Goal: Task Accomplishment & Management: Manage account settings

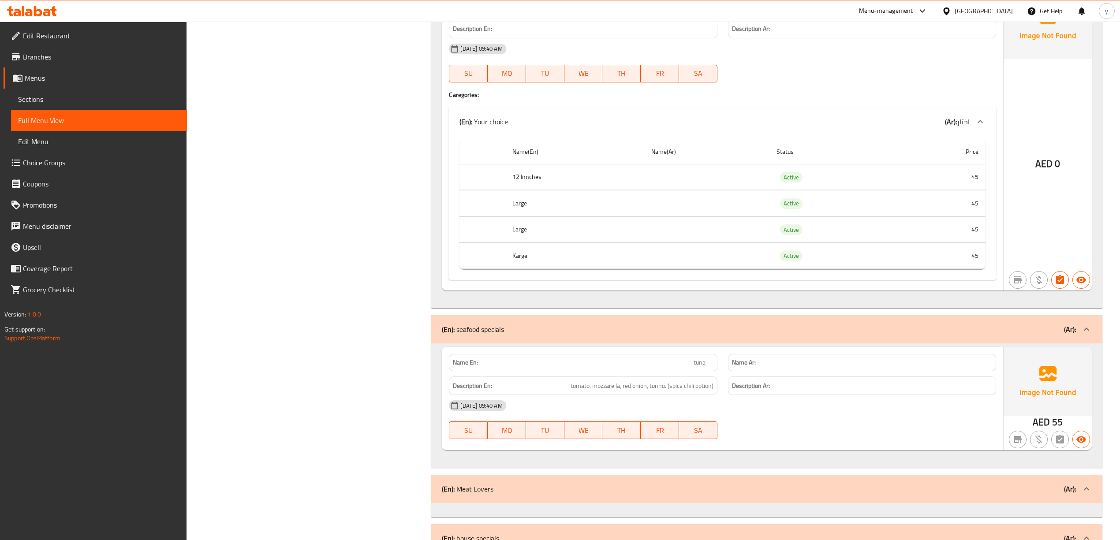
scroll to position [824, 0]
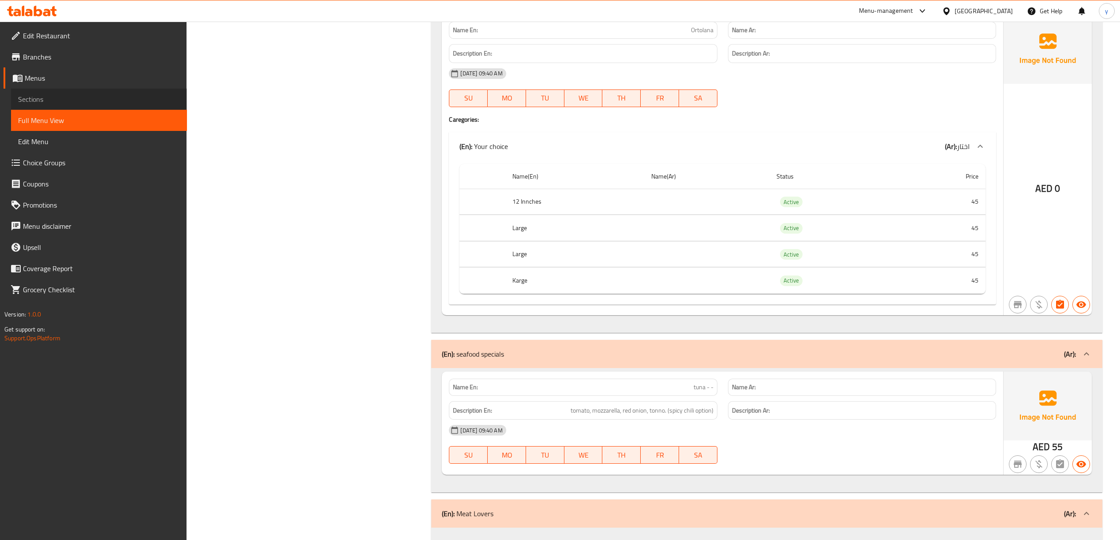
click at [80, 103] on span "Sections" at bounding box center [99, 99] width 162 height 11
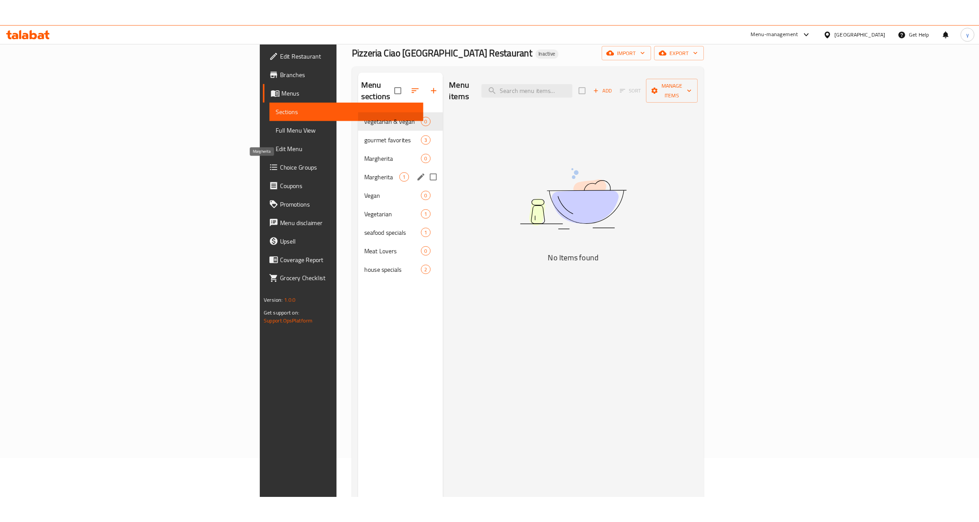
scroll to position [6, 0]
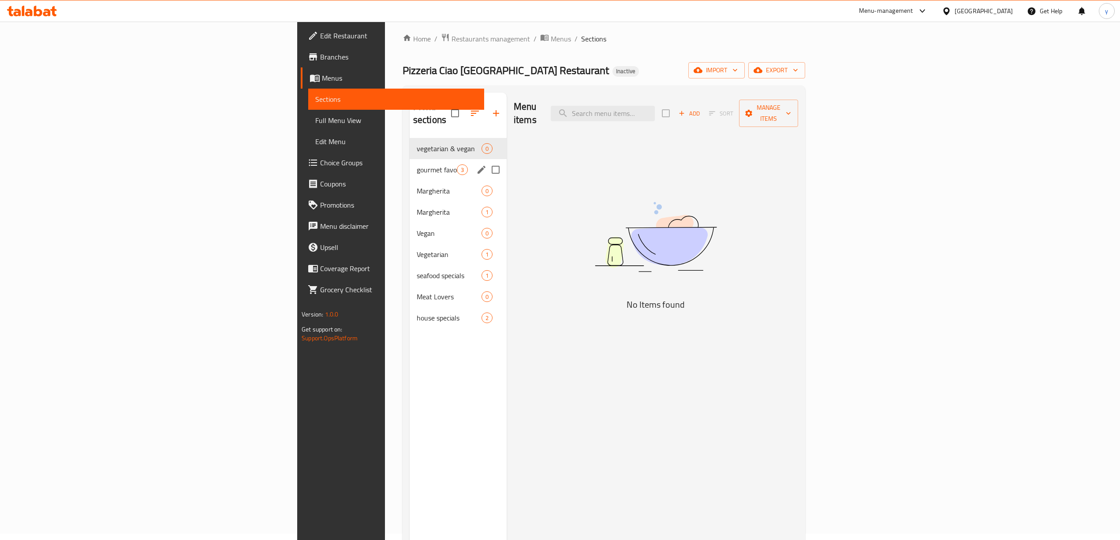
click at [476, 164] on icon "edit" at bounding box center [481, 169] width 11 height 11
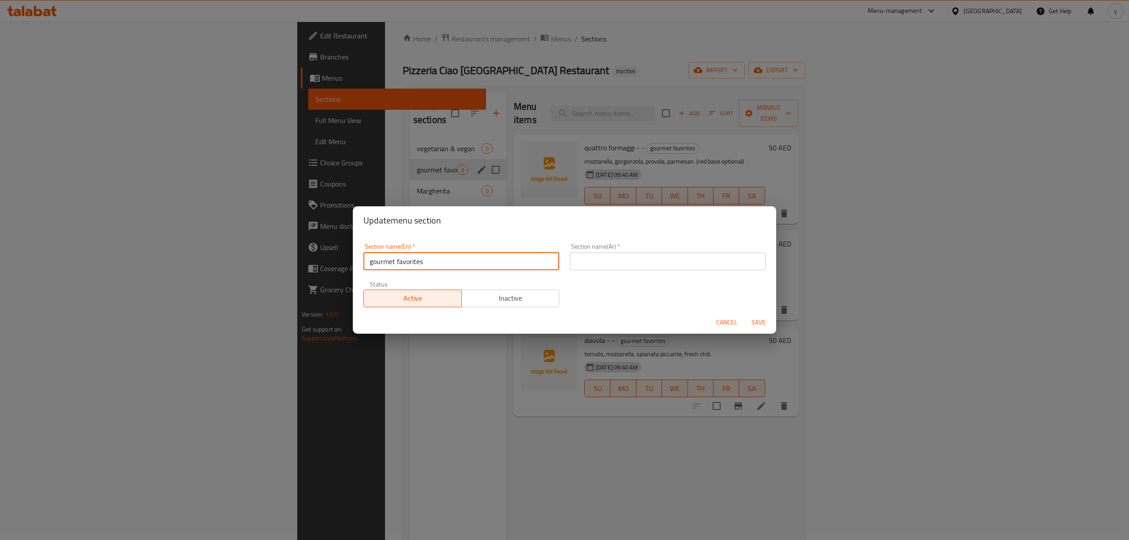
drag, startPoint x: 394, startPoint y: 262, endPoint x: 361, endPoint y: 259, distance: 33.2
click at [354, 261] on div "Section name(En)   * gourmet favorites Section name(En) * Section name(Ar)   * …" at bounding box center [564, 273] width 423 height 76
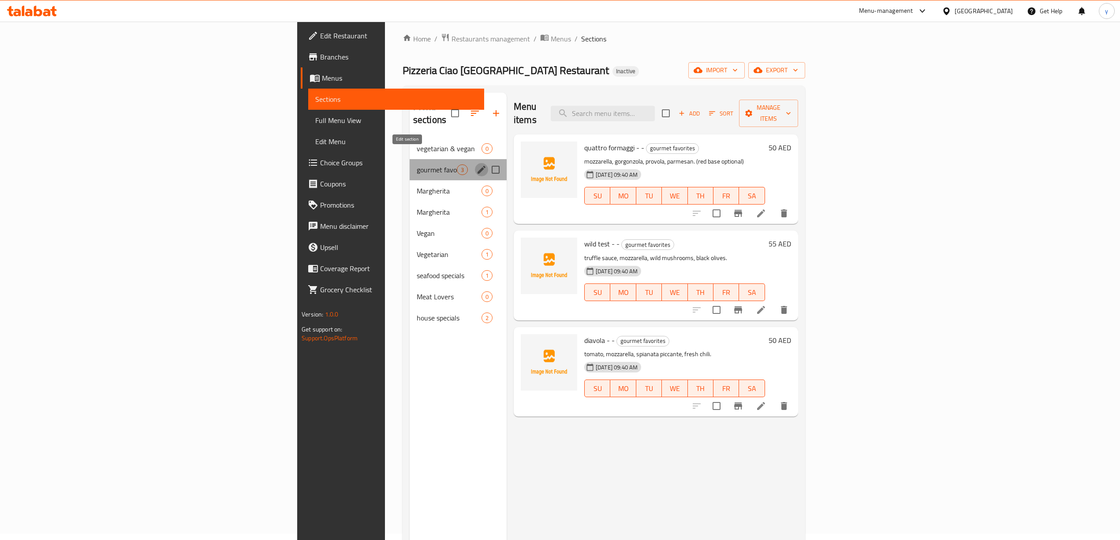
click at [478, 166] on icon "edit" at bounding box center [482, 170] width 8 height 8
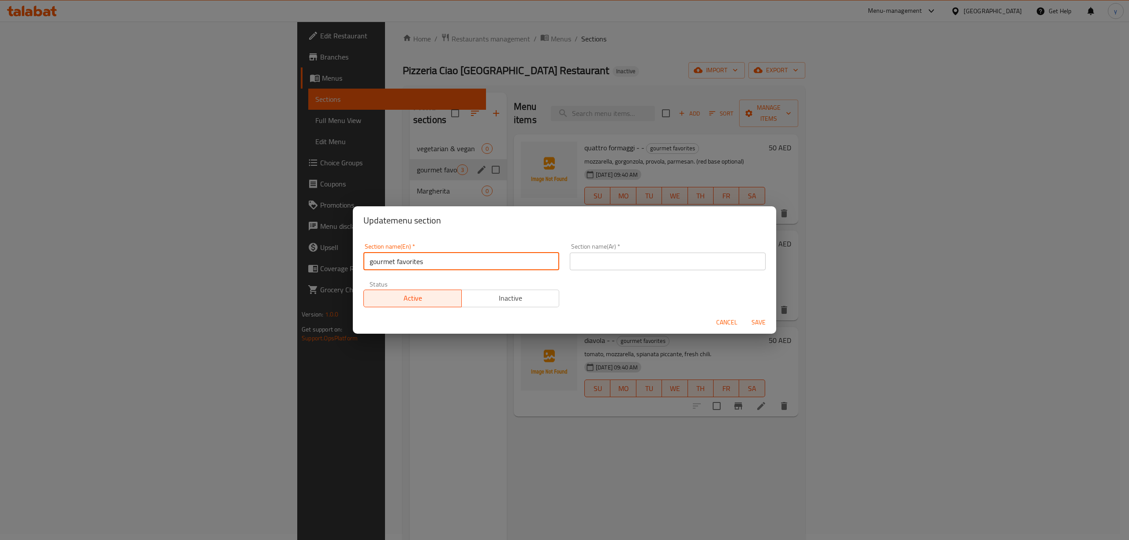
drag, startPoint x: 429, startPoint y: 261, endPoint x: 350, endPoint y: 267, distance: 79.1
click at [350, 267] on div "Update menu section Section name(En)   * gourmet favorites Section name(En) * S…" at bounding box center [564, 270] width 1129 height 540
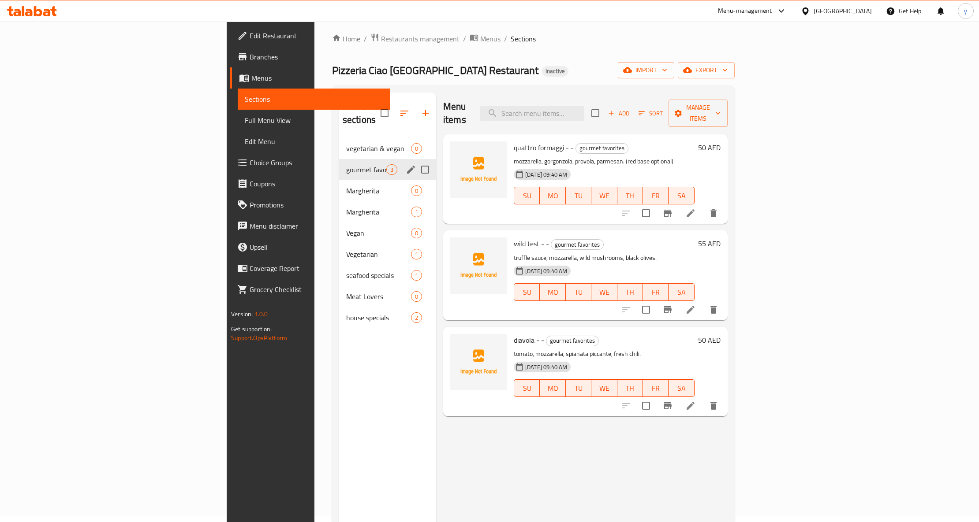
click at [416, 160] on input "Menu sections" at bounding box center [425, 169] width 19 height 19
checkbox input "false"
click at [406, 164] on icon "edit" at bounding box center [411, 169] width 11 height 11
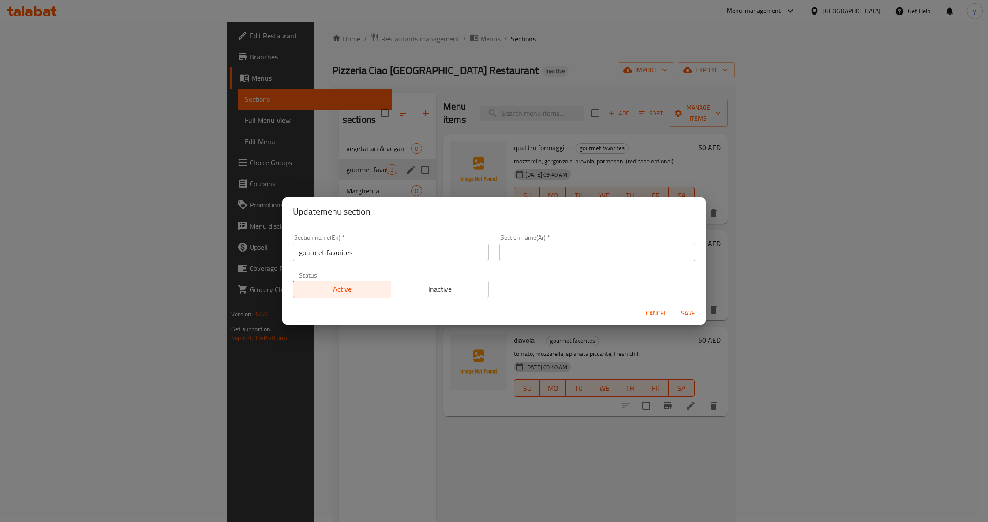
click at [367, 249] on input "gourmet favorites" at bounding box center [391, 253] width 196 height 18
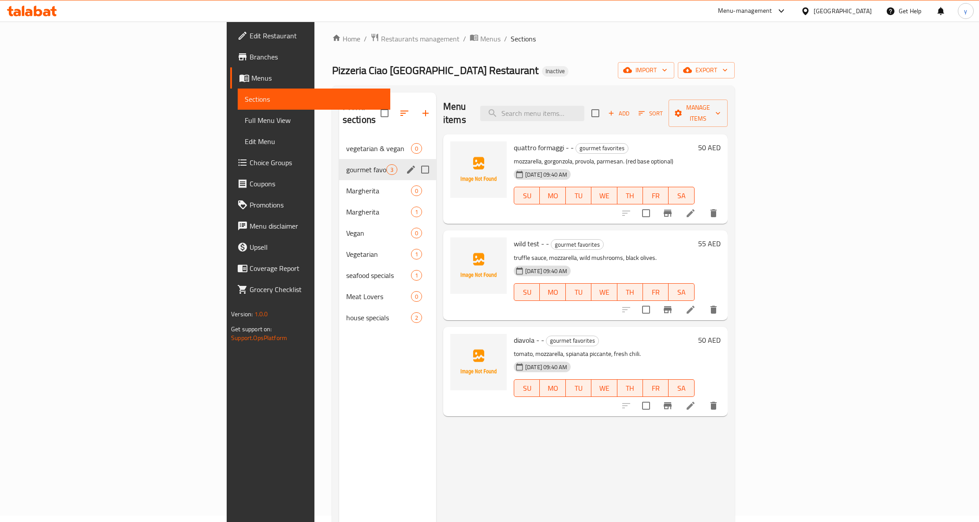
click at [406, 164] on icon "edit" at bounding box center [411, 169] width 11 height 11
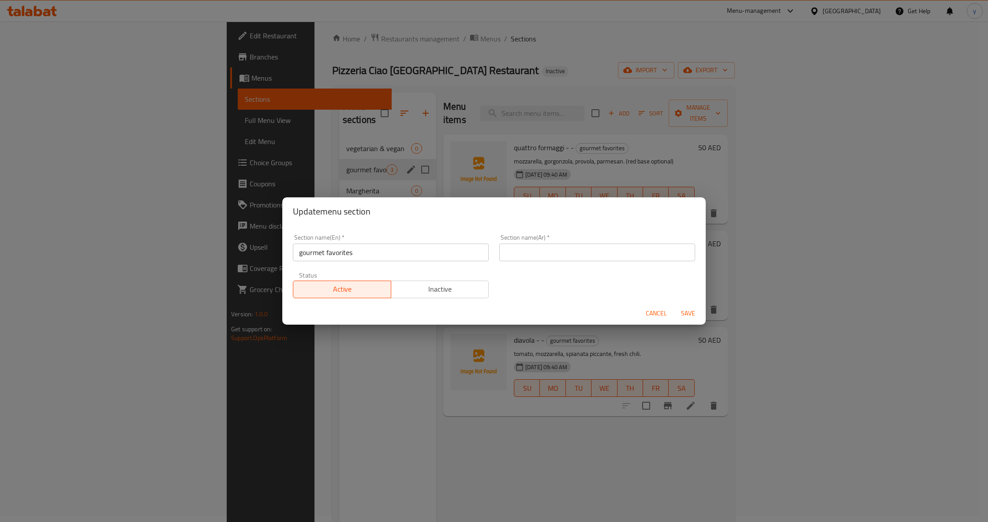
click at [552, 256] on input "text" at bounding box center [597, 253] width 196 height 18
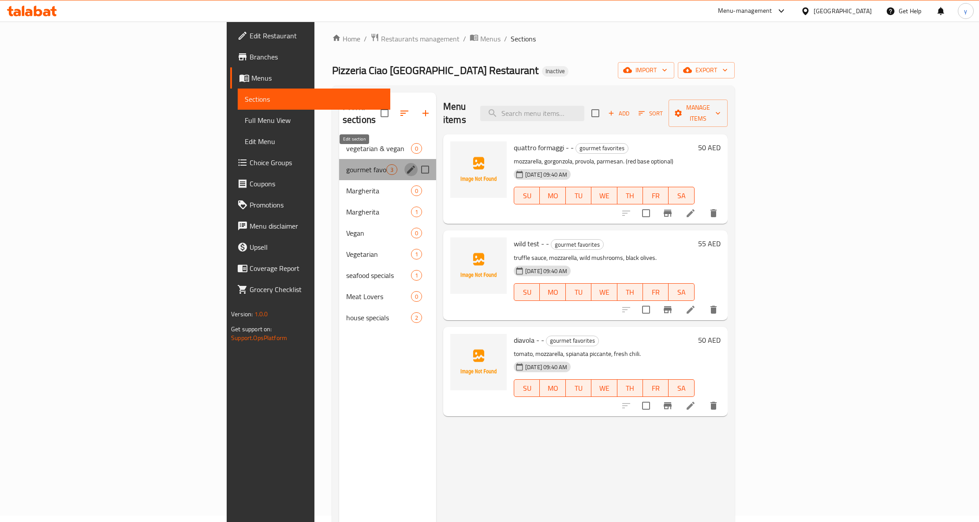
click at [406, 164] on icon "edit" at bounding box center [411, 169] width 11 height 11
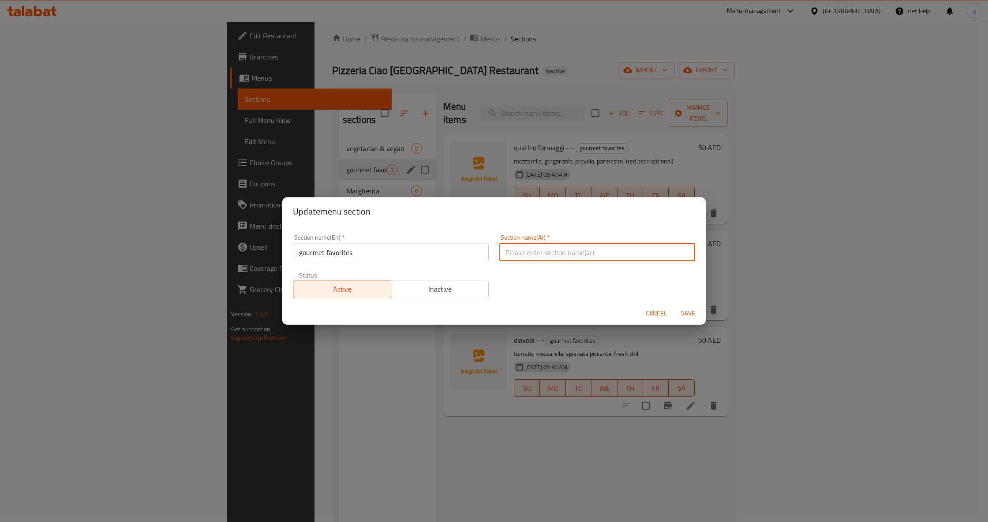
click at [554, 254] on input "text" at bounding box center [597, 253] width 196 height 18
type input "["
type input "جورميت المفضلة"
click at [685, 310] on span "Save" at bounding box center [687, 313] width 21 height 11
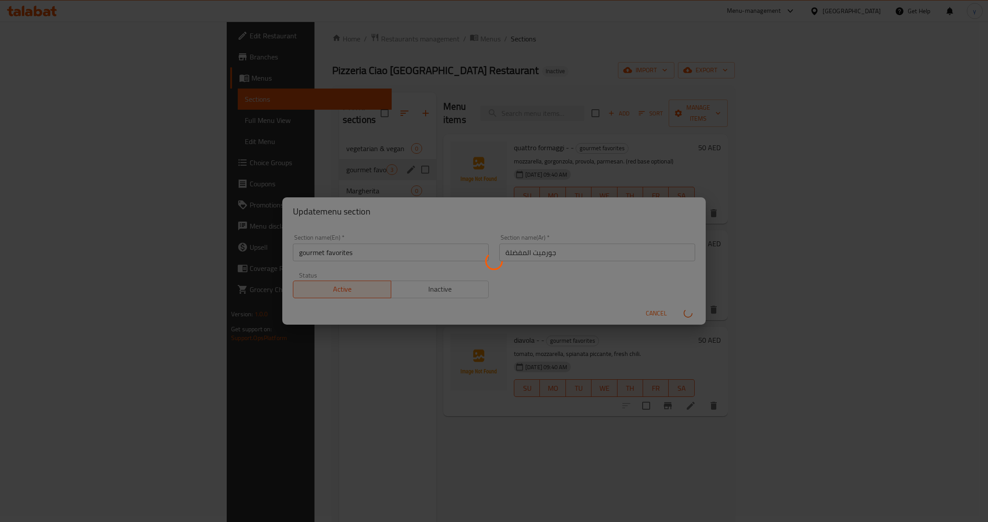
click at [433, 429] on div "Menu sections" at bounding box center [494, 261] width 988 height 522
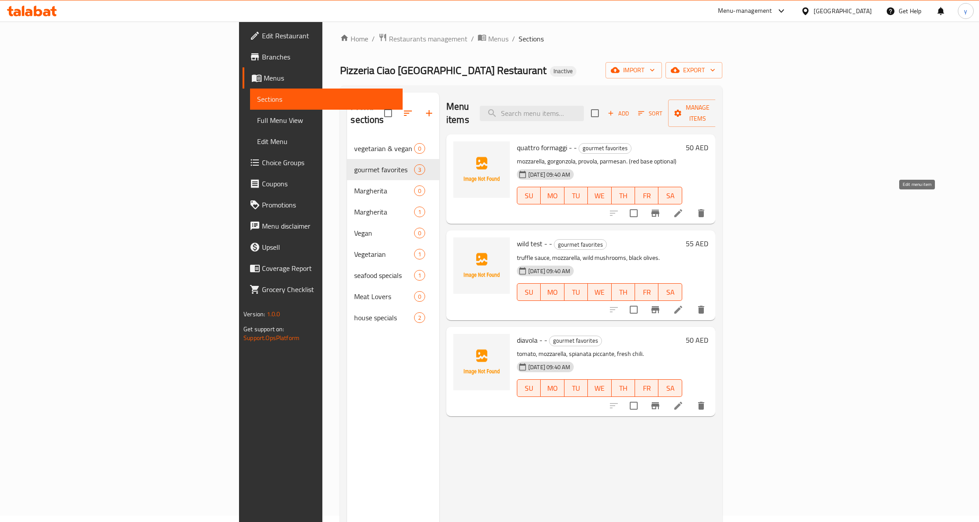
click at [683, 208] on icon at bounding box center [678, 213] width 11 height 11
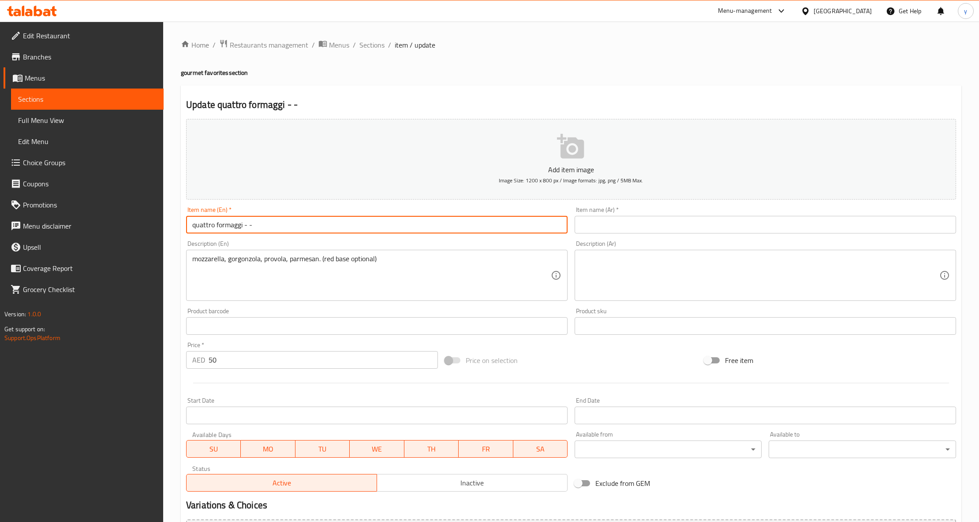
drag, startPoint x: 213, startPoint y: 225, endPoint x: 191, endPoint y: 230, distance: 23.1
click at [191, 230] on input "quattro formaggi - -" at bounding box center [376, 225] width 381 height 18
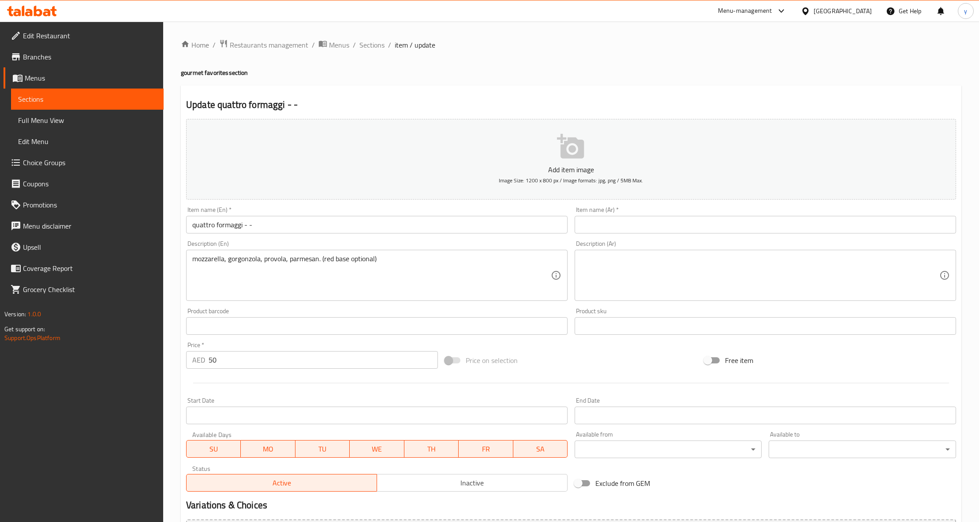
click at [699, 224] on input "text" at bounding box center [765, 225] width 381 height 18
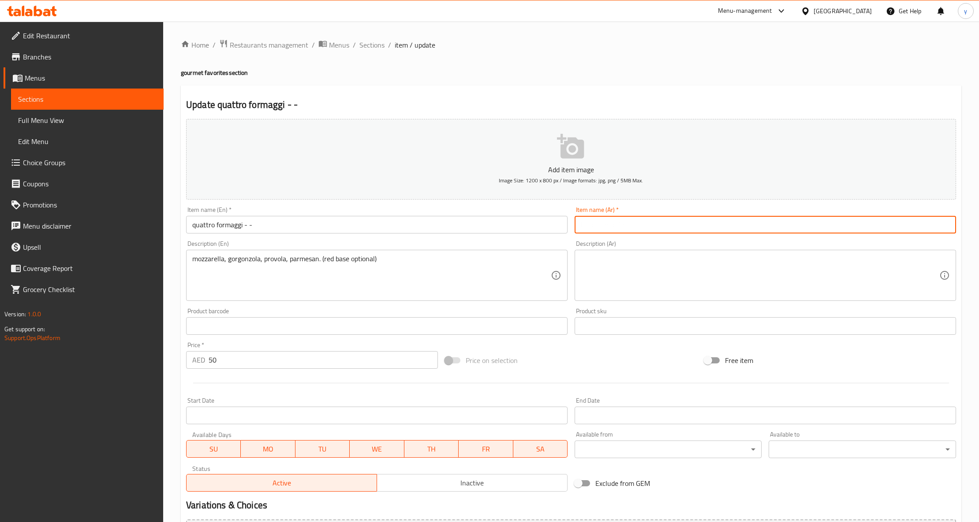
paste input "كواترو فورماجي"
type input "كواترو فورماجي"
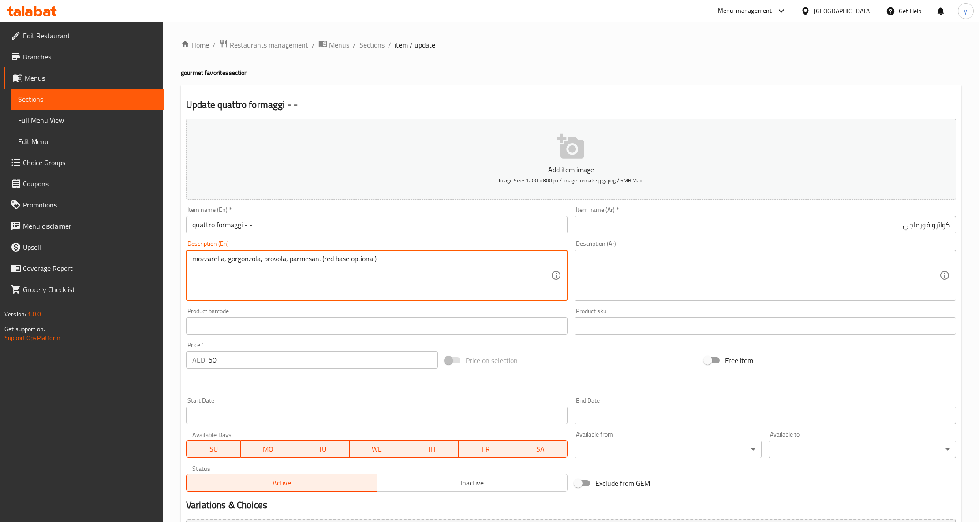
click at [233, 271] on textarea "mozzarella, gorgonzola, provola, parmesan. (red base optional)" at bounding box center [371, 276] width 358 height 42
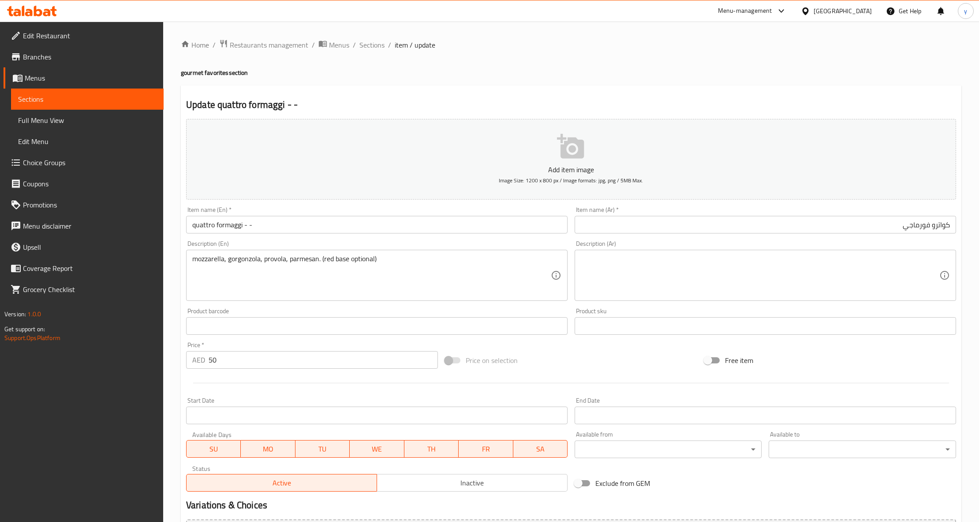
drag, startPoint x: 191, startPoint y: 259, endPoint x: 207, endPoint y: 264, distance: 16.5
click at [207, 264] on div "mozzarella, gorgonzola, provola, parmesan. (red base optional) Description (En)" at bounding box center [376, 275] width 381 height 51
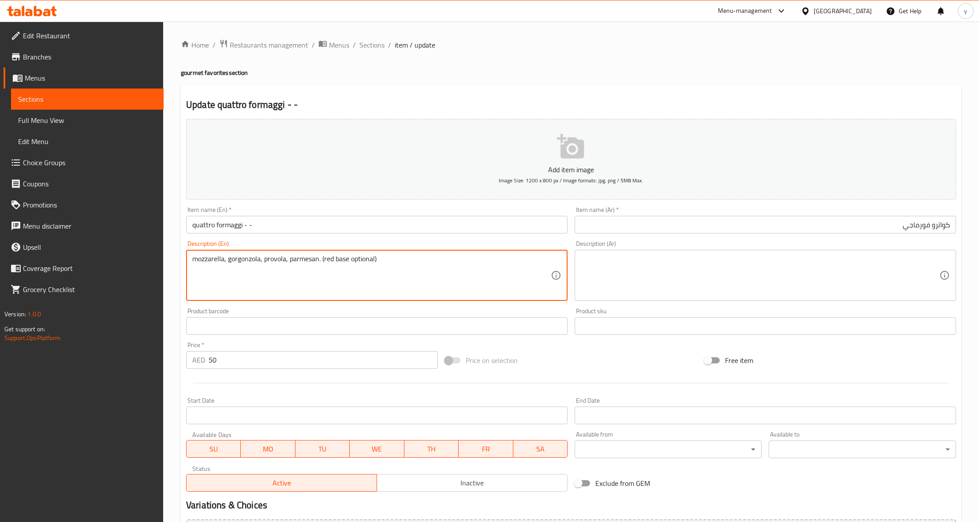
click at [207, 262] on textarea "mozzarella, gorgonzola, provola, parmesan. (red base optional)" at bounding box center [371, 276] width 358 height 42
drag, startPoint x: 194, startPoint y: 259, endPoint x: 224, endPoint y: 263, distance: 30.7
click at [224, 263] on textarea "mozzarella, gorgonzola, provola, parmesan. (red base optional)" at bounding box center [371, 276] width 358 height 42
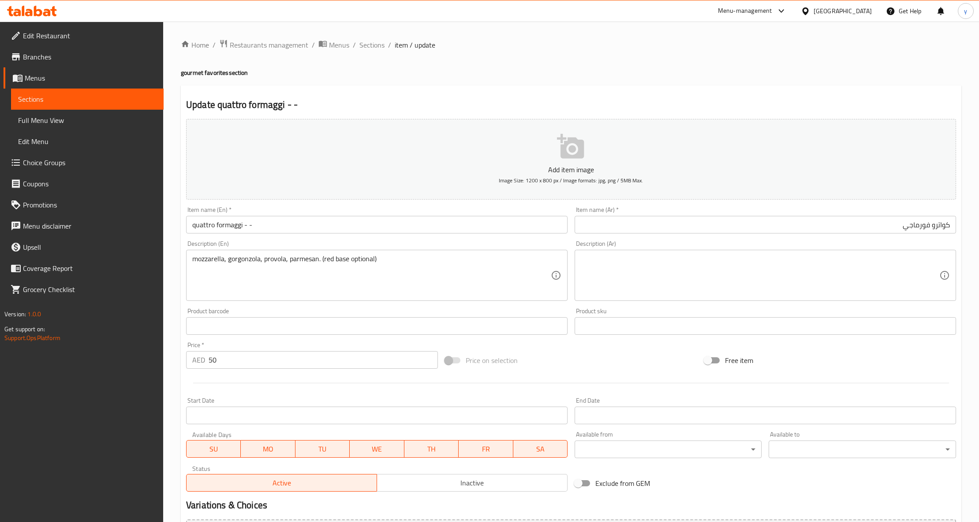
drag, startPoint x: 231, startPoint y: 272, endPoint x: 265, endPoint y: 274, distance: 33.5
click at [232, 272] on textarea "mozzarella, gorgonzola, provola, parmesan. (red base optional)" at bounding box center [371, 276] width 358 height 42
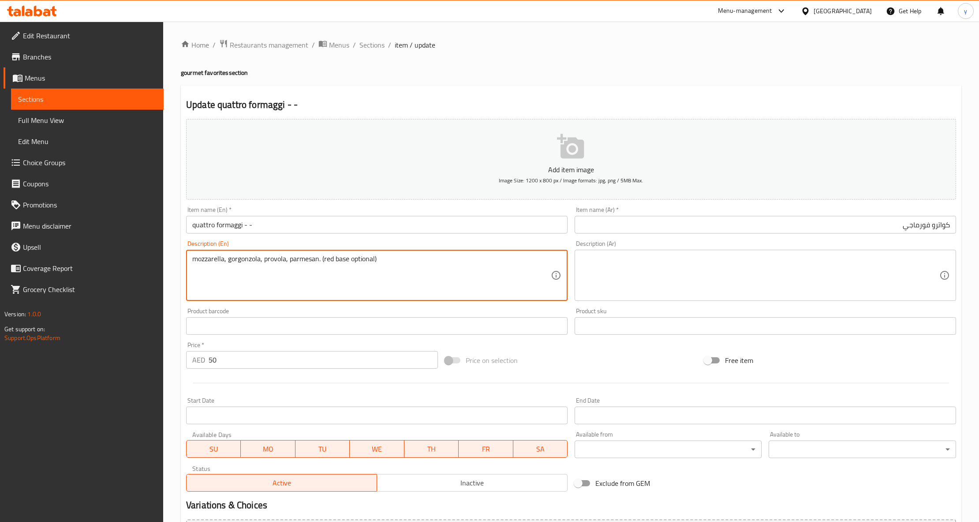
drag, startPoint x: 381, startPoint y: 259, endPoint x: 190, endPoint y: 253, distance: 191.5
click at [190, 253] on div "mozzarella, gorgonzola, provola, parmesan. (red base optional) Description (En)" at bounding box center [376, 275] width 381 height 51
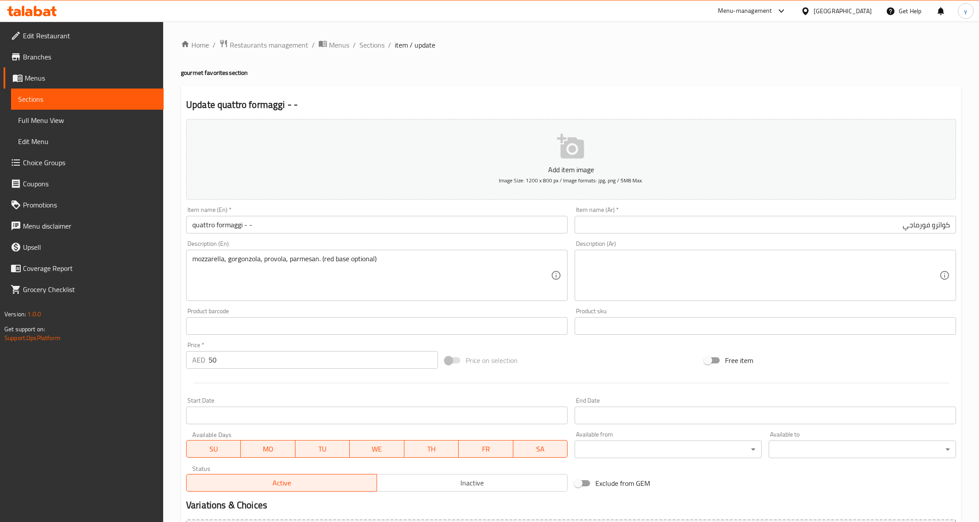
click at [386, 279] on textarea "mozzarella, gorgonzola, provola, parmesan. (red base optional)" at bounding box center [371, 276] width 358 height 42
click at [739, 294] on textarea at bounding box center [760, 276] width 358 height 42
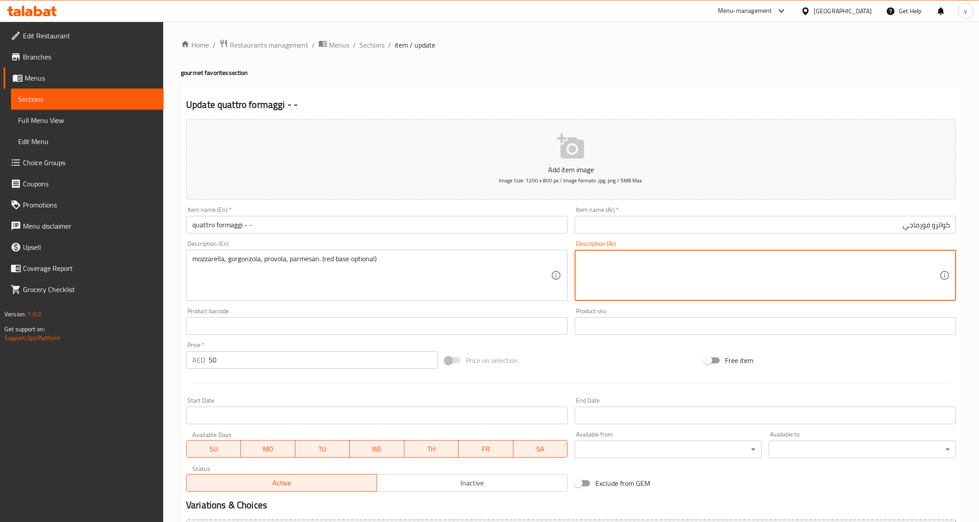
paste textarea "موزاريلا، جورجونزولا، بروفولا، بارميزان. (قاعدة حمراء اختيارية)"
type textarea "موزاريلا، جورجونزولا، بروفولا، بارميزان. (قاعدة حمراء اختيارية)"
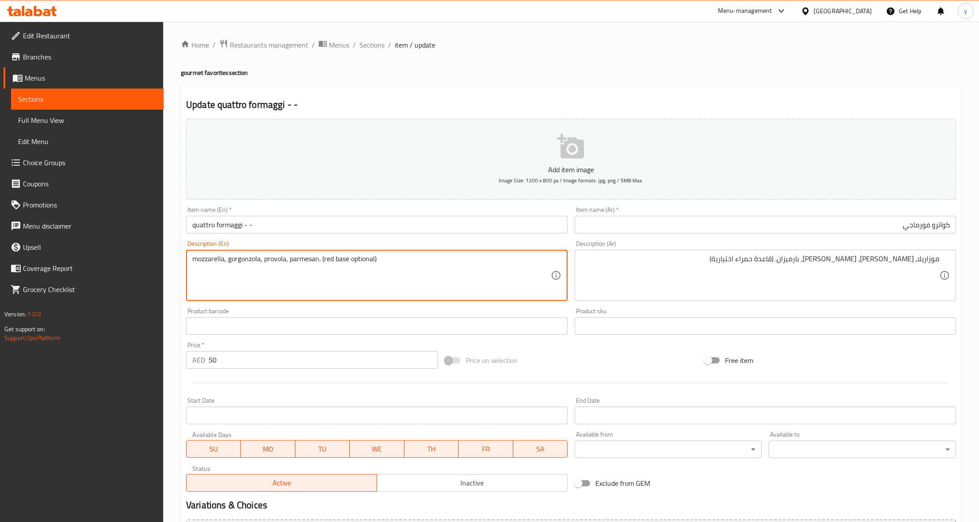
drag, startPoint x: 229, startPoint y: 263, endPoint x: 260, endPoint y: 265, distance: 30.5
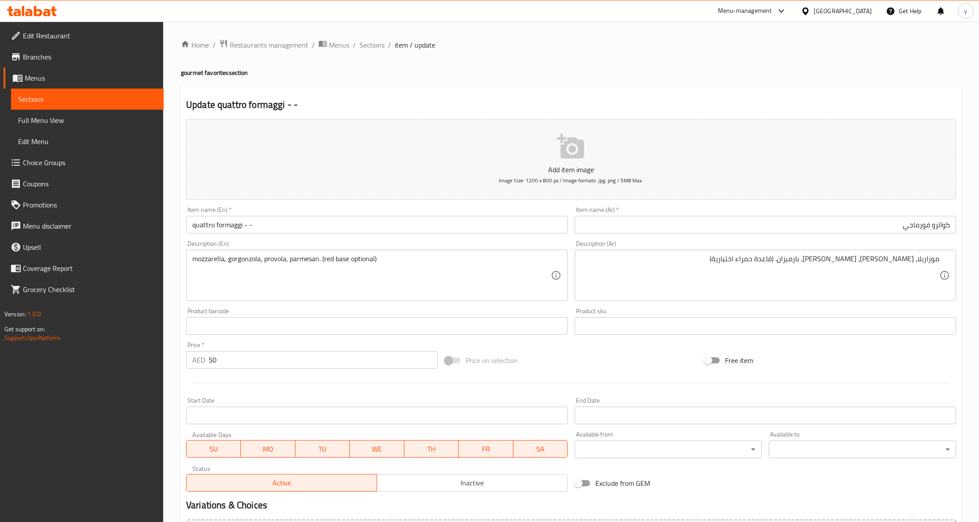
drag, startPoint x: 298, startPoint y: 271, endPoint x: 286, endPoint y: 272, distance: 12.8
click at [298, 271] on textarea "mozzarella, gorgonzola, provola, parmesan. (red base optional)" at bounding box center [371, 276] width 358 height 42
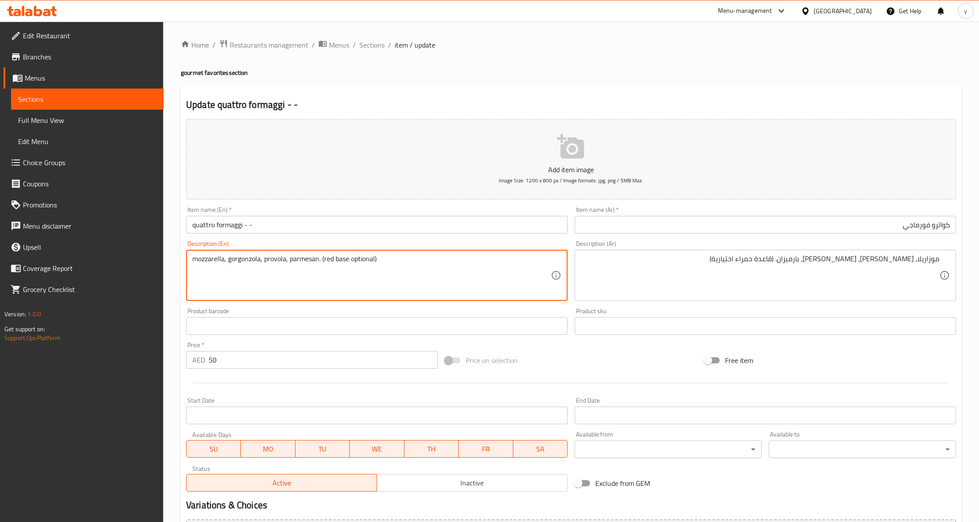
drag, startPoint x: 265, startPoint y: 261, endPoint x: 286, endPoint y: 267, distance: 21.9
click at [286, 267] on textarea "mozzarella, gorgonzola, provola, parmesan. (red base optional)" at bounding box center [371, 276] width 358 height 42
drag, startPoint x: 290, startPoint y: 258, endPoint x: 317, endPoint y: 269, distance: 28.7
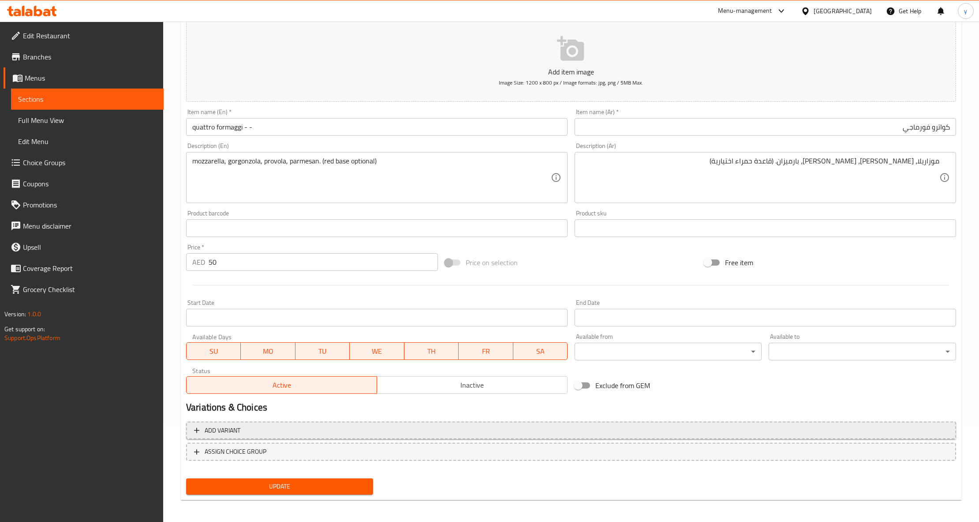
scroll to position [100, 0]
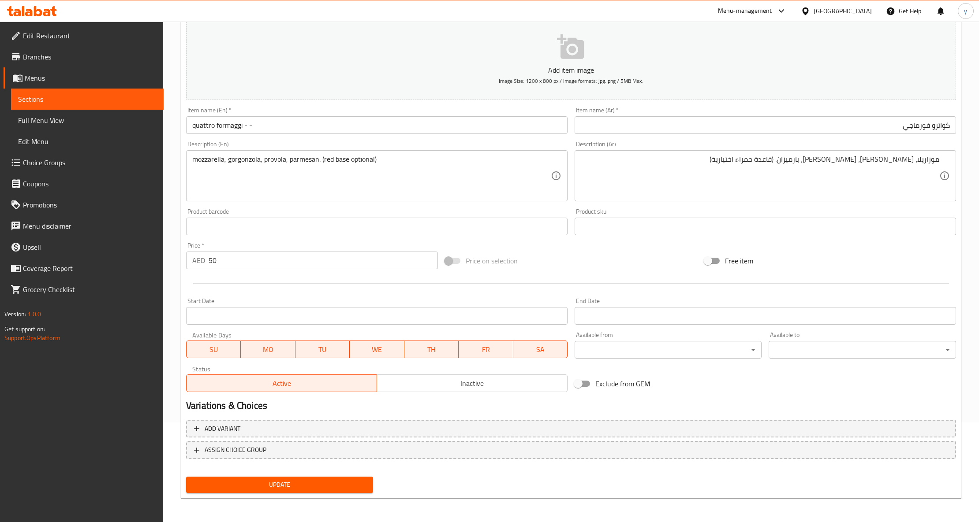
click at [323, 484] on span "Update" at bounding box center [279, 485] width 173 height 11
click at [97, 94] on span "Sections" at bounding box center [87, 99] width 138 height 11
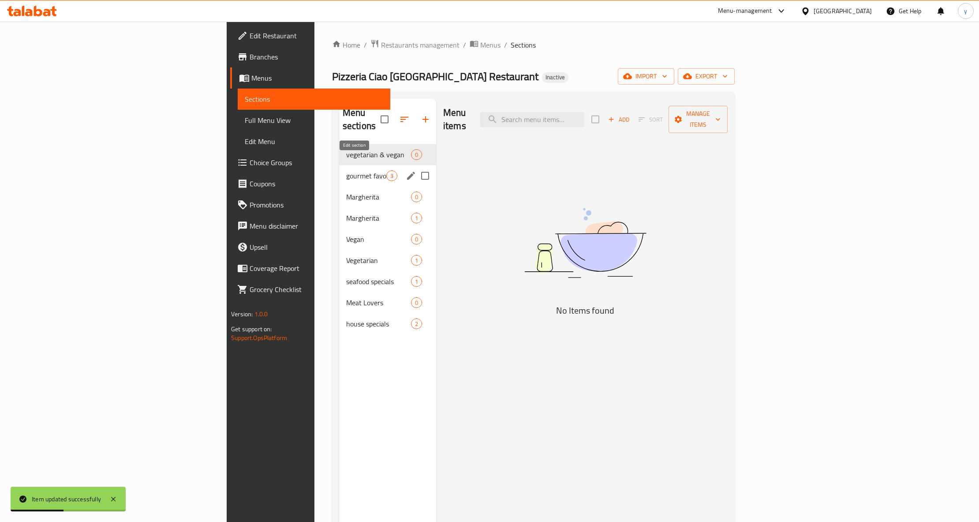
click at [406, 171] on icon "edit" at bounding box center [411, 176] width 11 height 11
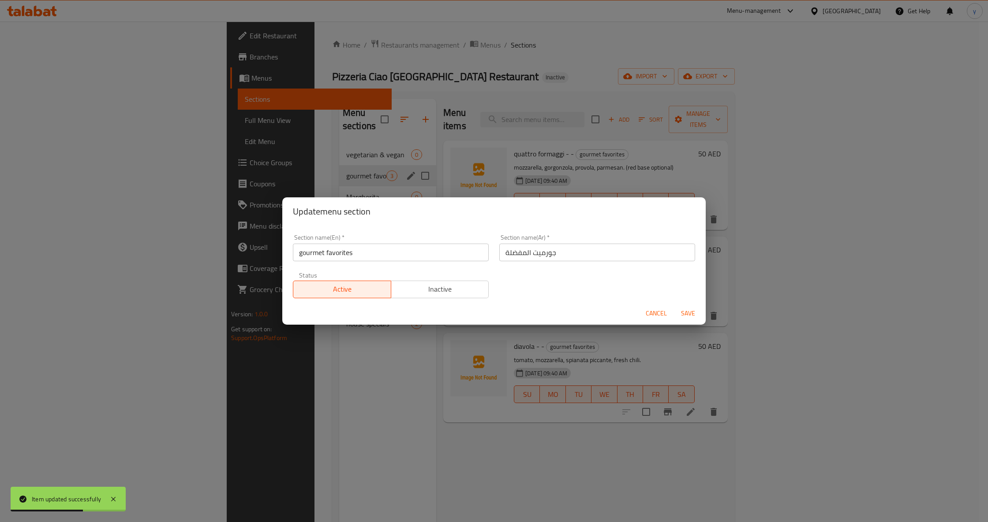
click at [415, 372] on div "Update menu section Section name(En)   * gourmet favorites Section name(En) * S…" at bounding box center [494, 261] width 988 height 522
click at [657, 314] on span "Cancel" at bounding box center [655, 313] width 21 height 11
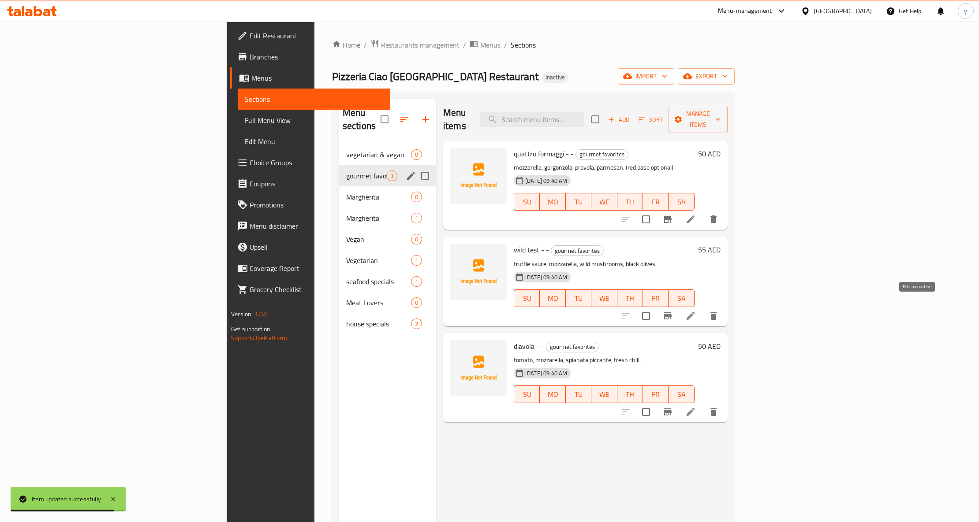
click at [696, 311] on icon at bounding box center [690, 316] width 11 height 11
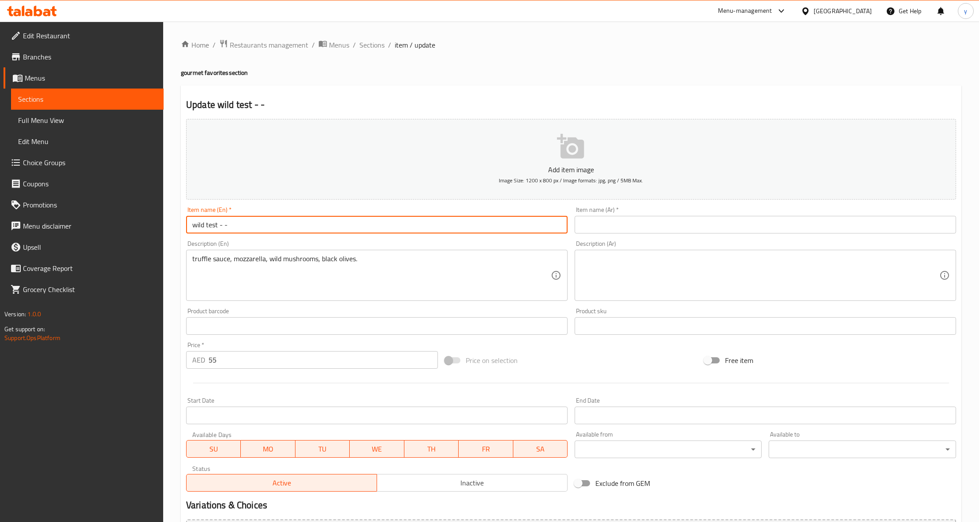
drag, startPoint x: 193, startPoint y: 226, endPoint x: 217, endPoint y: 231, distance: 24.7
click at [217, 231] on input "wild test - -" at bounding box center [376, 225] width 381 height 18
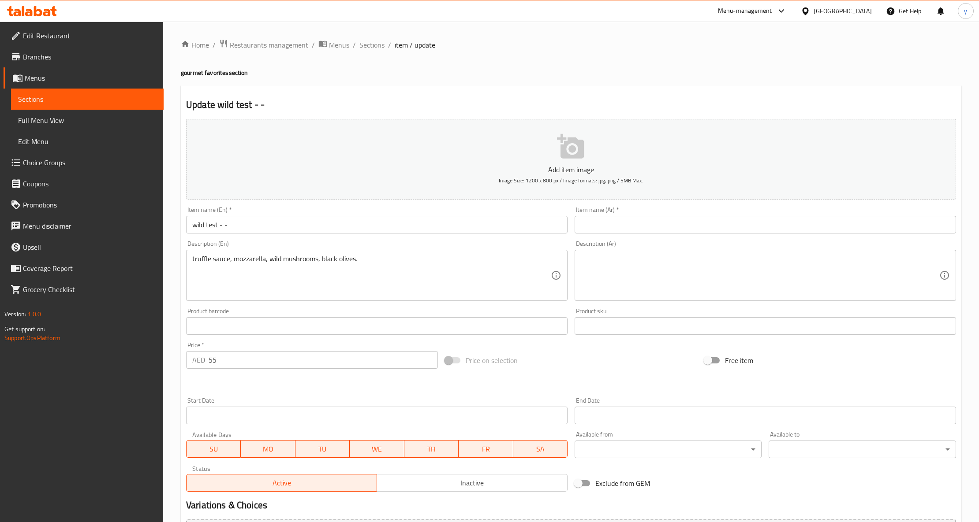
click at [841, 228] on input "text" at bounding box center [765, 225] width 381 height 18
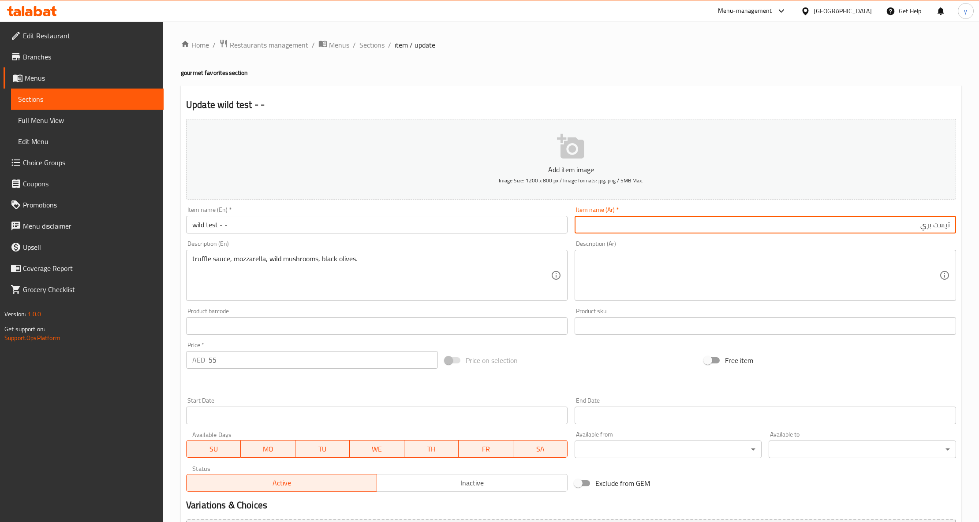
type input "تيست بري"
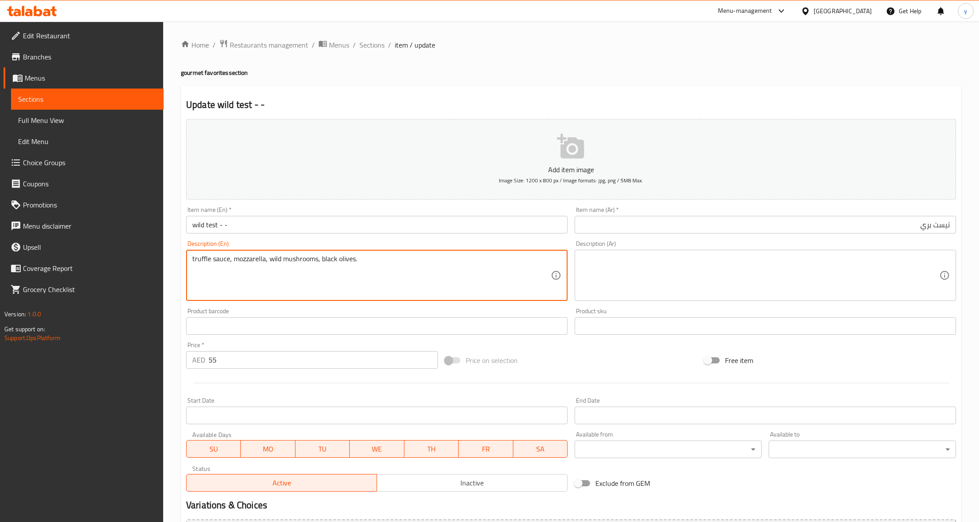
drag, startPoint x: 362, startPoint y: 261, endPoint x: 192, endPoint y: 258, distance: 169.3
click at [192, 258] on textarea "truffle sauce, mozzarella, wild mushrooms, black olives." at bounding box center [371, 276] width 358 height 42
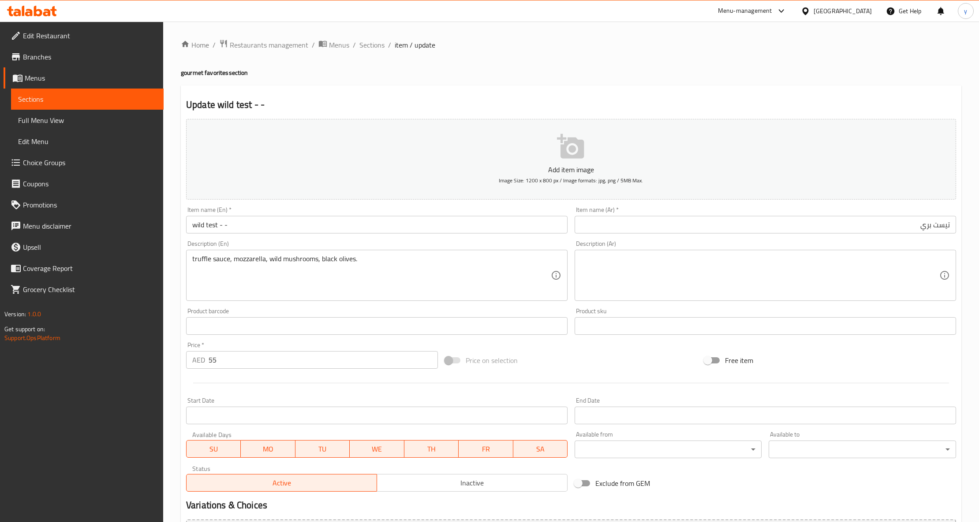
click at [803, 297] on textarea at bounding box center [760, 276] width 358 height 42
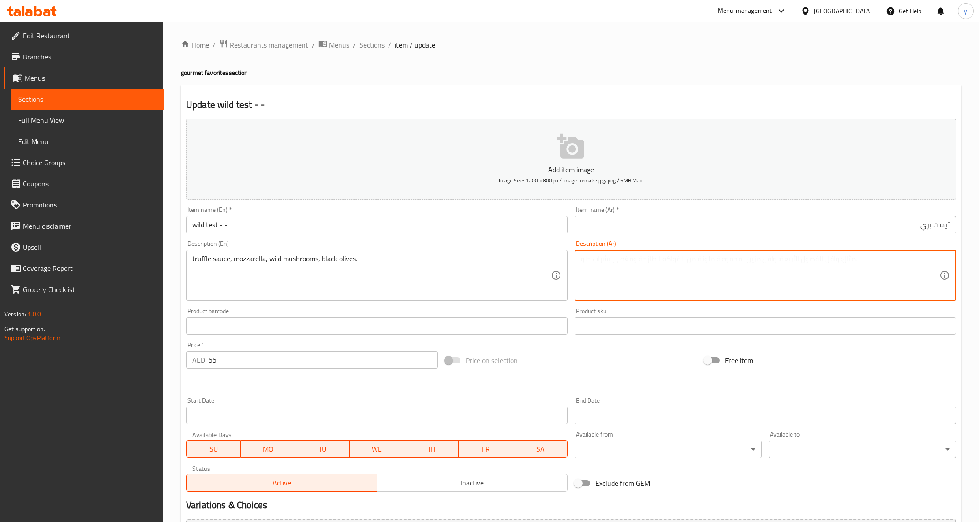
paste textarea "صلصة الكمأة، موزاريلا، فطر بري، زيتون أسود."
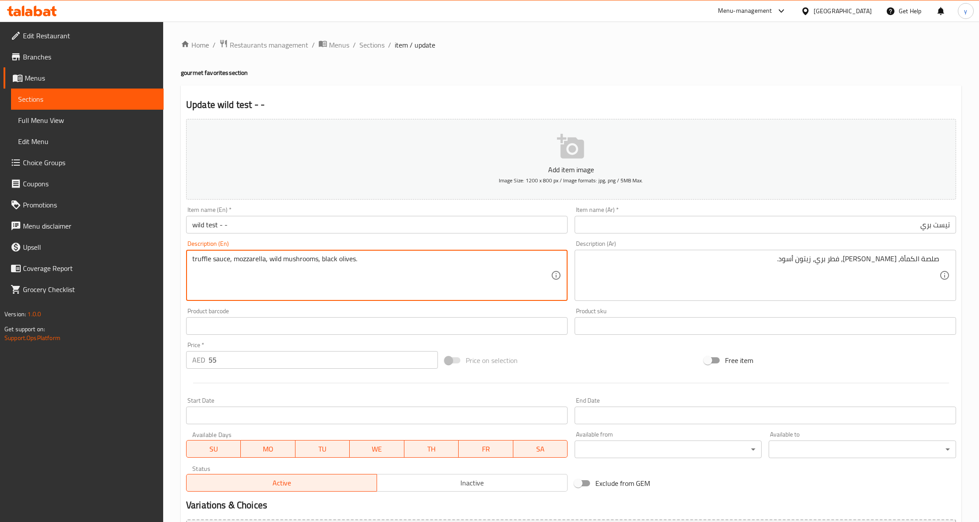
click at [194, 263] on textarea "truffle sauce, mozzarella, wild mushrooms, black olives." at bounding box center [371, 276] width 358 height 42
drag, startPoint x: 193, startPoint y: 261, endPoint x: 228, endPoint y: 267, distance: 35.3
click at [228, 267] on textarea "truffle sauce, mozzarella, wild mushrooms, black olives." at bounding box center [371, 276] width 358 height 42
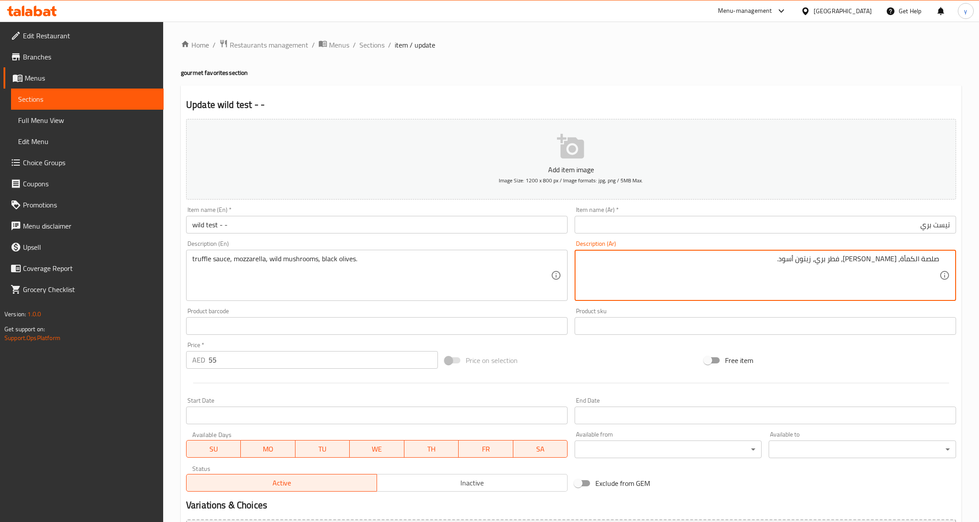
drag, startPoint x: 900, startPoint y: 257, endPoint x: 936, endPoint y: 268, distance: 38.1
paste textarea "روفل"
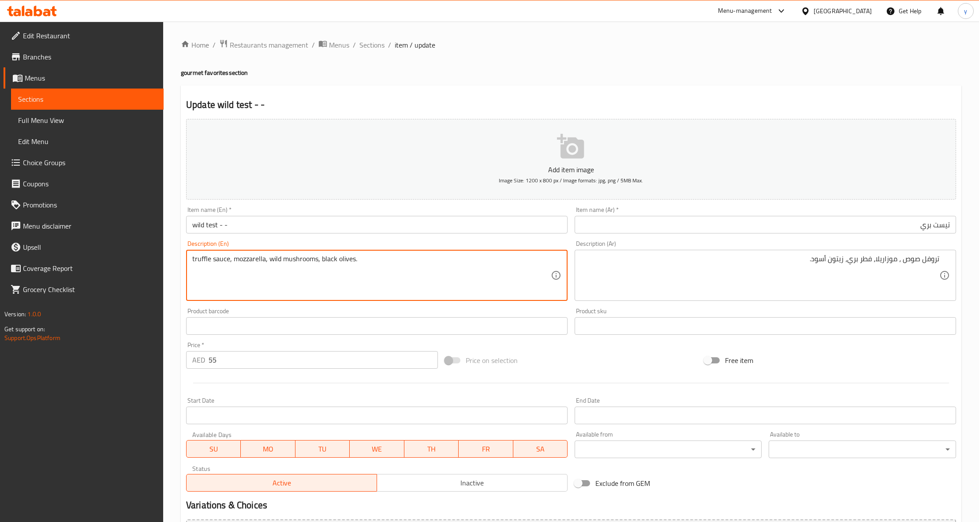
drag, startPoint x: 281, startPoint y: 263, endPoint x: 316, endPoint y: 272, distance: 36.4
click at [316, 272] on textarea "truffle sauce, mozzarella, wild mushrooms, black olives." at bounding box center [371, 276] width 358 height 42
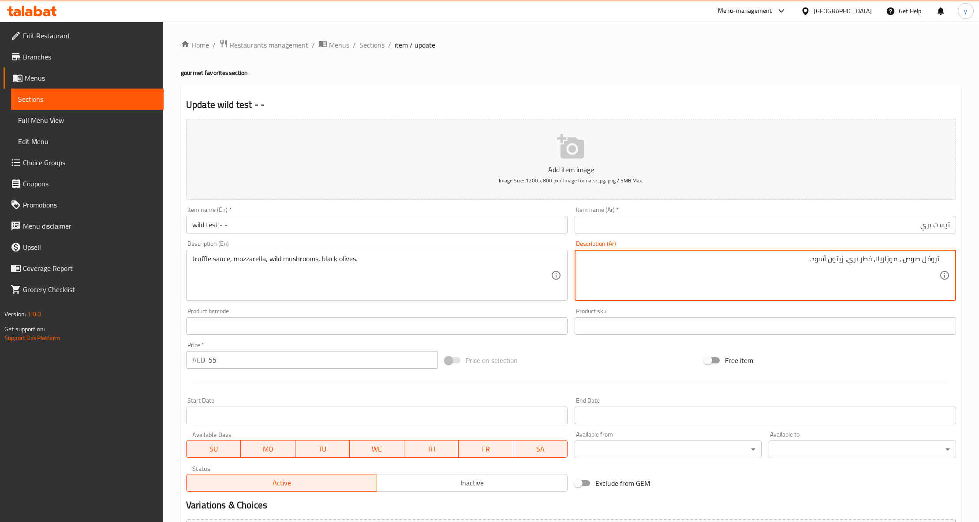
drag, startPoint x: 859, startPoint y: 260, endPoint x: 875, endPoint y: 267, distance: 17.8
click at [874, 271] on textarea "تروفل صوص ، موزاريلا، فطر بري، زيتون أسود." at bounding box center [760, 276] width 358 height 42
drag, startPoint x: 860, startPoint y: 261, endPoint x: 875, endPoint y: 265, distance: 15.6
click at [875, 265] on textarea "تروفل صوص ، موزاريلا، فطر بري، زيتون أسود." at bounding box center [760, 276] width 358 height 42
paste textarea "مشروم"
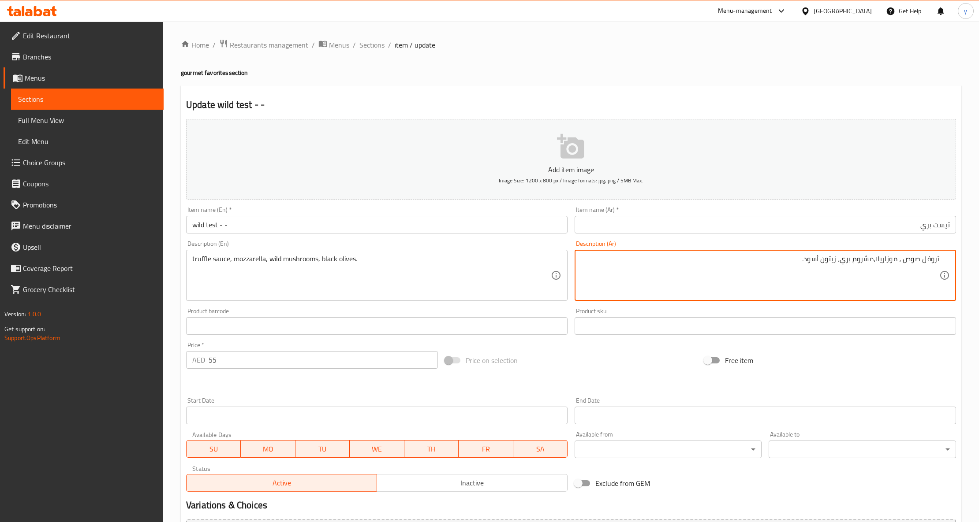
click at [872, 283] on textarea "تروفل صوص ، موزاريلا،مشروم بري، زيتون أسود." at bounding box center [760, 276] width 358 height 42
type textarea "تروفل صوص ، موزاريلا،مشروم بري، زيتون أسود."
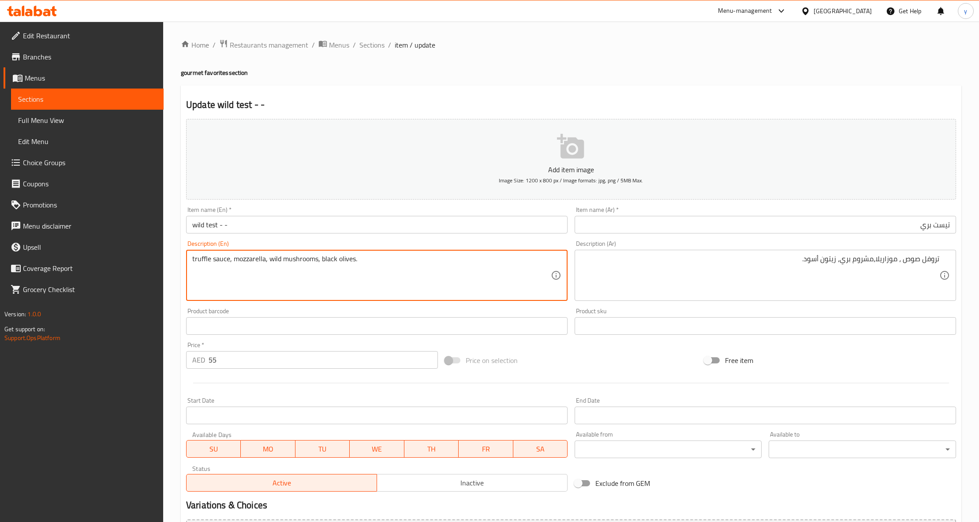
drag, startPoint x: 320, startPoint y: 261, endPoint x: 356, endPoint y: 272, distance: 37.8
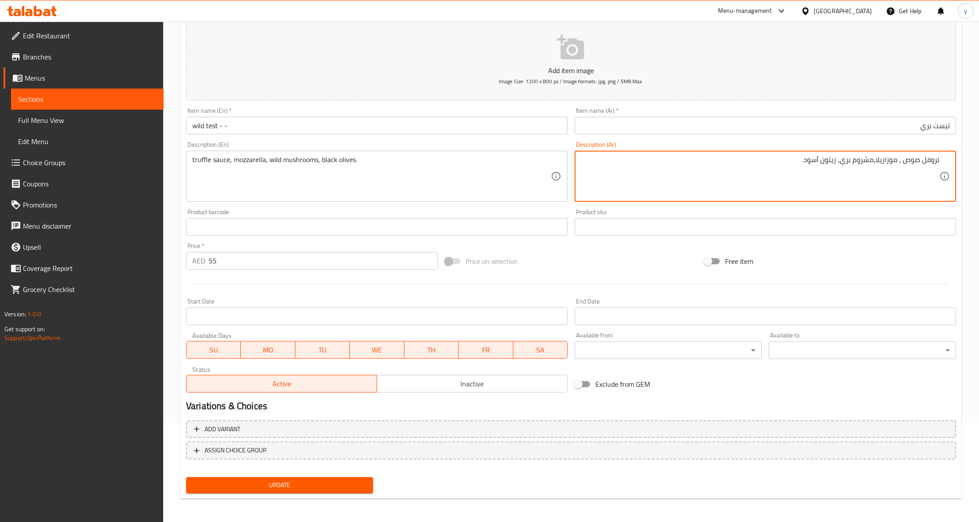
scroll to position [100, 0]
click at [276, 487] on span "Update" at bounding box center [279, 485] width 173 height 11
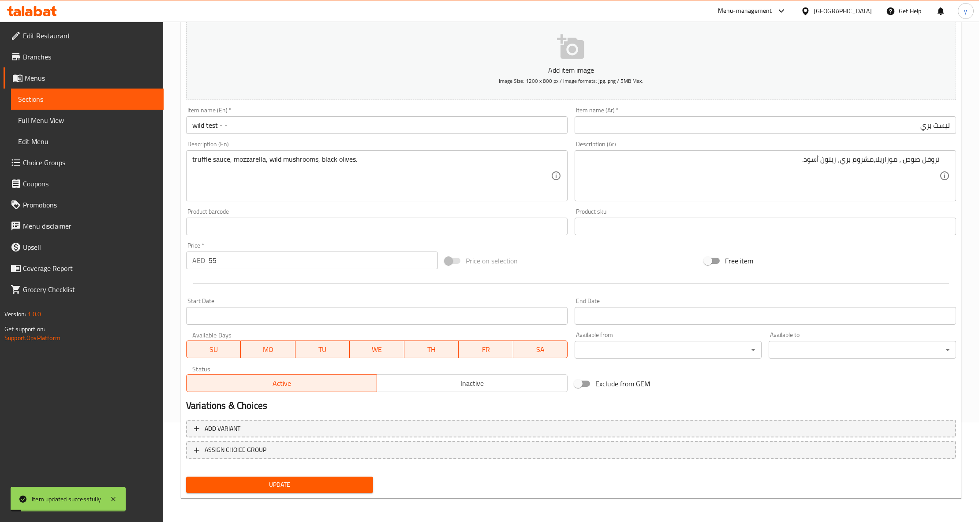
click at [112, 92] on link "Sections" at bounding box center [87, 99] width 153 height 21
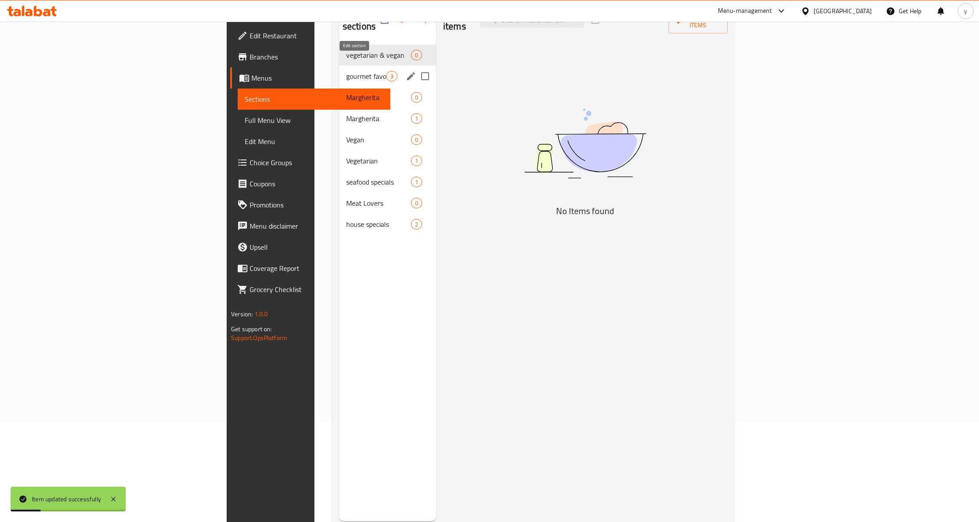
click at [406, 71] on icon "edit" at bounding box center [411, 76] width 11 height 11
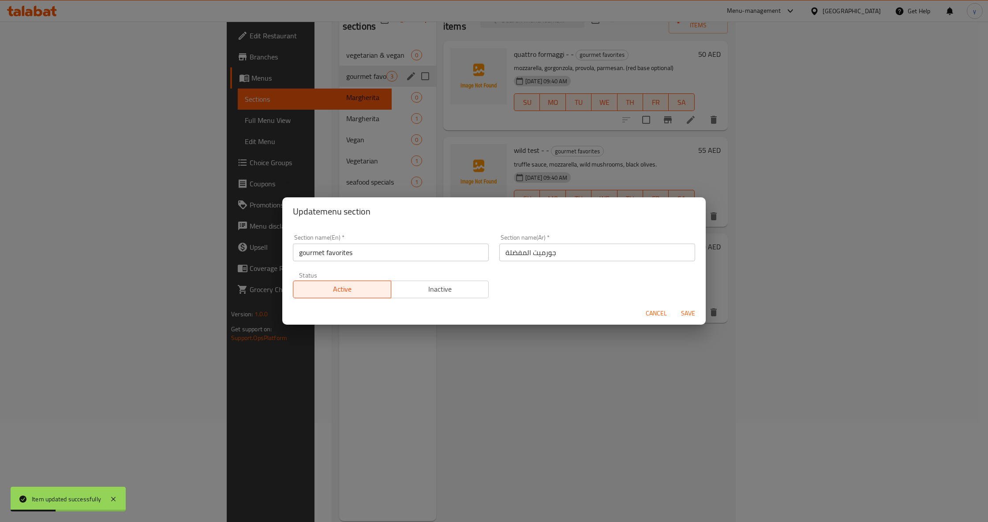
drag, startPoint x: 671, startPoint y: 358, endPoint x: 671, endPoint y: 351, distance: 6.6
click at [671, 358] on div "Update menu section Section name(En)   * gourmet favorites Section name(En) * S…" at bounding box center [494, 261] width 988 height 522
click at [668, 317] on button "Cancel" at bounding box center [656, 314] width 28 height 16
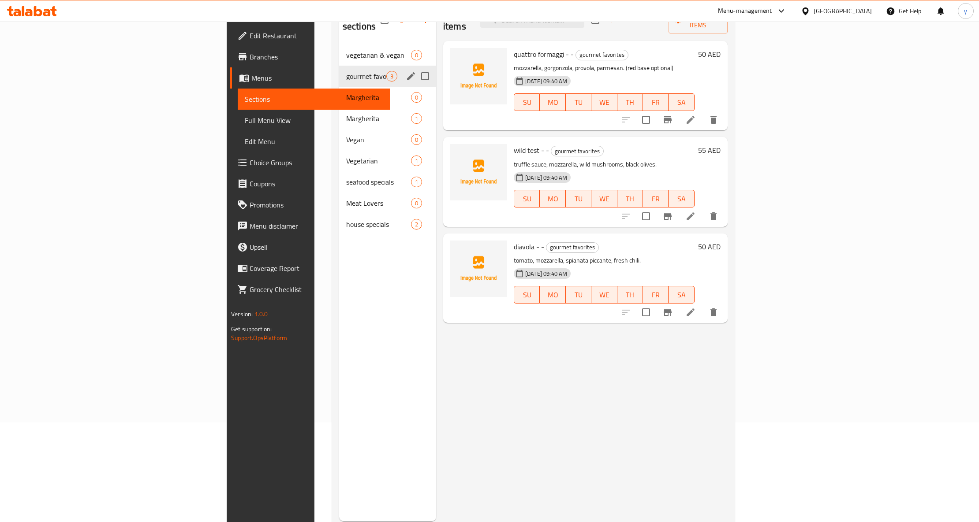
click at [703, 305] on li at bounding box center [690, 313] width 25 height 16
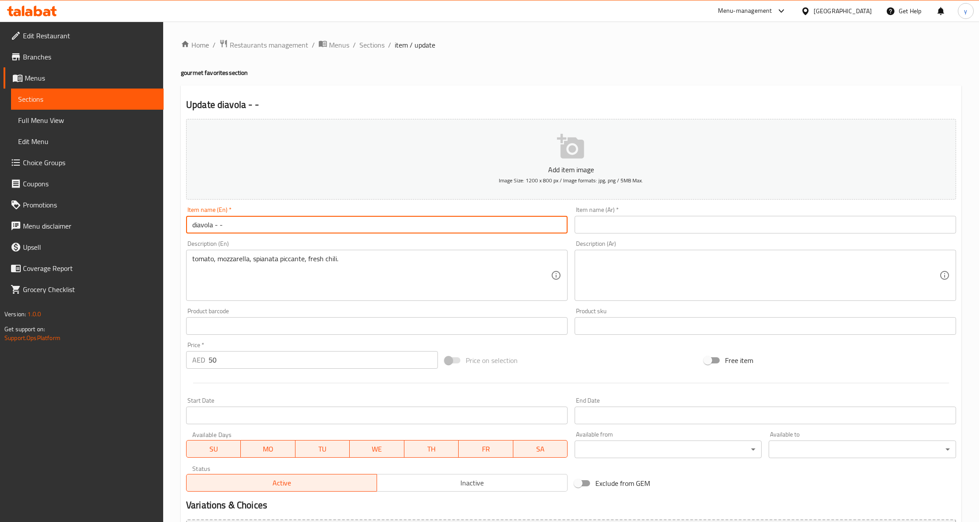
drag, startPoint x: 214, startPoint y: 228, endPoint x: 190, endPoint y: 223, distance: 25.1
click at [190, 223] on input "diavola - -" at bounding box center [376, 225] width 381 height 18
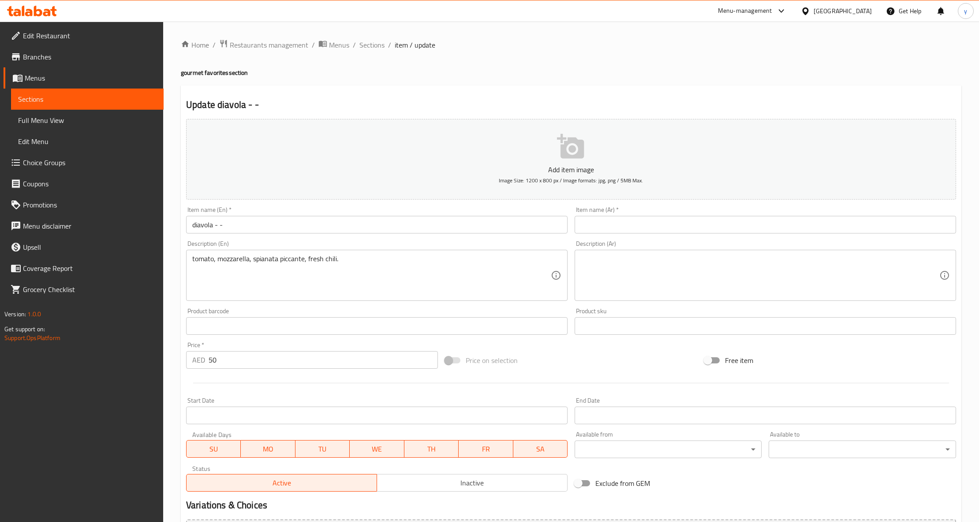
click at [718, 228] on input "text" at bounding box center [765, 225] width 381 height 18
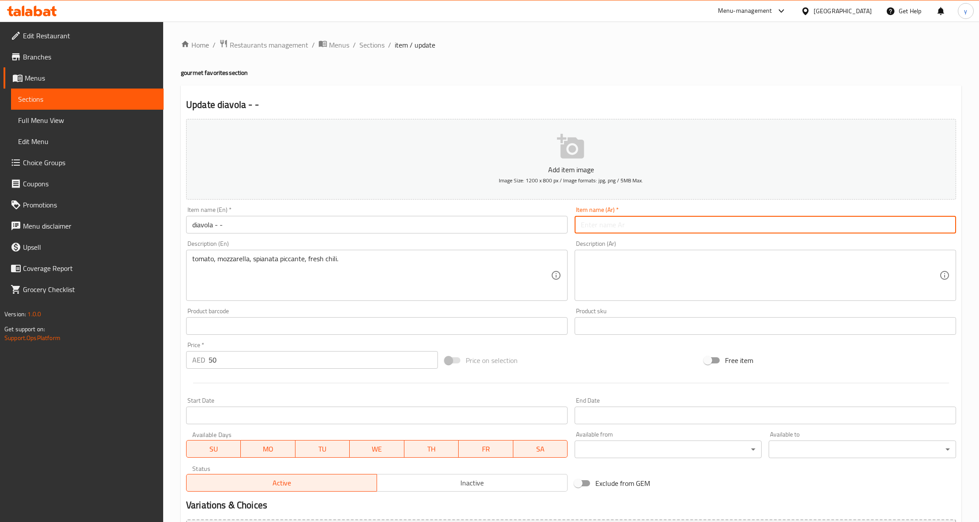
paste input "ديافولا"
type input "ديافولا"
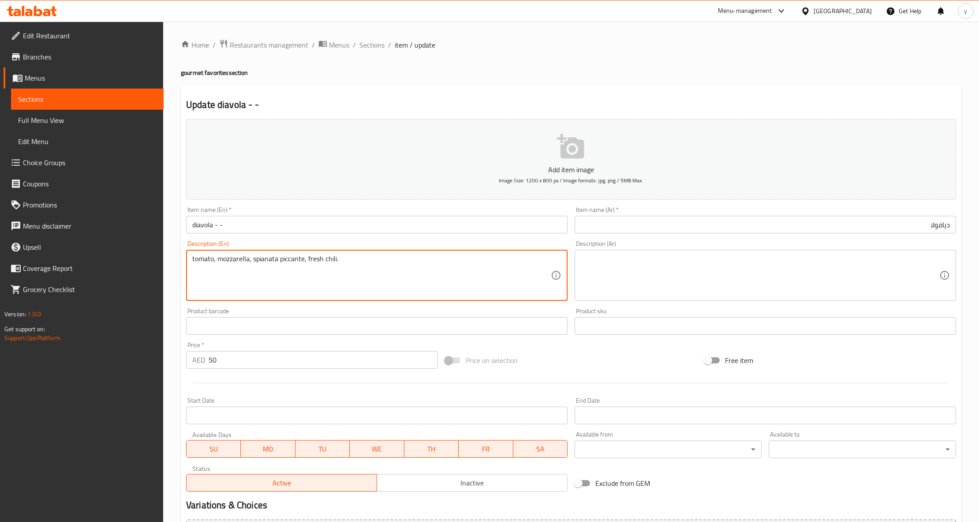
click at [312, 261] on textarea "tomato, mozzarella, spianata piccante, fresh chili." at bounding box center [371, 276] width 358 height 42
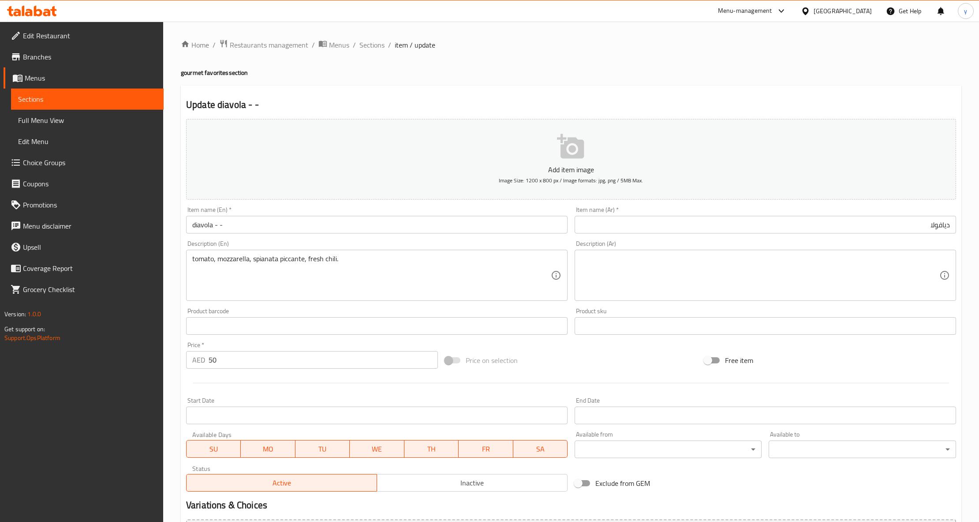
click at [740, 285] on textarea at bounding box center [760, 276] width 358 height 42
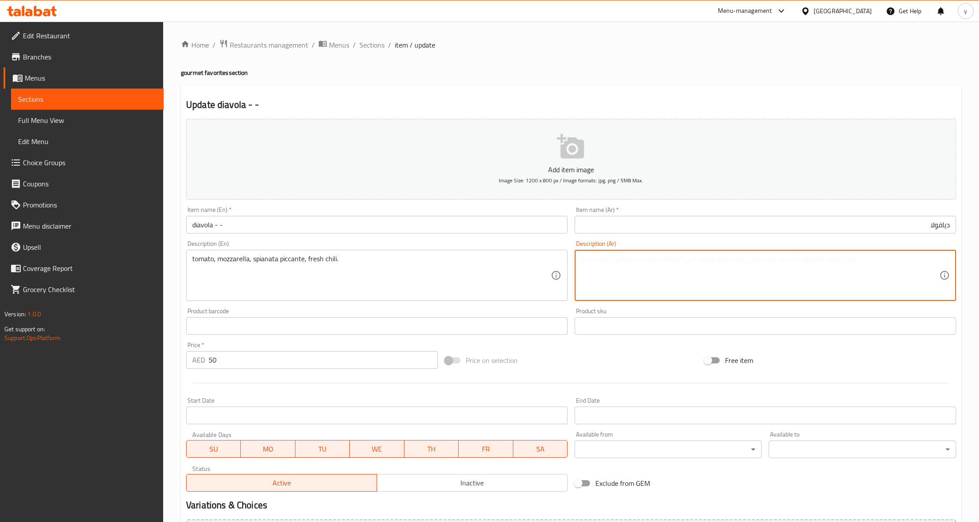
paste textarea "طماطم، موزاريلا، سباناتا بيكانتي، فلفل حار طازج."
type textarea "طماطم، موزاريلا، سباناتا بيكانتي، فلفل حار طازج."
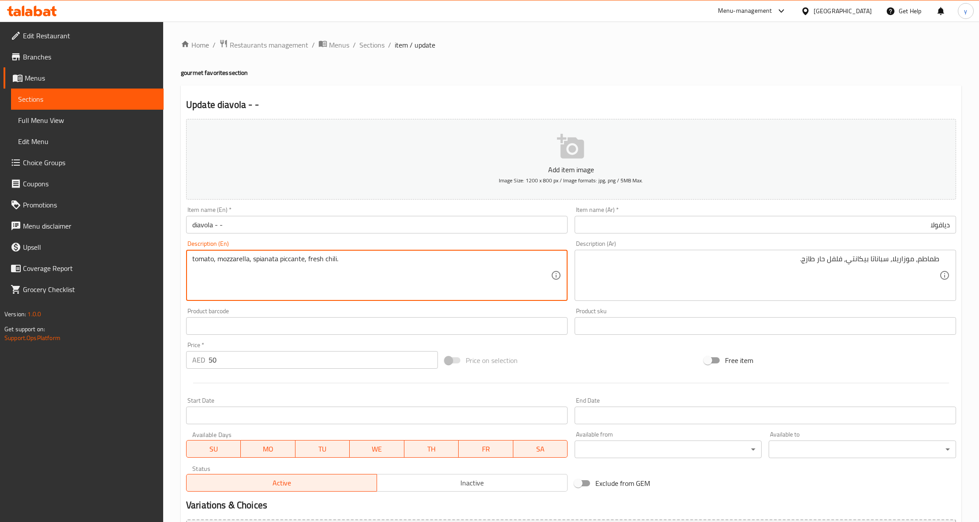
drag, startPoint x: 193, startPoint y: 260, endPoint x: 213, endPoint y: 268, distance: 21.8
click at [261, 278] on textarea "tomato, mozzarella, spianata piccante, fresh chili." at bounding box center [371, 276] width 358 height 42
drag, startPoint x: 279, startPoint y: 262, endPoint x: 290, endPoint y: 266, distance: 12.3
click at [290, 266] on textarea "tomato, mozzarella, spianata piccante, fresh chili." at bounding box center [371, 276] width 358 height 42
click at [291, 266] on textarea "tomato, mozzarella, spianata piccante, fresh chili." at bounding box center [371, 276] width 358 height 42
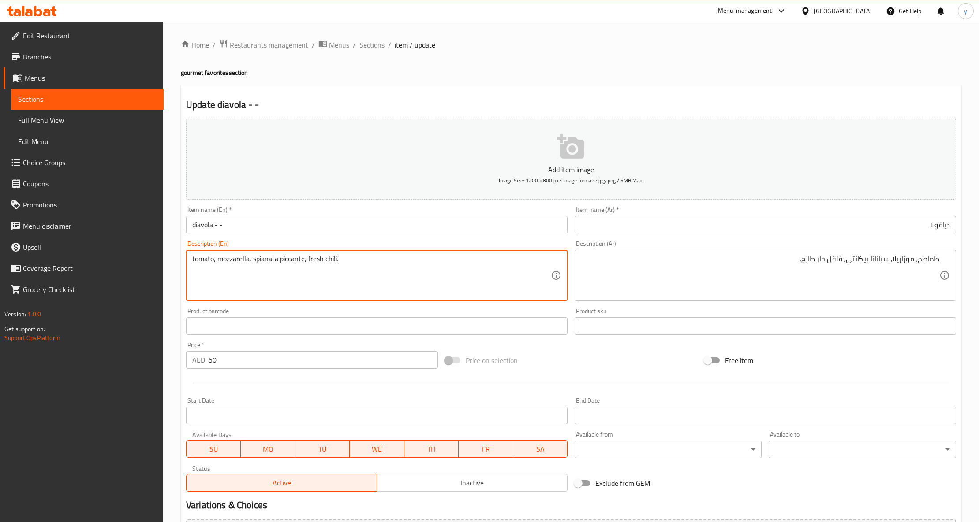
drag, startPoint x: 253, startPoint y: 260, endPoint x: 277, endPoint y: 266, distance: 25.5
click at [277, 266] on textarea "tomato, mozzarella, spianata piccante, fresh chili." at bounding box center [371, 276] width 358 height 42
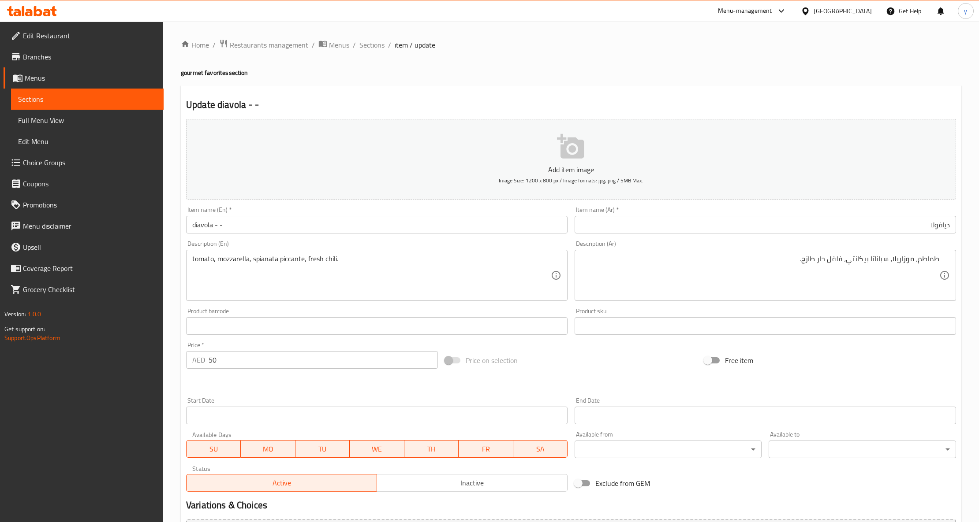
click at [296, 288] on textarea "tomato, mozzarella, spianata piccante, fresh chili." at bounding box center [371, 276] width 358 height 42
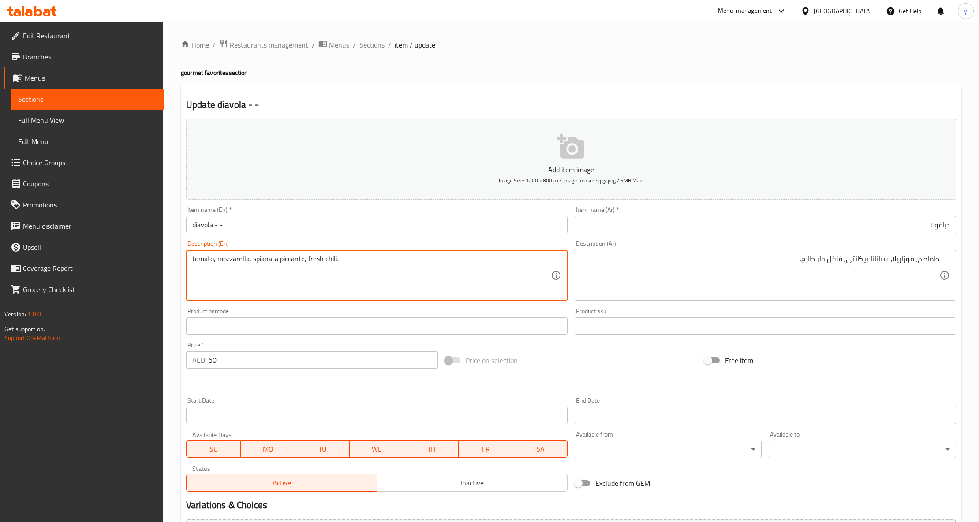
drag, startPoint x: 280, startPoint y: 261, endPoint x: 304, endPoint y: 272, distance: 26.5
click at [304, 272] on textarea "tomato, mozzarella, spianata piccante, fresh chili." at bounding box center [371, 276] width 358 height 42
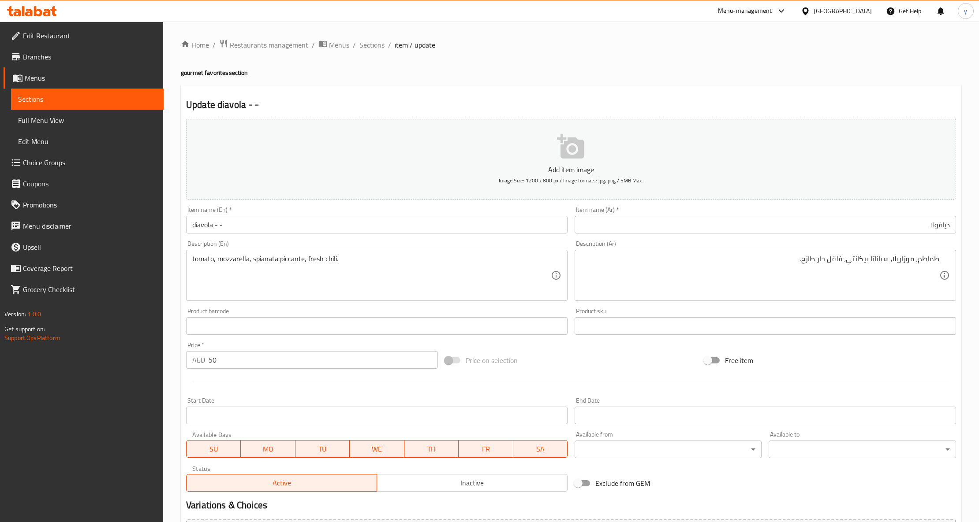
click at [362, 275] on textarea "tomato, mozzarella, spianata piccante, fresh chili." at bounding box center [371, 276] width 358 height 42
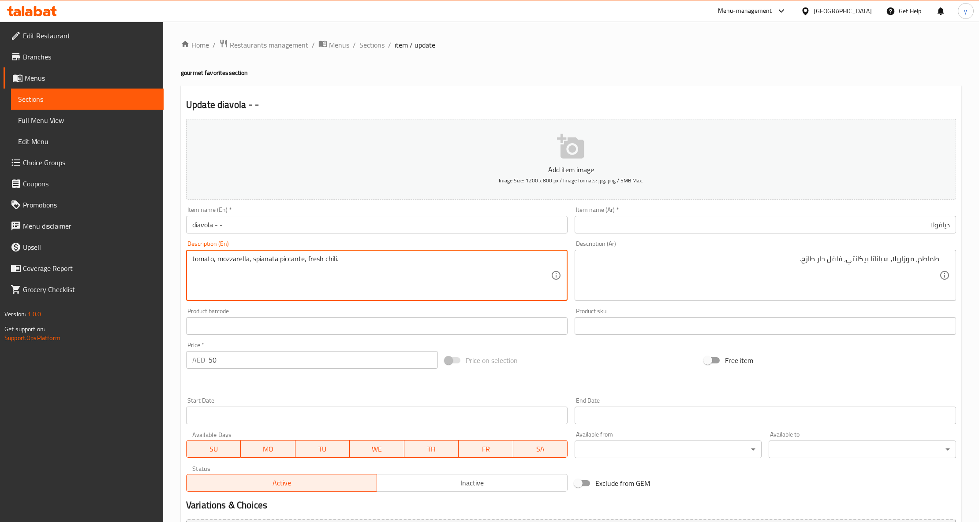
drag, startPoint x: 328, startPoint y: 265, endPoint x: 334, endPoint y: 267, distance: 6.6
click at [334, 267] on textarea "tomato, mozzarella, spianata piccante, fresh chili." at bounding box center [371, 276] width 358 height 42
click at [337, 269] on textarea "tomato, mozzarella, spianata piccante, fresh chili." at bounding box center [371, 276] width 358 height 42
drag, startPoint x: 325, startPoint y: 259, endPoint x: 336, endPoint y: 265, distance: 11.4
click at [336, 265] on textarea "tomato, mozzarella, spianata piccante, fresh chili." at bounding box center [371, 276] width 358 height 42
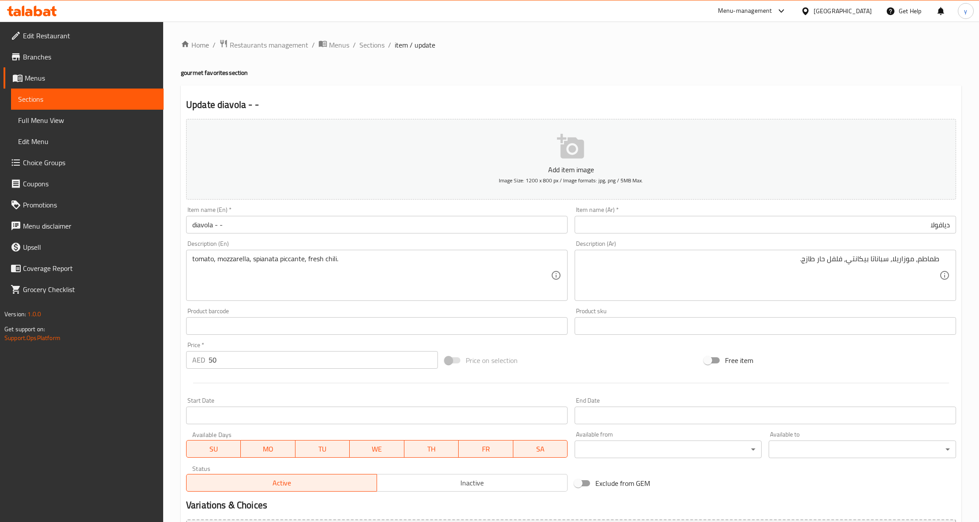
click at [443, 283] on textarea "tomato, mozzarella, spianata piccante, fresh chili." at bounding box center [371, 276] width 358 height 42
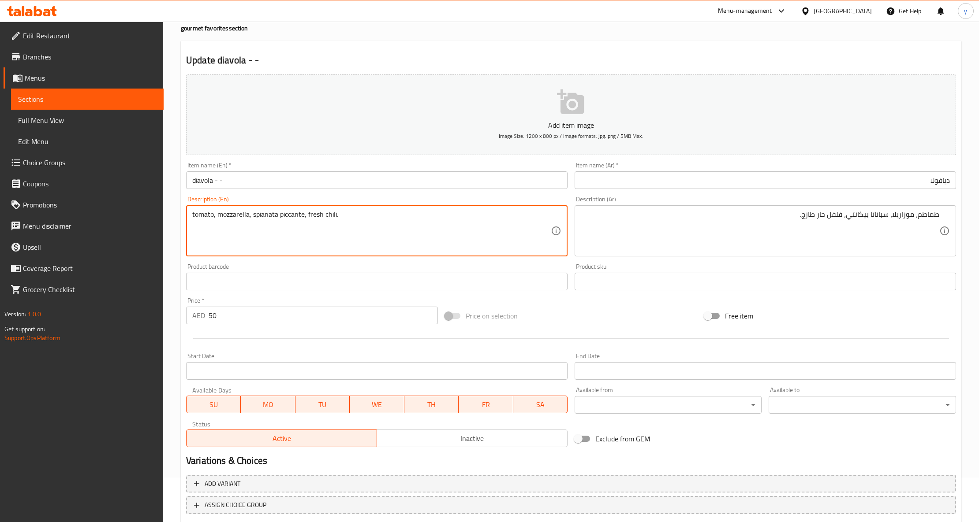
scroll to position [100, 0]
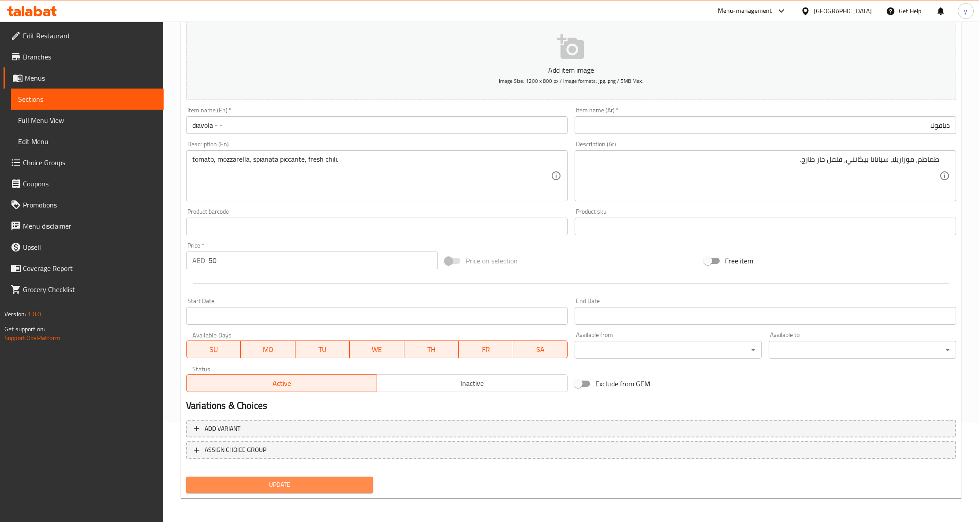
click at [288, 487] on span "Update" at bounding box center [279, 485] width 173 height 11
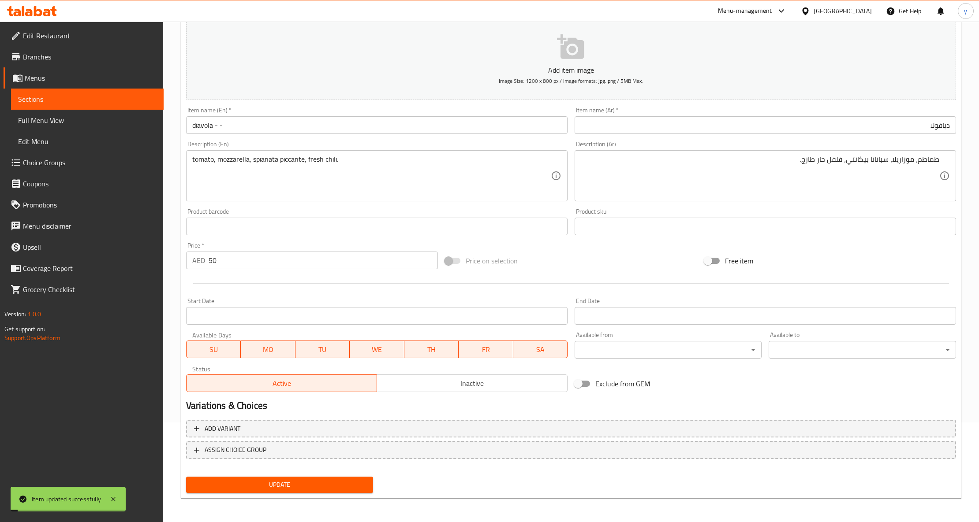
click at [83, 104] on span "Sections" at bounding box center [87, 99] width 138 height 11
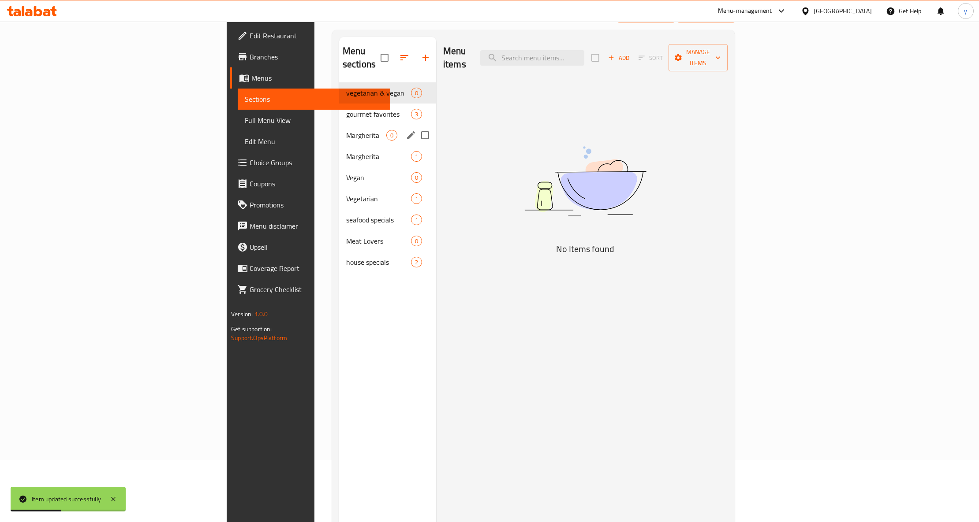
scroll to position [41, 0]
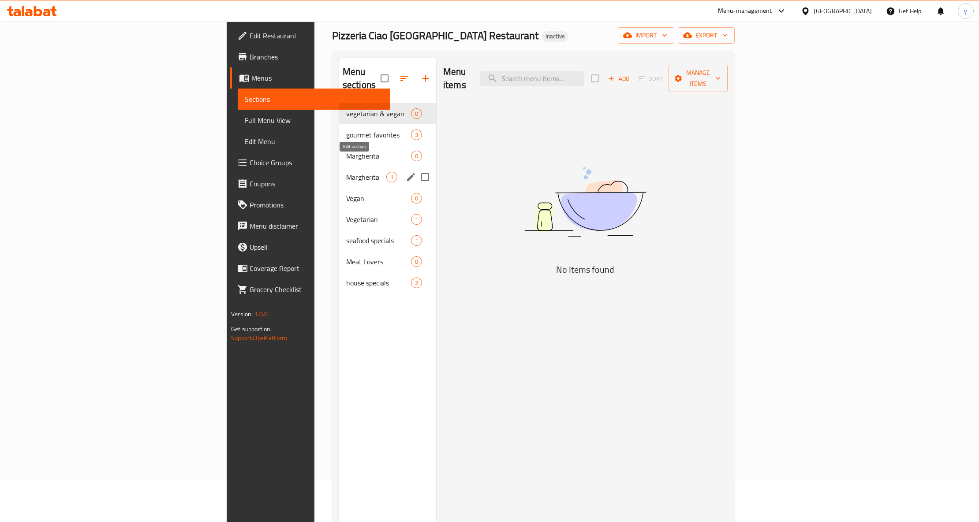
click at [406, 172] on icon "edit" at bounding box center [411, 177] width 11 height 11
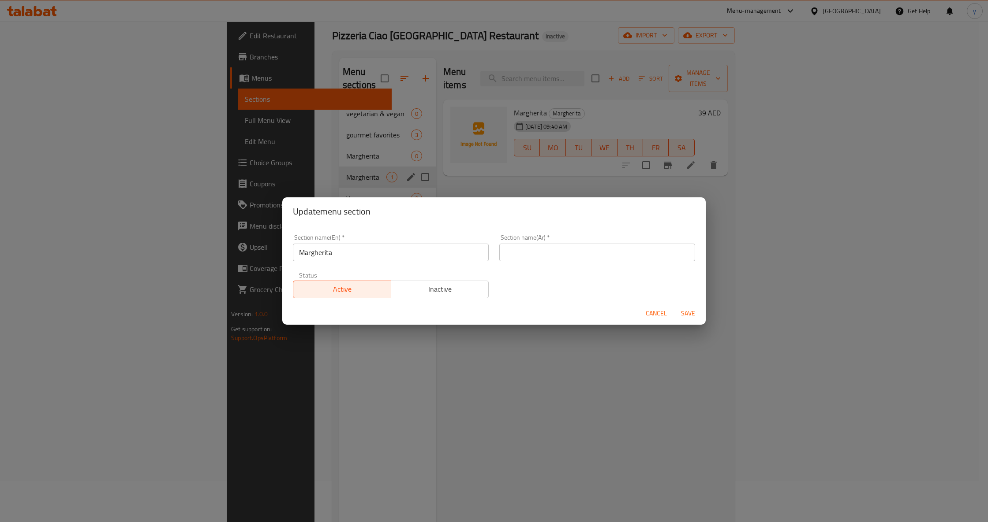
click at [333, 253] on input "Margherita" at bounding box center [391, 253] width 196 height 18
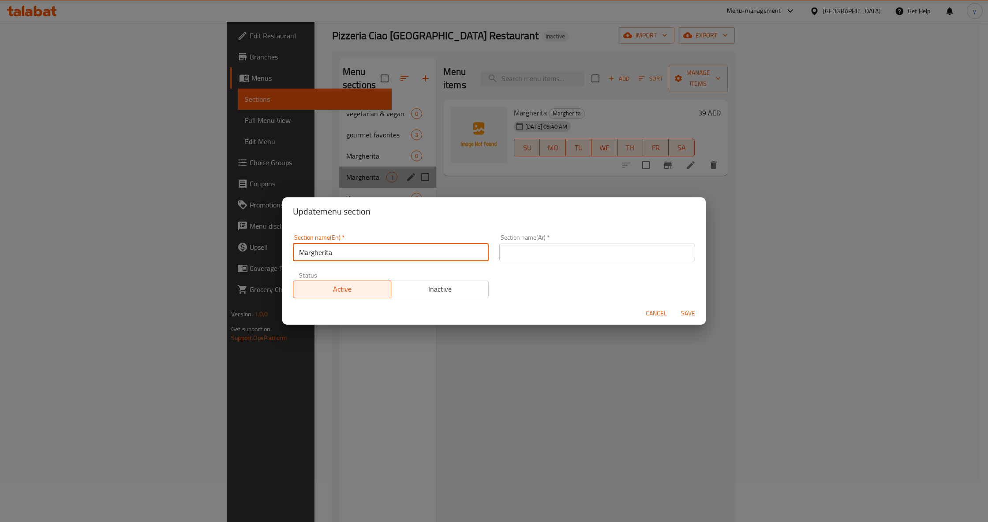
click at [333, 253] on input "Margherita" at bounding box center [391, 253] width 196 height 18
click at [332, 254] on input "Margherita" at bounding box center [391, 253] width 196 height 18
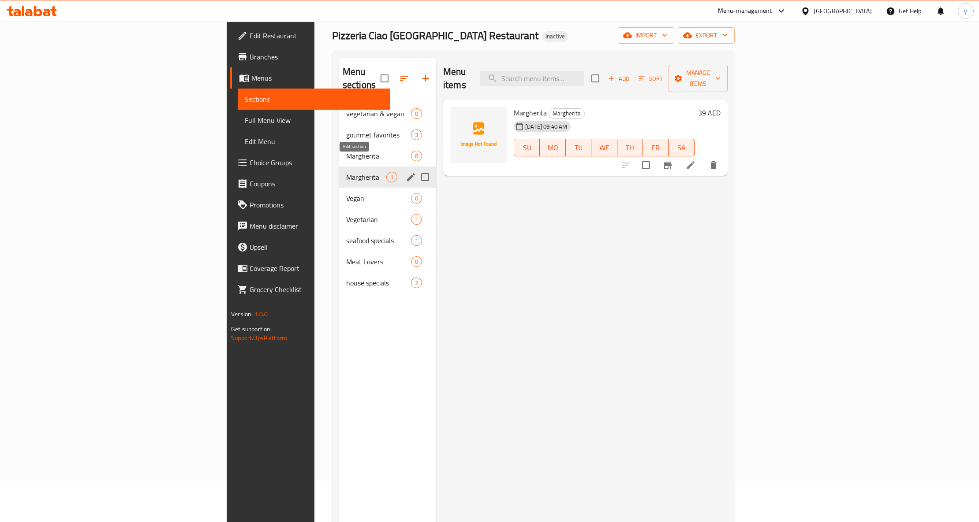
click at [407, 173] on icon "edit" at bounding box center [411, 177] width 8 height 8
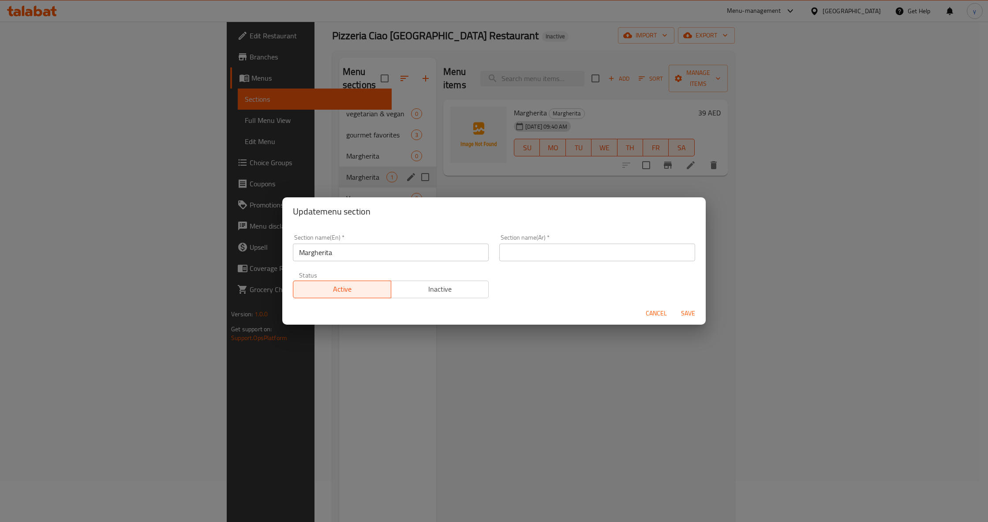
click at [622, 254] on input "text" at bounding box center [597, 253] width 196 height 18
paste input "مارجريتا"
type input "مارجريتا"
click at [691, 314] on span "Save" at bounding box center [687, 313] width 21 height 11
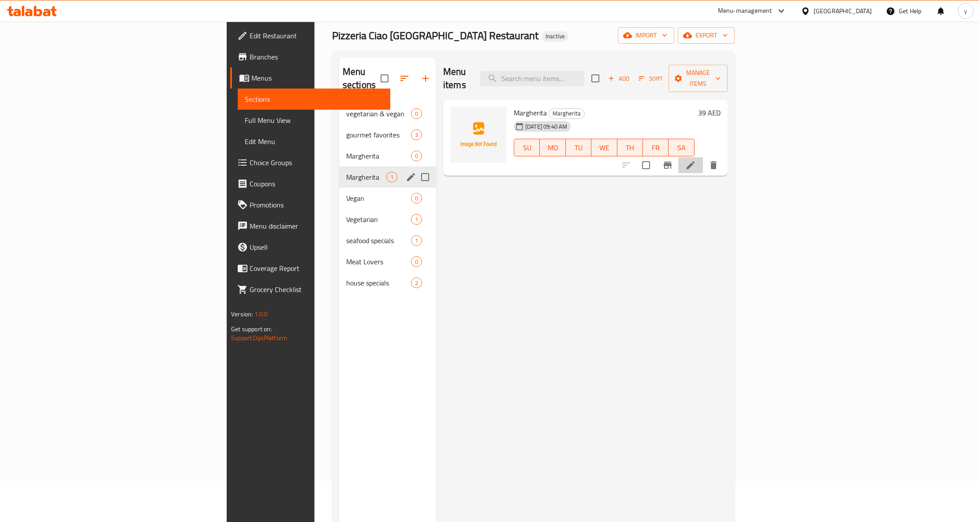
click at [703, 157] on li at bounding box center [690, 165] width 25 height 16
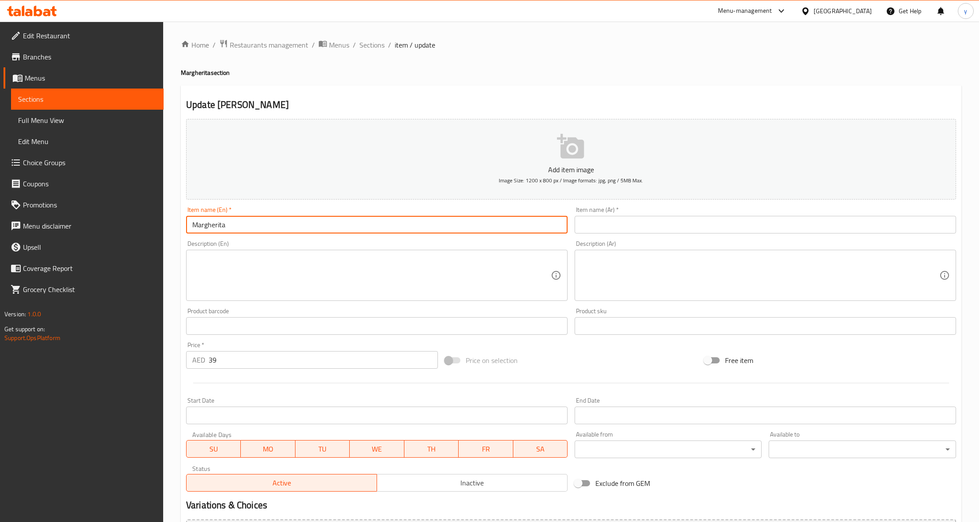
drag, startPoint x: 233, startPoint y: 228, endPoint x: 175, endPoint y: 231, distance: 58.7
click at [175, 231] on div "Home / Restaurants management / Menus / Sections / item / update Margherita sec…" at bounding box center [571, 322] width 816 height 601
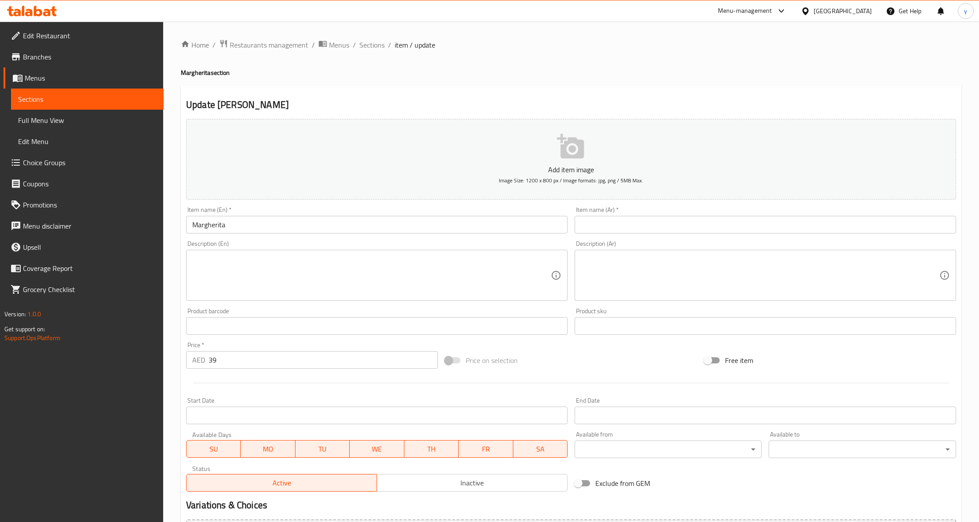
click at [763, 224] on input "text" at bounding box center [765, 225] width 381 height 18
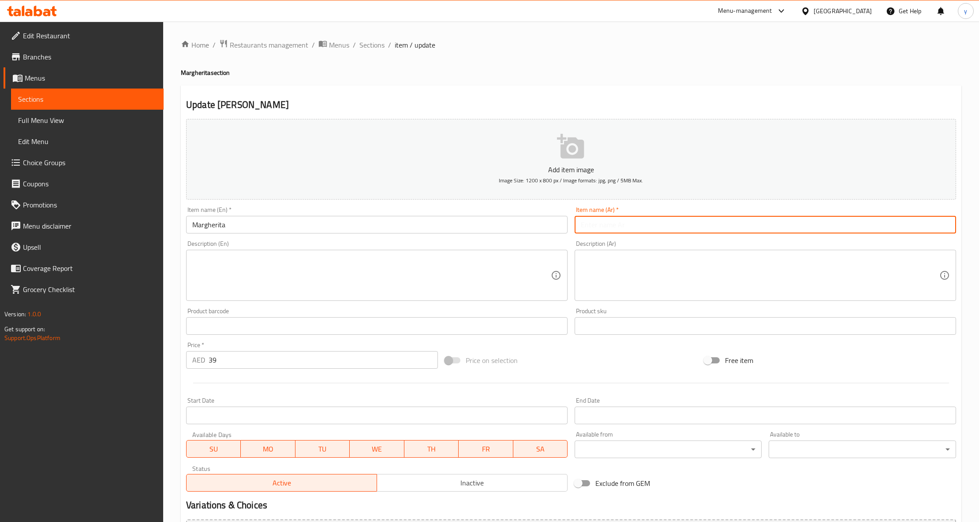
paste input "مارجريتا"
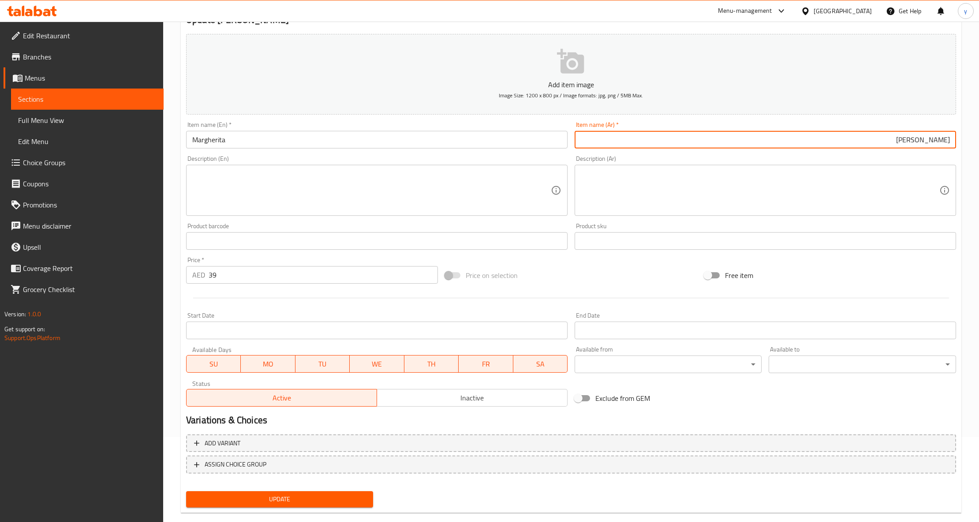
scroll to position [100, 0]
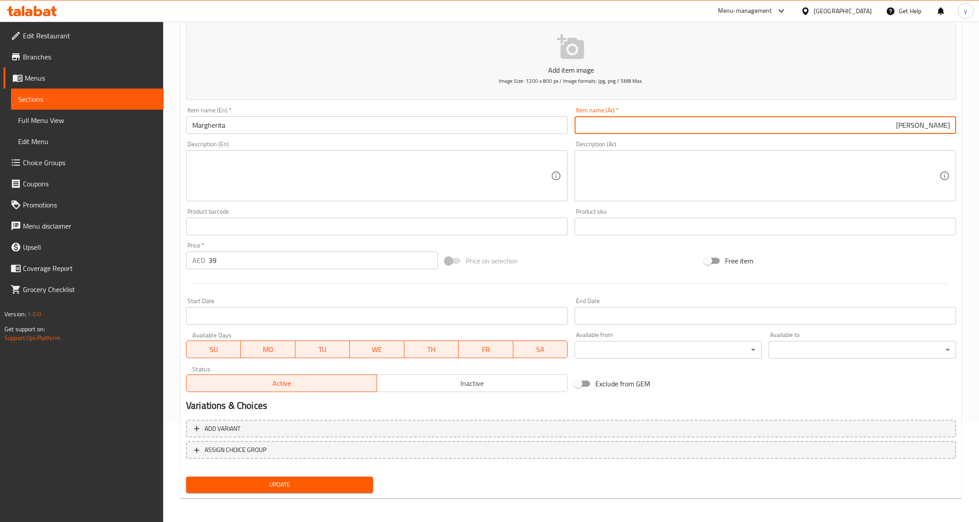
type input "مارجريتا"
click at [368, 478] on button "Update" at bounding box center [279, 485] width 187 height 16
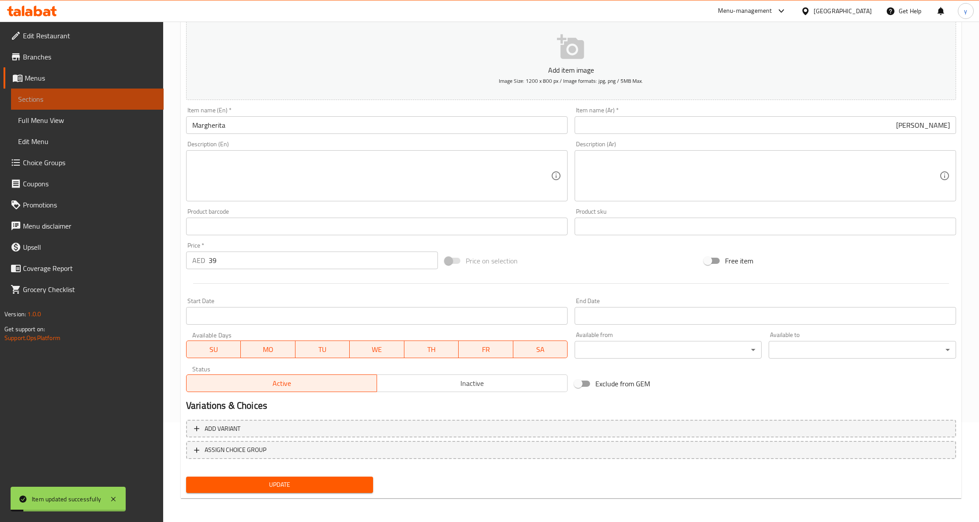
click at [92, 97] on span "Sections" at bounding box center [87, 99] width 138 height 11
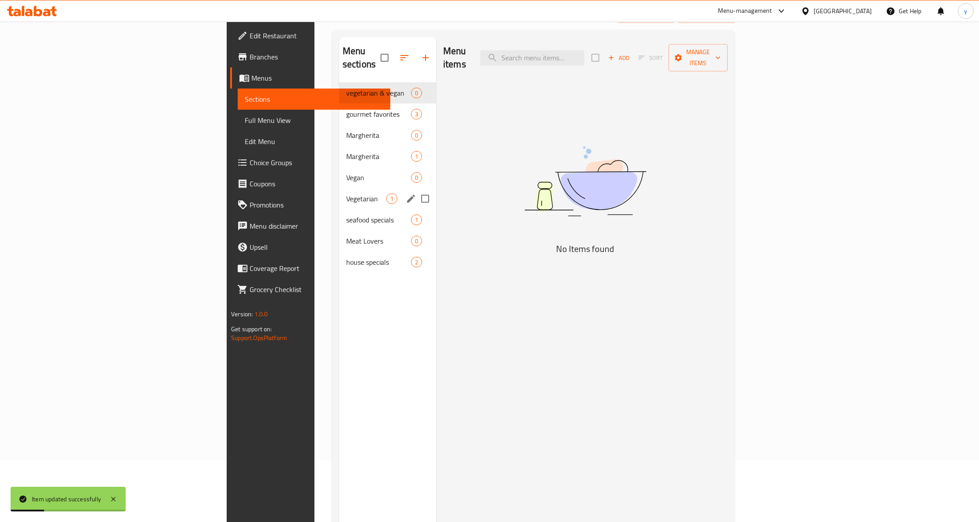
scroll to position [41, 0]
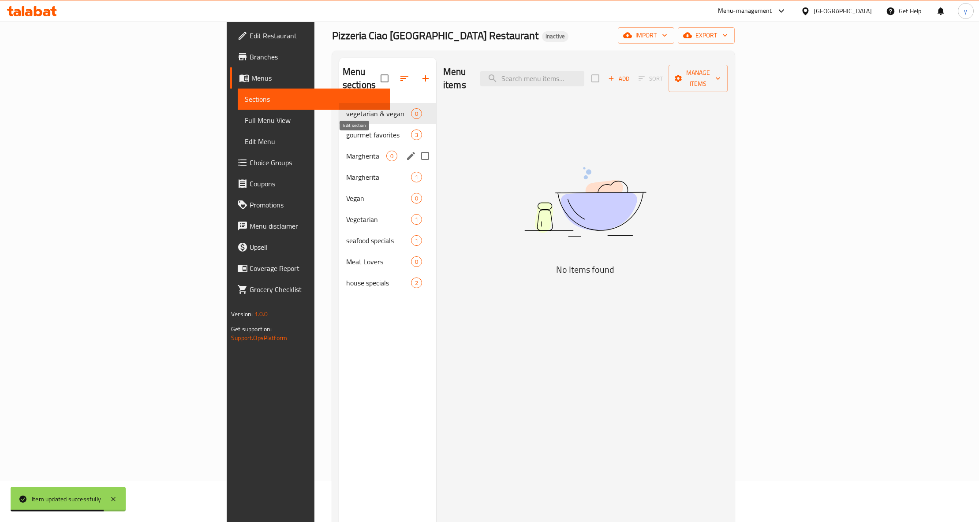
click at [406, 151] on icon "edit" at bounding box center [411, 156] width 11 height 11
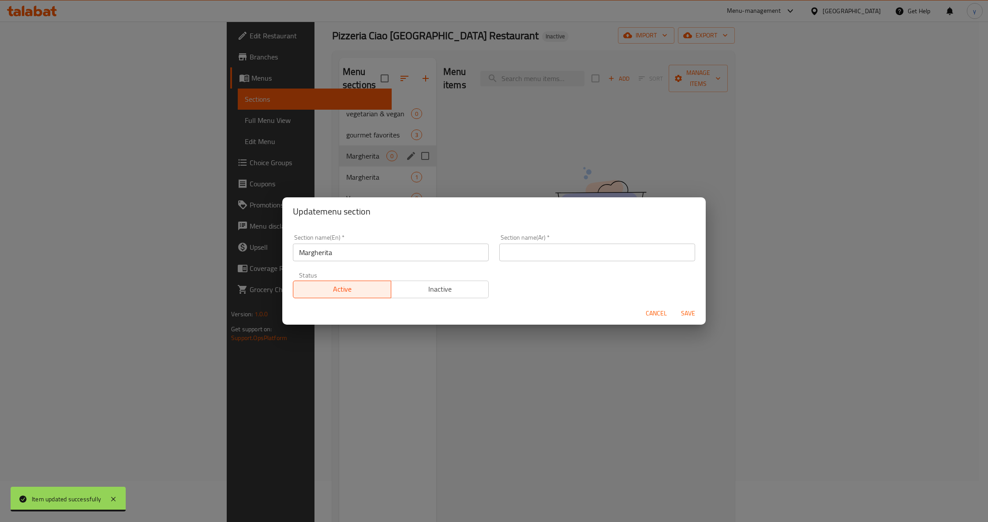
click at [645, 310] on span "Cancel" at bounding box center [655, 313] width 21 height 11
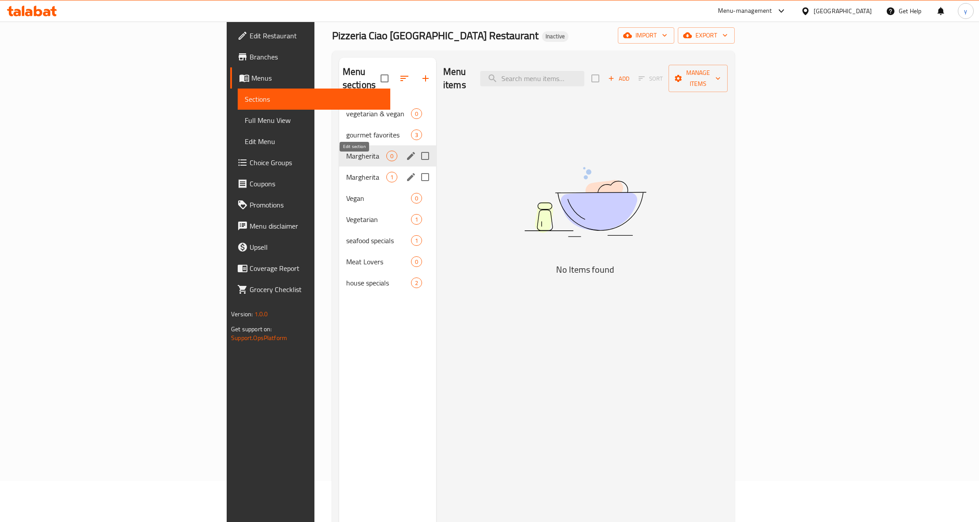
click at [406, 172] on icon "edit" at bounding box center [411, 177] width 11 height 11
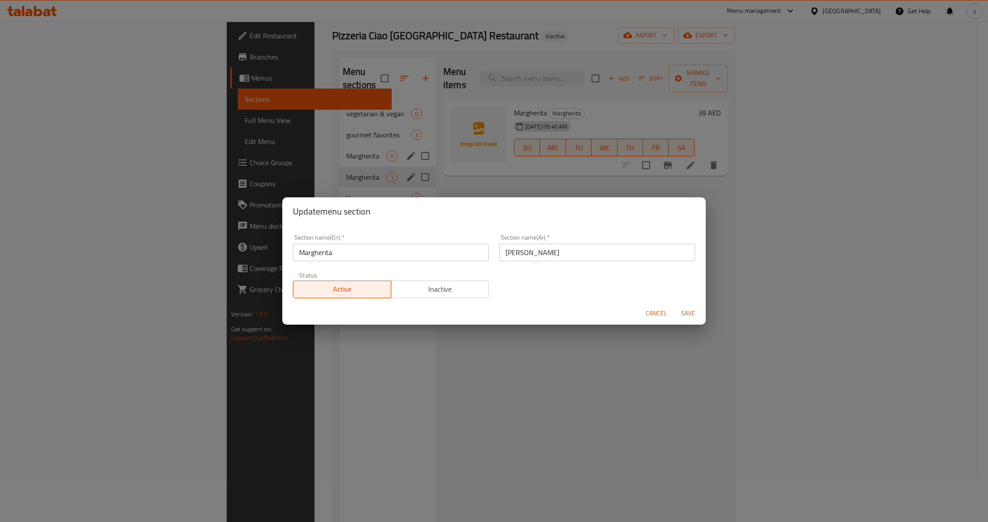
click at [657, 310] on span "Cancel" at bounding box center [655, 313] width 21 height 11
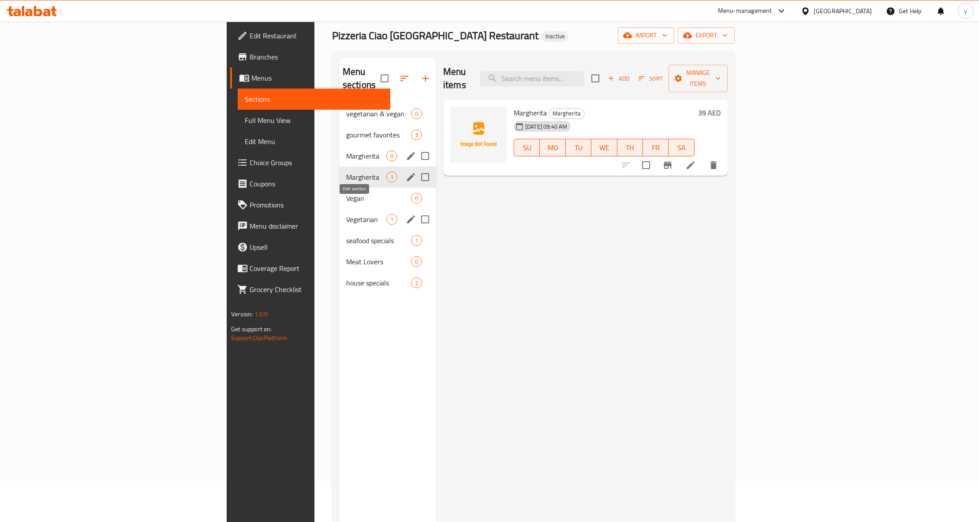
click at [406, 214] on icon "edit" at bounding box center [411, 219] width 11 height 11
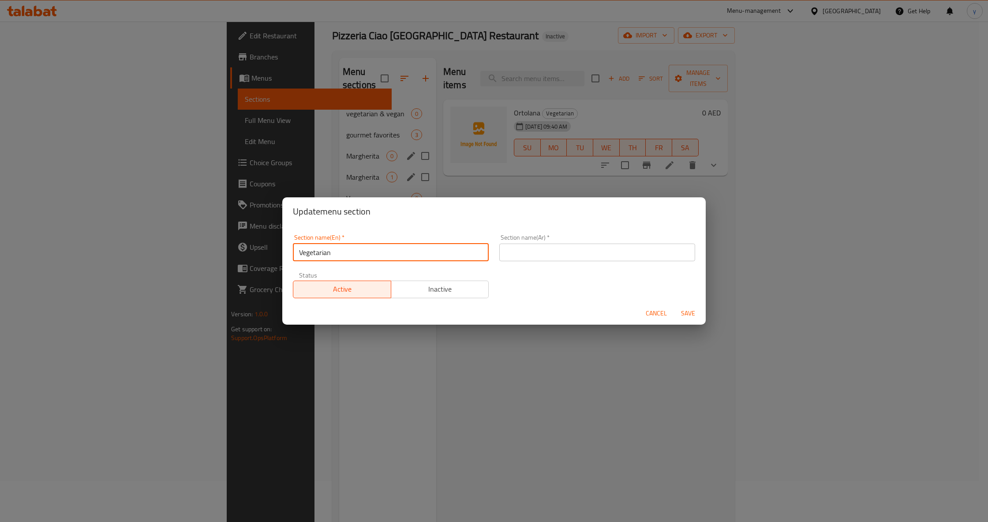
click at [336, 250] on input "Vegetarian" at bounding box center [391, 253] width 196 height 18
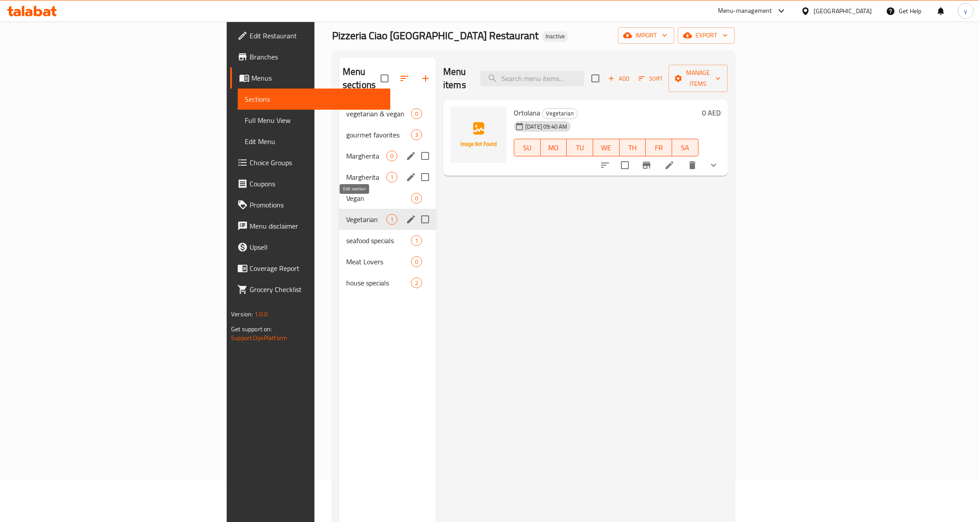
click at [406, 214] on icon "edit" at bounding box center [411, 219] width 11 height 11
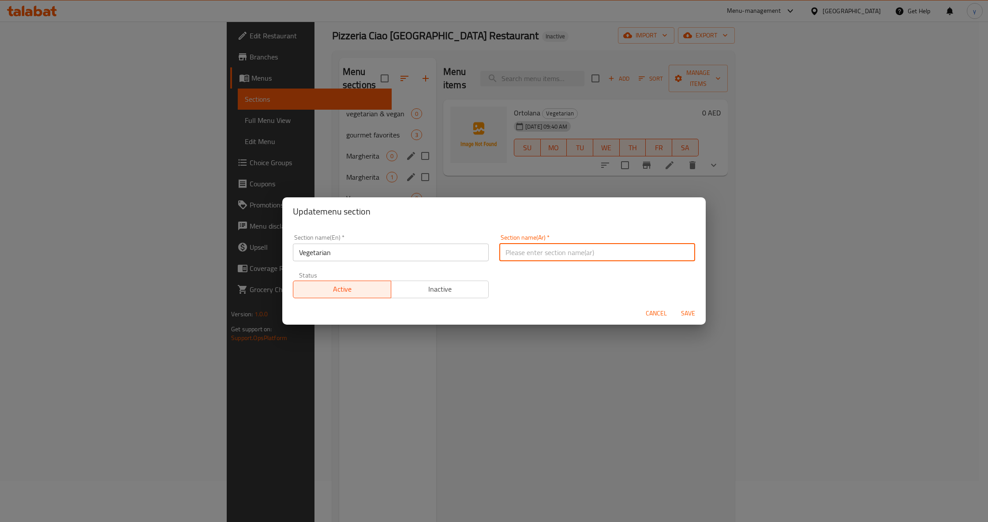
click at [550, 247] on input "text" at bounding box center [597, 253] width 196 height 18
paste input "نباتي"
type input "نباتي"
click at [683, 313] on span "Save" at bounding box center [687, 313] width 21 height 11
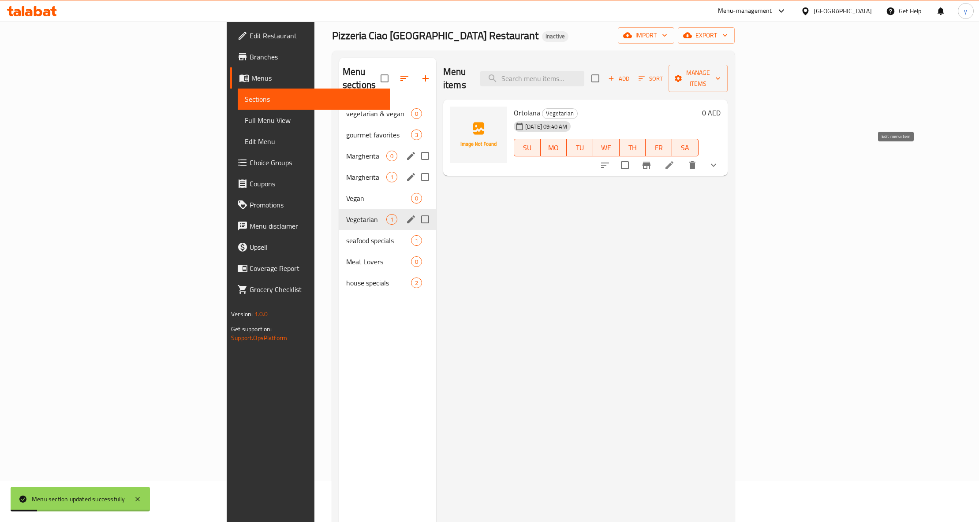
click at [675, 160] on icon at bounding box center [669, 165] width 11 height 11
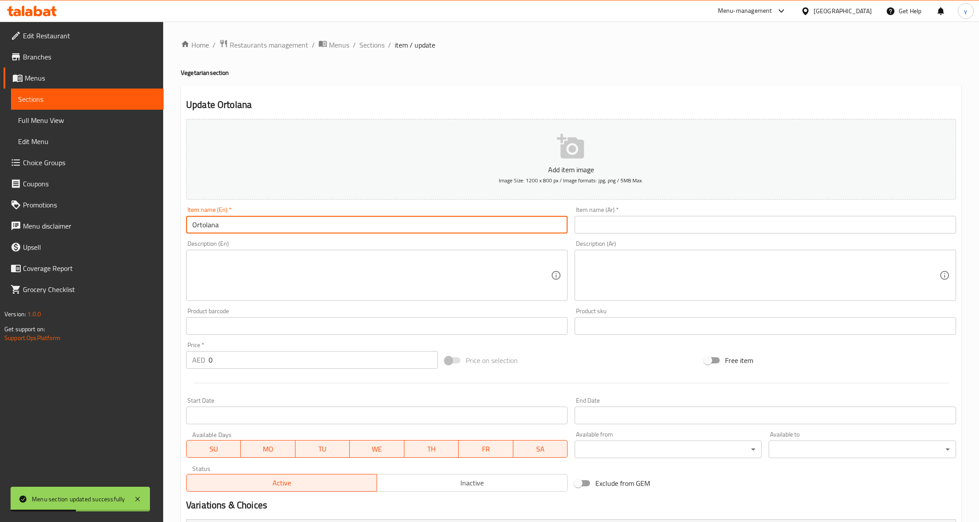
click at [222, 230] on input "Ortolana" at bounding box center [376, 225] width 381 height 18
click at [208, 228] on input "Ortolana" at bounding box center [376, 225] width 381 height 18
click at [216, 224] on input "Ortolana" at bounding box center [376, 225] width 381 height 18
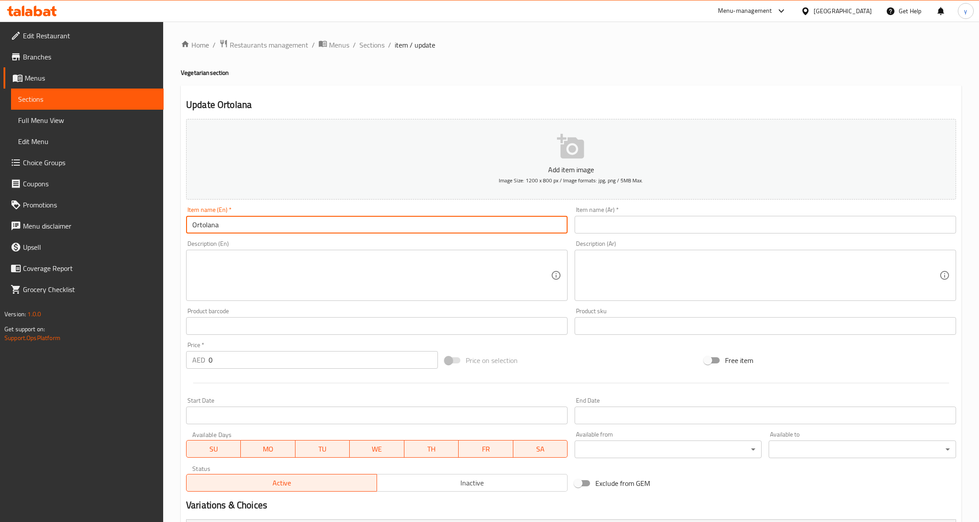
click at [216, 224] on input "Ortolana" at bounding box center [376, 225] width 381 height 18
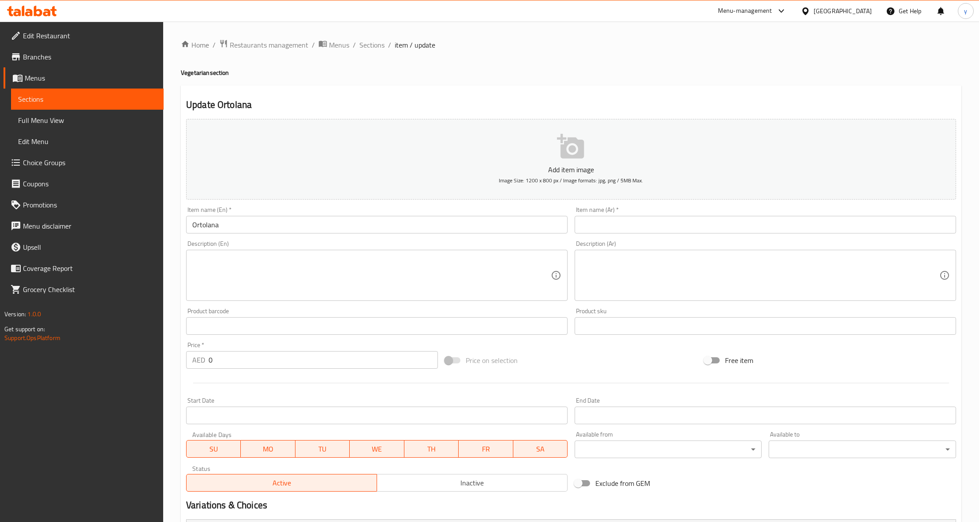
click at [664, 230] on input "text" at bounding box center [765, 225] width 381 height 18
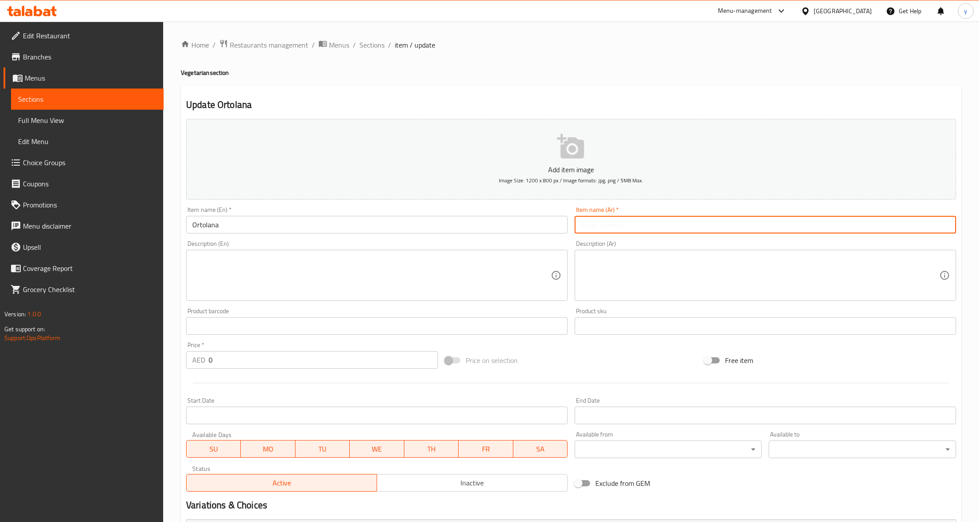
paste input "أورتولانا"
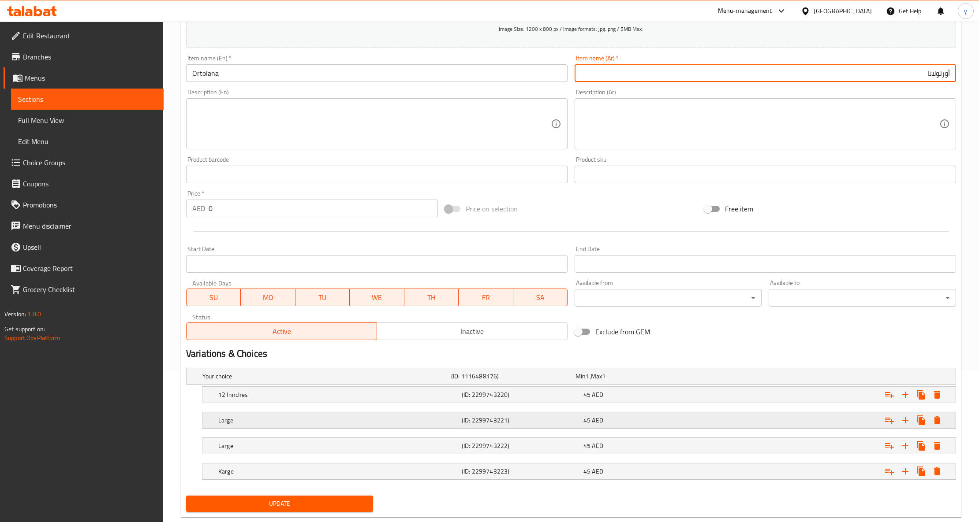
scroll to position [173, 0]
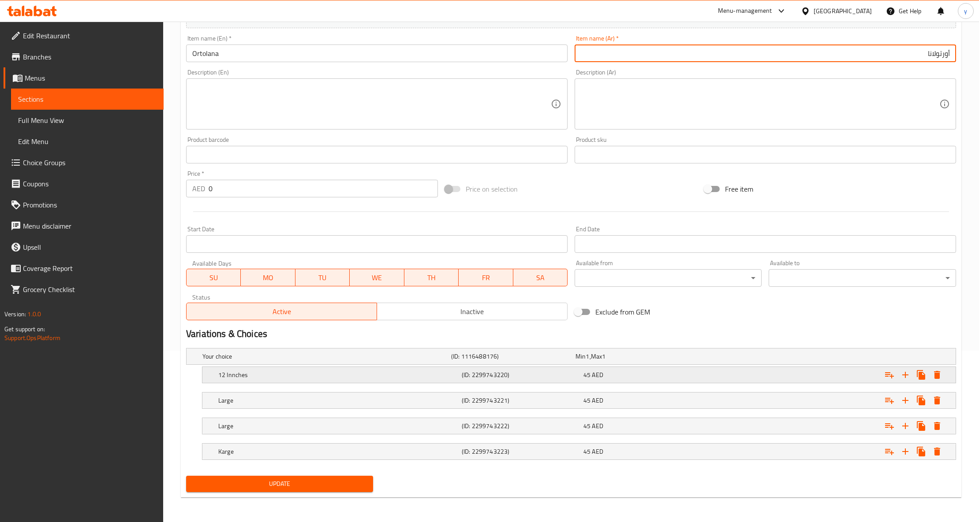
type input "أورتولانا"
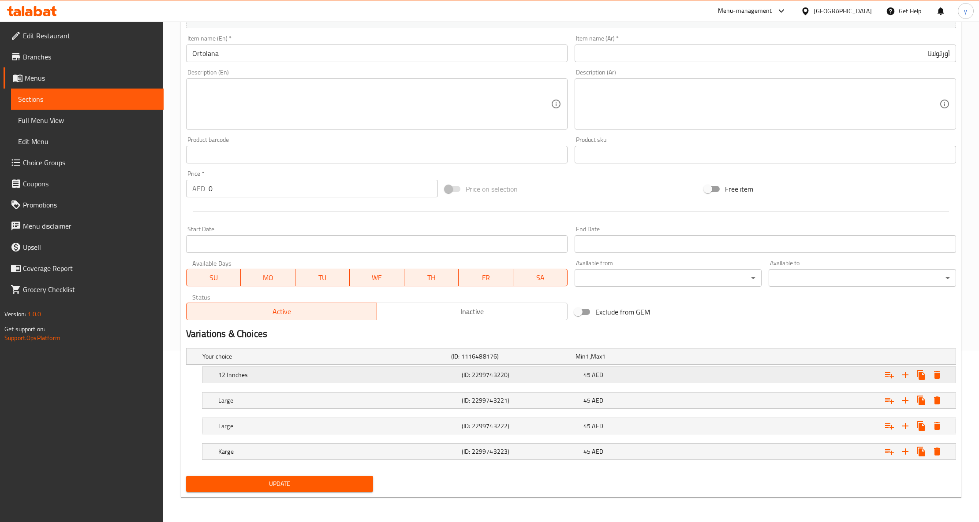
click at [437, 376] on h5 "12 Innches" at bounding box center [338, 375] width 240 height 9
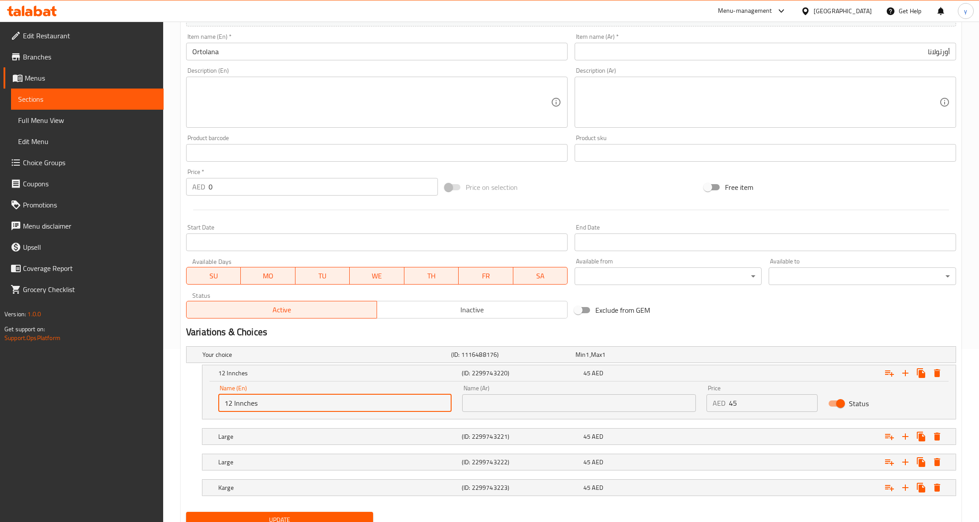
drag, startPoint x: 258, startPoint y: 407, endPoint x: 235, endPoint y: 406, distance: 23.8
click at [235, 406] on input "12 Innches" at bounding box center [334, 404] width 233 height 18
click at [583, 408] on input "text" at bounding box center [578, 404] width 233 height 18
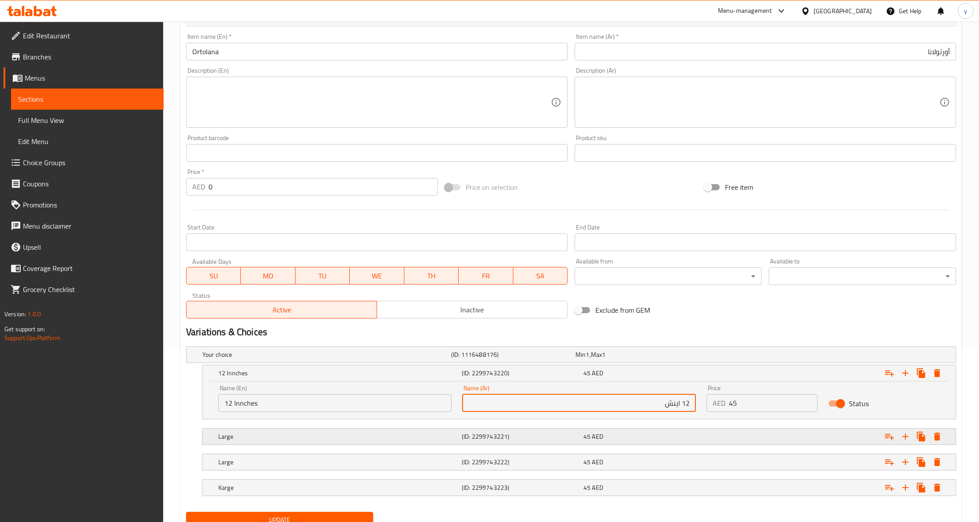
type input "12 اينش"
click at [634, 438] on div "45 AED" at bounding box center [642, 437] width 118 height 9
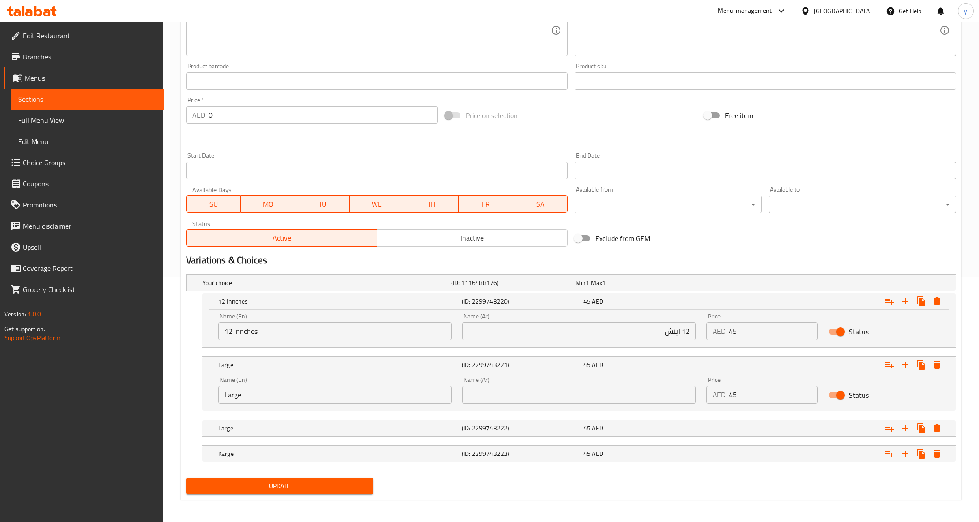
scroll to position [249, 0]
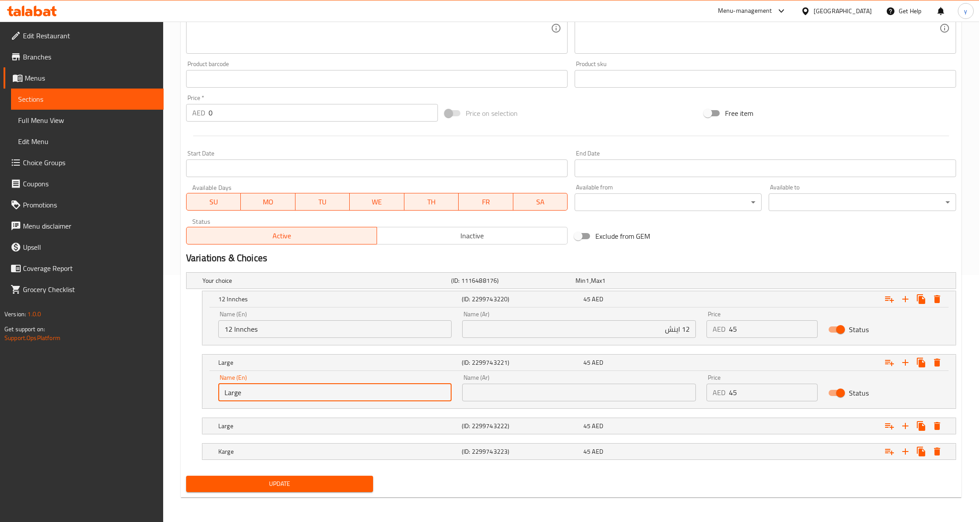
click at [238, 393] on input "Large" at bounding box center [334, 393] width 233 height 18
click at [238, 392] on input "Large" at bounding box center [334, 393] width 233 height 18
click at [527, 392] on input "text" at bounding box center [578, 393] width 233 height 18
click at [602, 393] on input "text" at bounding box center [578, 393] width 233 height 18
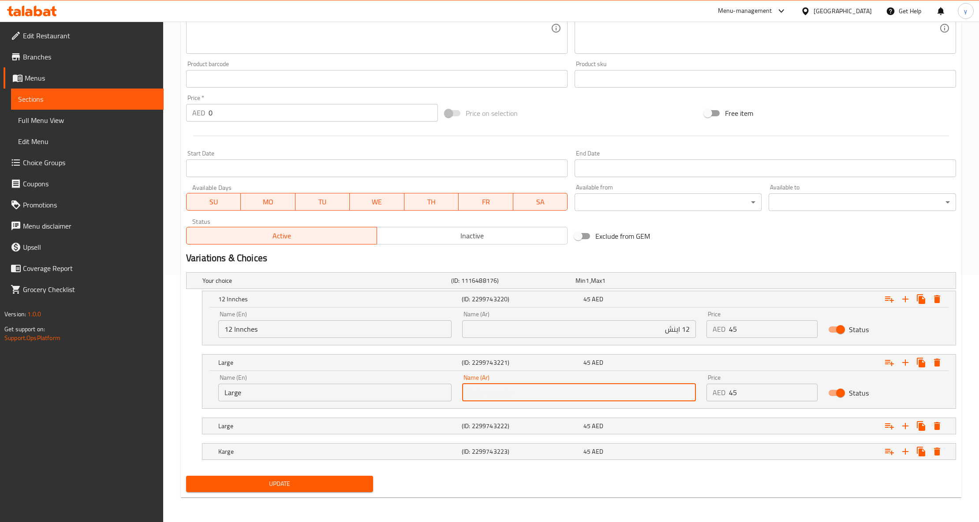
paste input "كبير"
type input "كبير"
click at [404, 418] on div "Large (ID: 2299743222) 45 AED" at bounding box center [581, 426] width 730 height 19
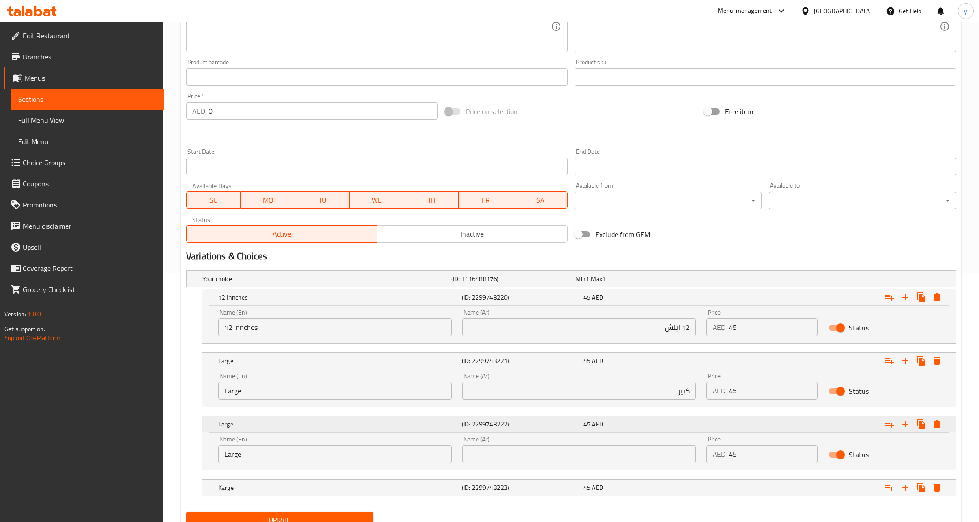
click at [404, 418] on div "Large (ID: 2299743222) 45 AED" at bounding box center [581, 424] width 730 height 19
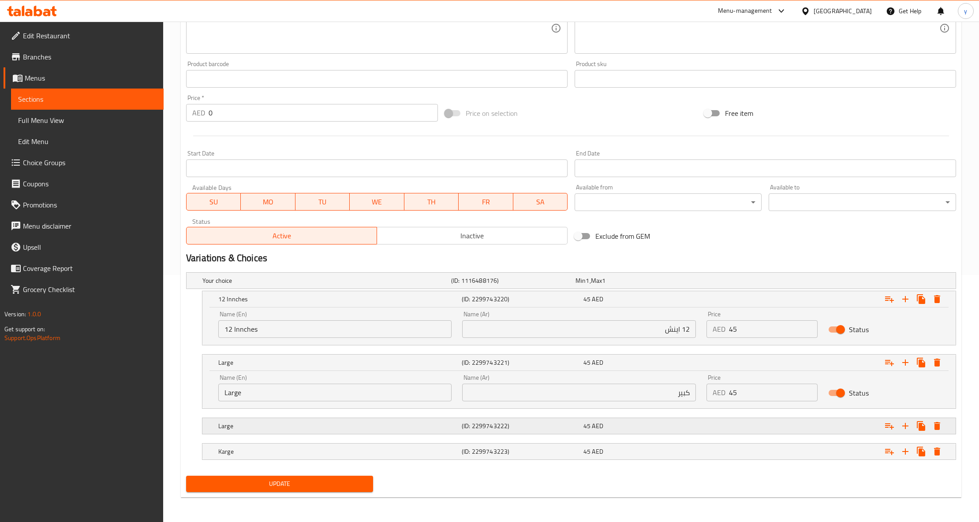
click at [401, 433] on div "Large (ID: 2299743222) 45 AED" at bounding box center [581, 426] width 730 height 19
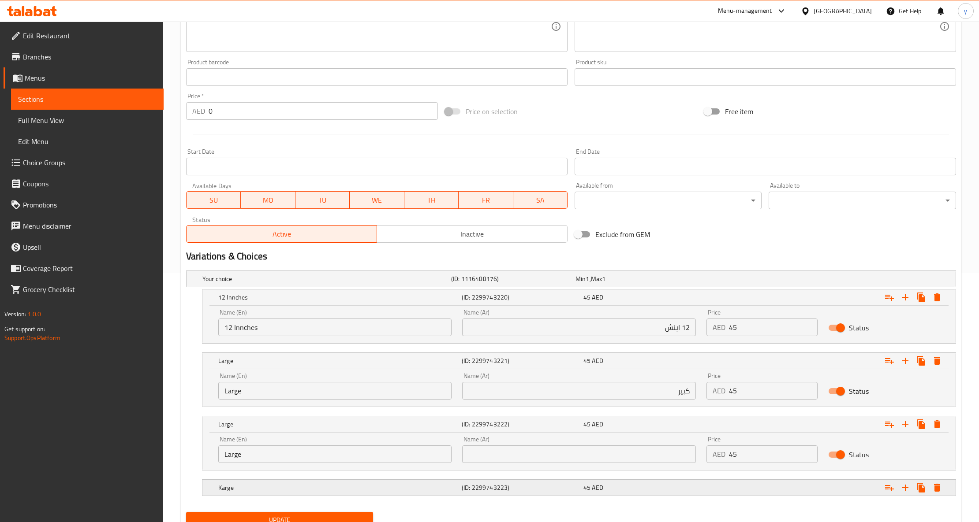
click at [447, 485] on h5 "Karge" at bounding box center [338, 488] width 240 height 9
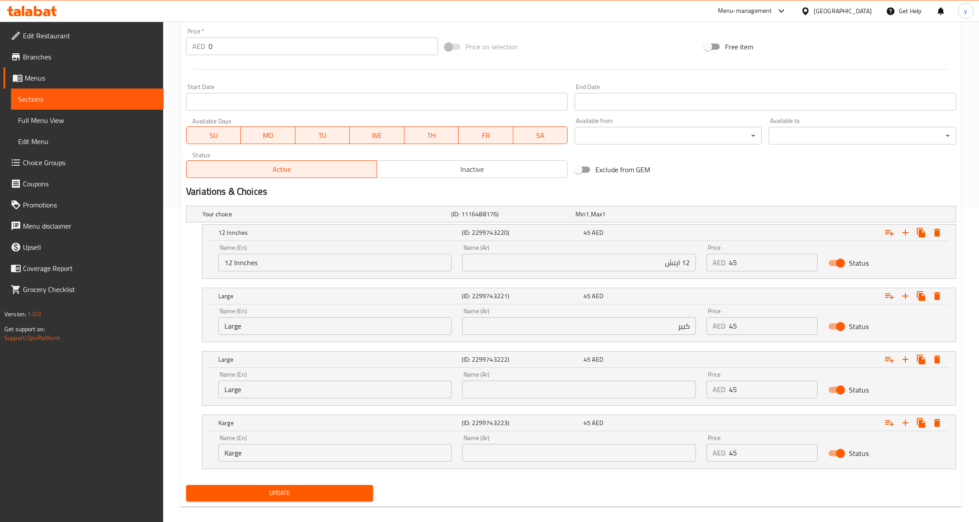
scroll to position [325, 0]
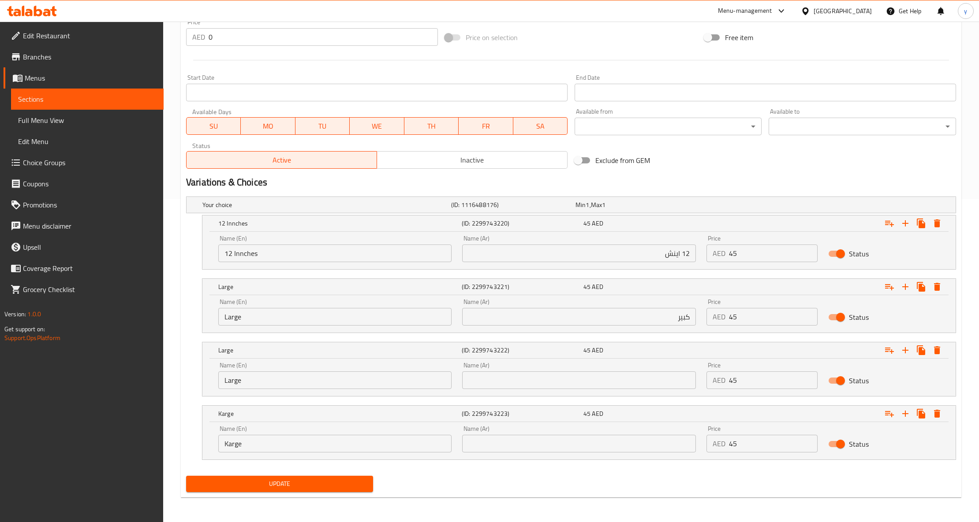
click at [244, 445] on input "Karge" at bounding box center [334, 444] width 233 height 18
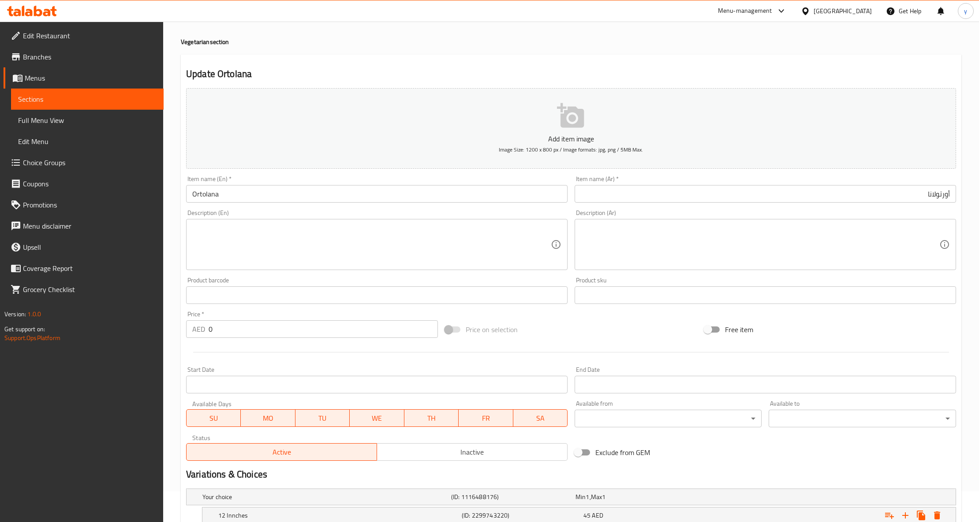
scroll to position [0, 0]
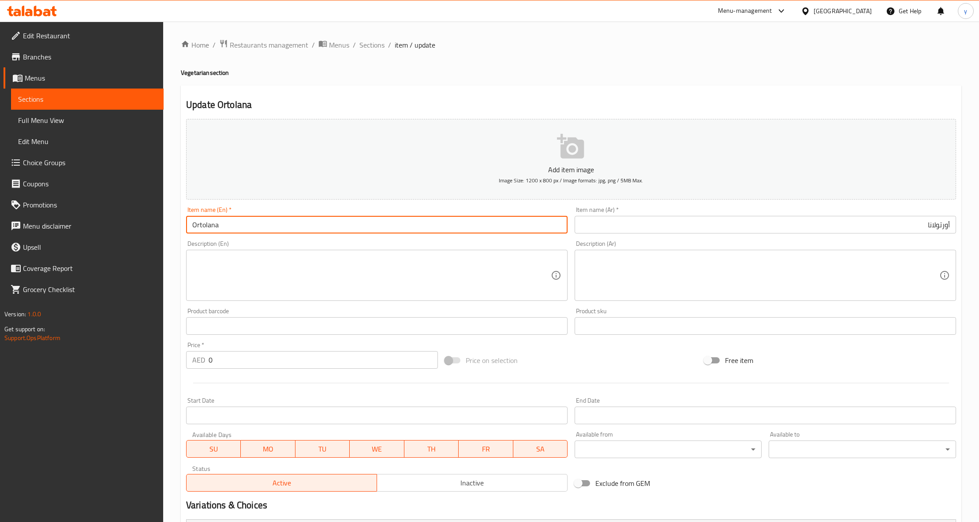
click at [240, 230] on input "Ortolana" at bounding box center [376, 225] width 381 height 18
click at [240, 229] on input "Ortolana" at bounding box center [376, 225] width 381 height 18
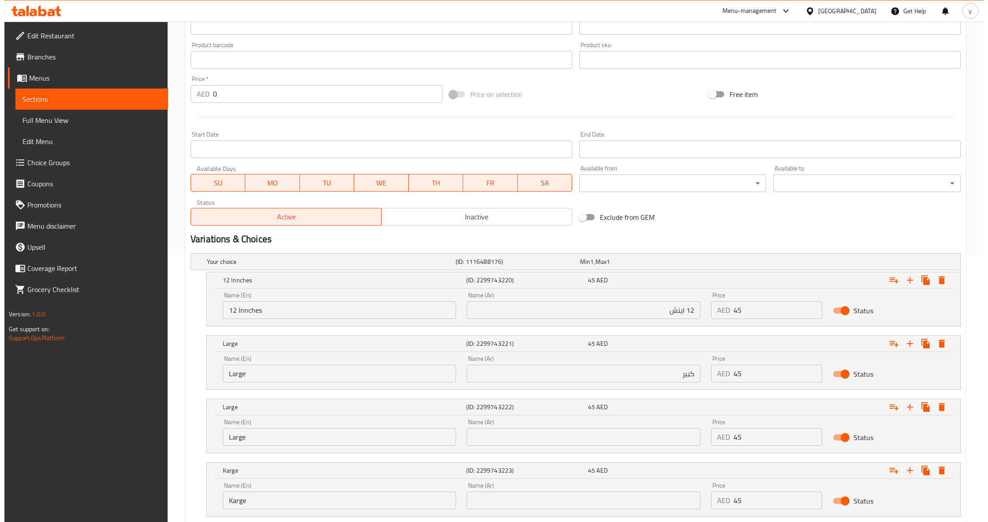
scroll to position [294, 0]
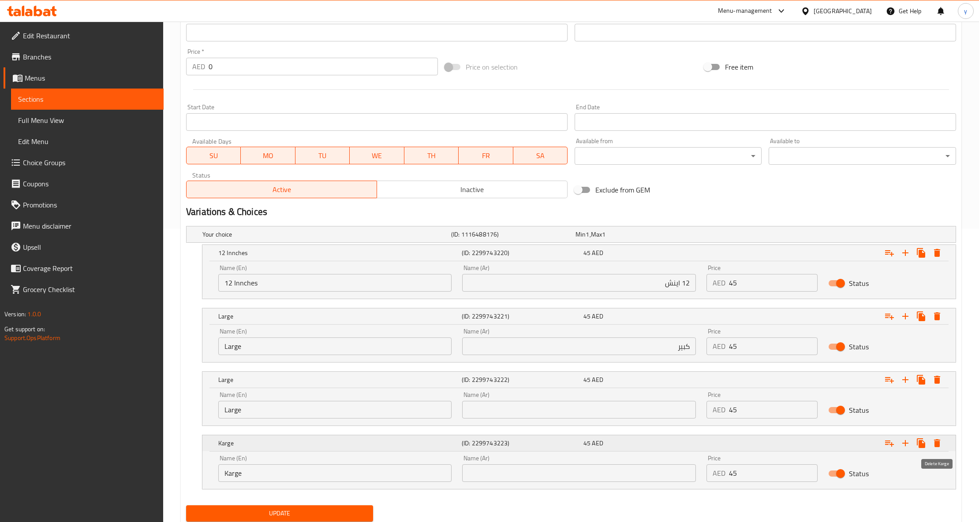
click at [940, 440] on icon "Expand" at bounding box center [937, 443] width 11 height 11
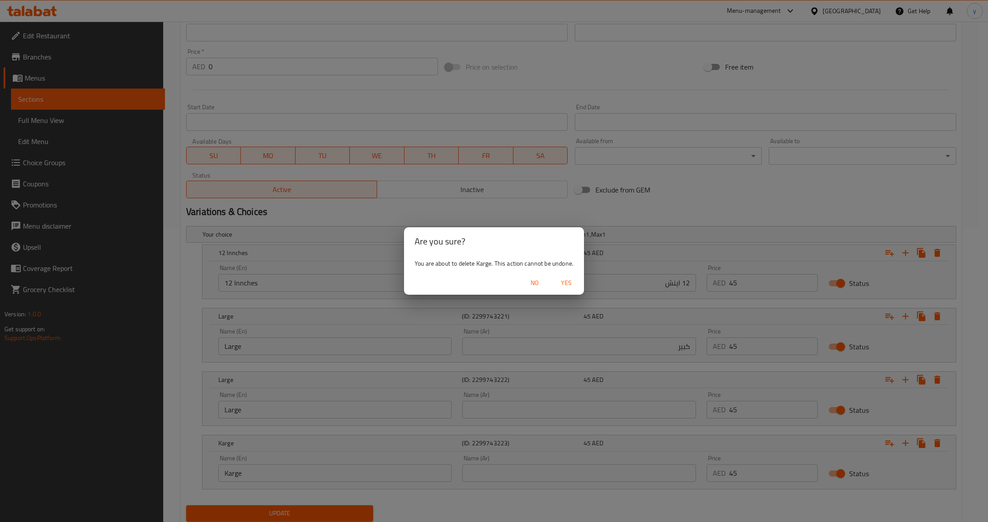
click at [572, 284] on span "Yes" at bounding box center [566, 283] width 21 height 11
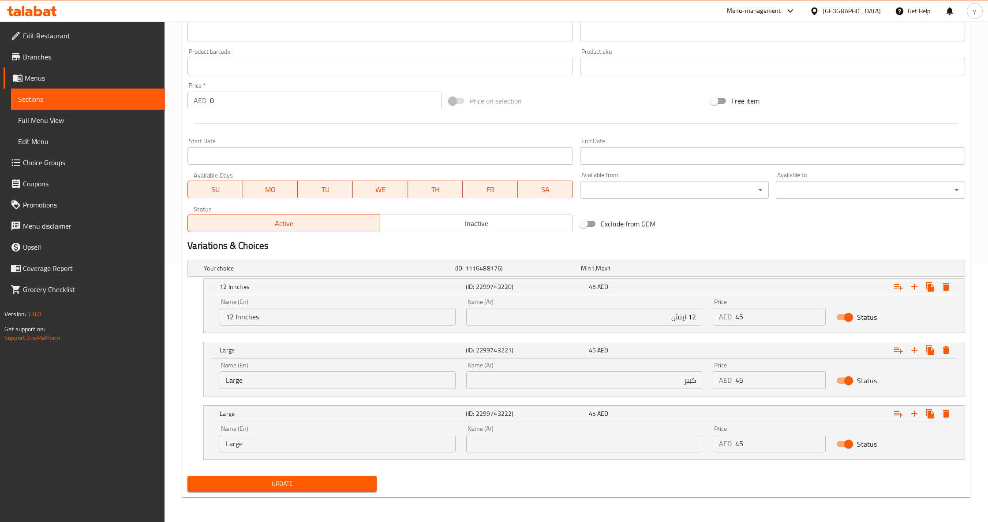
scroll to position [261, 0]
click at [934, 411] on icon "Expand" at bounding box center [937, 414] width 6 height 8
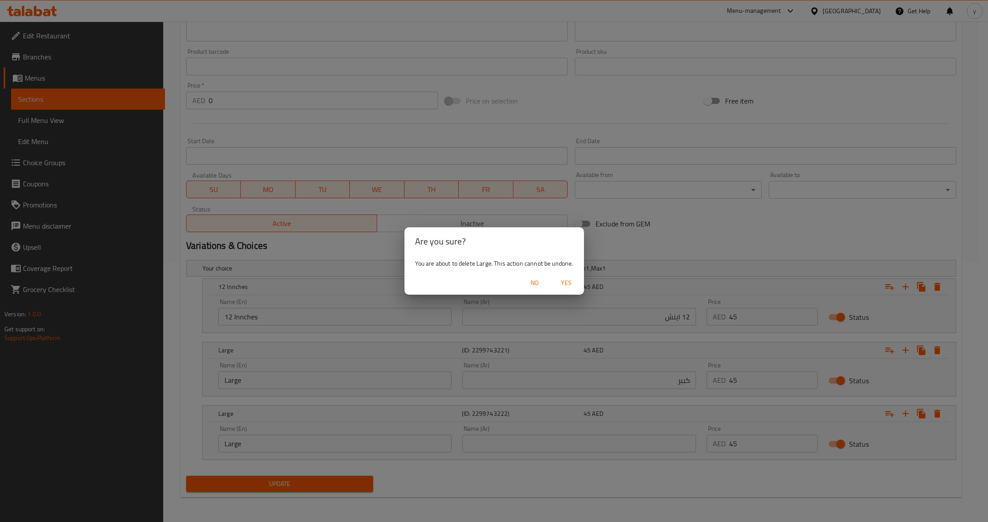
click at [572, 284] on span "Yes" at bounding box center [566, 283] width 21 height 11
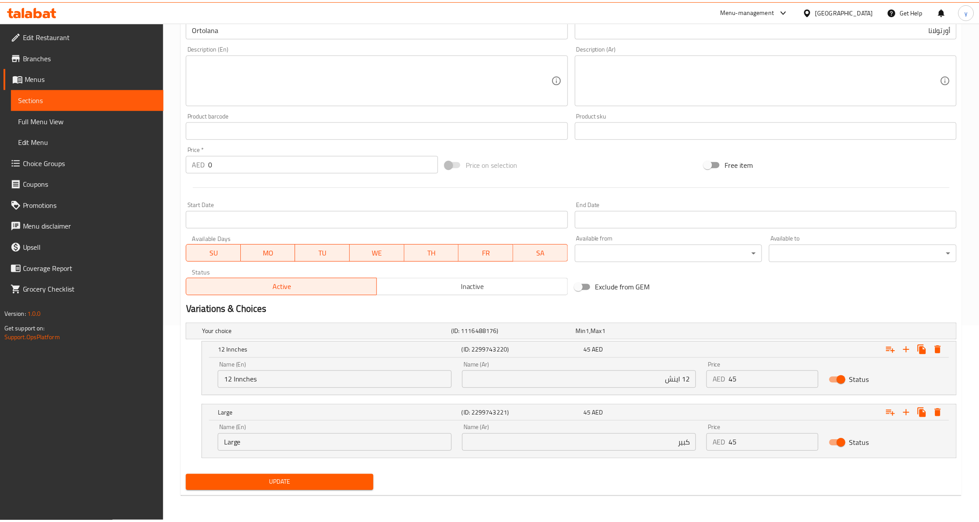
scroll to position [198, 0]
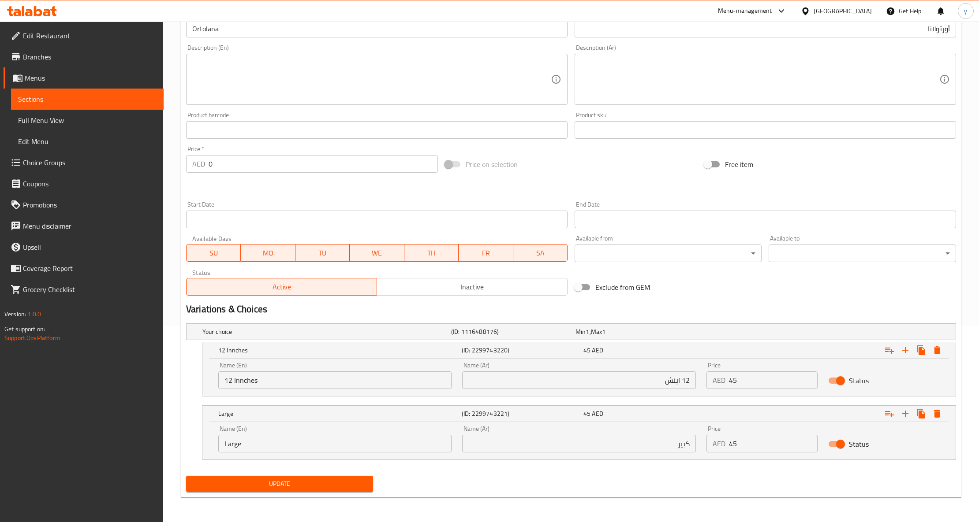
click at [301, 484] on span "Update" at bounding box center [279, 484] width 173 height 11
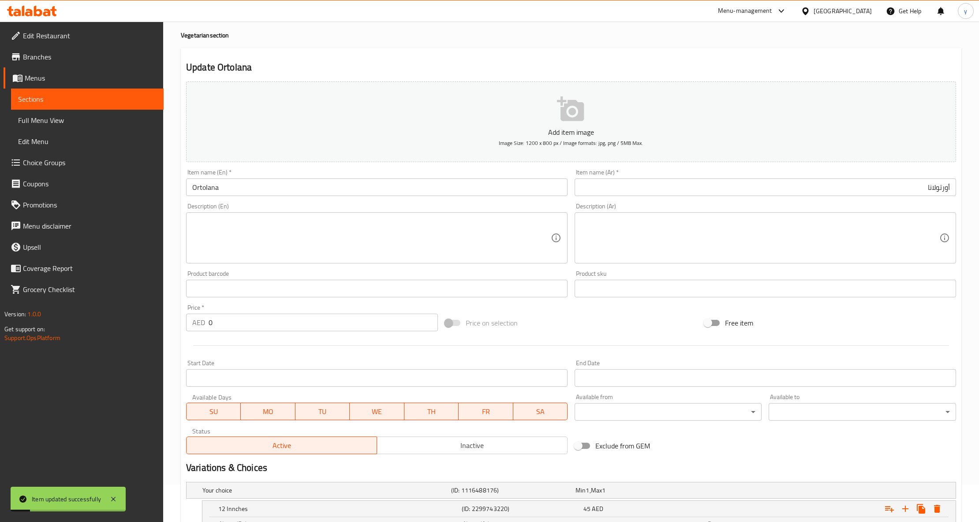
scroll to position [0, 0]
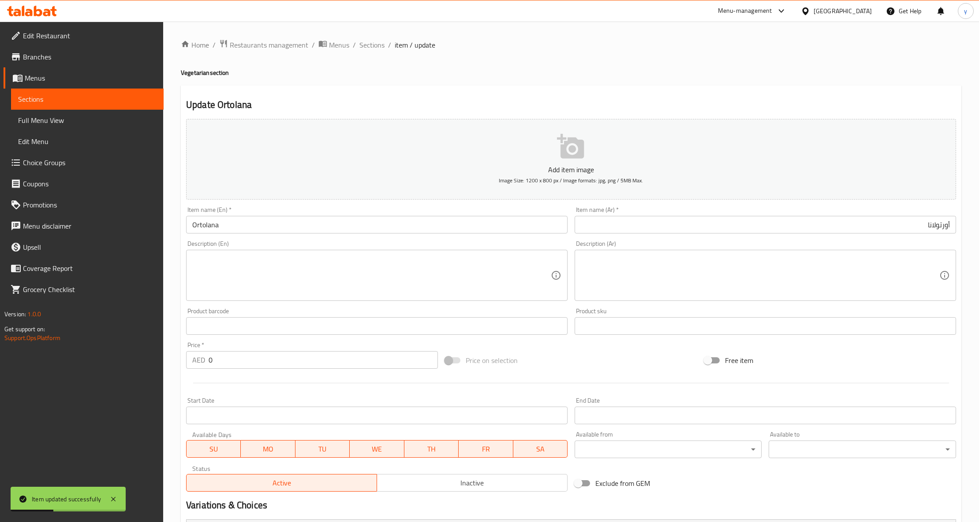
click at [81, 101] on span "Sections" at bounding box center [87, 99] width 138 height 11
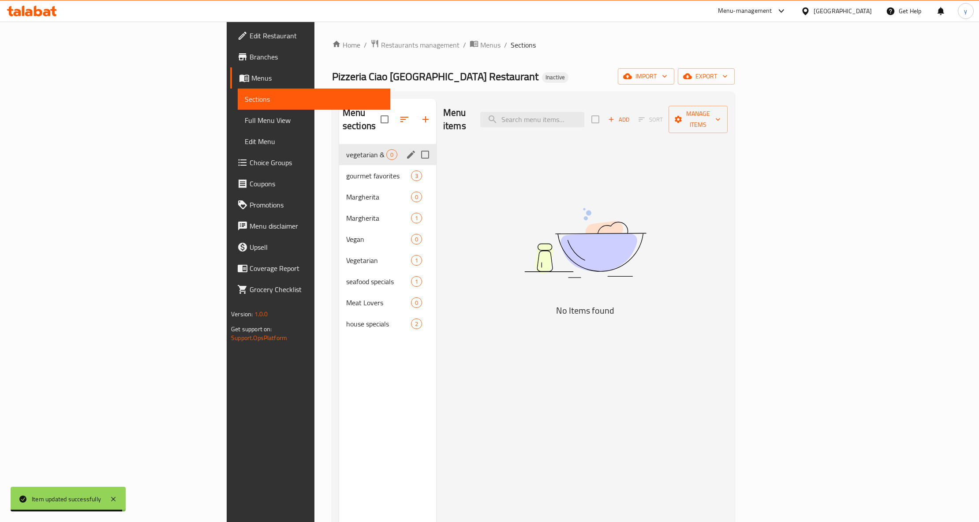
click at [416, 146] on input "Menu sections" at bounding box center [425, 155] width 19 height 19
checkbox input "false"
click at [407, 151] on icon "edit" at bounding box center [411, 155] width 8 height 8
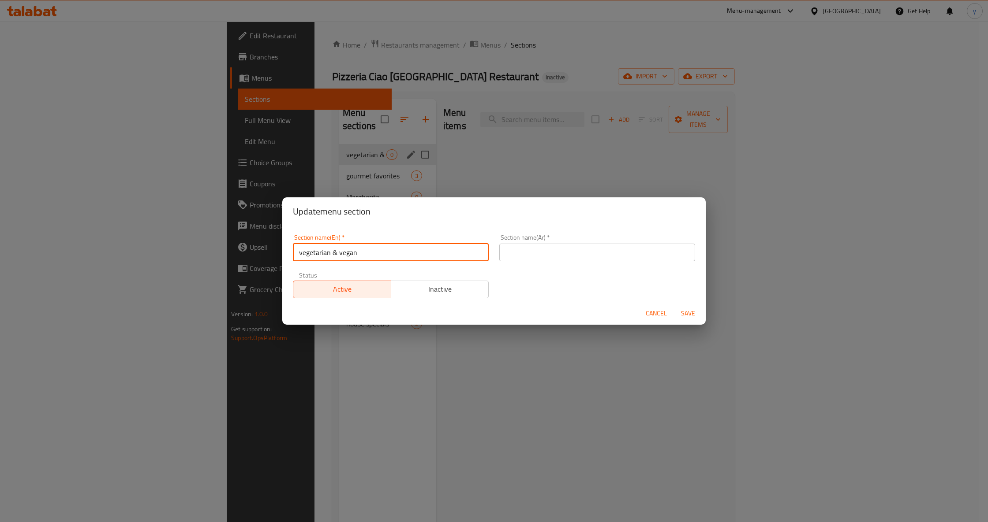
drag, startPoint x: 358, startPoint y: 252, endPoint x: 341, endPoint y: 255, distance: 17.4
click at [341, 255] on input "vegetarian & vegan" at bounding box center [391, 253] width 196 height 18
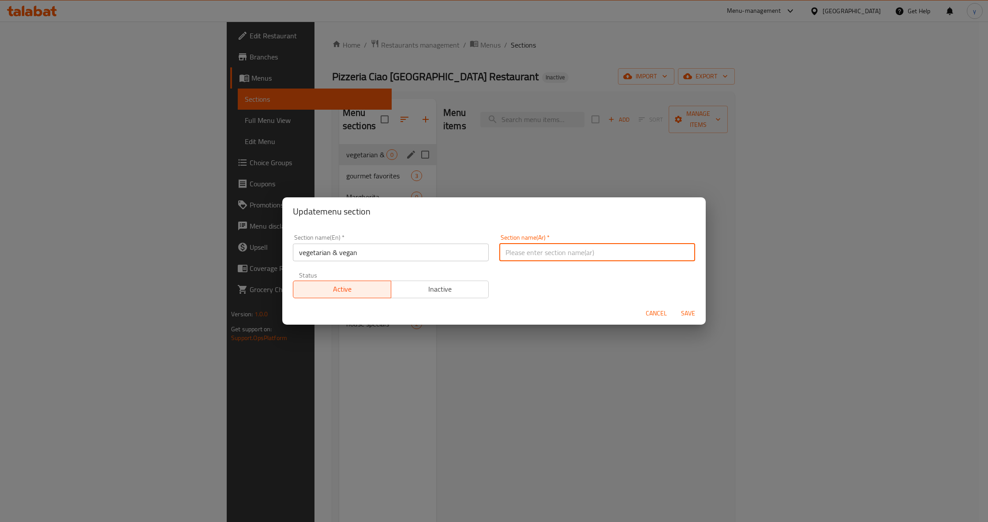
click at [551, 248] on input "text" at bounding box center [597, 253] width 196 height 18
type input "k"
type input "نباتي و فيجان"
click at [691, 310] on span "Save" at bounding box center [687, 313] width 21 height 11
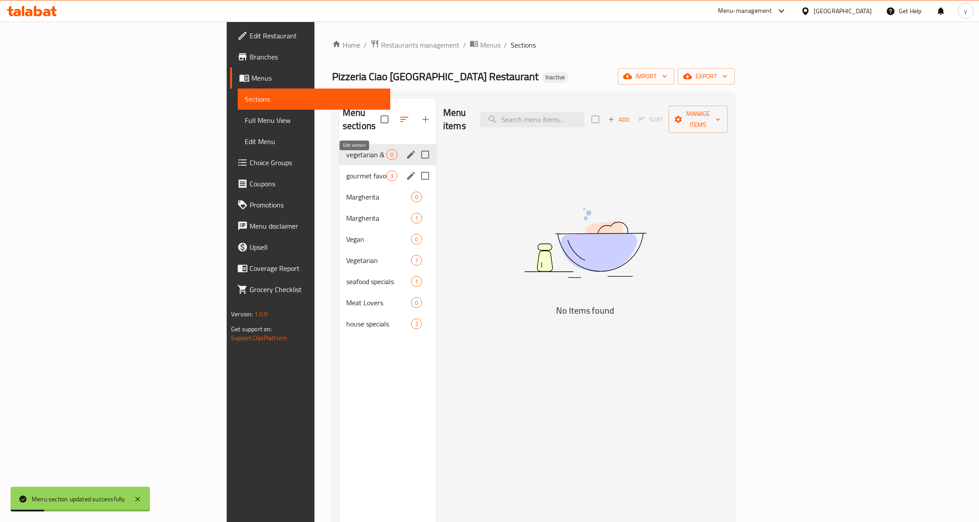
click at [407, 172] on icon "edit" at bounding box center [411, 176] width 8 height 8
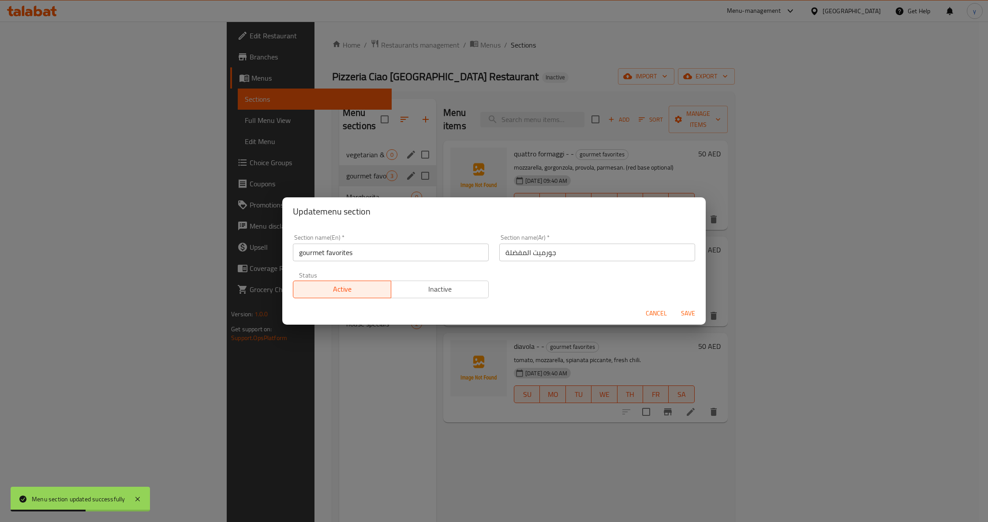
click at [653, 317] on span "Cancel" at bounding box center [655, 313] width 21 height 11
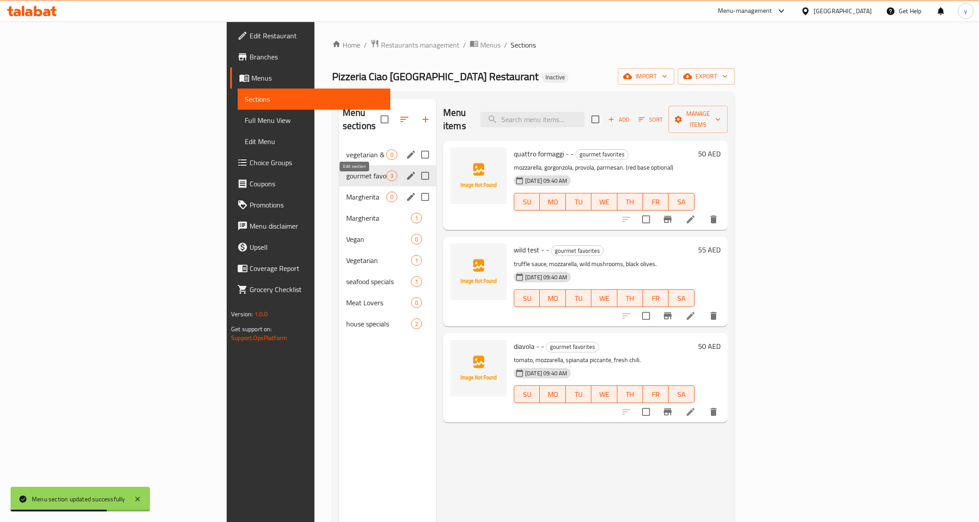
click at [407, 193] on icon "edit" at bounding box center [411, 197] width 8 height 8
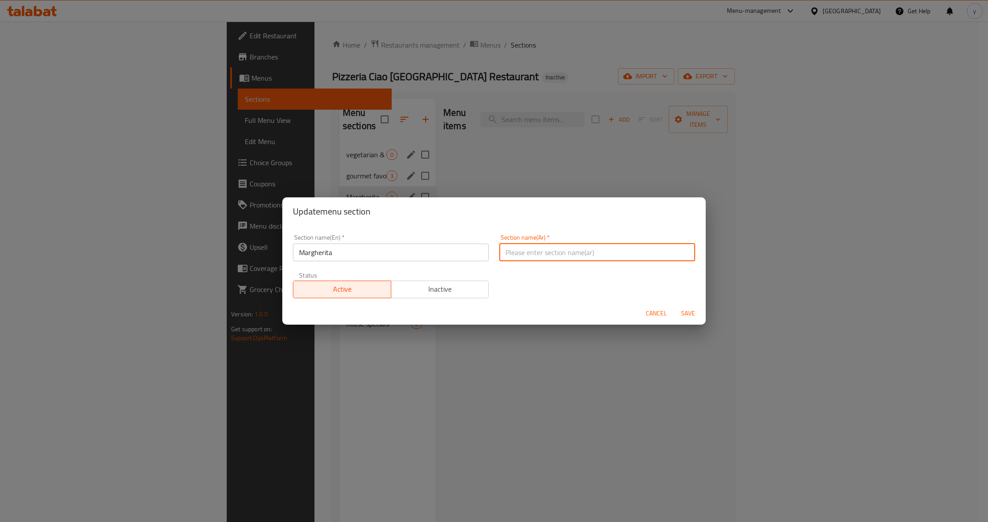
click at [535, 256] on input "text" at bounding box center [597, 253] width 196 height 18
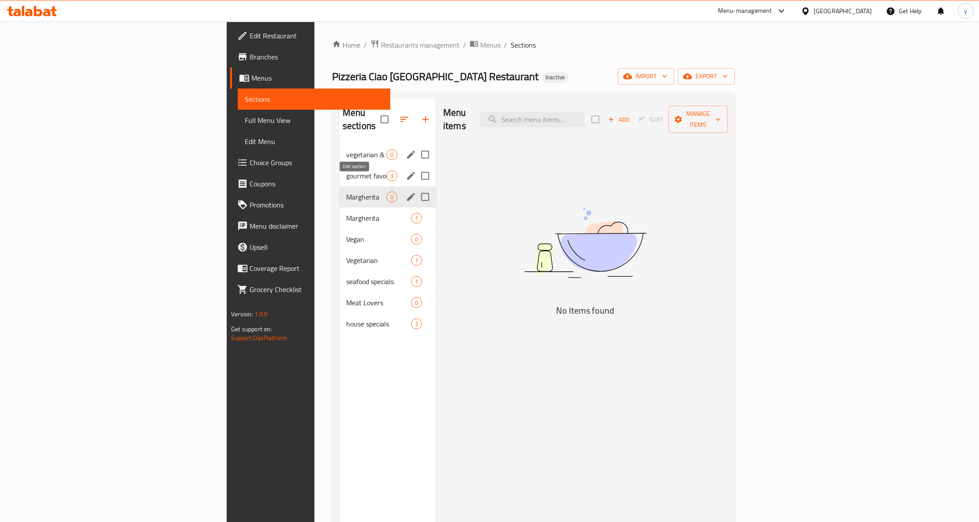
click at [406, 192] on icon "edit" at bounding box center [411, 197] width 11 height 11
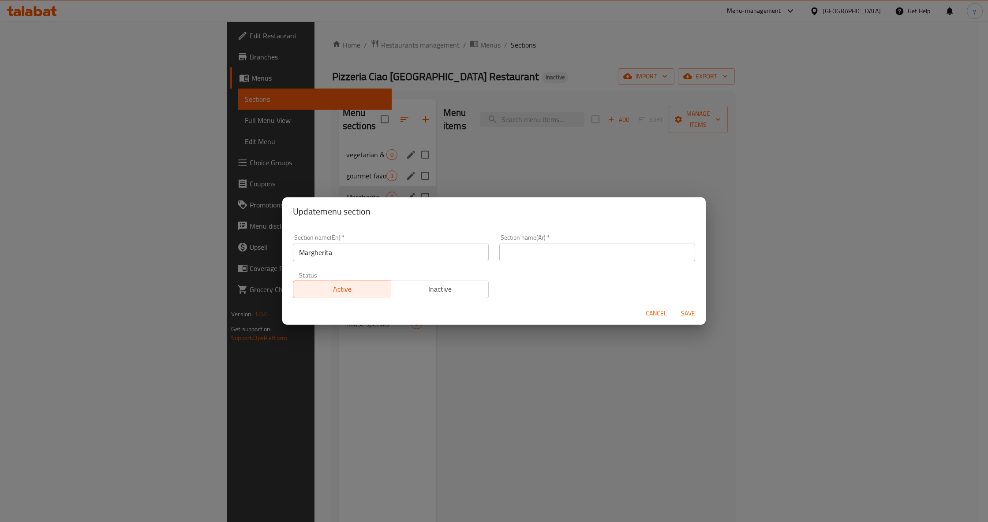
click at [332, 248] on input "Margherita" at bounding box center [391, 253] width 196 height 18
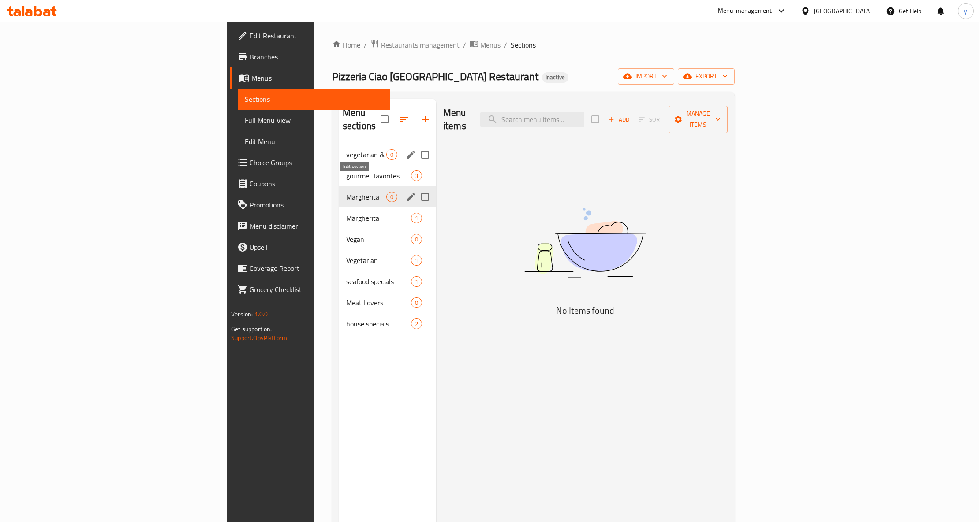
drag, startPoint x: 351, startPoint y: 175, endPoint x: 353, endPoint y: 184, distance: 9.9
click at [407, 193] on icon "edit" at bounding box center [411, 197] width 8 height 8
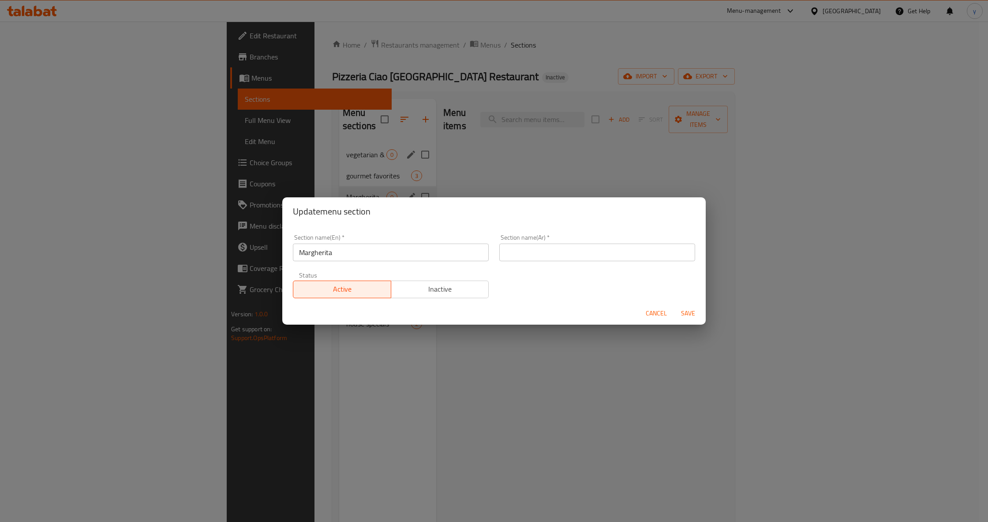
click at [582, 249] on input "text" at bounding box center [597, 253] width 196 height 18
paste input "مارجريتا"
type input "مارجريتا"
click at [683, 309] on span "Save" at bounding box center [687, 313] width 21 height 11
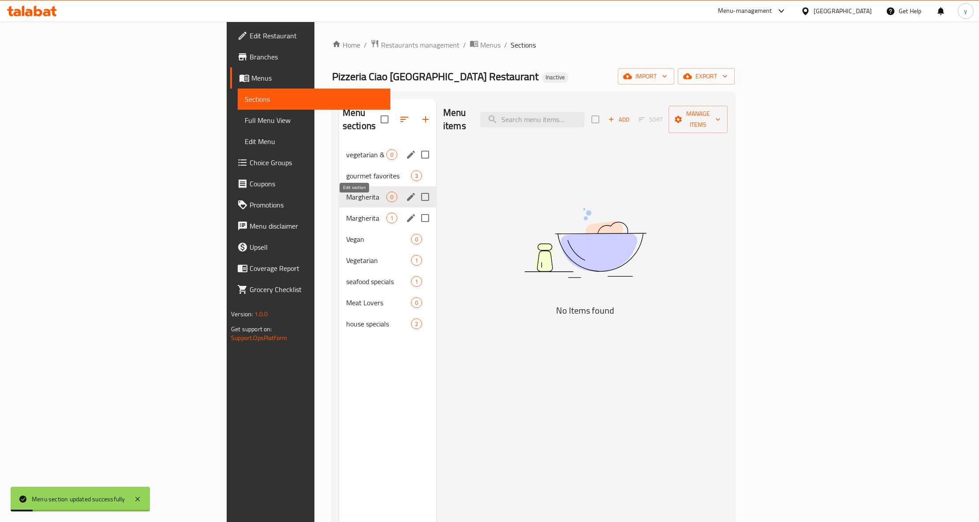
click at [404, 212] on button "edit" at bounding box center [410, 218] width 13 height 13
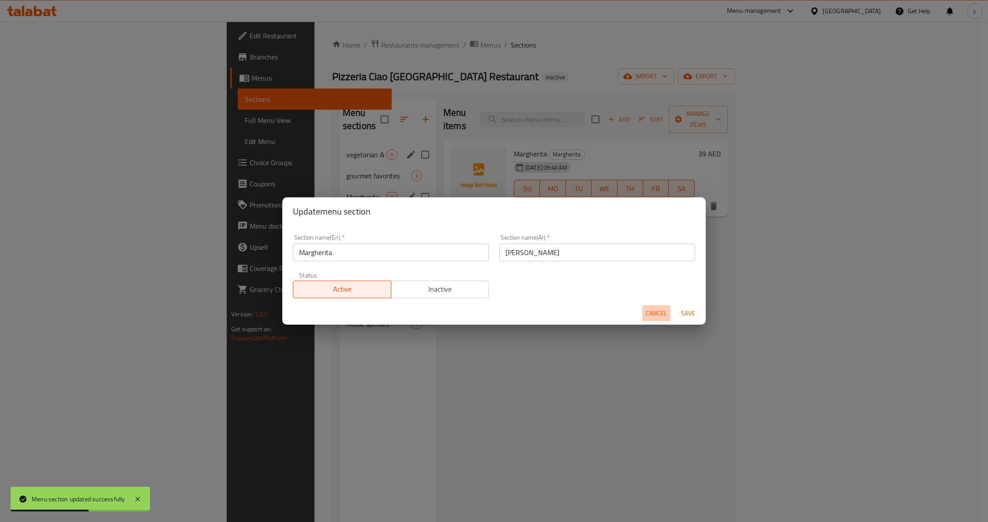
click at [660, 315] on span "Cancel" at bounding box center [655, 313] width 21 height 11
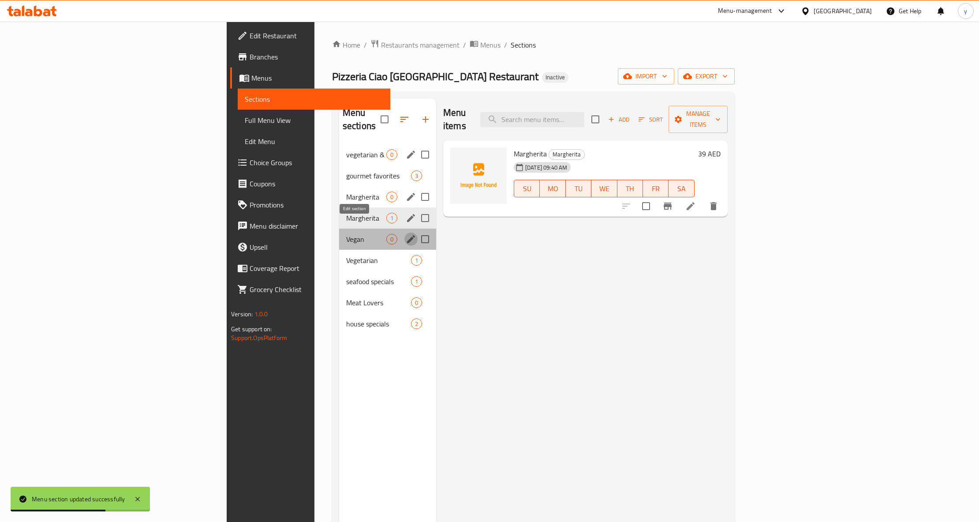
click at [406, 234] on icon "edit" at bounding box center [411, 239] width 11 height 11
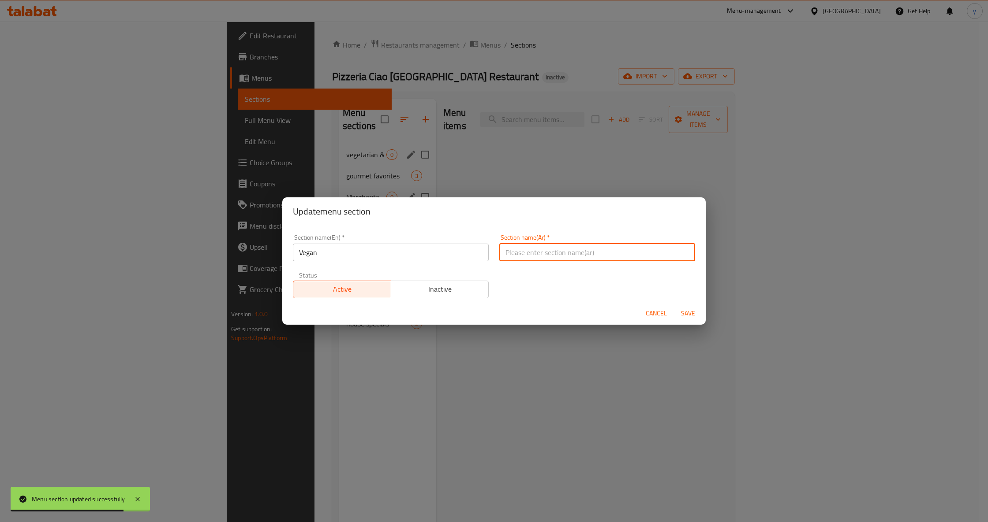
click at [526, 253] on input "text" at bounding box center [597, 253] width 196 height 18
type input "فيجان"
click at [682, 316] on span "Save" at bounding box center [687, 313] width 21 height 11
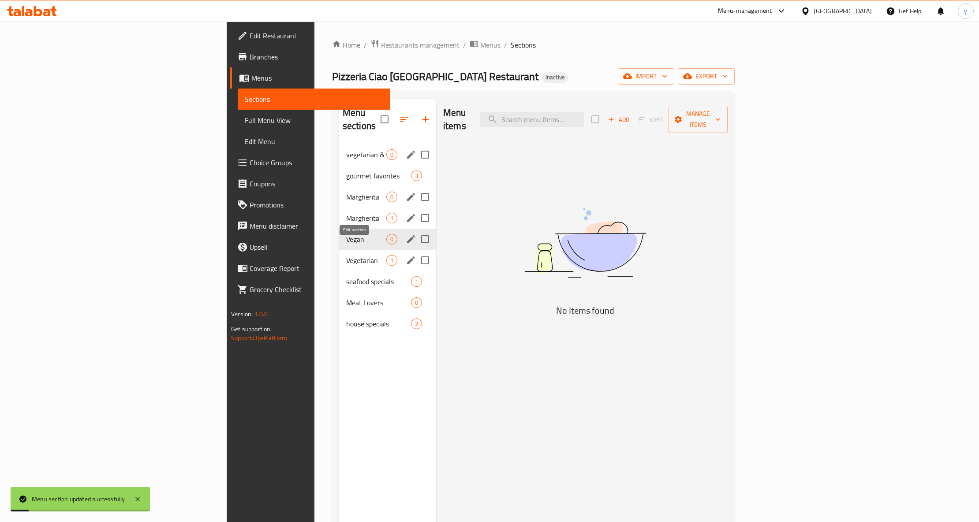
click at [406, 255] on icon "edit" at bounding box center [411, 260] width 11 height 11
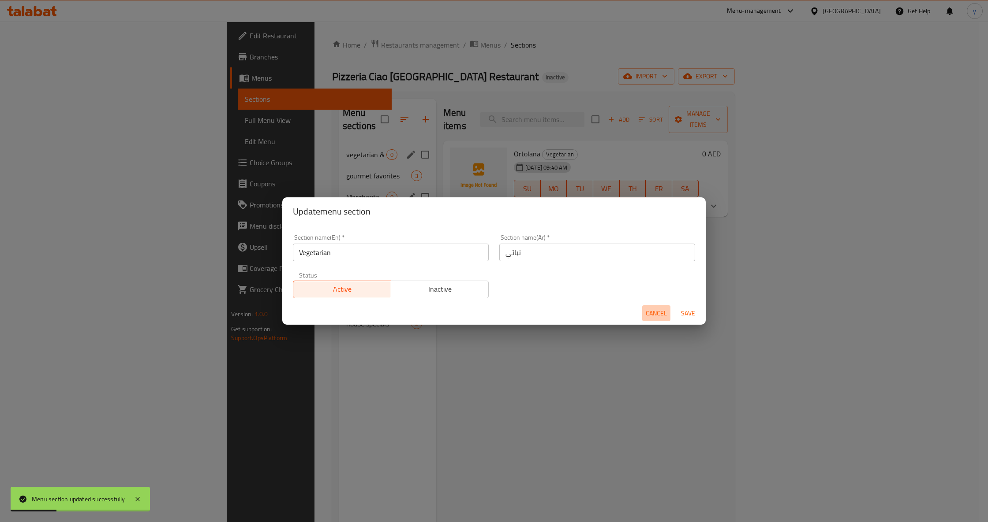
click at [649, 316] on span "Cancel" at bounding box center [655, 313] width 21 height 11
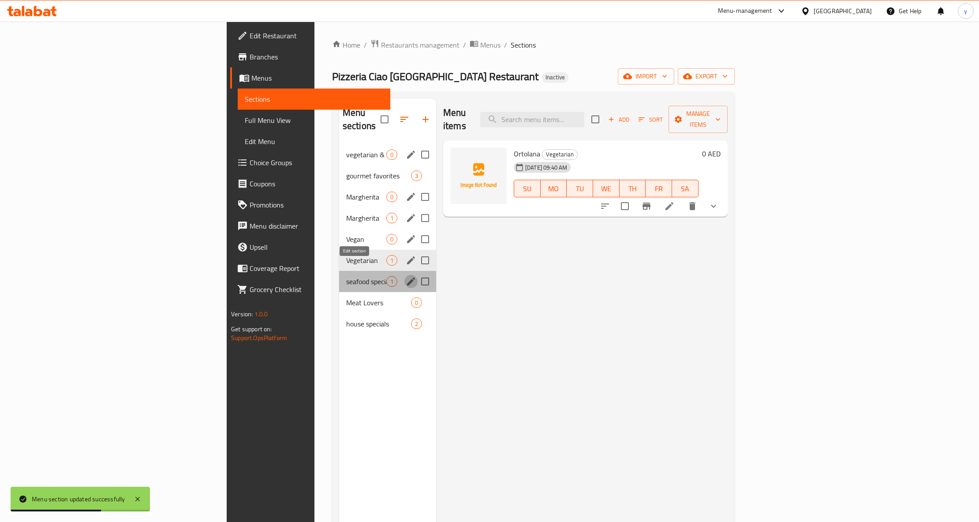
click at [406, 276] on icon "edit" at bounding box center [411, 281] width 11 height 11
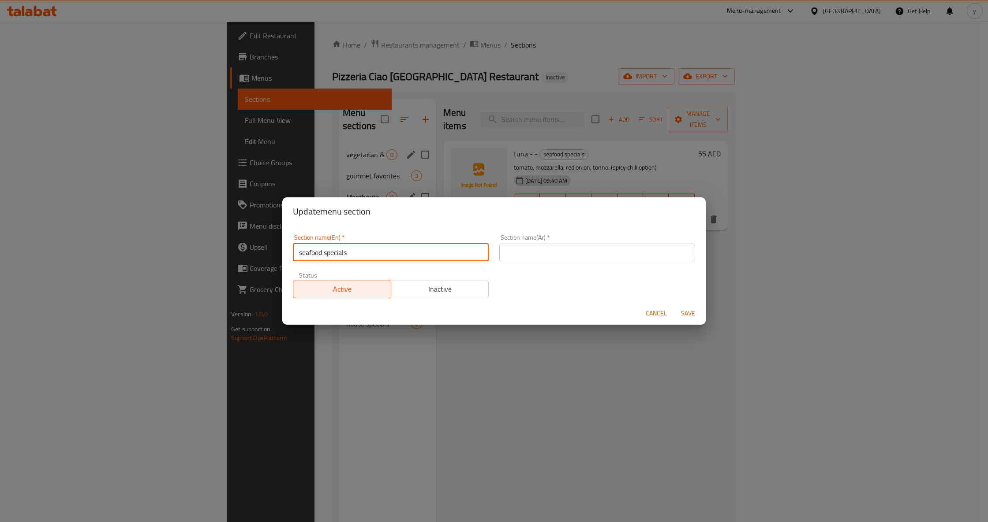
drag, startPoint x: 321, startPoint y: 253, endPoint x: 299, endPoint y: 253, distance: 22.5
click at [299, 253] on input "seafood specials" at bounding box center [391, 253] width 196 height 18
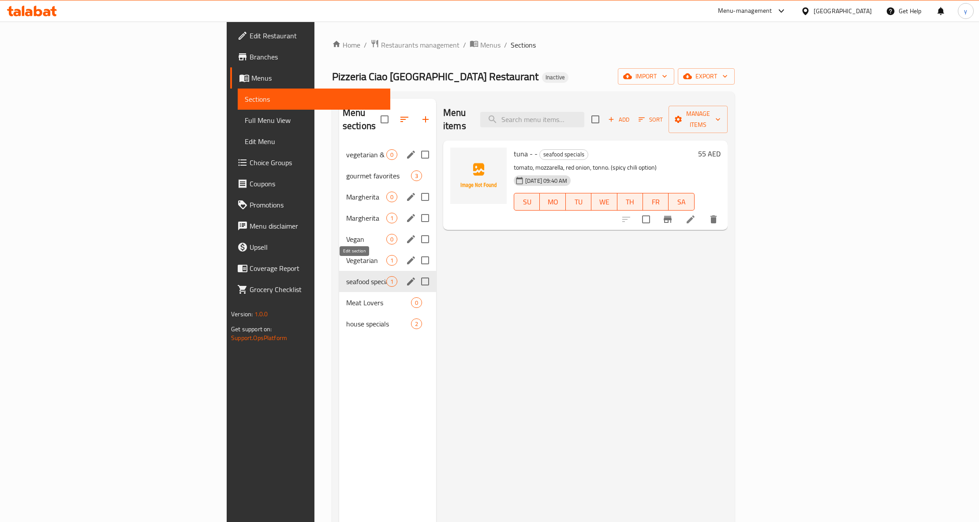
click at [406, 276] on icon "edit" at bounding box center [411, 281] width 11 height 11
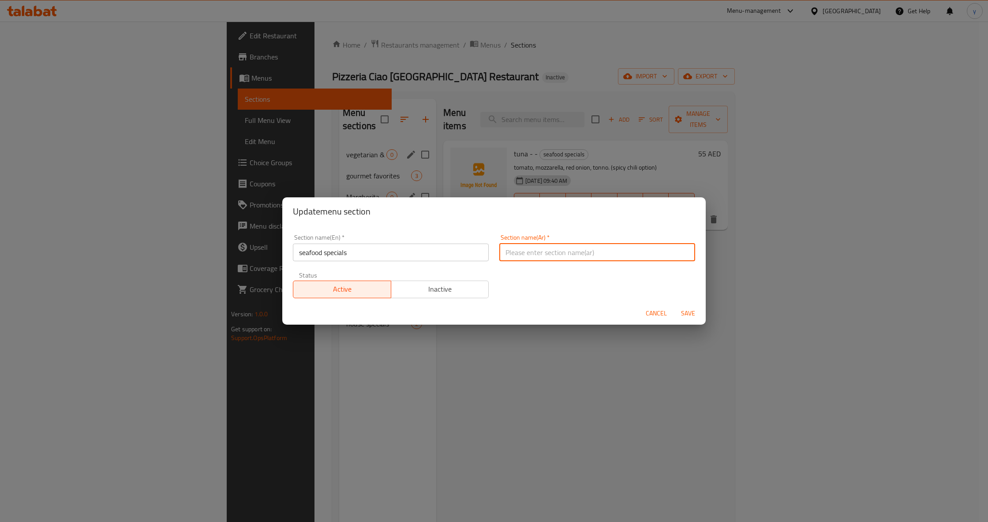
click at [530, 251] on input "text" at bounding box center [597, 253] width 196 height 18
paste input "مأكولات بحرية"
type input "مأكولات بحرية سبيشال"
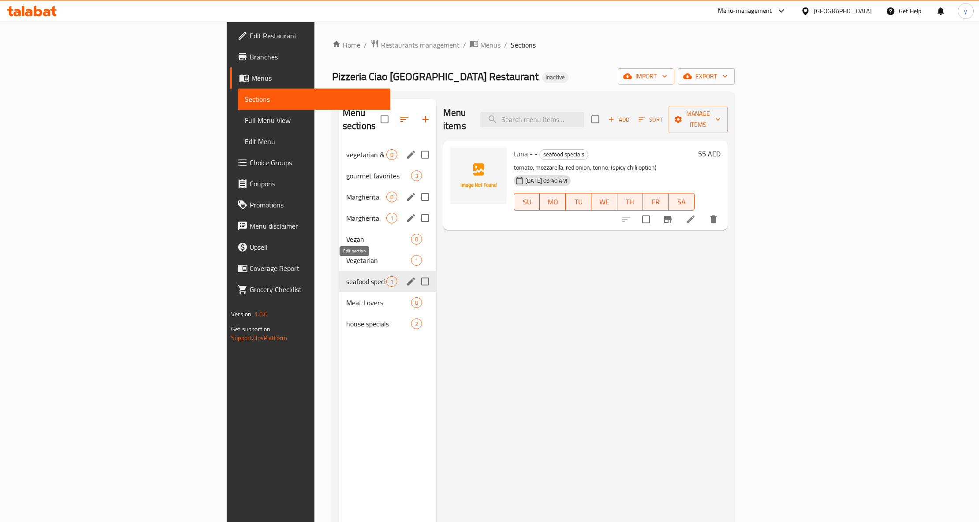
click at [407, 278] on icon "edit" at bounding box center [411, 282] width 8 height 8
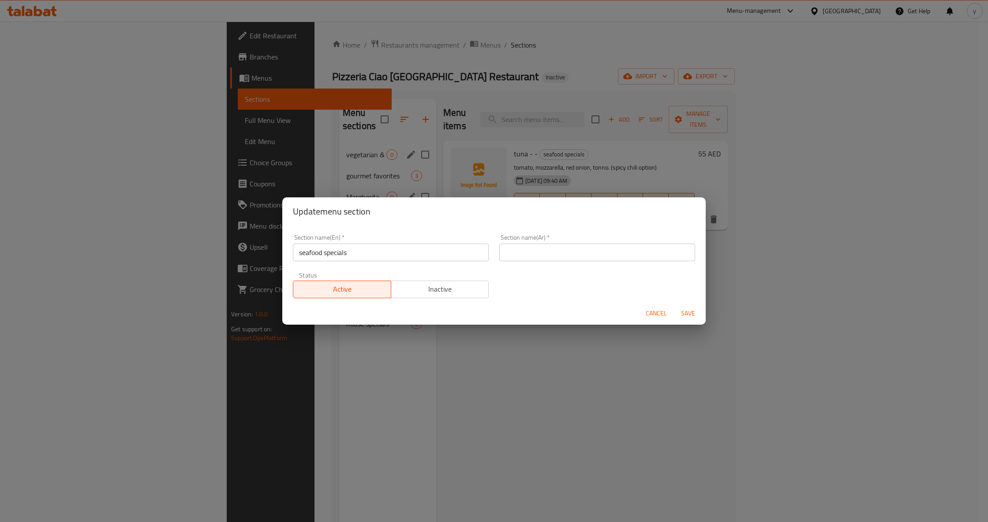
click at [533, 257] on input "text" at bounding box center [597, 253] width 196 height 18
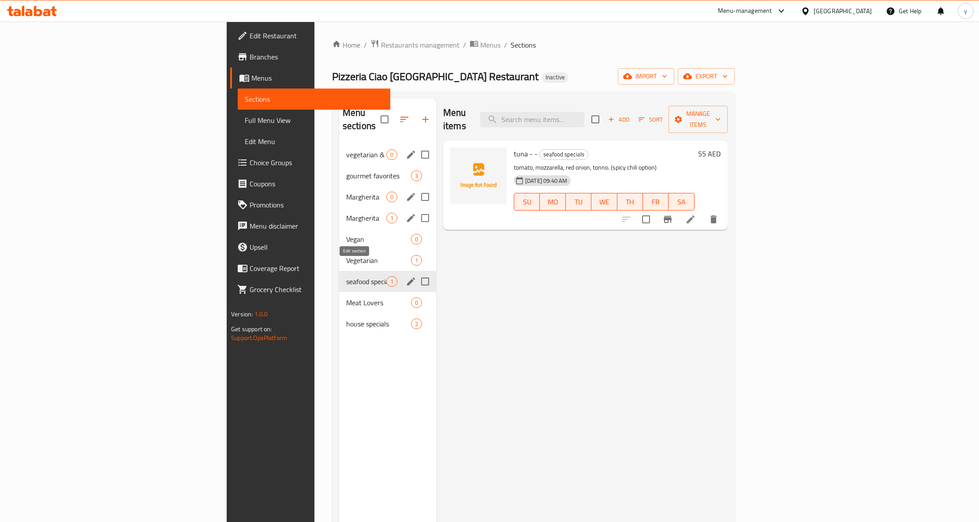
click at [407, 278] on icon "edit" at bounding box center [411, 282] width 8 height 8
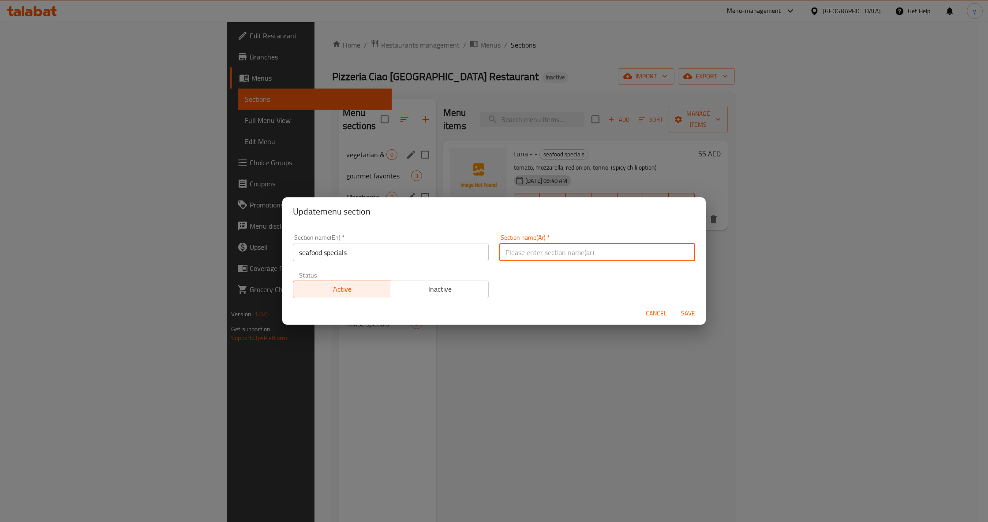
click at [581, 248] on input "text" at bounding box center [597, 253] width 196 height 18
paste input "مأكولات بحرية"
type input "مأكولات بحرية"
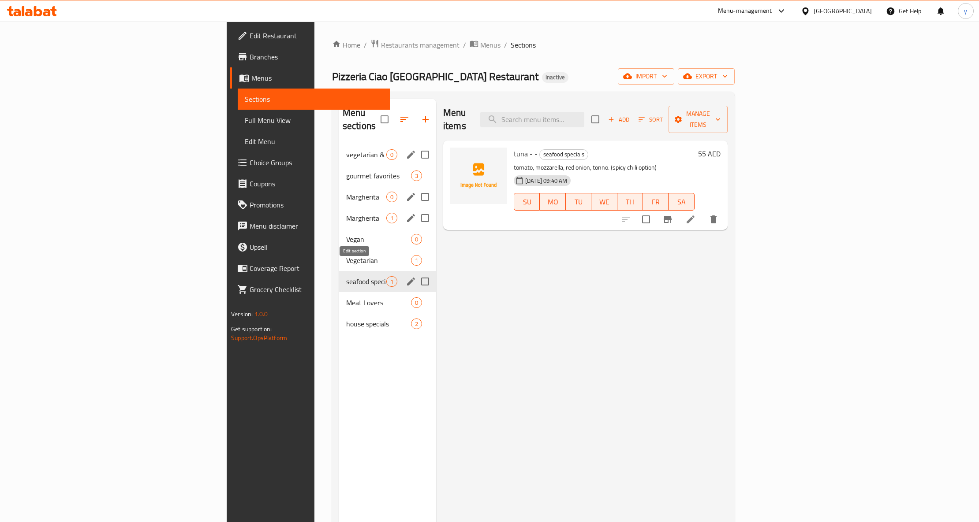
click at [407, 278] on icon "edit" at bounding box center [411, 282] width 8 height 8
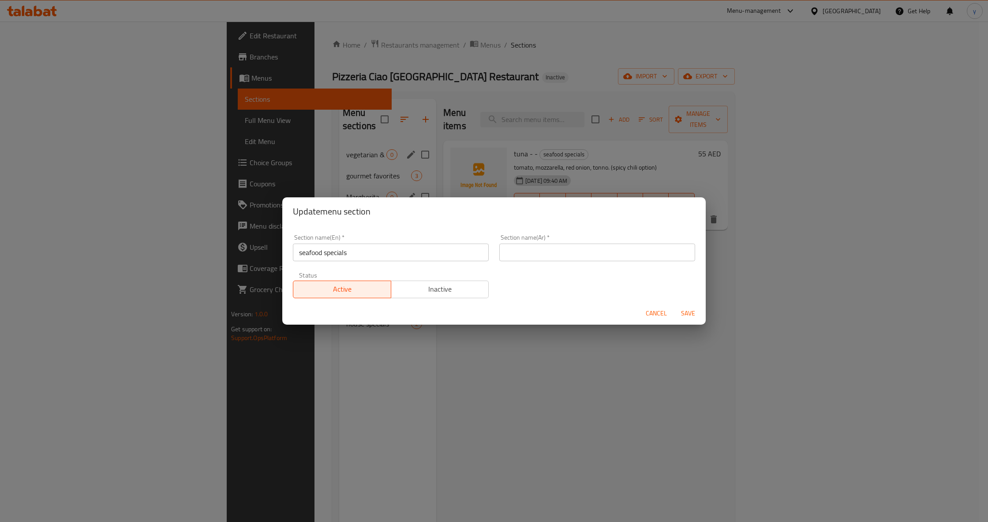
click at [609, 251] on input "text" at bounding box center [597, 253] width 196 height 18
paste input "مأكولات بحرية"
type input "مأكولات بحرية سبيشل"
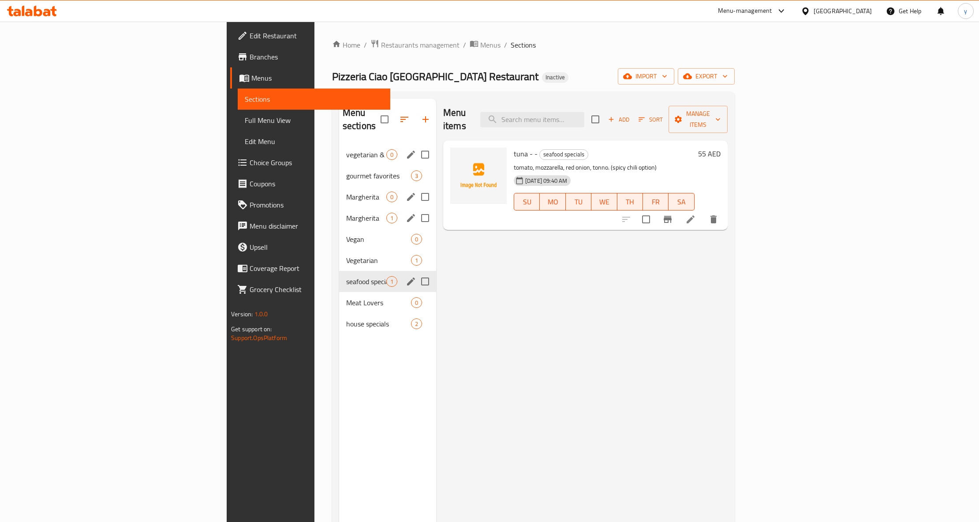
click at [407, 278] on icon "edit" at bounding box center [411, 282] width 8 height 8
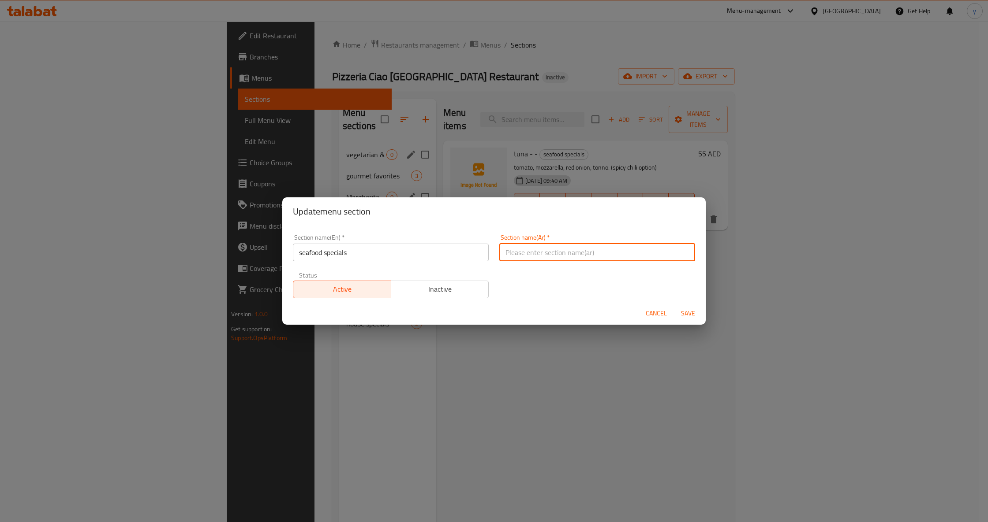
click at [605, 244] on input "text" at bounding box center [597, 253] width 196 height 18
type input "م"
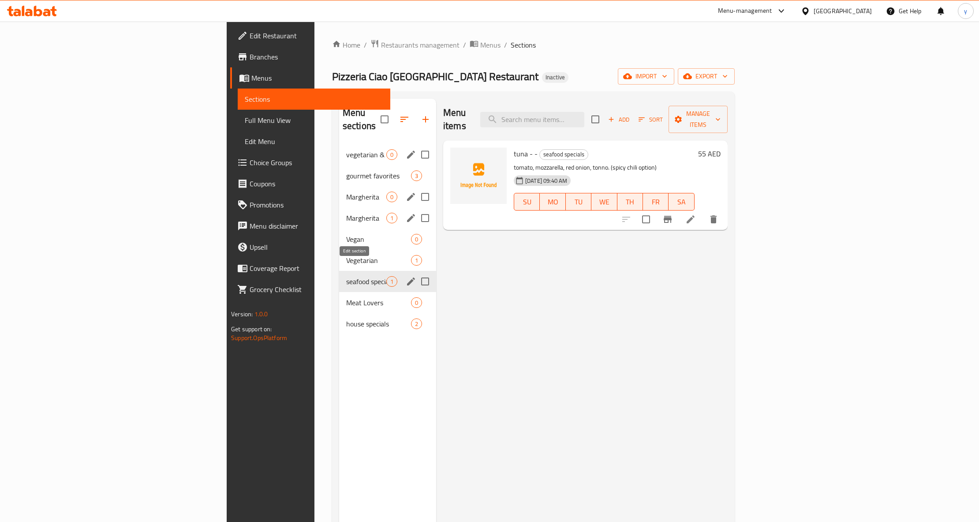
click at [407, 278] on icon "edit" at bounding box center [411, 282] width 8 height 8
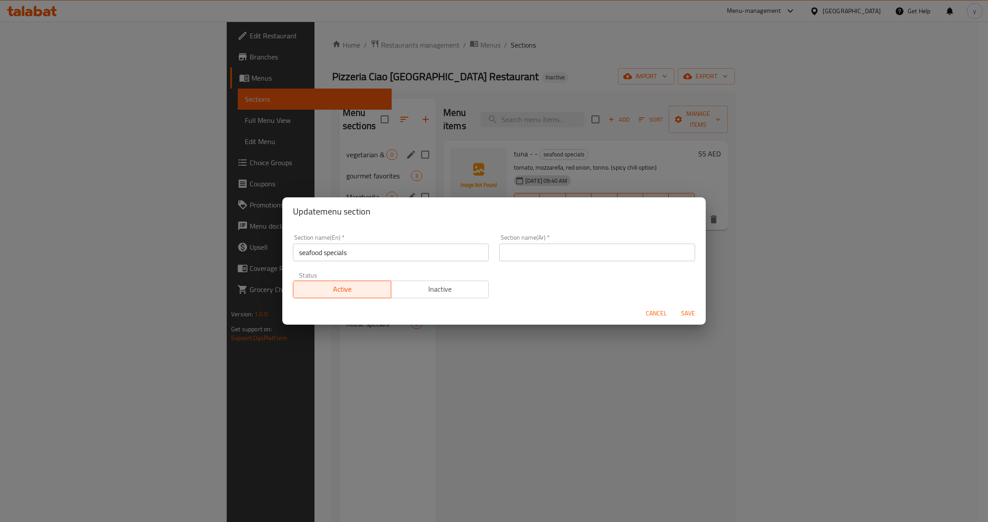
click at [605, 251] on input "text" at bounding box center [597, 253] width 196 height 18
paste input "مأكولات بحرية"
type input "مأكولات بحرية سبيشال"
click at [687, 309] on span "Save" at bounding box center [687, 313] width 21 height 11
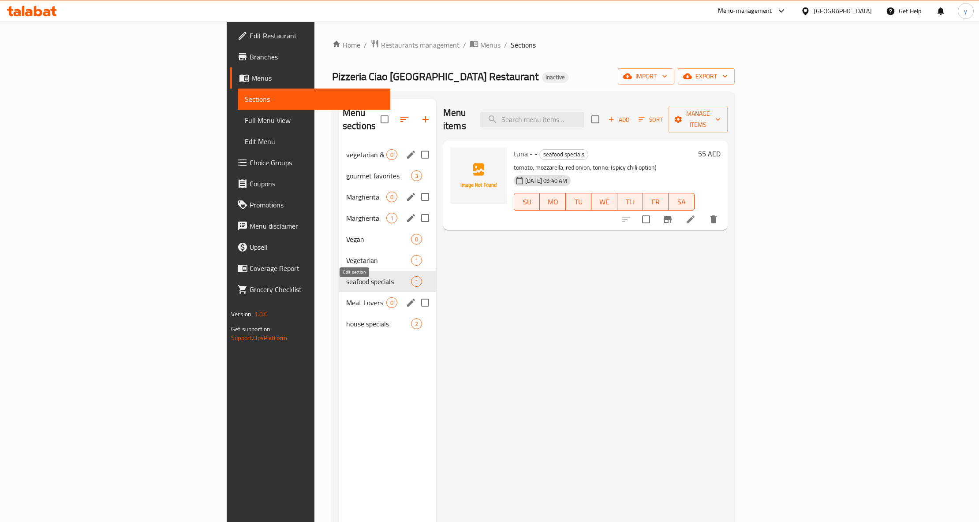
click at [407, 299] on icon "edit" at bounding box center [411, 303] width 8 height 8
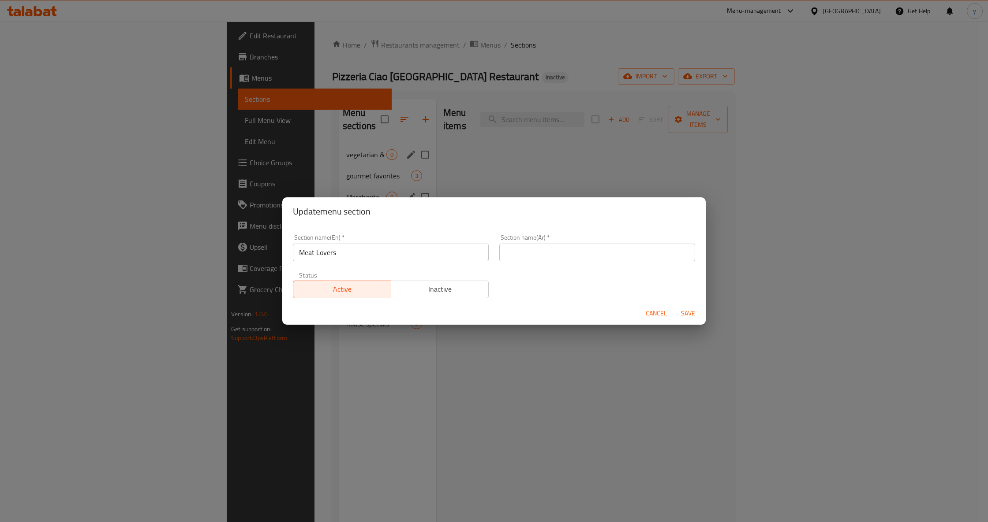
click at [242, 291] on div "Update menu section Section name(En)   * Meat Lovers Section name(En) * Section…" at bounding box center [494, 261] width 988 height 522
click at [340, 253] on input "Meat Lovers" at bounding box center [391, 253] width 196 height 18
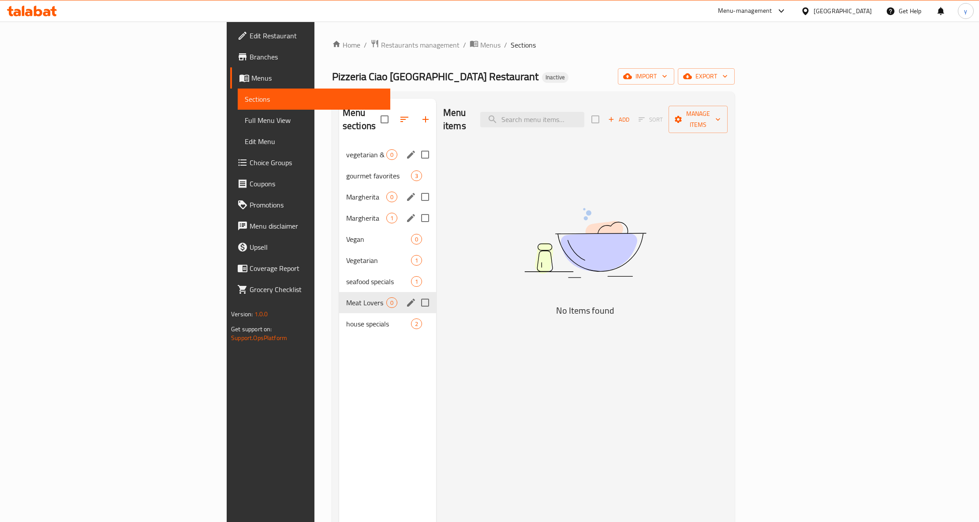
click at [406, 298] on icon "edit" at bounding box center [411, 303] width 11 height 11
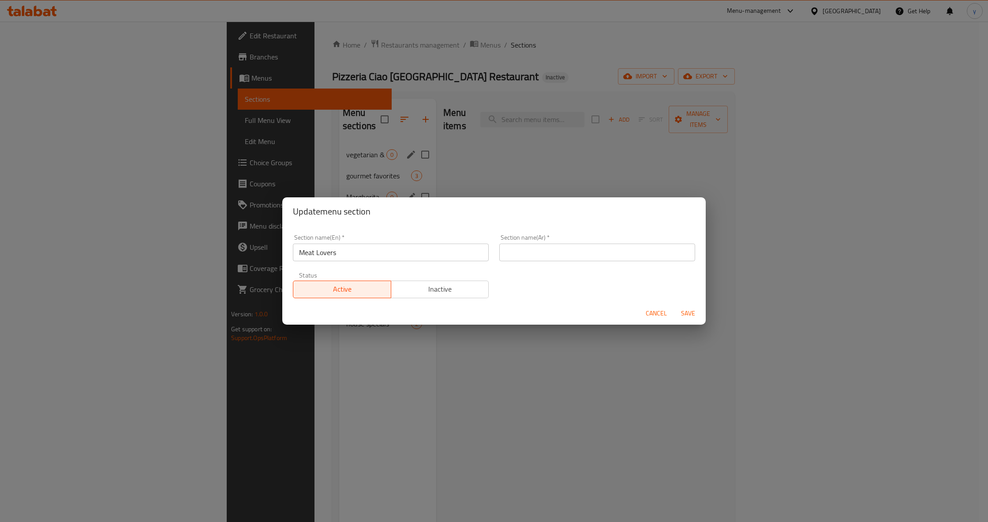
click at [570, 251] on input "text" at bounding box center [597, 253] width 196 height 18
type input "محبين اللحوم"
click at [694, 310] on span "Save" at bounding box center [687, 313] width 21 height 11
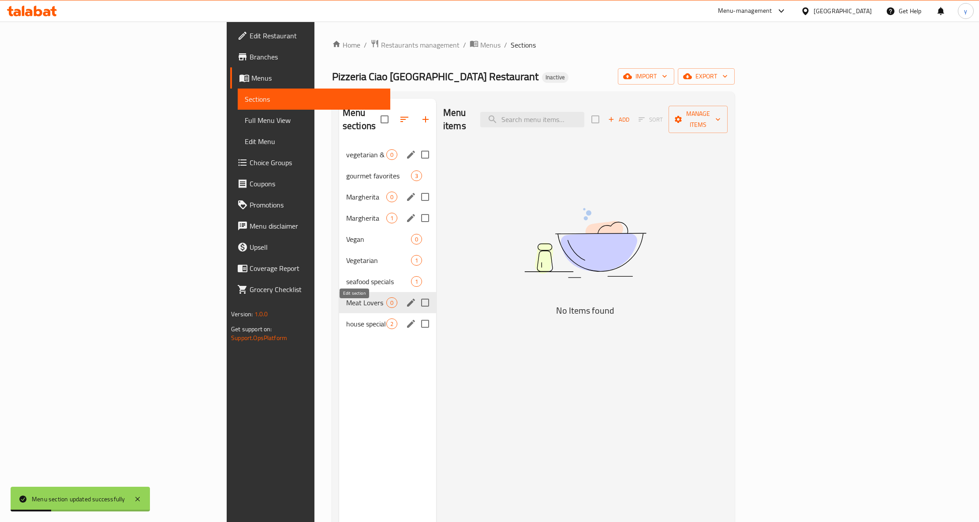
click at [407, 320] on icon "edit" at bounding box center [411, 324] width 8 height 8
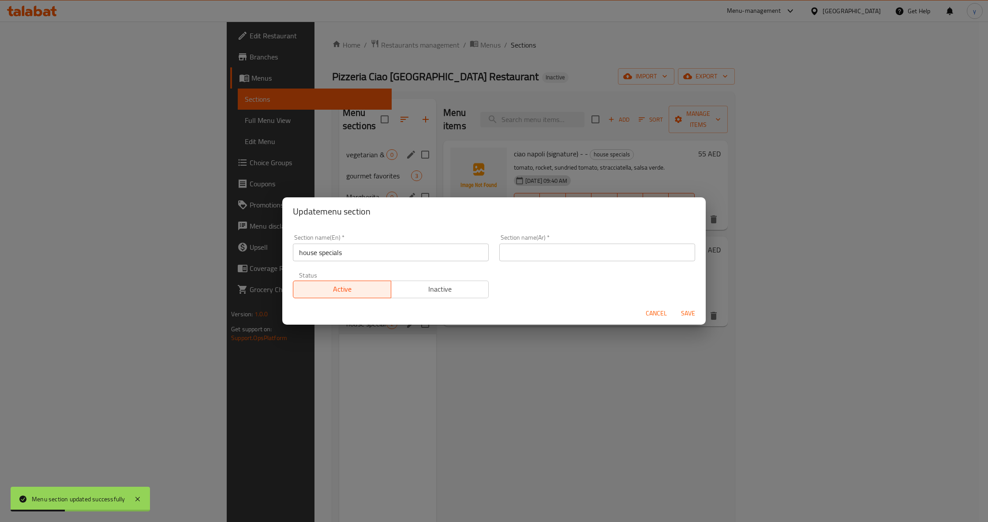
click at [558, 256] on input "text" at bounding box center [597, 253] width 196 height 18
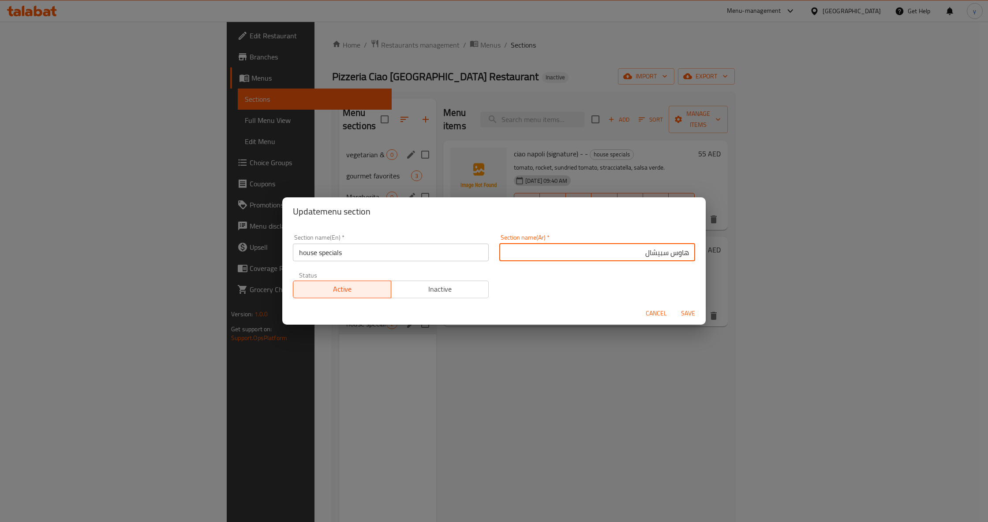
type input "هاوس سبيشال"
click at [683, 313] on span "Save" at bounding box center [687, 313] width 21 height 11
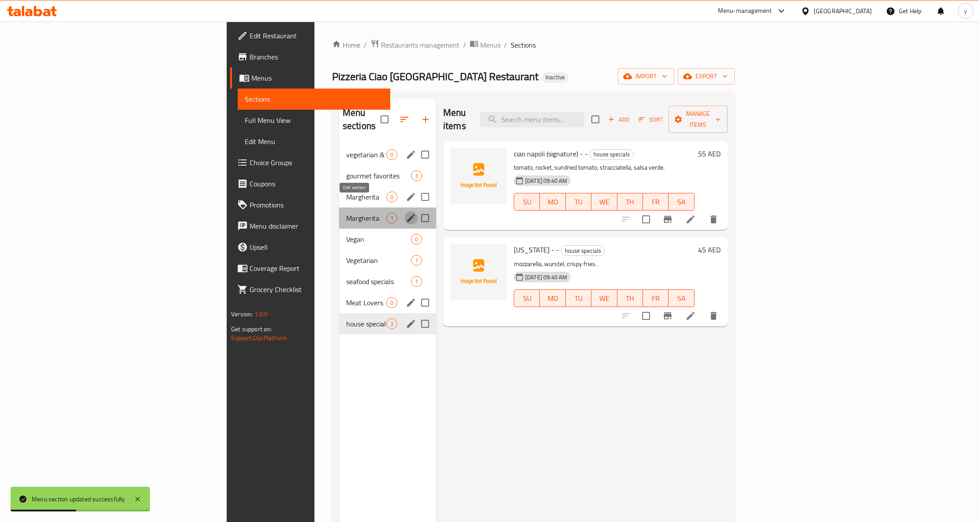
click at [406, 213] on icon "edit" at bounding box center [411, 218] width 11 height 11
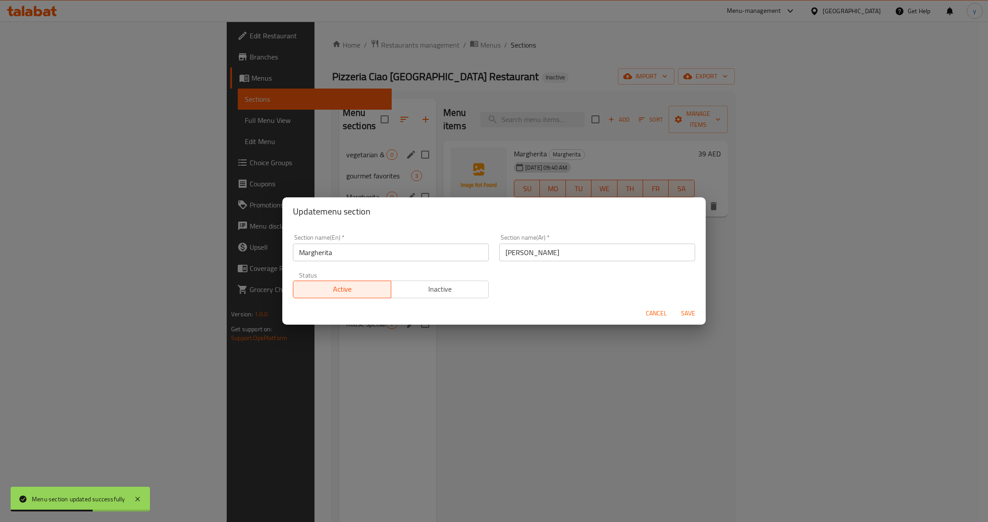
click at [473, 359] on div "Update menu section Section name(En)   * Margherita Section name(En) * Section …" at bounding box center [494, 261] width 988 height 522
click at [653, 314] on span "Cancel" at bounding box center [655, 313] width 21 height 11
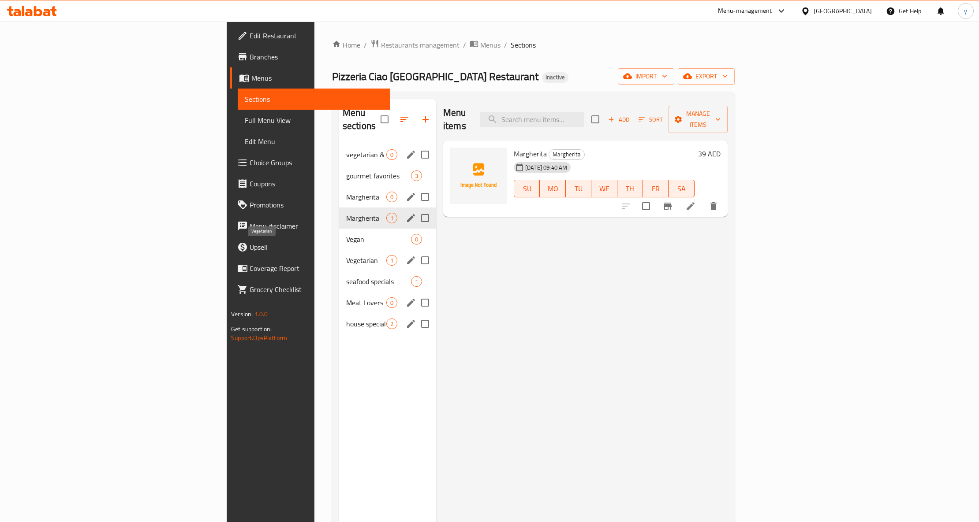
click at [346, 255] on span "Vegetarian" at bounding box center [366, 260] width 40 height 11
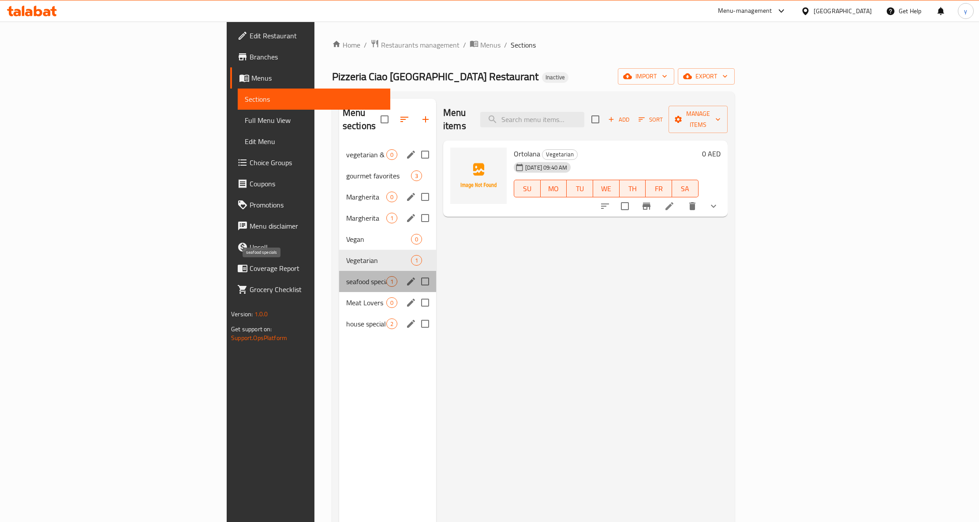
click at [346, 276] on span "seafood specials" at bounding box center [366, 281] width 40 height 11
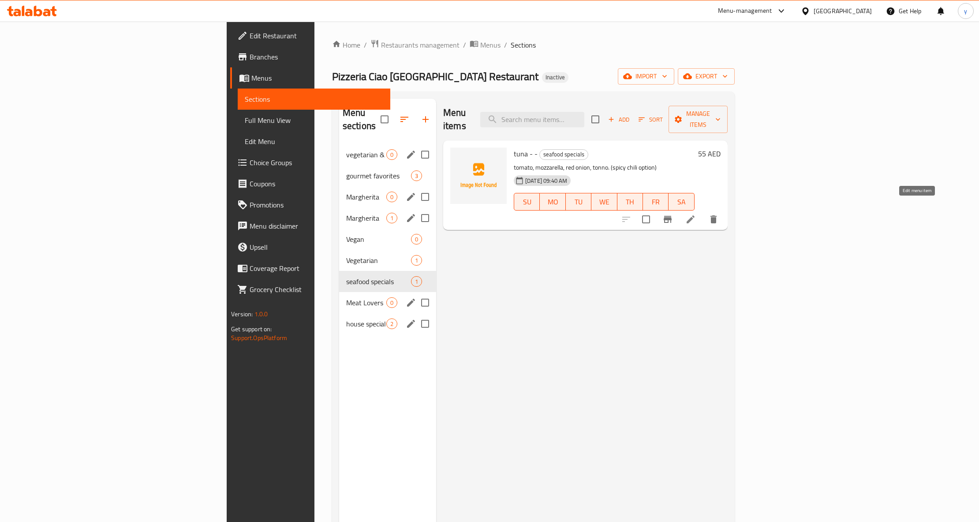
click at [696, 214] on icon at bounding box center [690, 219] width 11 height 11
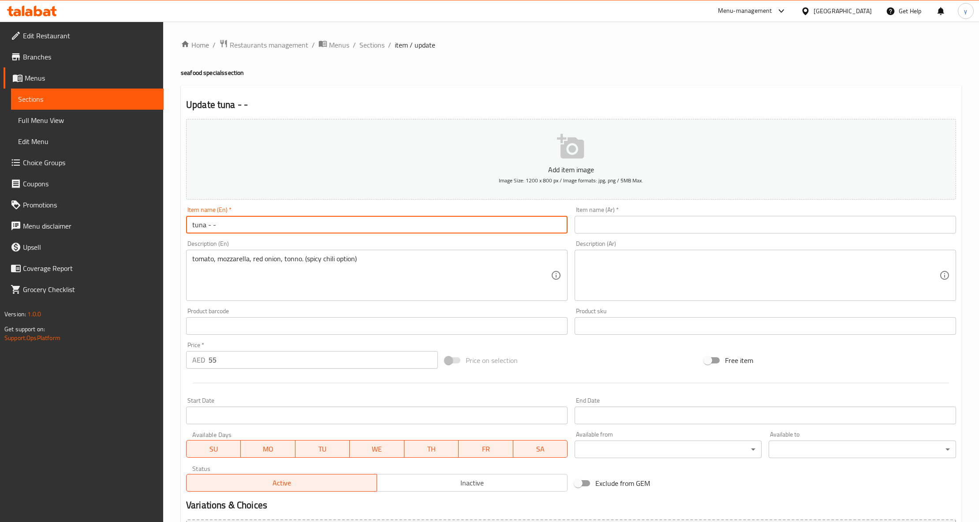
drag, startPoint x: 205, startPoint y: 228, endPoint x: 183, endPoint y: 225, distance: 22.3
click at [183, 225] on div "Item name (En)   * tuna - - Item name (En) *" at bounding box center [377, 220] width 388 height 34
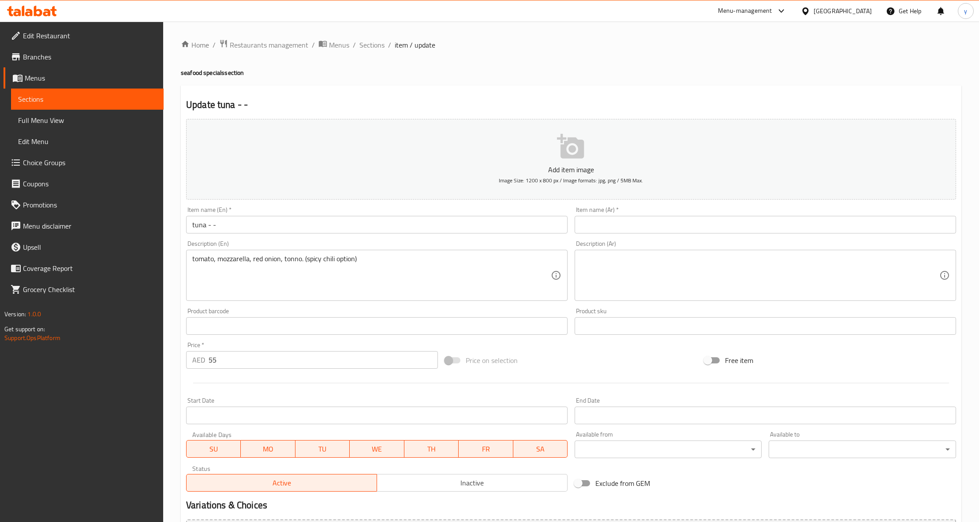
click at [735, 228] on input "text" at bounding box center [765, 225] width 381 height 18
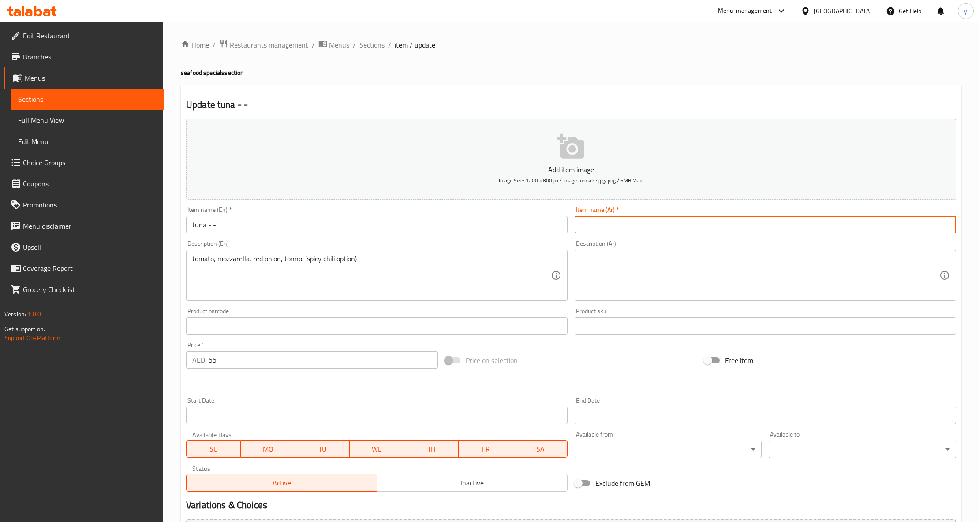
paste input "تونة"
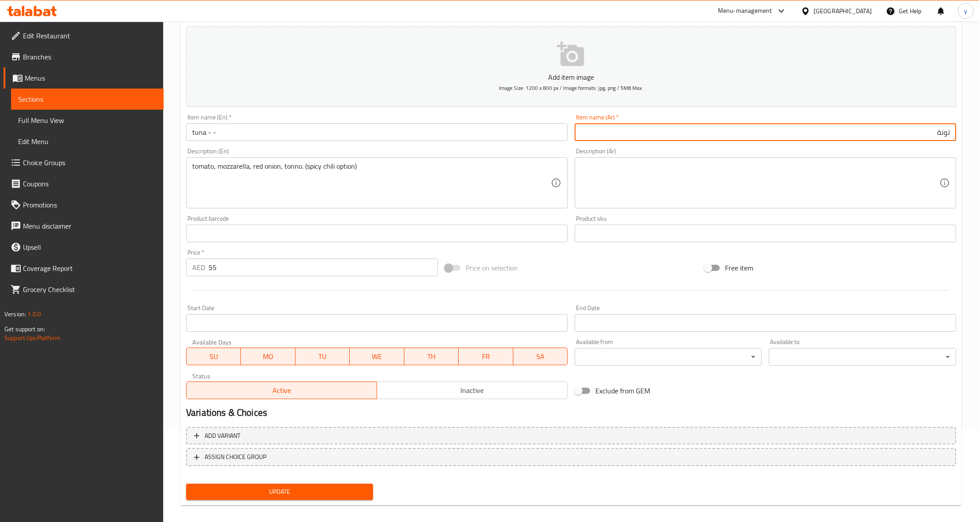
scroll to position [100, 0]
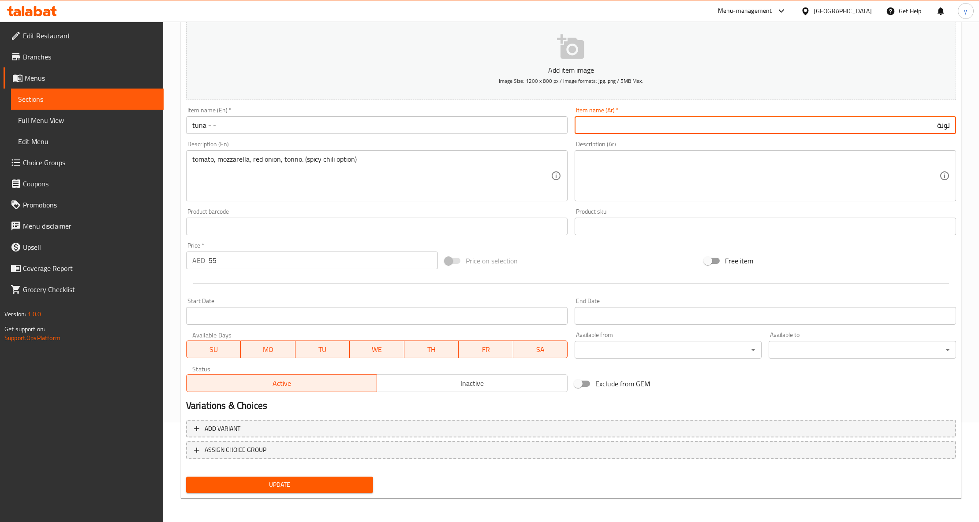
type input "تونة"
click at [368, 479] on button "Update" at bounding box center [279, 485] width 187 height 16
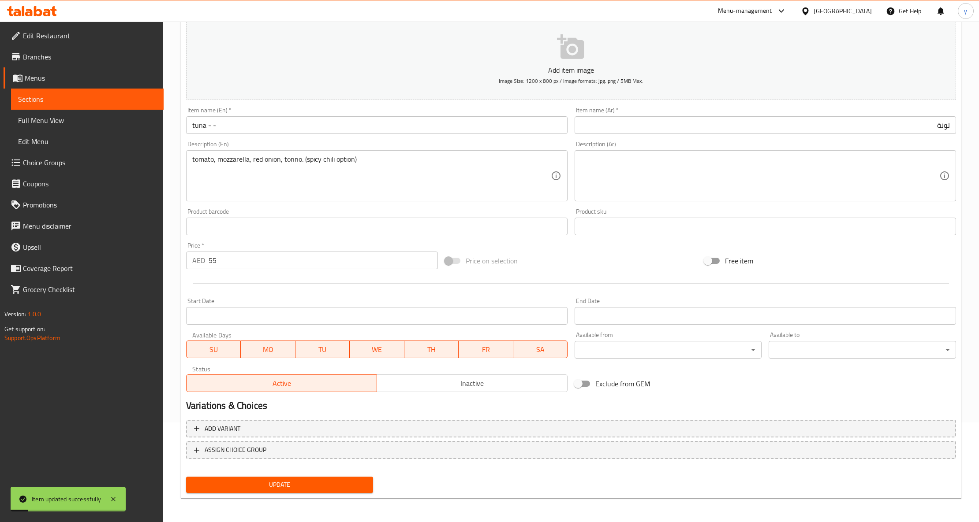
click at [124, 102] on span "Sections" at bounding box center [87, 99] width 138 height 11
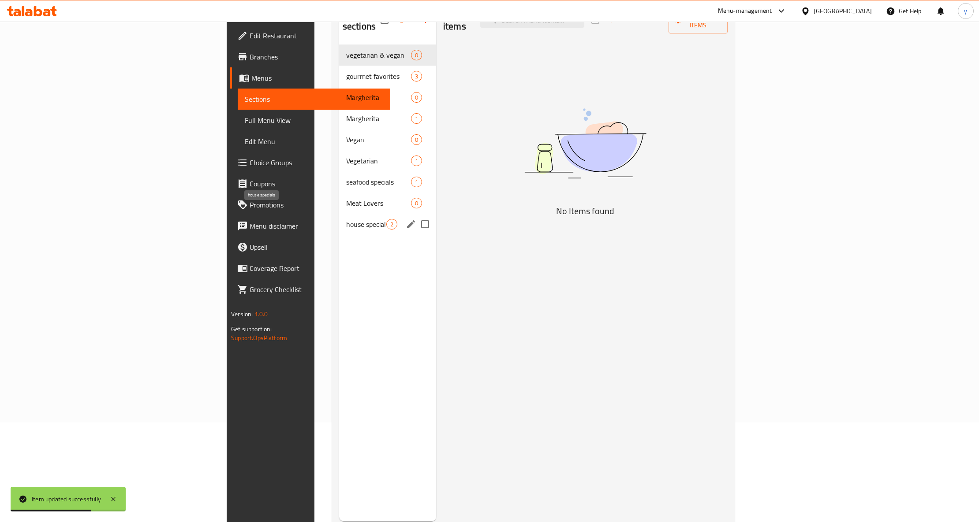
click at [346, 219] on span "house specials" at bounding box center [366, 224] width 40 height 11
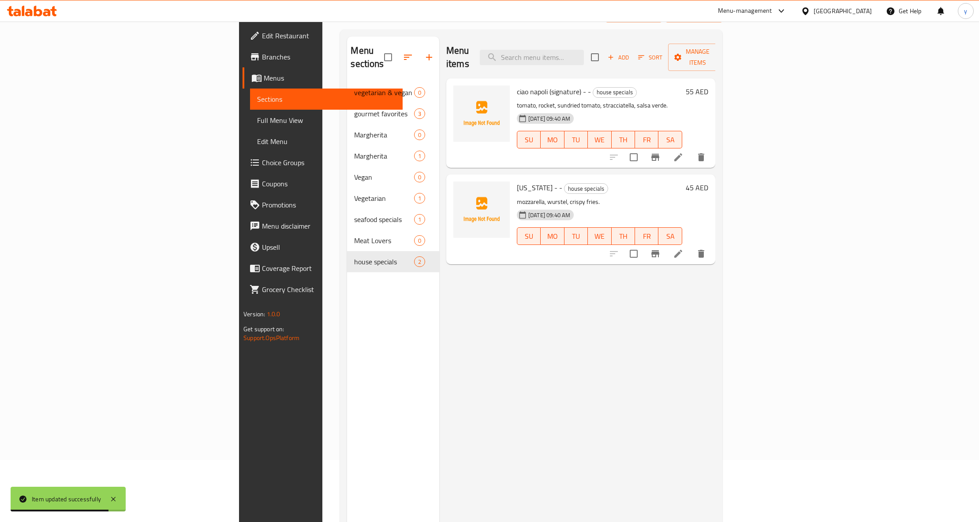
scroll to position [41, 0]
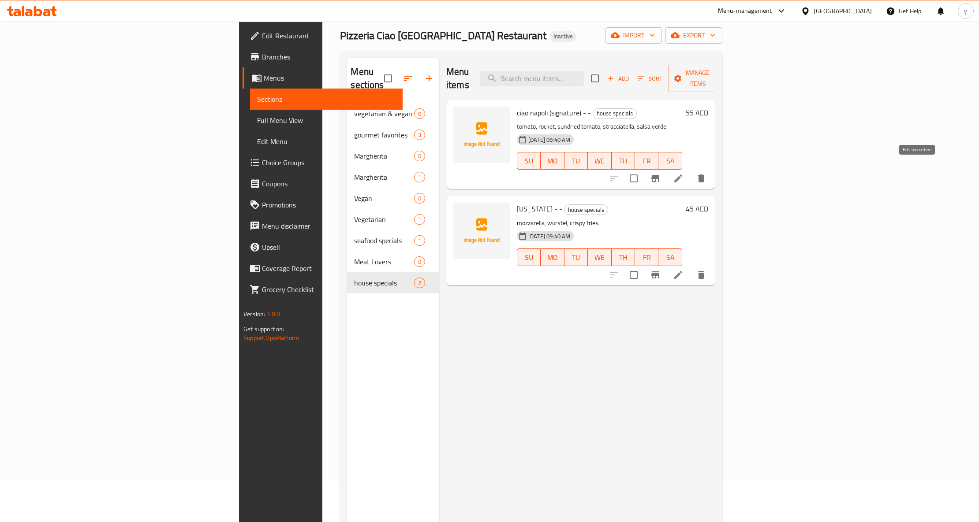
click at [683, 173] on icon at bounding box center [678, 178] width 11 height 11
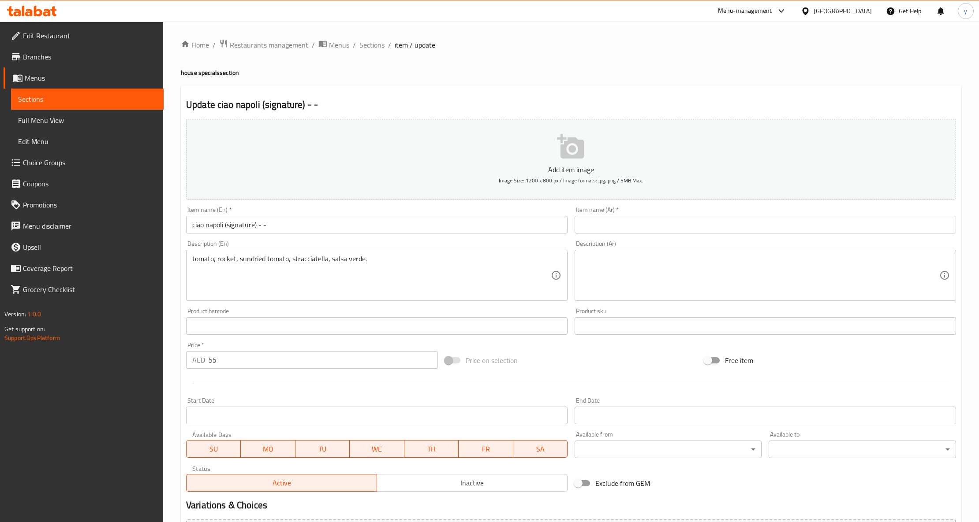
click at [826, 221] on input "text" at bounding box center [765, 225] width 381 height 18
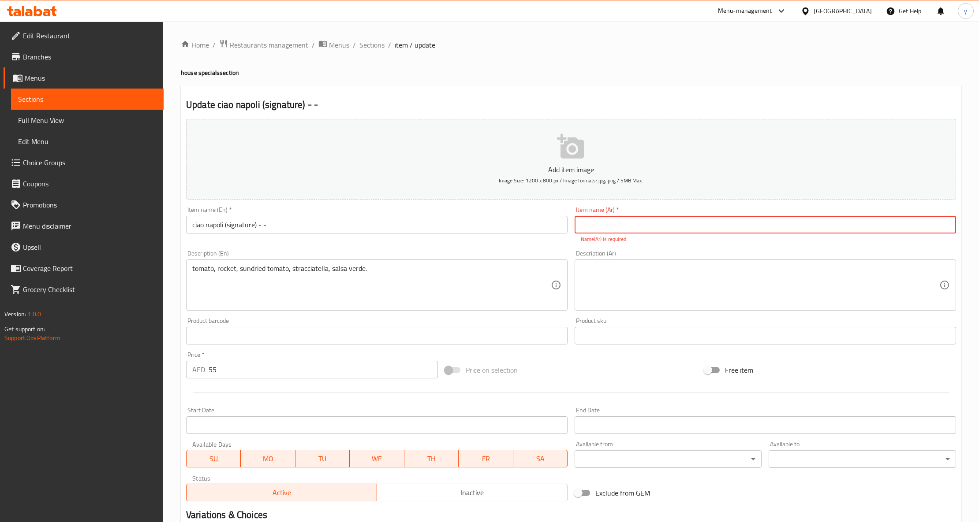
paste input "تشاو نابولي"
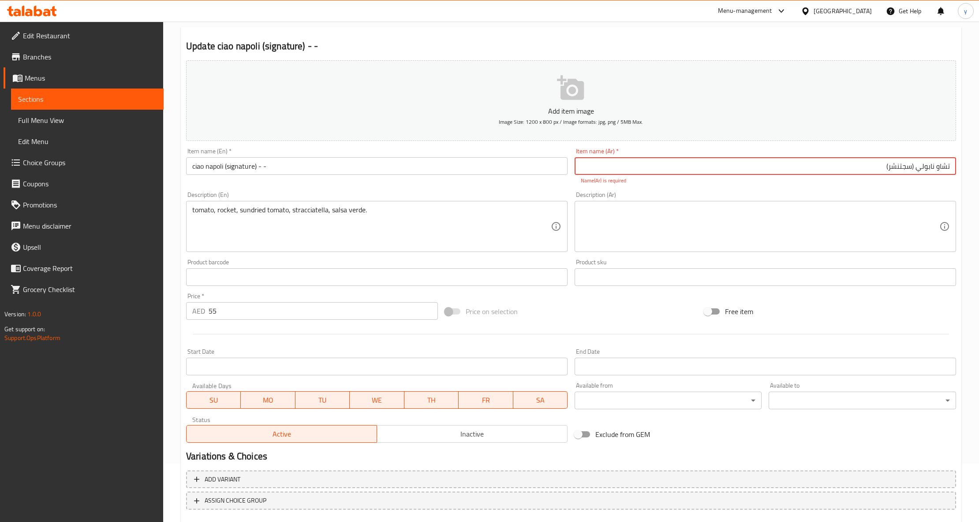
type input "تشاو نابولي (سجتنشر)"
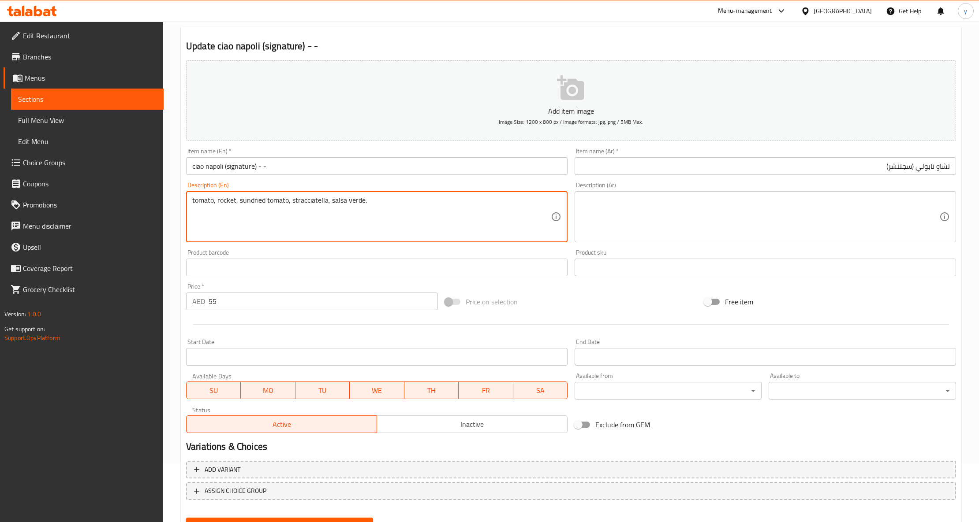
click at [234, 207] on textarea "tomato, rocket, sundried tomato, stracciatella, salsa verde." at bounding box center [371, 217] width 358 height 42
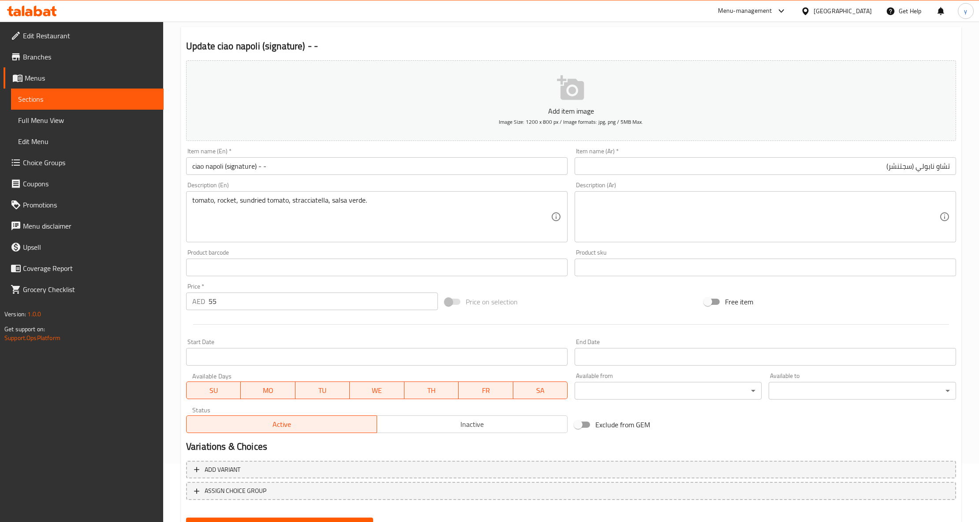
click at [706, 205] on textarea at bounding box center [760, 217] width 358 height 42
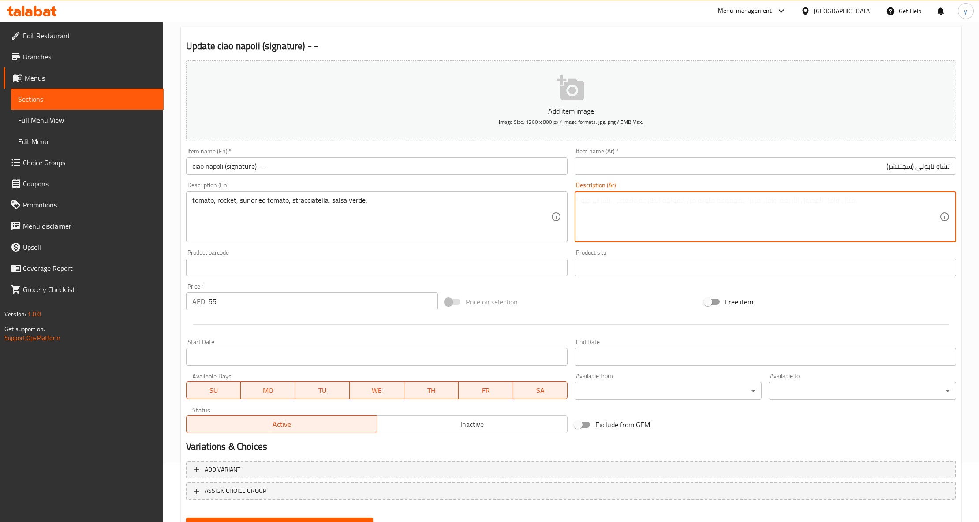
paste textarea "طماطم، جرجير، طماطم مجففة، ستراتشياتيلا، صلصة خضراء."
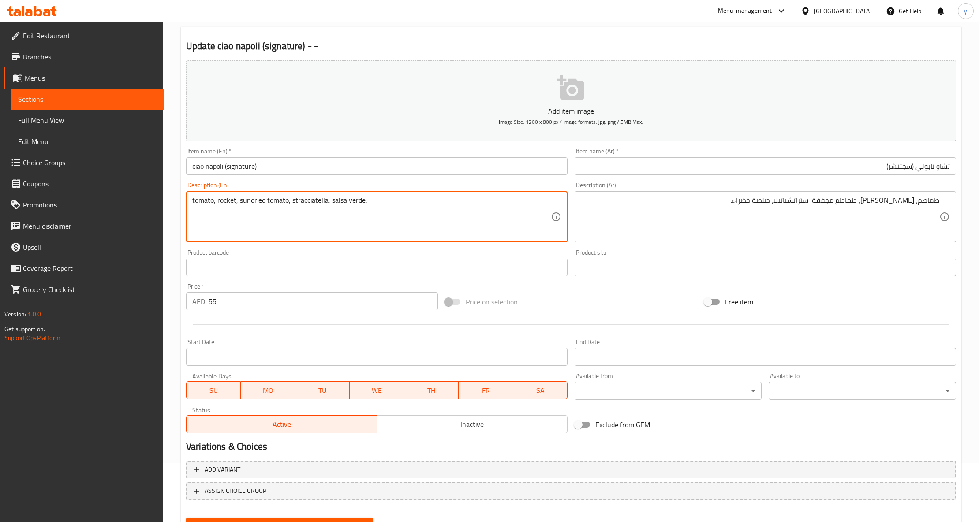
drag, startPoint x: 216, startPoint y: 203, endPoint x: 223, endPoint y: 205, distance: 7.0
click at [224, 205] on textarea "tomato, rocket, sundried tomato, stracciatella, salsa verde." at bounding box center [371, 217] width 358 height 42
drag, startPoint x: 219, startPoint y: 199, endPoint x: 229, endPoint y: 204, distance: 11.5
click at [229, 204] on textarea "tomato, rocket, sundried tomato, stracciatella, salsa verde." at bounding box center [371, 217] width 358 height 42
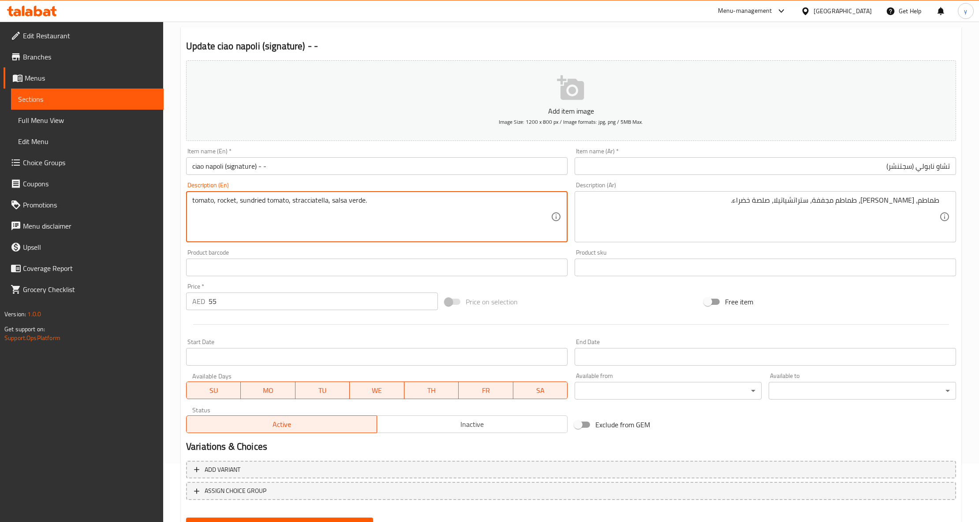
drag, startPoint x: 217, startPoint y: 200, endPoint x: 235, endPoint y: 209, distance: 20.1
click at [235, 209] on textarea "tomato, rocket, sundried tomato, stracciatella, salsa verde." at bounding box center [371, 217] width 358 height 42
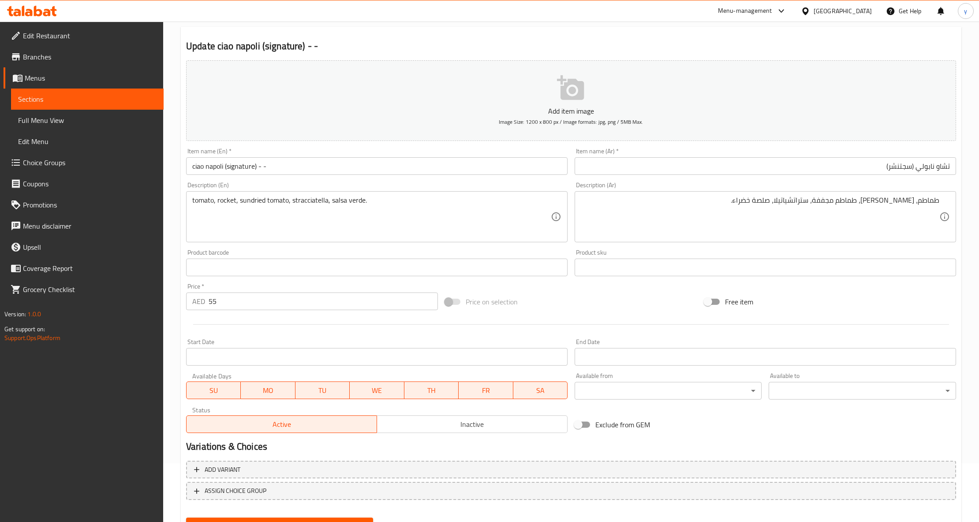
click at [267, 216] on textarea "tomato, rocket, sundried tomato, stracciatella, salsa verde." at bounding box center [371, 217] width 358 height 42
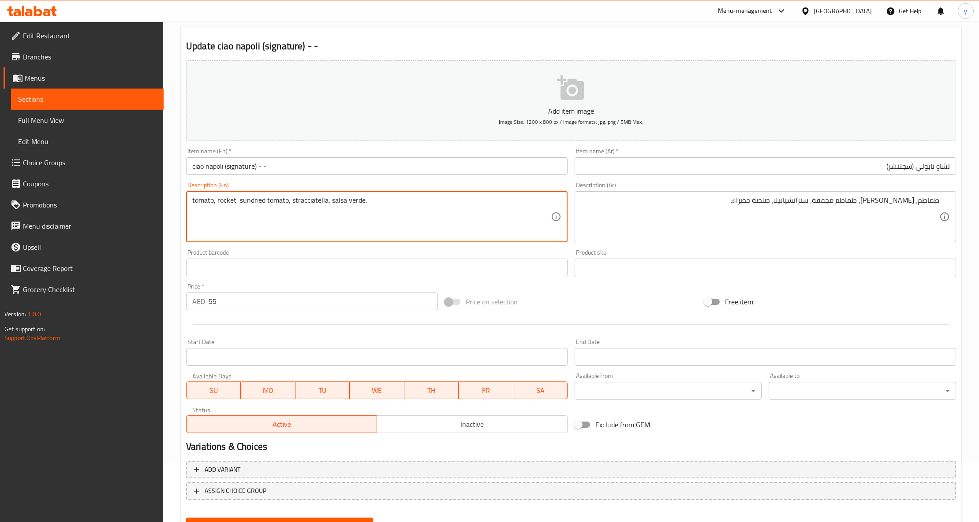
drag, startPoint x: 239, startPoint y: 200, endPoint x: 264, endPoint y: 210, distance: 27.1
click at [264, 210] on textarea "tomato, rocket, sundried tomato, stracciatella, salsa verde." at bounding box center [371, 217] width 358 height 42
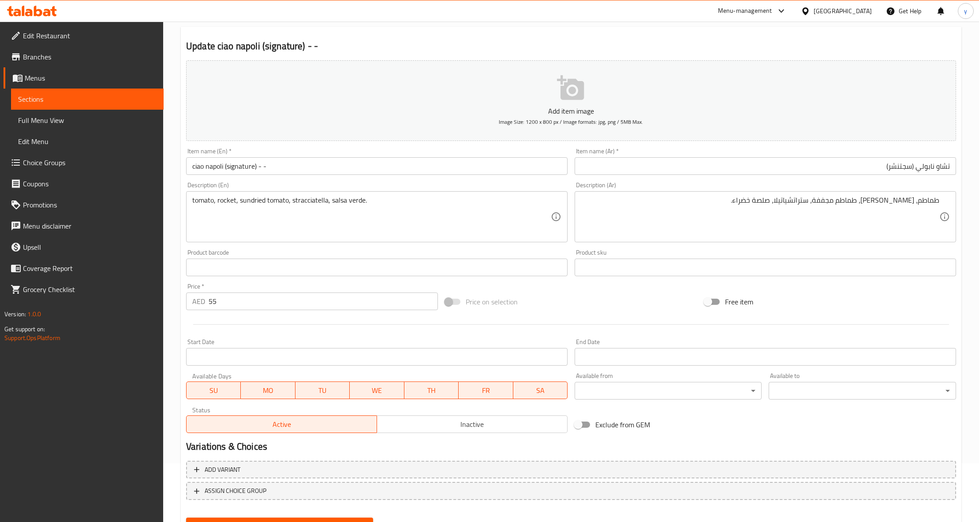
click at [287, 213] on textarea "tomato, rocket, sundried tomato, stracciatella, salsa verde." at bounding box center [371, 217] width 358 height 42
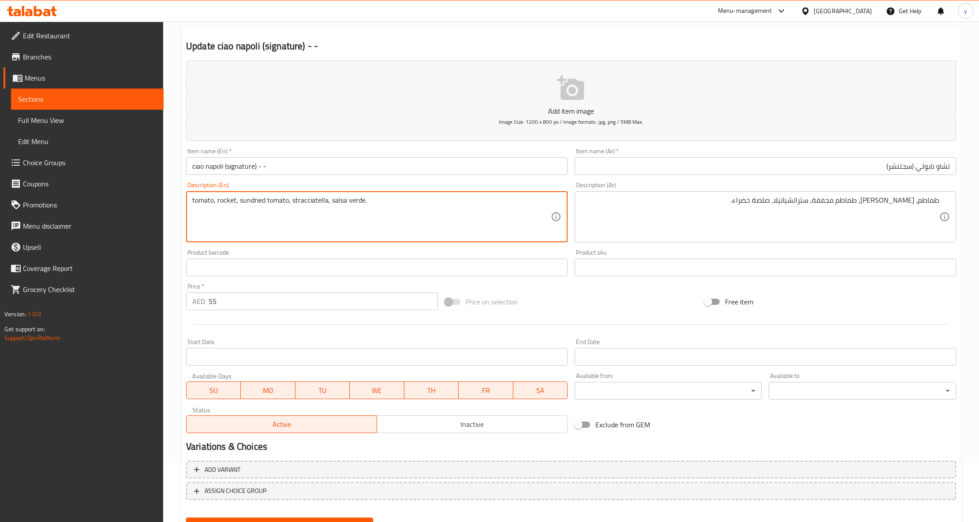
drag, startPoint x: 239, startPoint y: 200, endPoint x: 286, endPoint y: 207, distance: 48.2
click at [286, 207] on textarea "tomato, rocket, sundried tomato, stracciatella, salsa verde." at bounding box center [371, 217] width 358 height 42
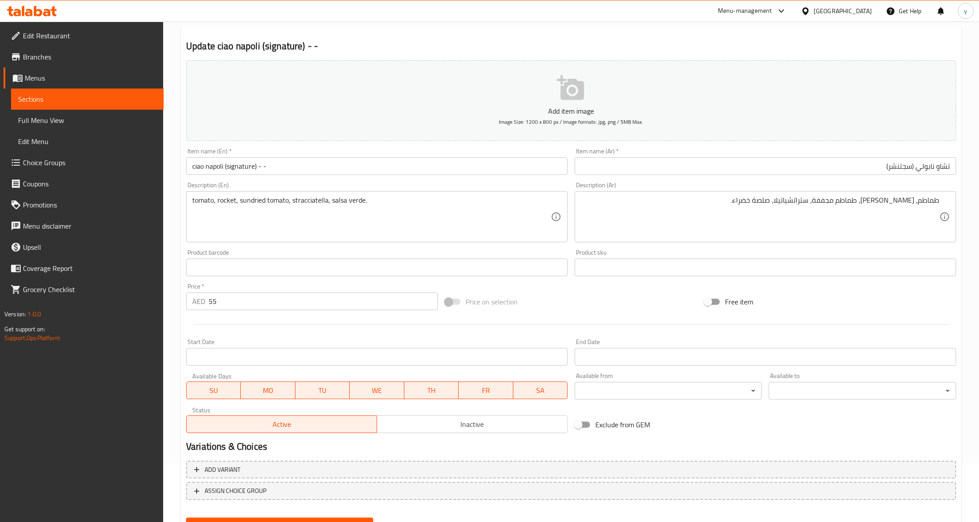
click at [355, 207] on textarea "tomato, rocket, sundried tomato, stracciatella, salsa verde." at bounding box center [371, 217] width 358 height 42
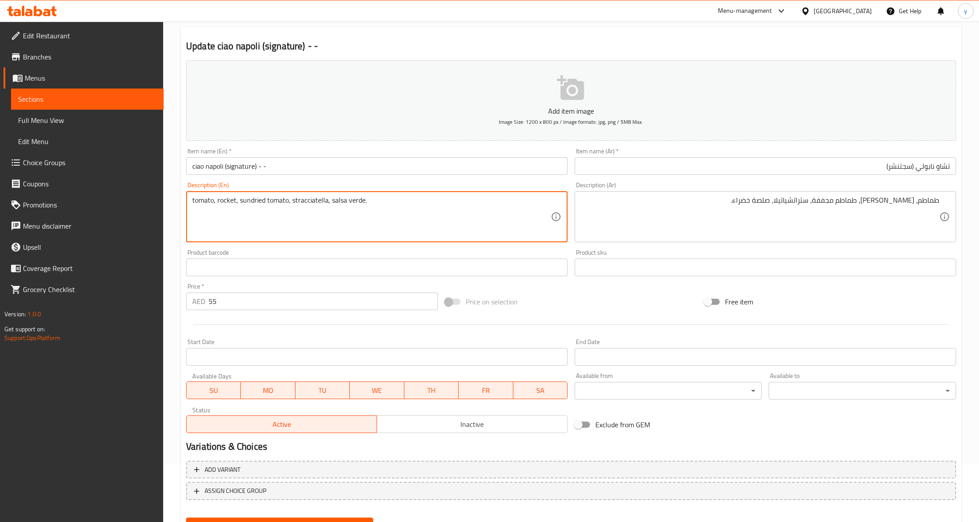
drag, startPoint x: 291, startPoint y: 201, endPoint x: 326, endPoint y: 213, distance: 36.8
click at [326, 213] on textarea "tomato, rocket, sundried tomato, stracciatella, salsa verde." at bounding box center [371, 217] width 358 height 42
click at [407, 211] on textarea "tomato, rocket, sundried tomato, stracciatella, salsa verde." at bounding box center [371, 217] width 358 height 42
drag, startPoint x: 348, startPoint y: 203, endPoint x: 362, endPoint y: 206, distance: 14.5
click at [362, 206] on textarea "tomato, rocket, sundried tomato, stracciatella, salsa verde." at bounding box center [371, 217] width 358 height 42
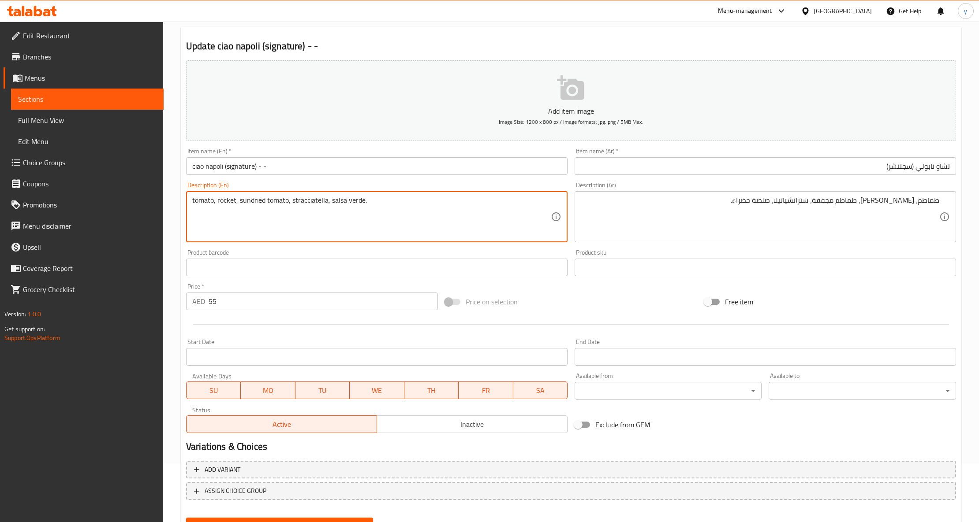
click at [378, 218] on textarea "tomato, rocket, sundried tomato, stracciatella, salsa verde." at bounding box center [371, 217] width 358 height 42
drag, startPoint x: 348, startPoint y: 204, endPoint x: 358, endPoint y: 207, distance: 10.7
click at [358, 207] on textarea "tomato, rocket, sundried tomato, stracciatella, salsa verde." at bounding box center [371, 217] width 358 height 42
click at [362, 216] on textarea "tomato, rocket, sundried tomato, stracciatella, salsa verde." at bounding box center [371, 217] width 358 height 42
drag, startPoint x: 347, startPoint y: 200, endPoint x: 360, endPoint y: 209, distance: 16.0
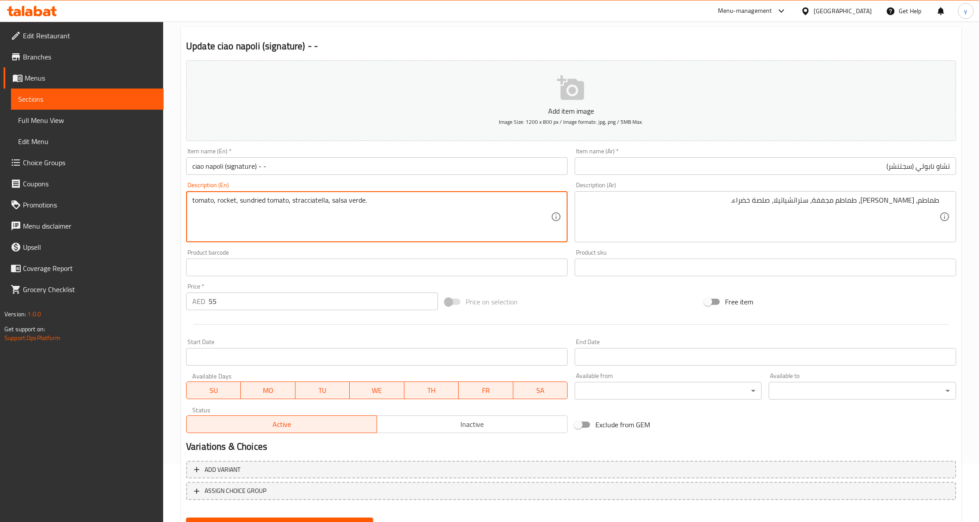
click at [360, 209] on textarea "tomato, rocket, sundried tomato, stracciatella, salsa verde." at bounding box center [371, 217] width 358 height 42
drag, startPoint x: 330, startPoint y: 200, endPoint x: 362, endPoint y: 213, distance: 35.0
click at [362, 213] on textarea "tomato, rocket, sundried tomato, stracciatella, salsa verde." at bounding box center [371, 217] width 358 height 42
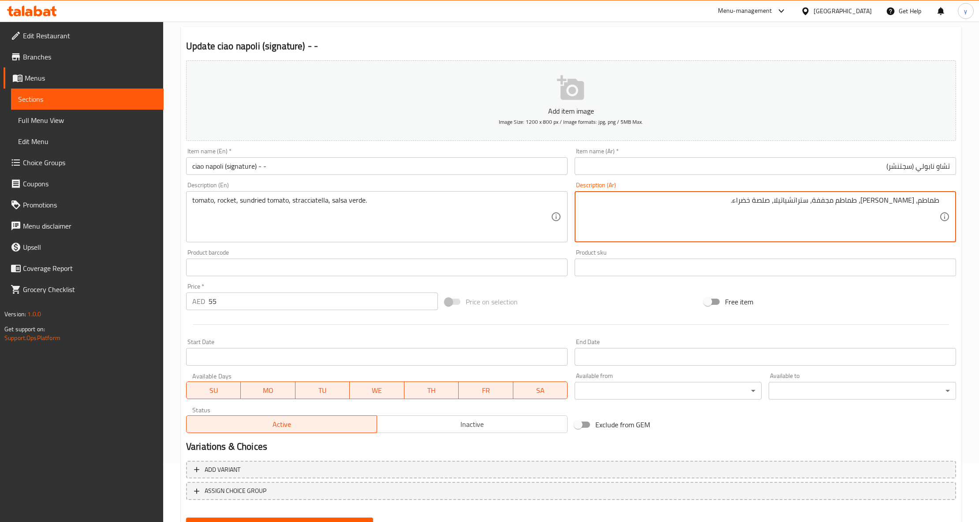
click at [771, 201] on textarea "طماطم، جرجير، طماطم مجففة، ستراتشياتيلا، صلصة خضراء." at bounding box center [760, 217] width 358 height 42
drag, startPoint x: 771, startPoint y: 201, endPoint x: 806, endPoint y: 212, distance: 37.4
click at [806, 212] on textarea "طماطم، جرجير، طماطم مجففة، ستراتشياتيلا، صلصة خضراء." at bounding box center [760, 217] width 358 height 42
paste textarea "فيردي"
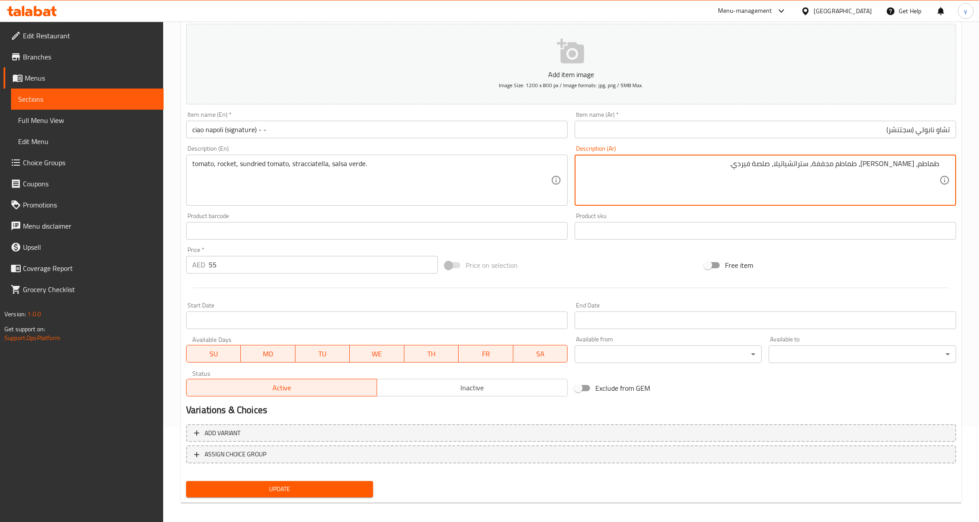
scroll to position [100, 0]
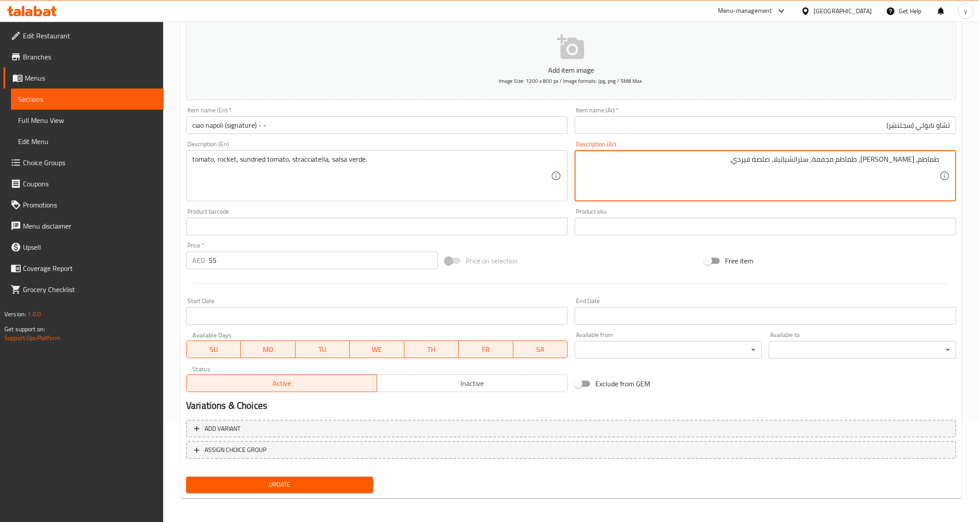
type textarea "طماطم، جرجير، طماطم مجففة، ستراتشياتيلا، صلصة فيردي."
click at [345, 485] on span "Update" at bounding box center [279, 485] width 173 height 11
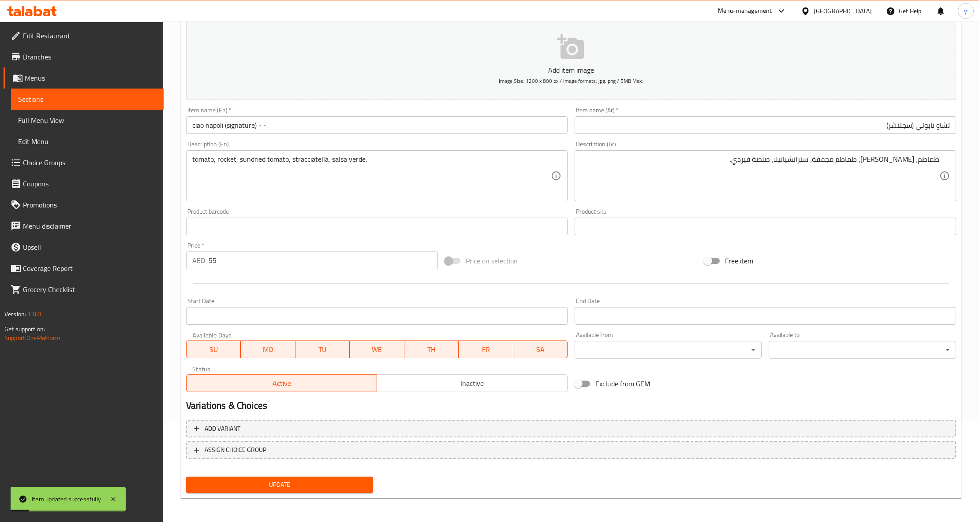
click at [104, 102] on span "Sections" at bounding box center [87, 99] width 138 height 11
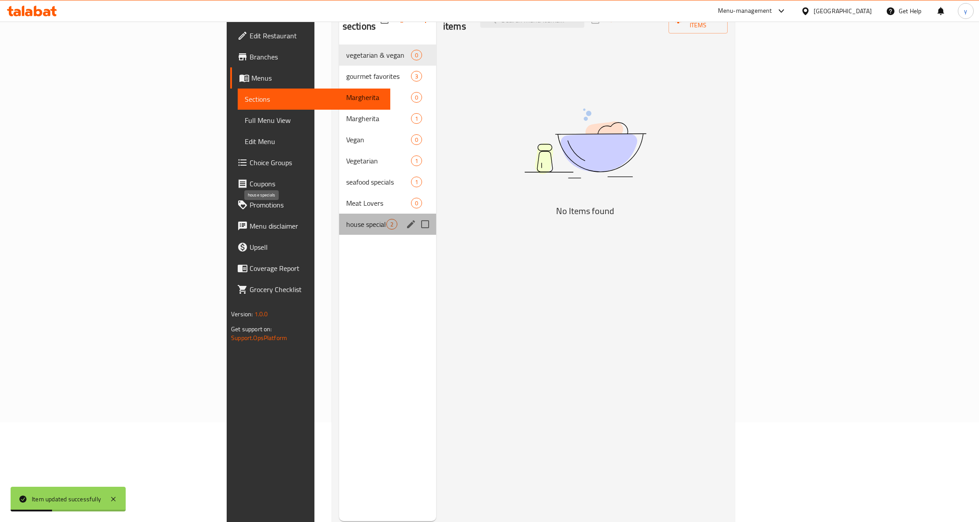
click at [346, 219] on span "house specials" at bounding box center [366, 224] width 40 height 11
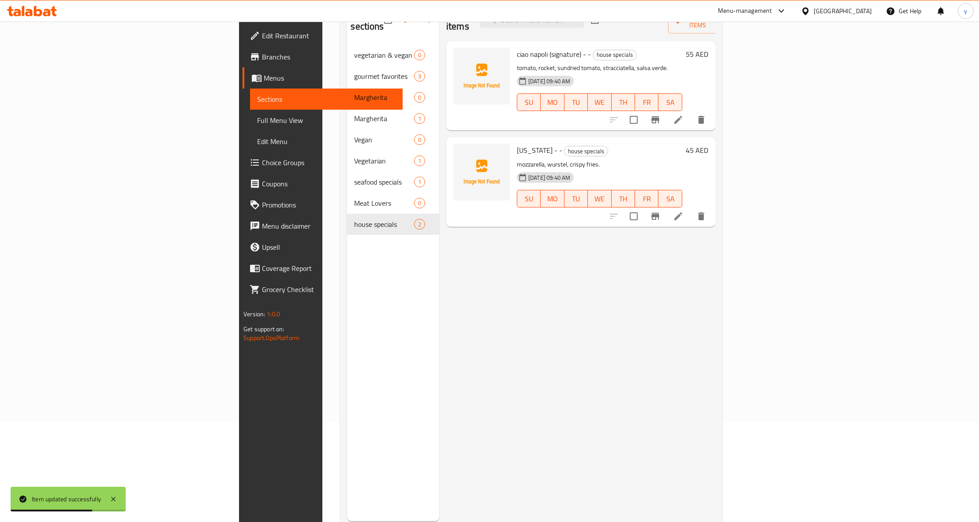
click at [690, 209] on li at bounding box center [678, 217] width 25 height 16
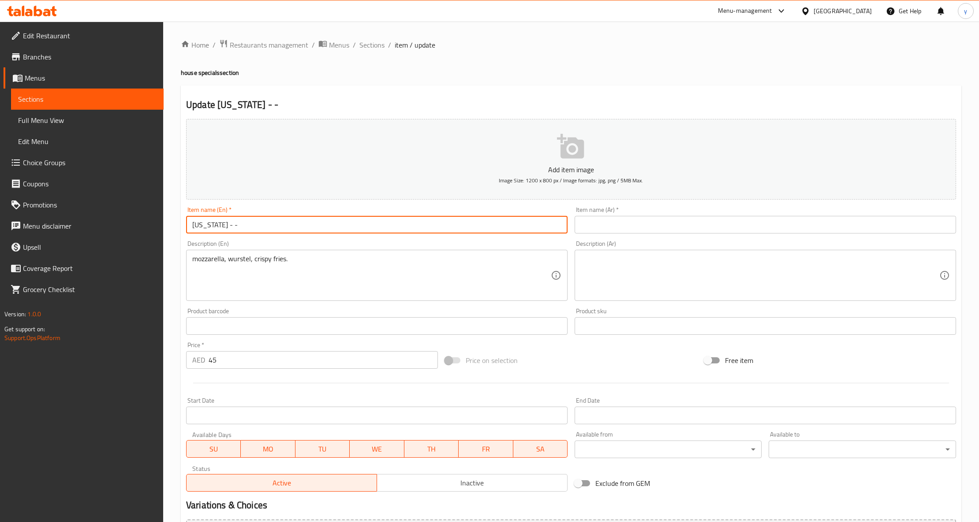
drag, startPoint x: 190, startPoint y: 224, endPoint x: 213, endPoint y: 235, distance: 25.1
click at [213, 234] on input "virginia - -" at bounding box center [376, 225] width 381 height 18
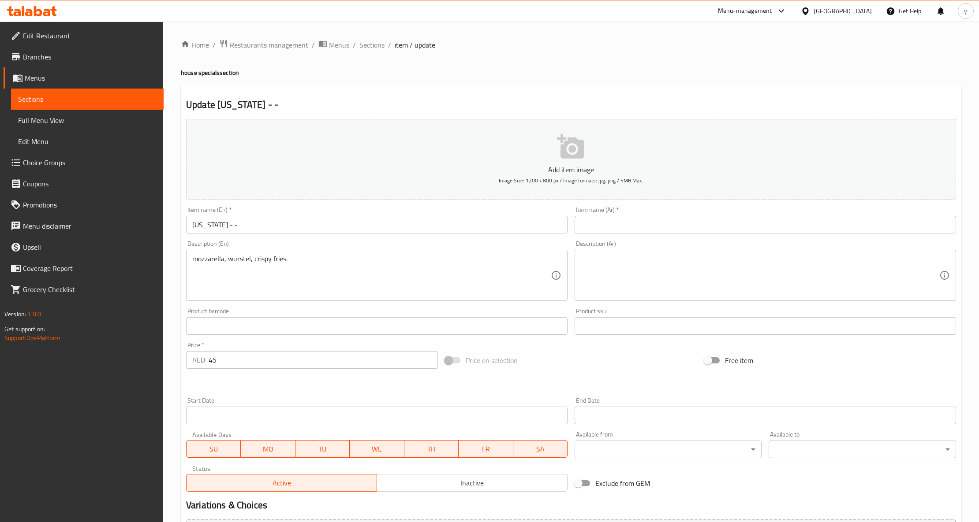
click at [706, 221] on input "text" at bounding box center [765, 225] width 381 height 18
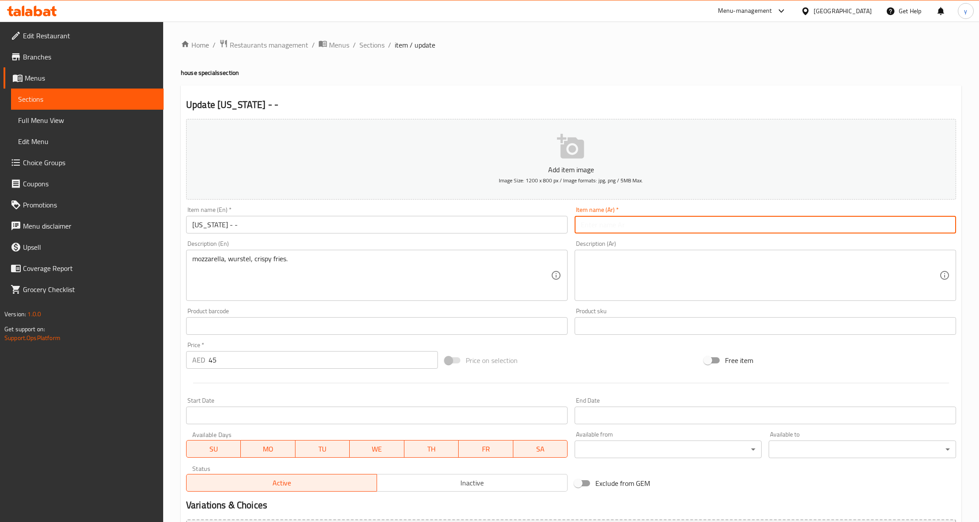
paste input "فرجينيا"
type input "فرجينيا"
click at [254, 262] on textarea "mozzarella, wurstel, crispy fries." at bounding box center [371, 276] width 358 height 42
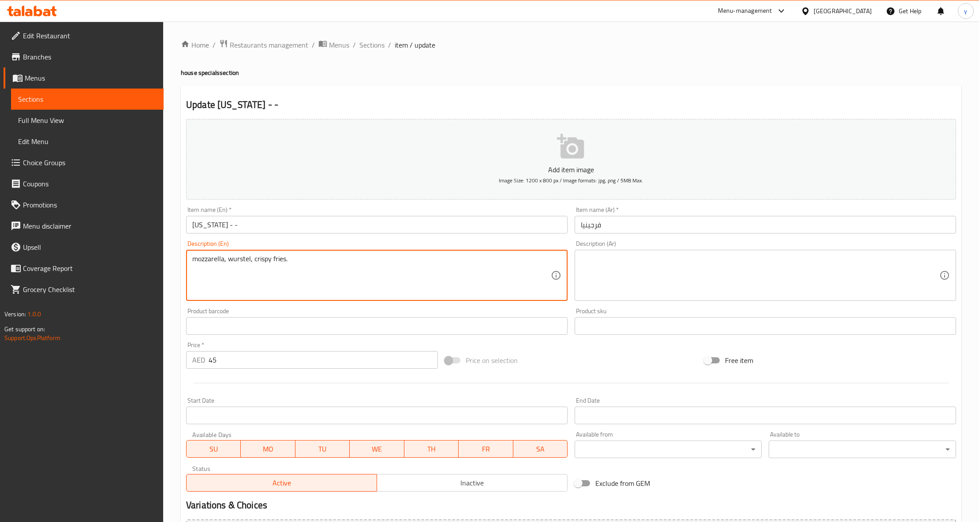
click at [254, 262] on textarea "mozzarella, wurstel, crispy fries." at bounding box center [371, 276] width 358 height 42
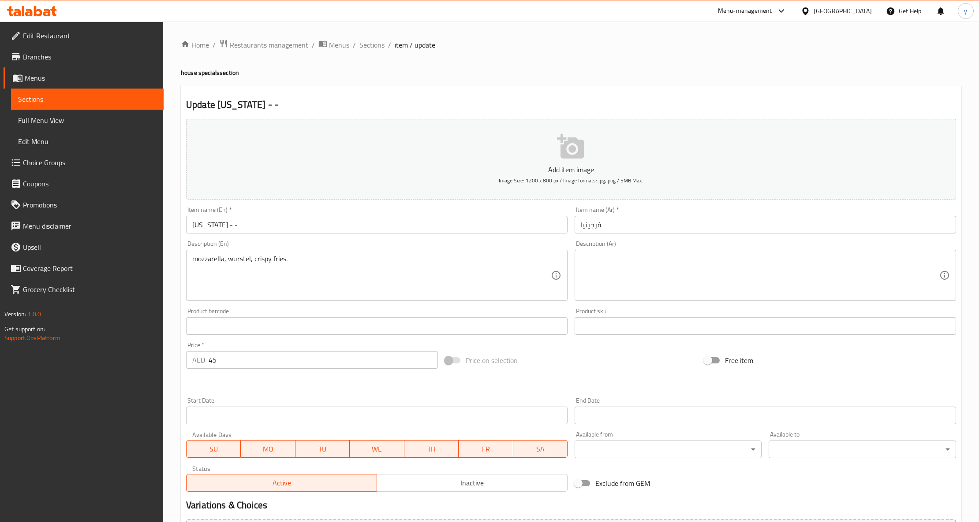
click at [816, 279] on textarea at bounding box center [760, 276] width 358 height 42
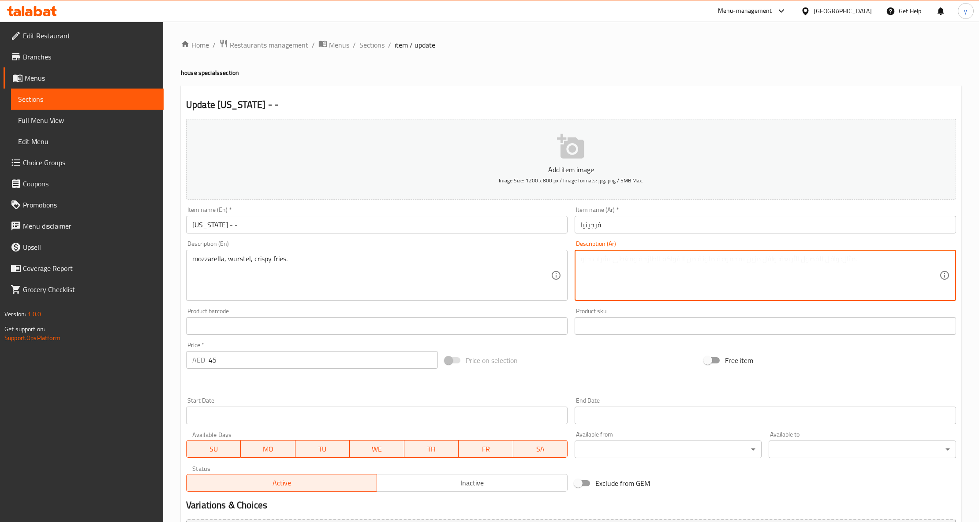
paste textarea "موزاريلا، ورستل، بطاطا مقلية مقرمشة."
type textarea "موزاريلا، ورستل، بطاطا مقلية مقرمشة."
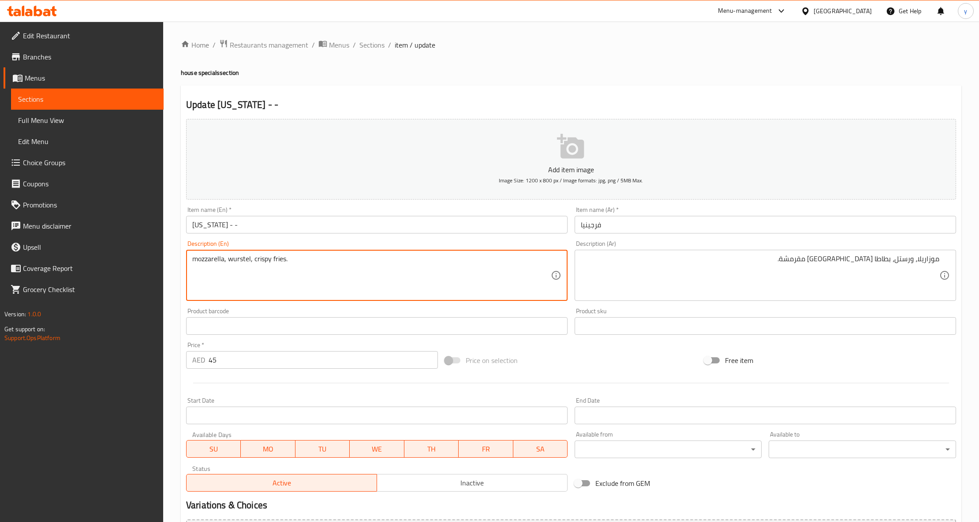
drag, startPoint x: 228, startPoint y: 261, endPoint x: 250, endPoint y: 272, distance: 24.1
click at [250, 272] on textarea "mozzarella, wurstel, crispy fries." at bounding box center [371, 276] width 358 height 42
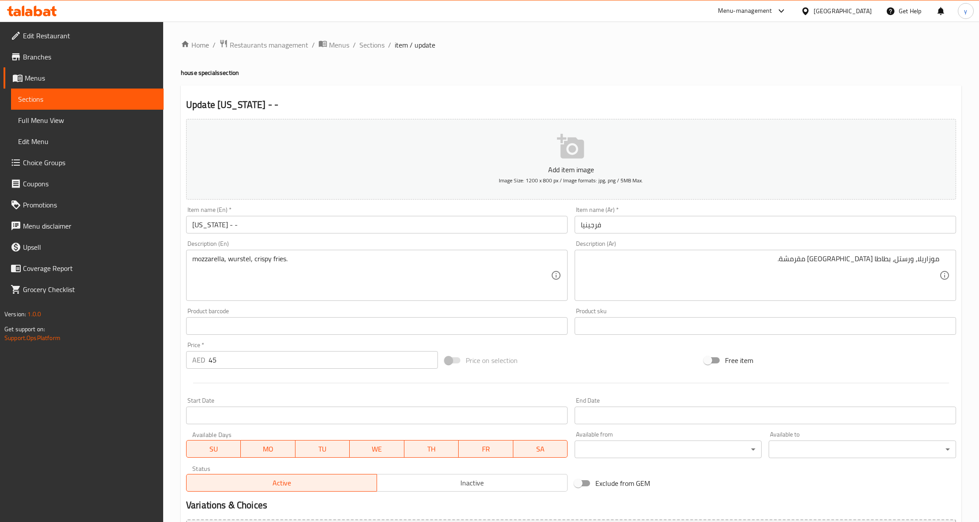
click at [337, 269] on textarea "mozzarella, wurstel, crispy fries." at bounding box center [371, 276] width 358 height 42
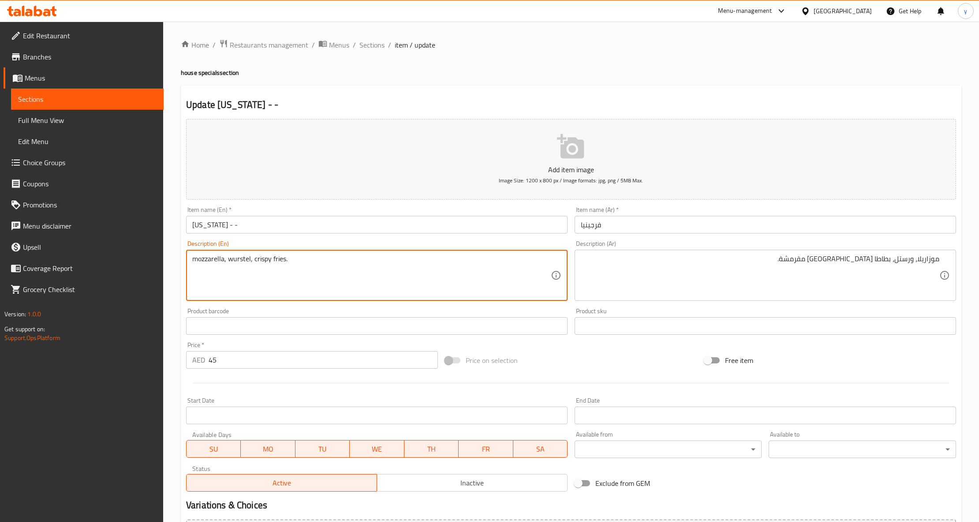
drag, startPoint x: 271, startPoint y: 261, endPoint x: 254, endPoint y: 259, distance: 16.4
click at [254, 259] on textarea "mozzarella, wurstel, crispy fries." at bounding box center [371, 276] width 358 height 42
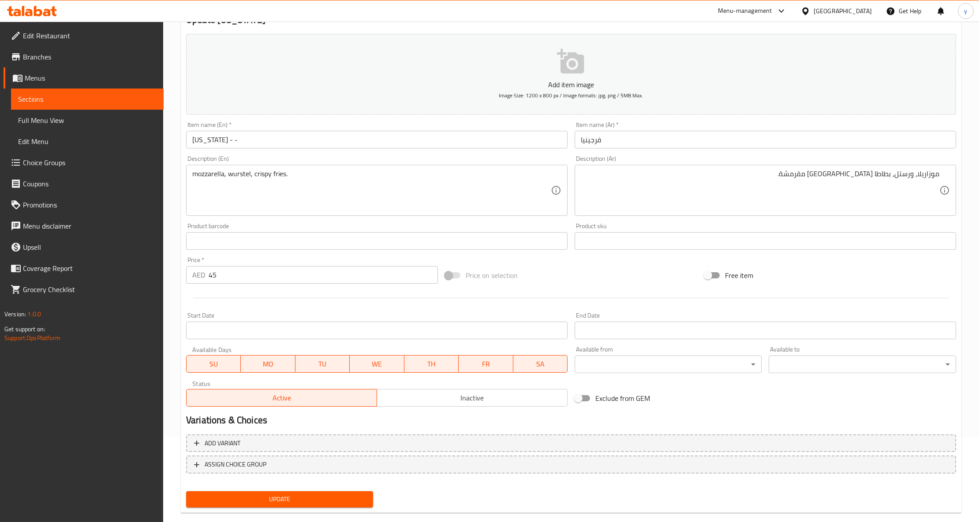
scroll to position [100, 0]
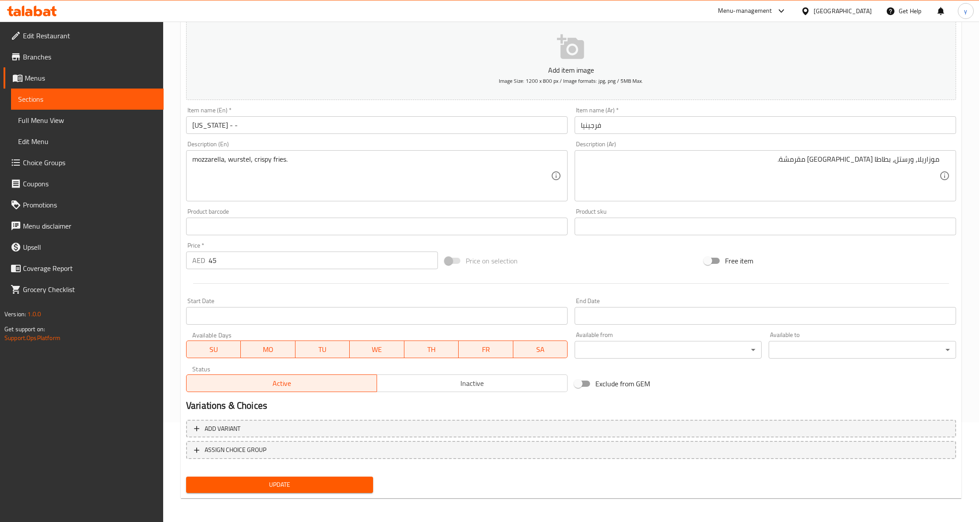
click at [320, 480] on span "Update" at bounding box center [279, 485] width 173 height 11
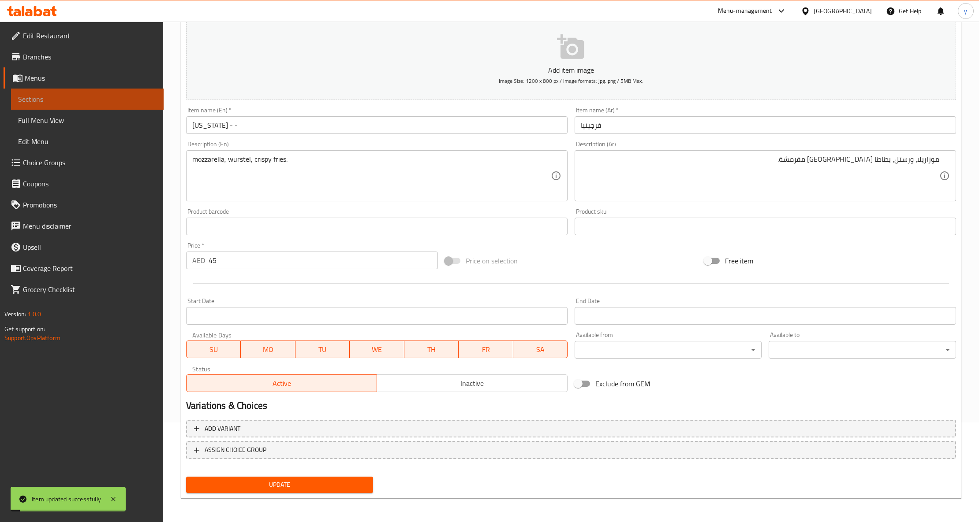
click at [54, 100] on span "Sections" at bounding box center [87, 99] width 138 height 11
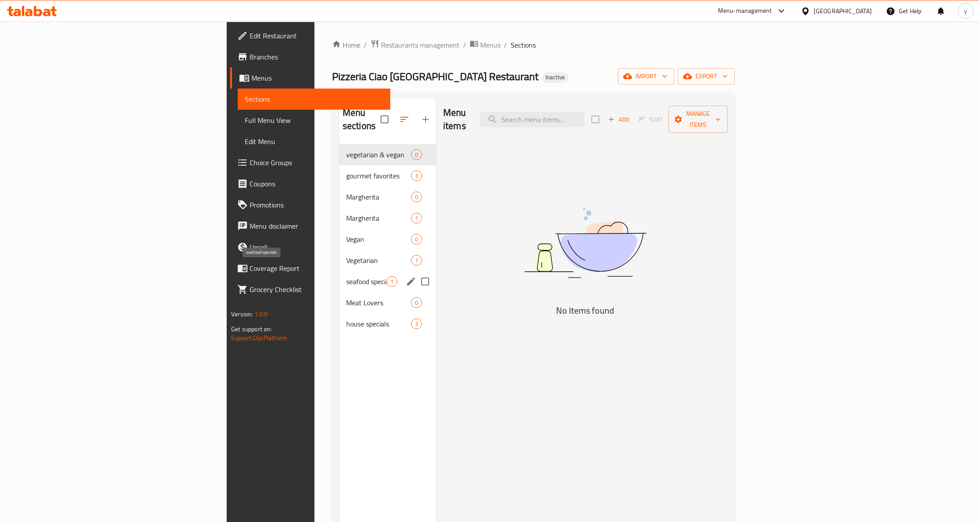
click at [346, 276] on span "seafood specials" at bounding box center [366, 281] width 40 height 11
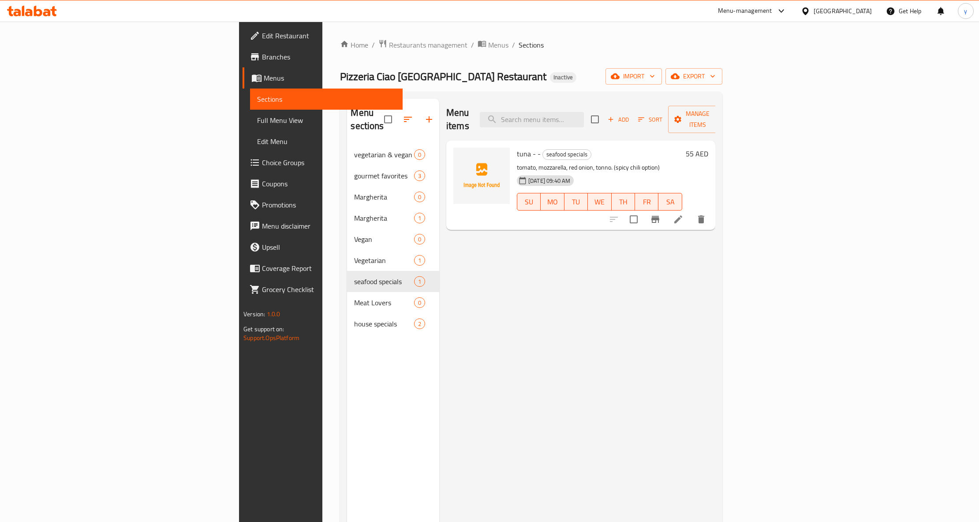
click at [683, 214] on icon at bounding box center [678, 219] width 11 height 11
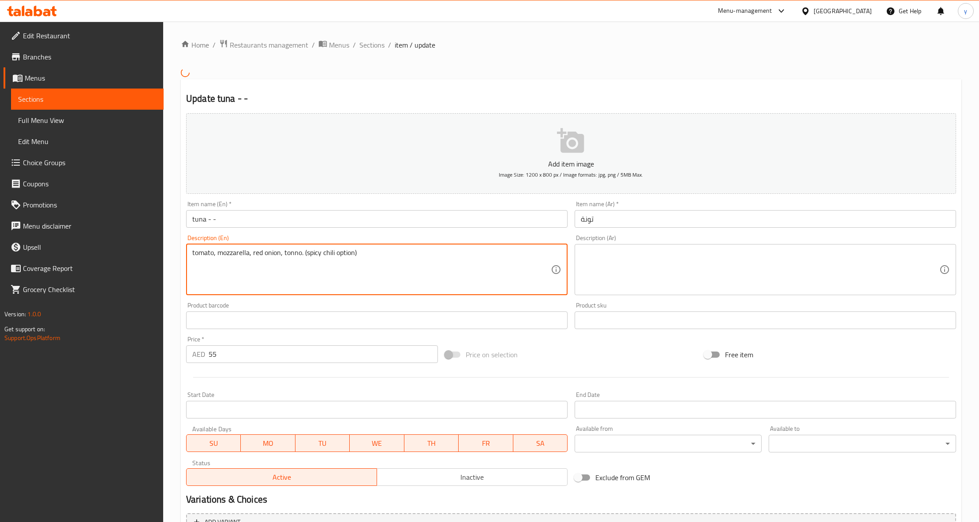
click at [339, 258] on textarea "tomato, mozzarella, red onion, tonno. (spicy chili option)" at bounding box center [371, 270] width 358 height 42
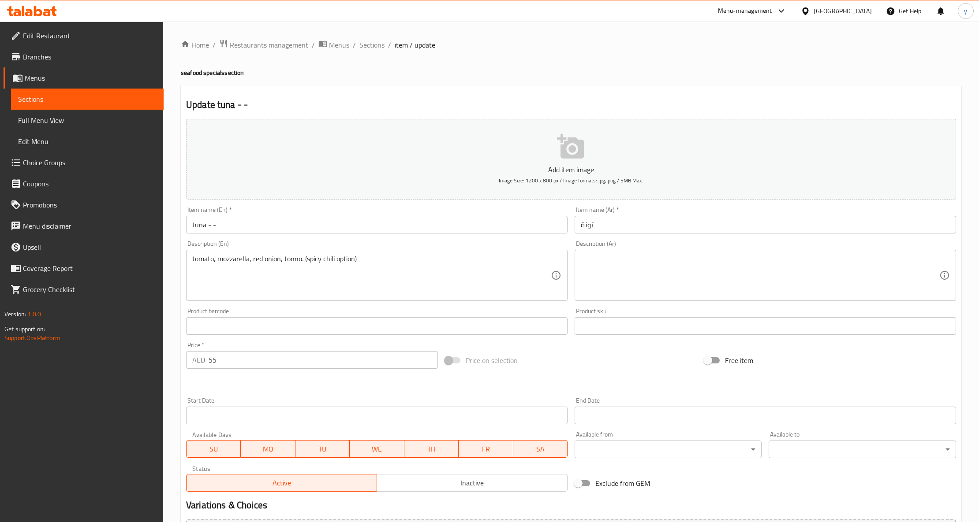
click at [718, 267] on textarea at bounding box center [760, 276] width 358 height 42
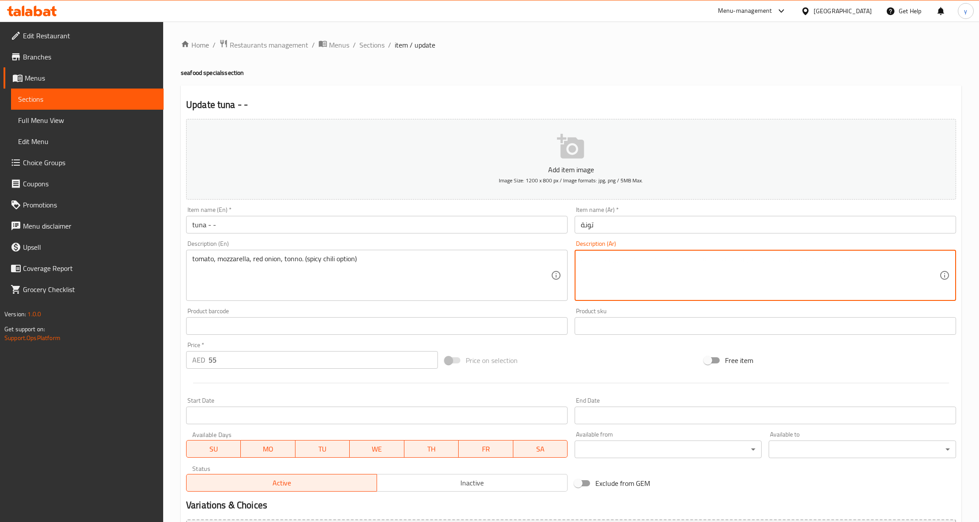
paste textarea "طماطم، موزاريلا، بصل أحمر، تونو. (خيار الفلفل الحار الحار)"
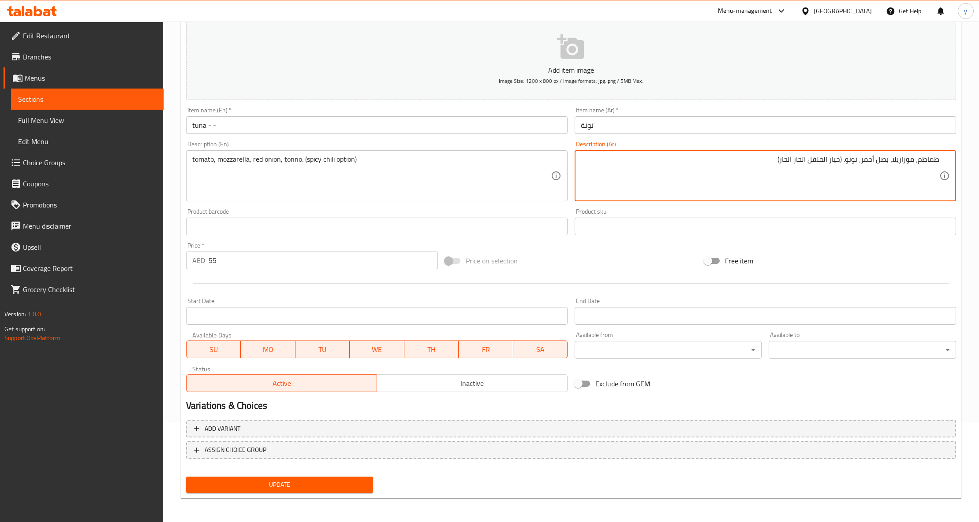
scroll to position [41, 0]
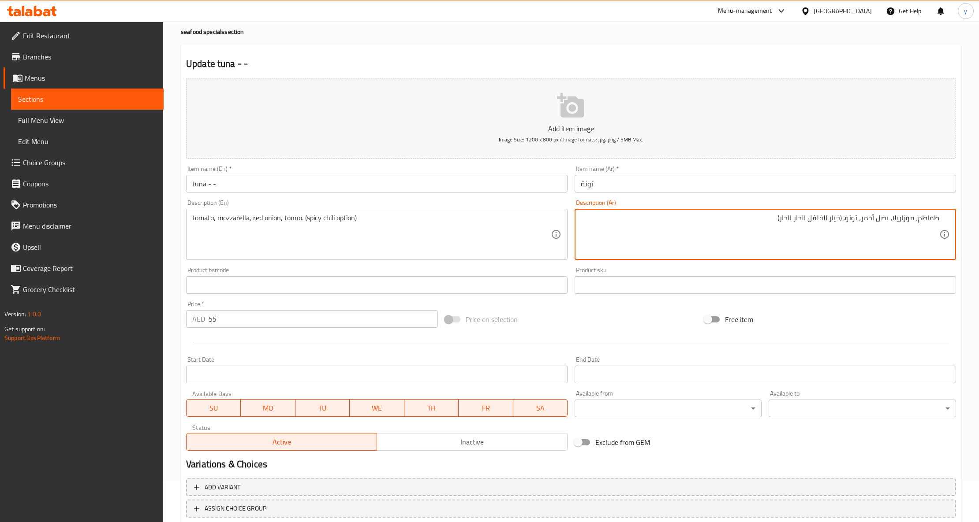
type textarea "طماطم، موزاريلا، بصل أحمر، تونو. (خيار الفلفل الحار الحار)"
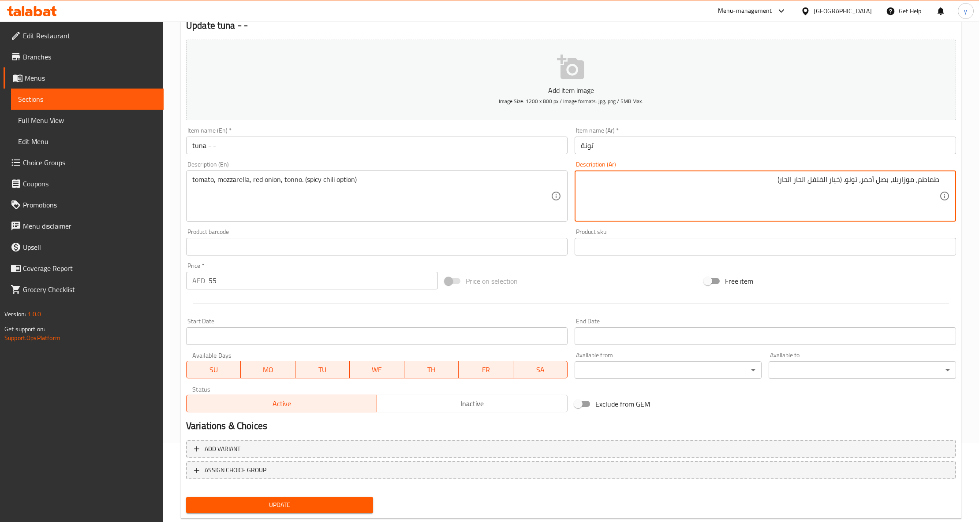
scroll to position [100, 0]
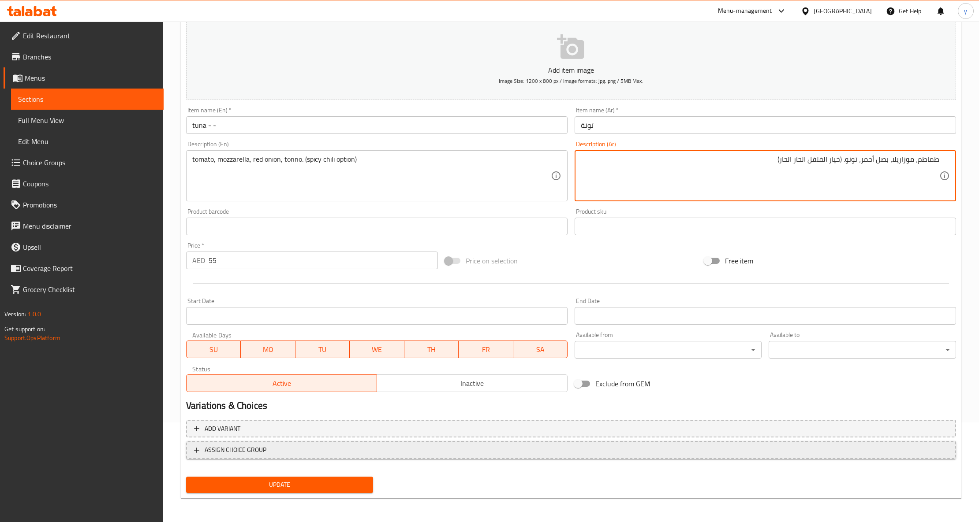
click at [316, 448] on span "ASSIGN CHOICE GROUP" at bounding box center [571, 450] width 754 height 11
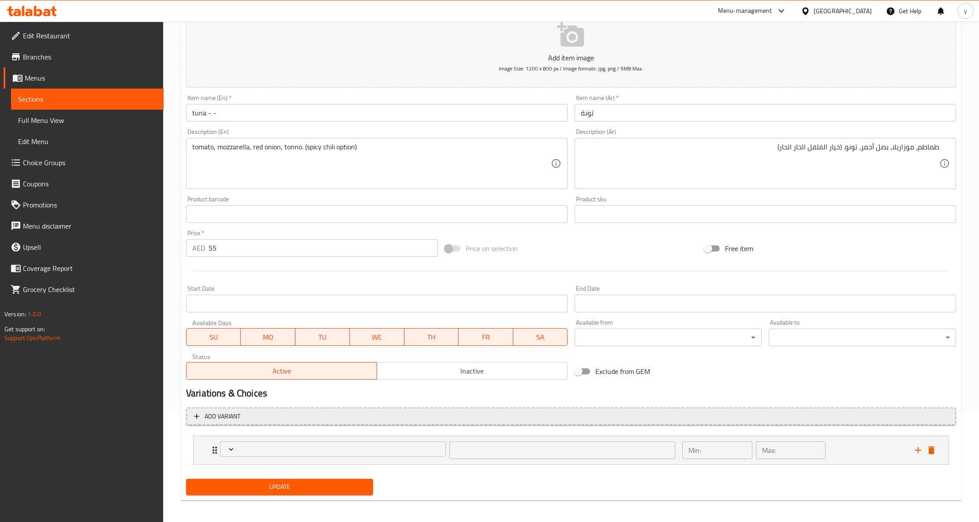
scroll to position [116, 0]
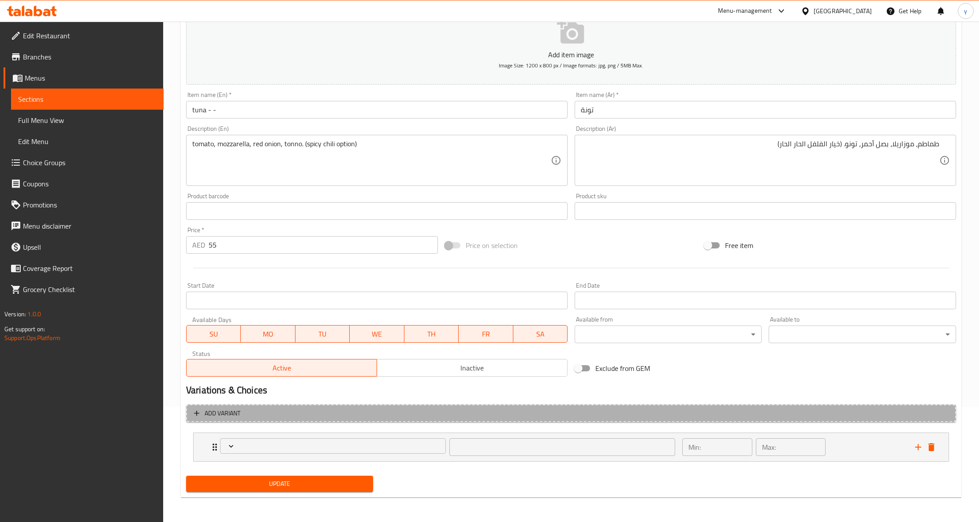
click at [197, 417] on icon "button" at bounding box center [196, 413] width 9 height 9
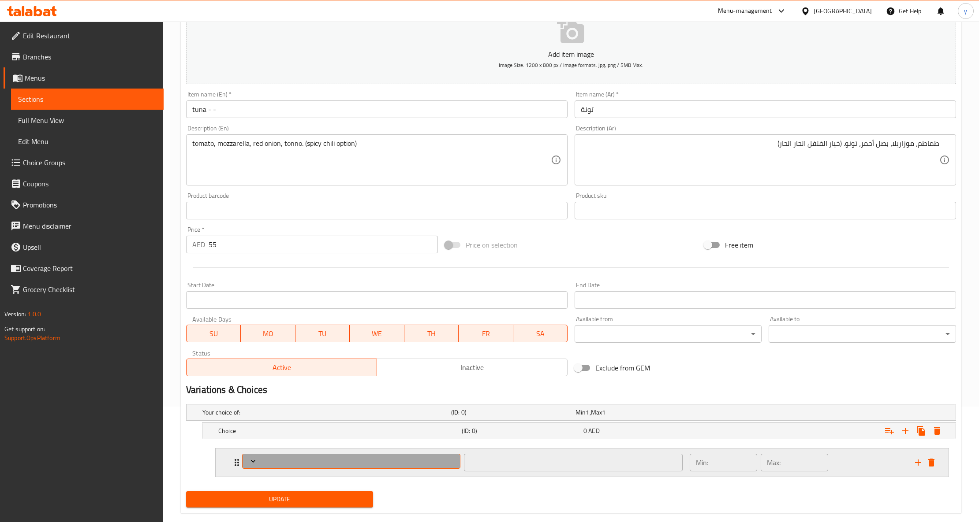
click at [332, 459] on span "Expand" at bounding box center [351, 461] width 212 height 9
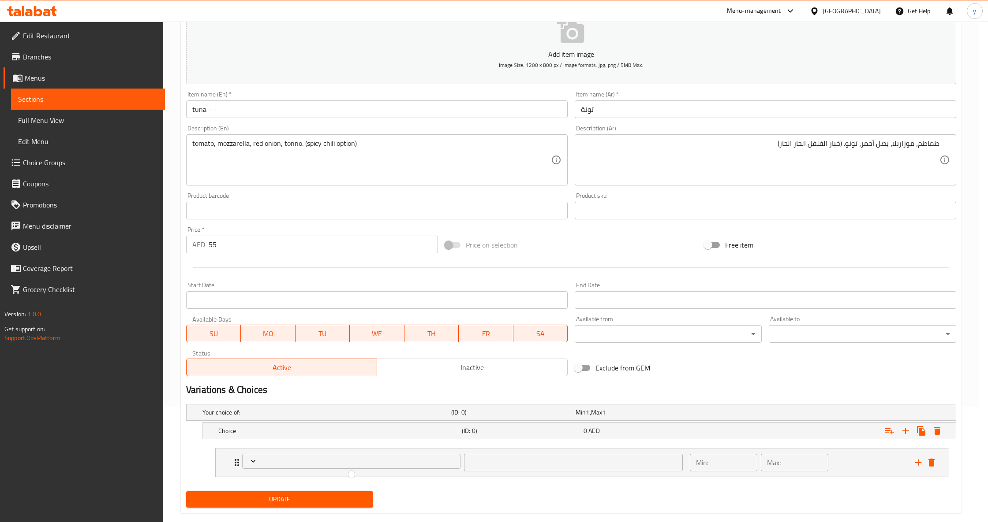
click at [241, 434] on div at bounding box center [494, 261] width 988 height 522
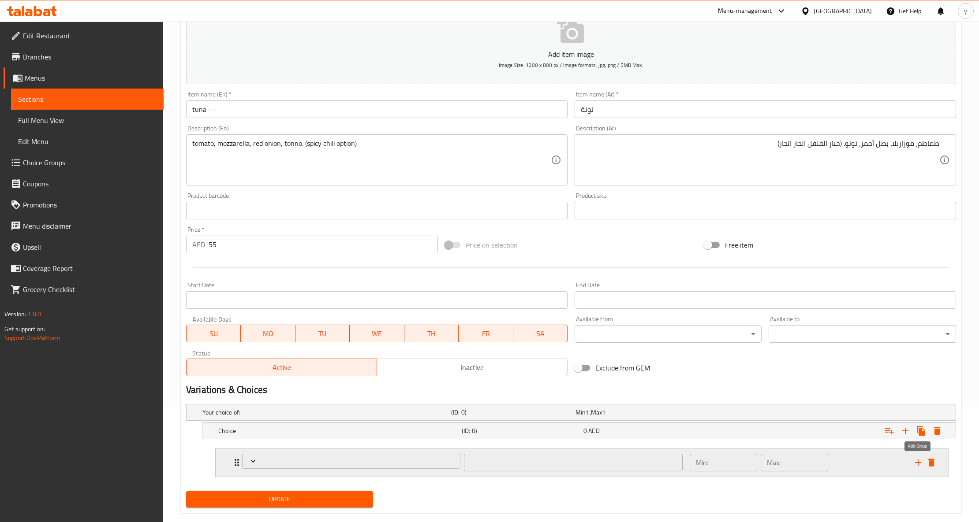
click at [918, 463] on icon "add" at bounding box center [918, 463] width 6 height 6
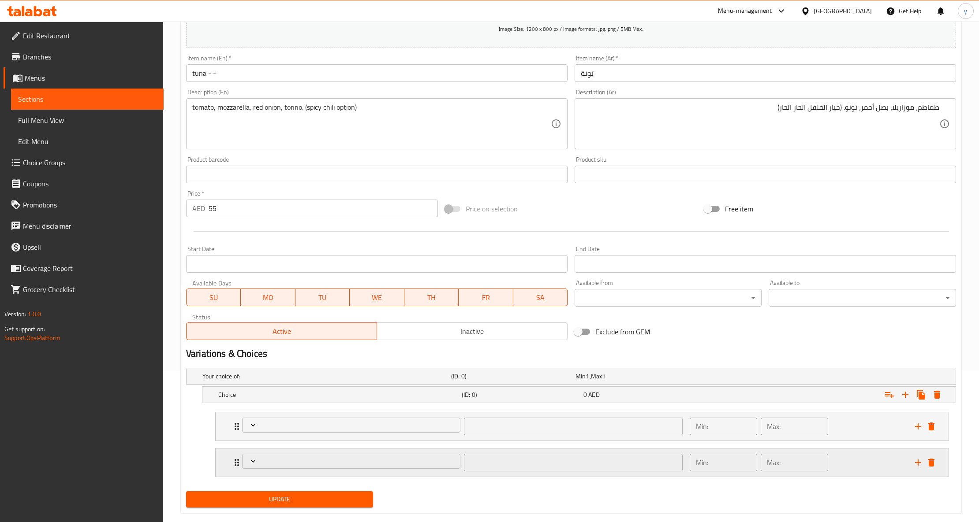
scroll to position [168, 0]
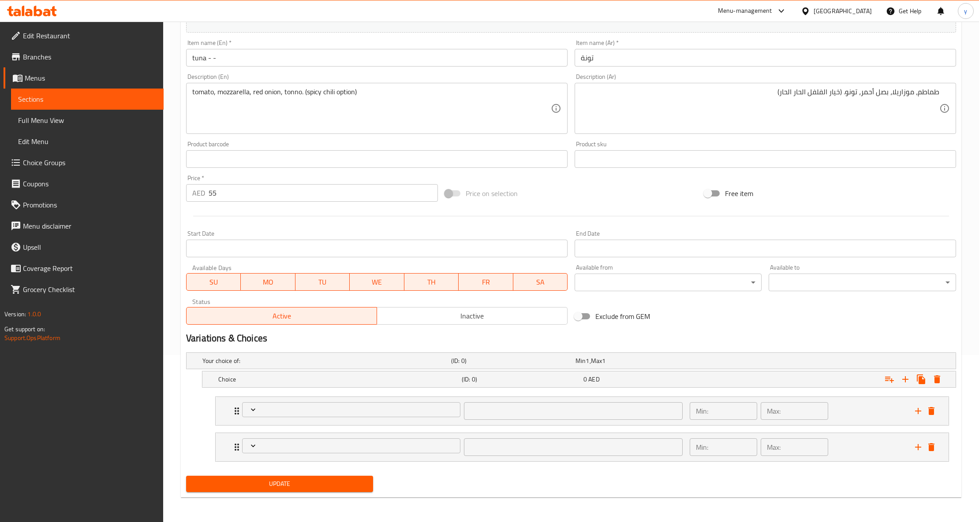
click at [372, 397] on div "​ Min: ​ Max: ​" at bounding box center [582, 411] width 734 height 29
click at [372, 406] on span "Expand" at bounding box center [351, 410] width 212 height 9
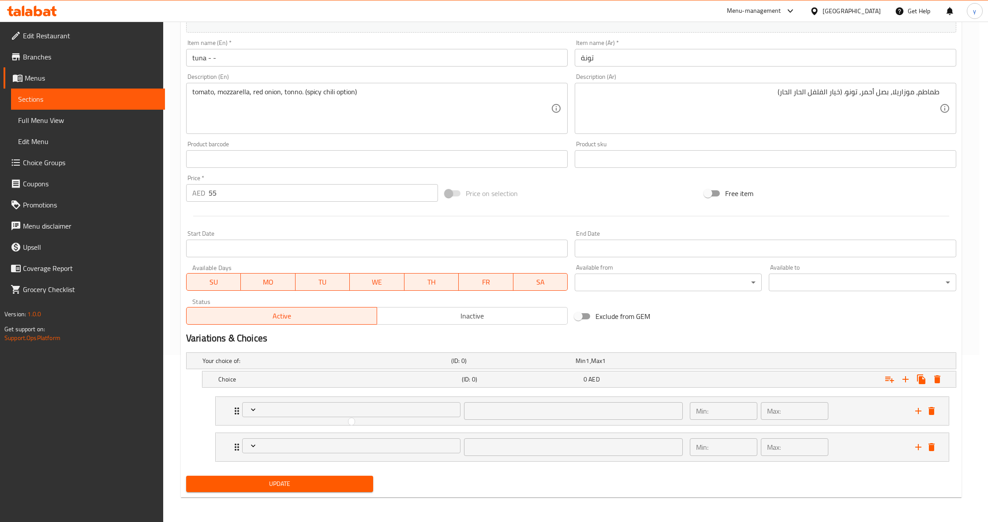
click at [378, 412] on div at bounding box center [494, 261] width 988 height 522
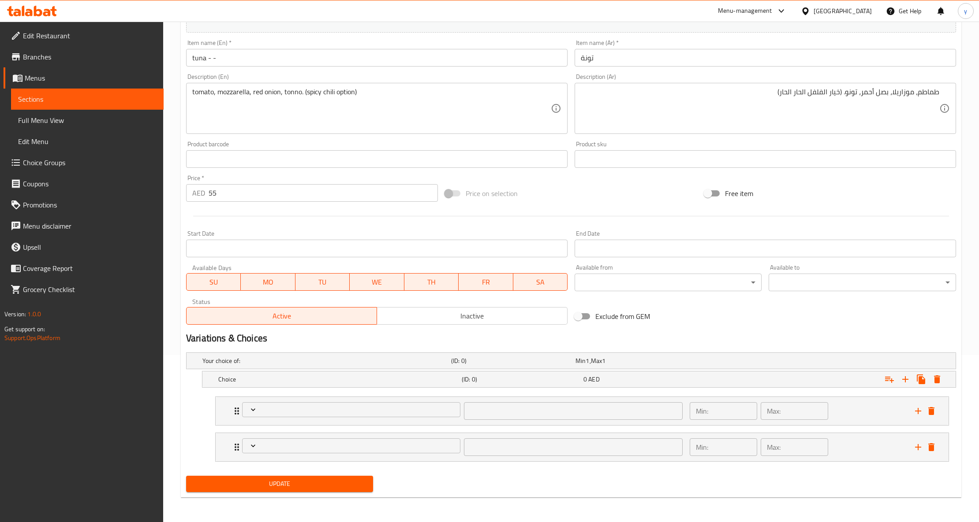
click at [378, 412] on span "Expand" at bounding box center [351, 410] width 212 height 9
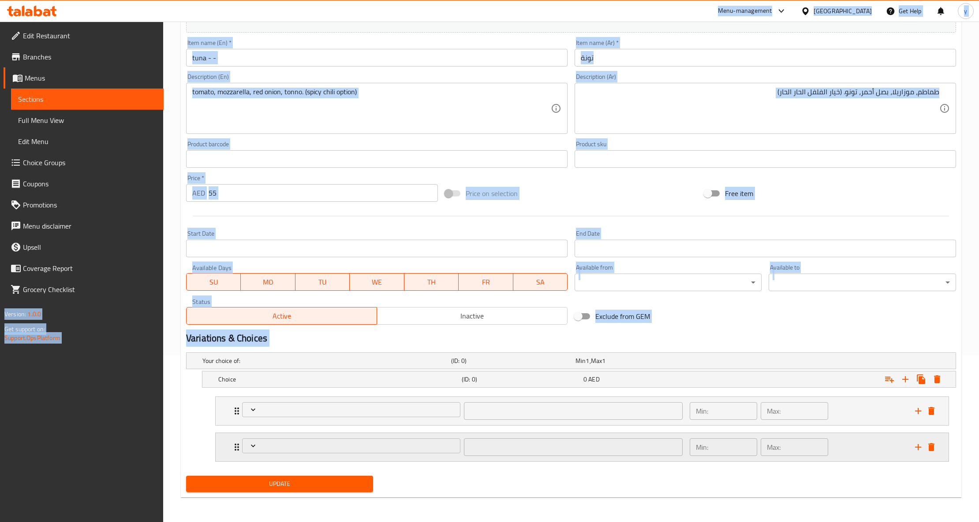
click at [930, 448] on icon "delete" at bounding box center [931, 448] width 6 height 8
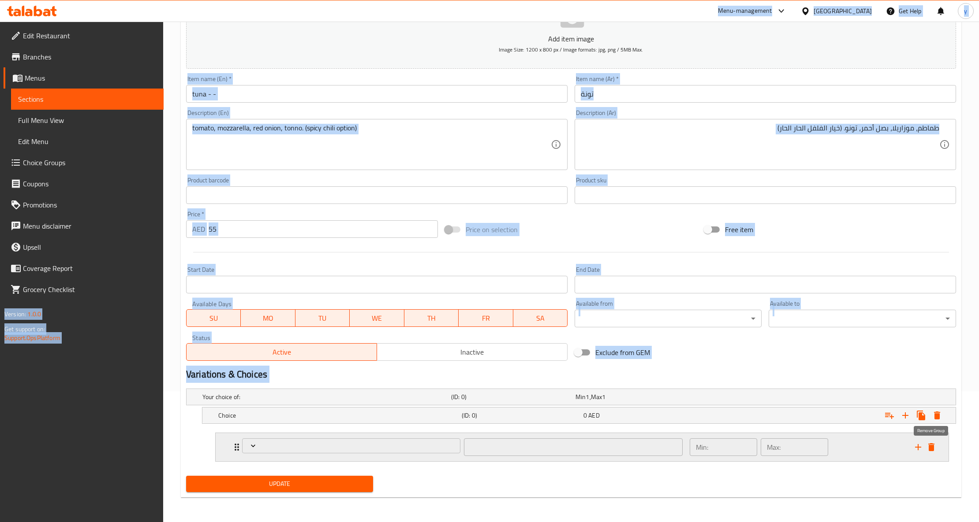
click at [935, 444] on icon "delete" at bounding box center [931, 447] width 11 height 11
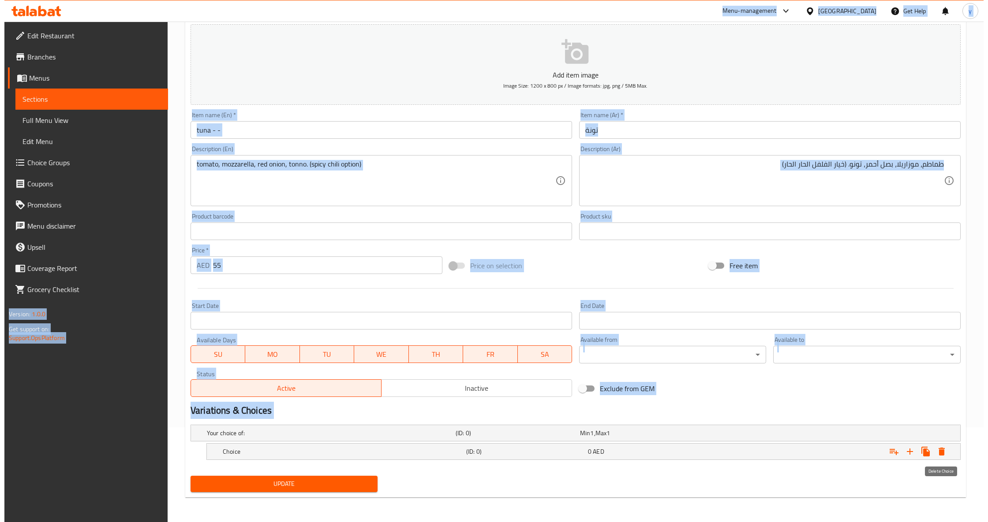
scroll to position [96, 0]
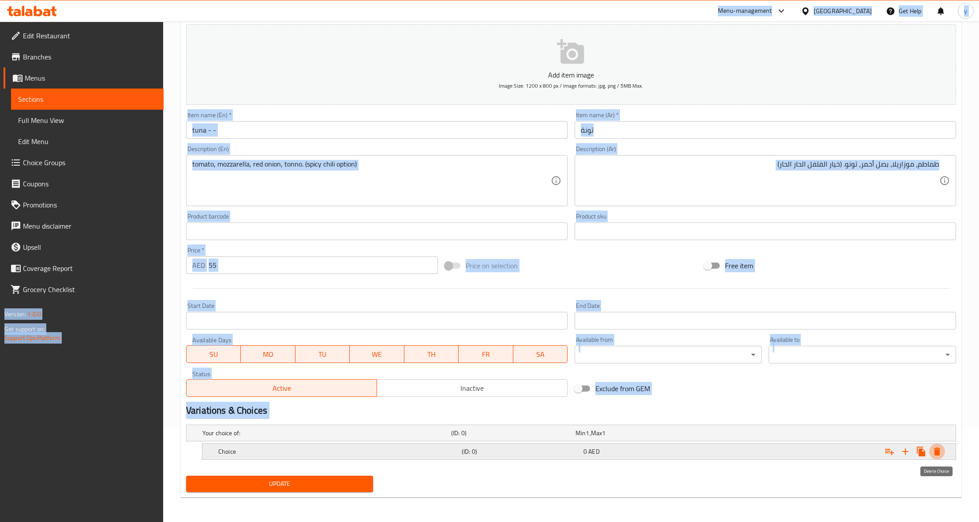
click at [935, 448] on icon "Expand" at bounding box center [937, 452] width 11 height 11
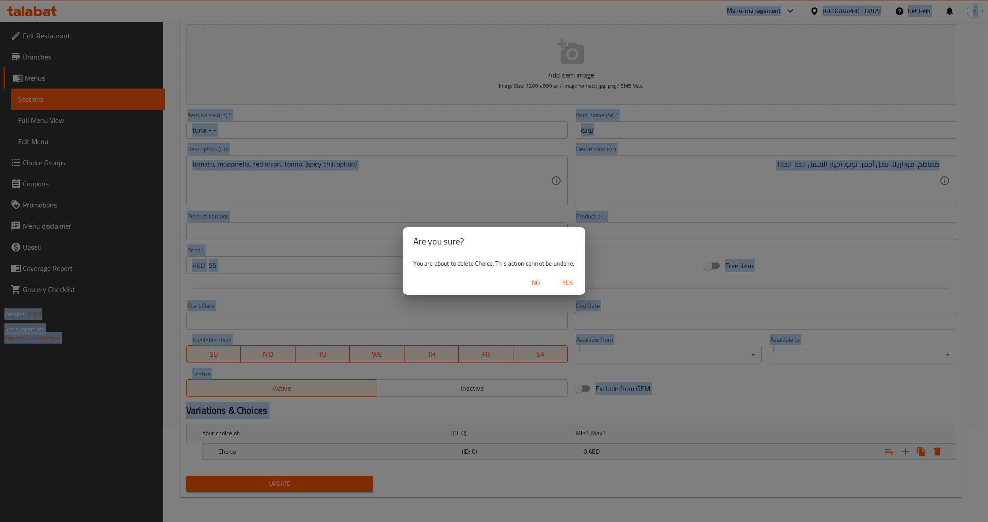
click at [566, 283] on span "Yes" at bounding box center [567, 283] width 21 height 11
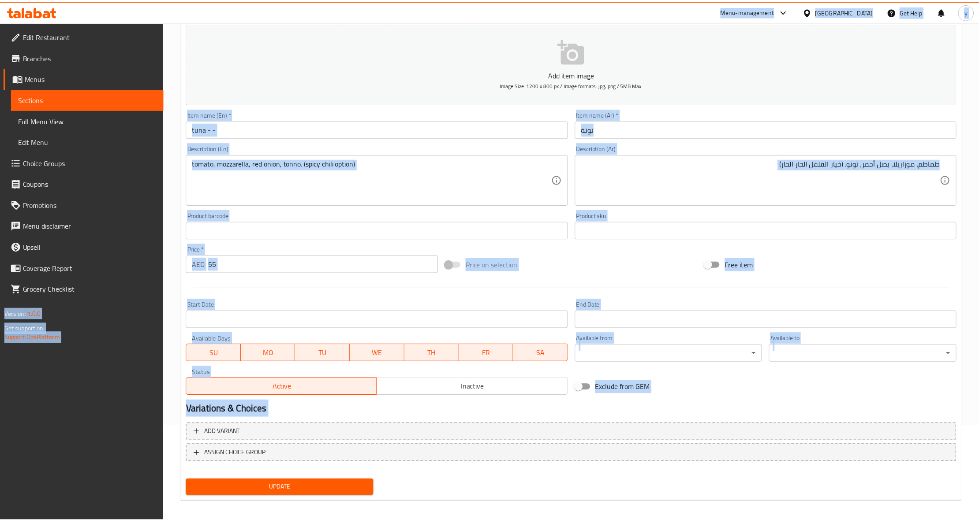
scroll to position [93, 0]
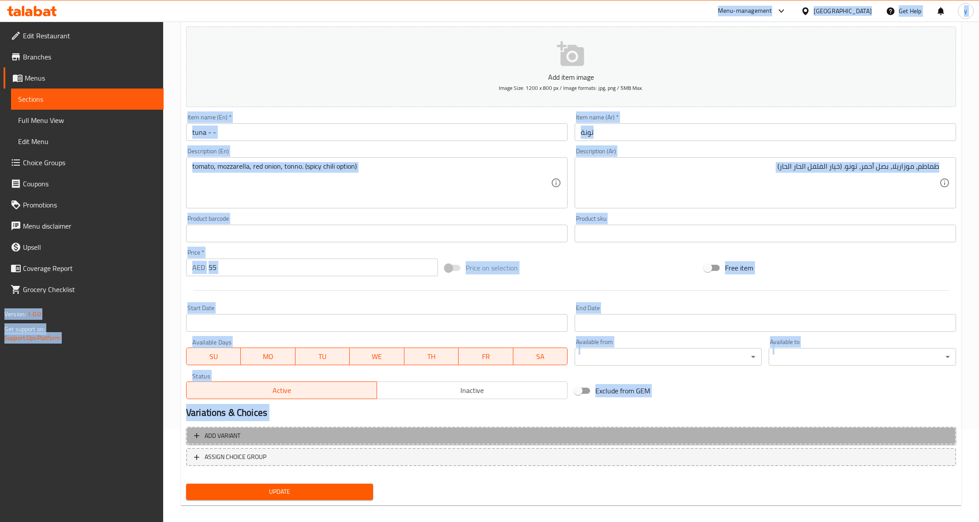
click at [264, 431] on span "Add variant" at bounding box center [571, 436] width 754 height 11
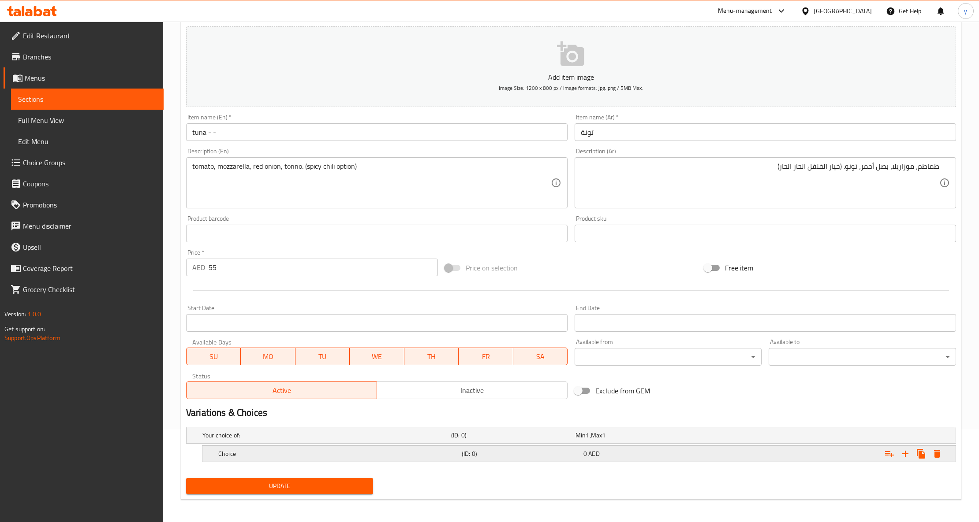
click at [311, 450] on h5 "Choice" at bounding box center [338, 454] width 240 height 9
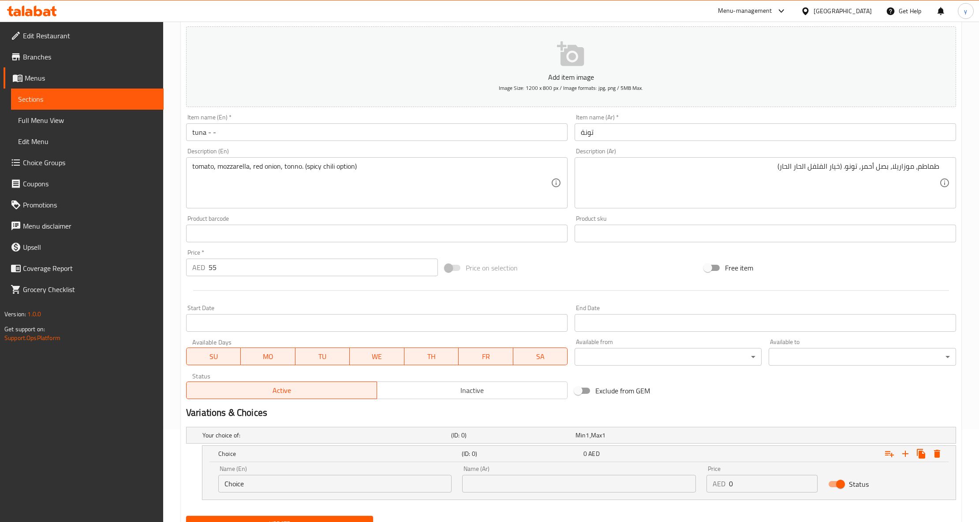
click at [399, 480] on input "Choice" at bounding box center [334, 484] width 233 height 18
click at [318, 435] on h5 "Your choice of:" at bounding box center [324, 435] width 245 height 9
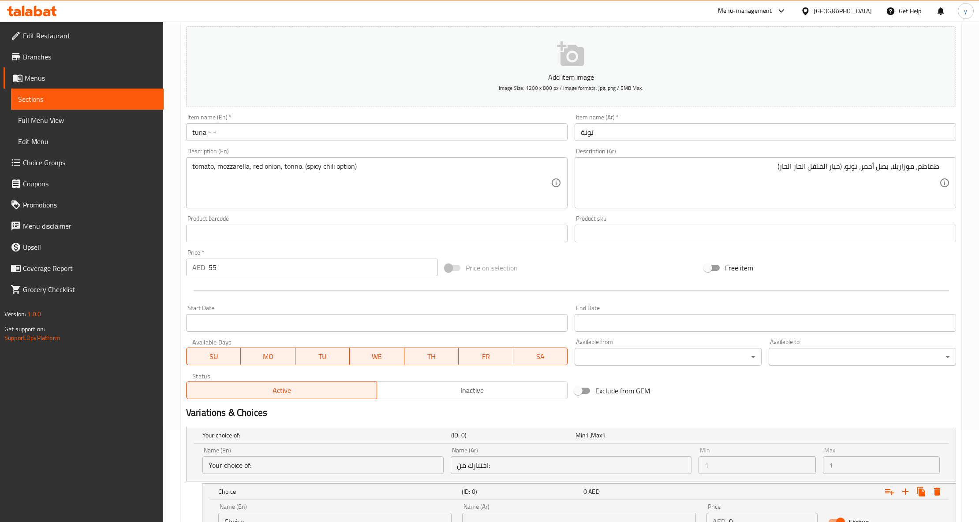
click at [302, 468] on input "Your choice of:" at bounding box center [322, 466] width 241 height 18
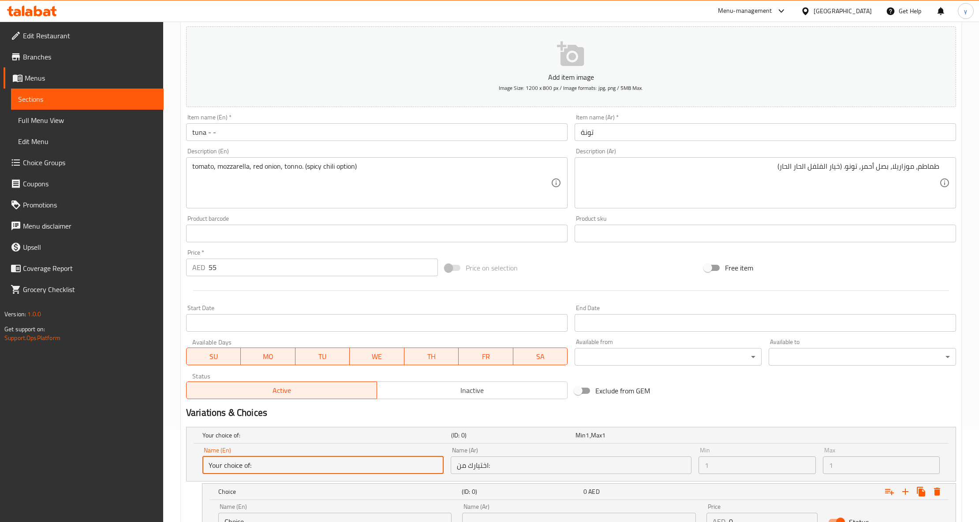
click at [303, 466] on input "Your choice of:" at bounding box center [322, 466] width 241 height 18
click at [256, 465] on input "Your choice of:" at bounding box center [322, 466] width 241 height 18
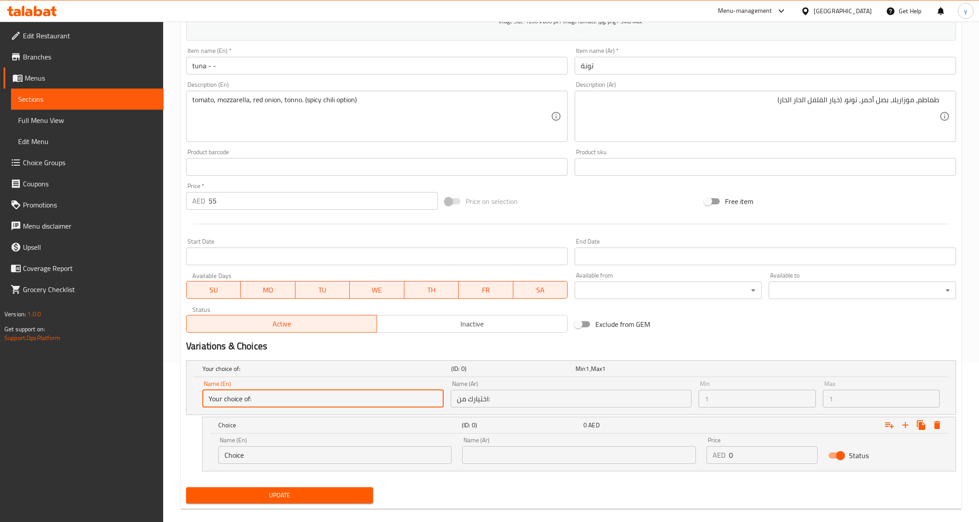
scroll to position [172, 0]
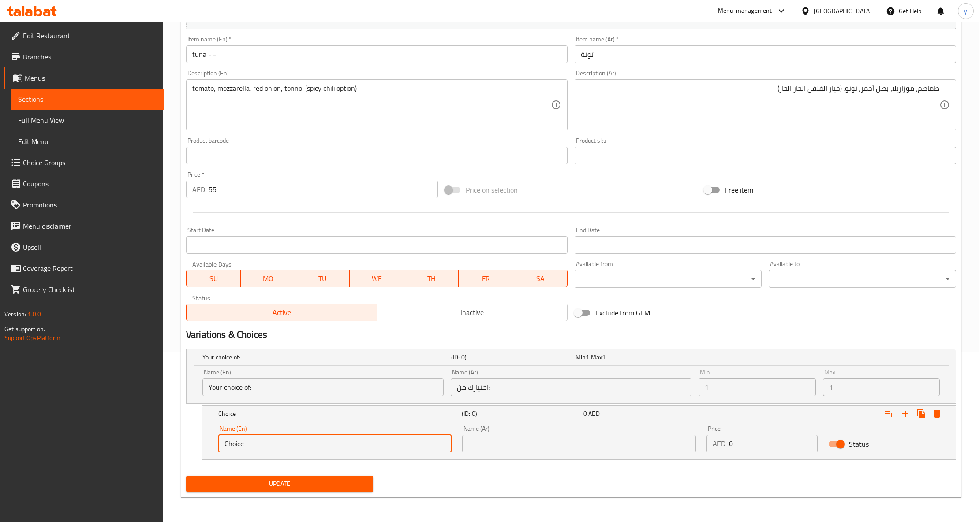
click at [360, 444] on input "Choice" at bounding box center [334, 444] width 233 height 18
drag, startPoint x: 360, startPoint y: 444, endPoint x: 219, endPoint y: 447, distance: 141.1
click at [219, 447] on input "Choice" at bounding box center [334, 444] width 233 height 18
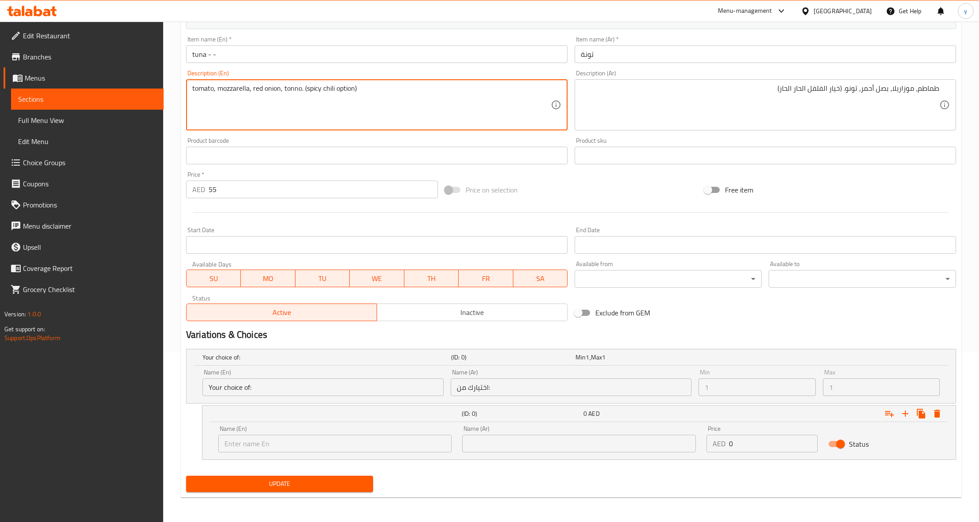
drag, startPoint x: 307, startPoint y: 87, endPoint x: 334, endPoint y: 96, distance: 28.4
click at [288, 450] on input "text" at bounding box center [334, 444] width 233 height 18
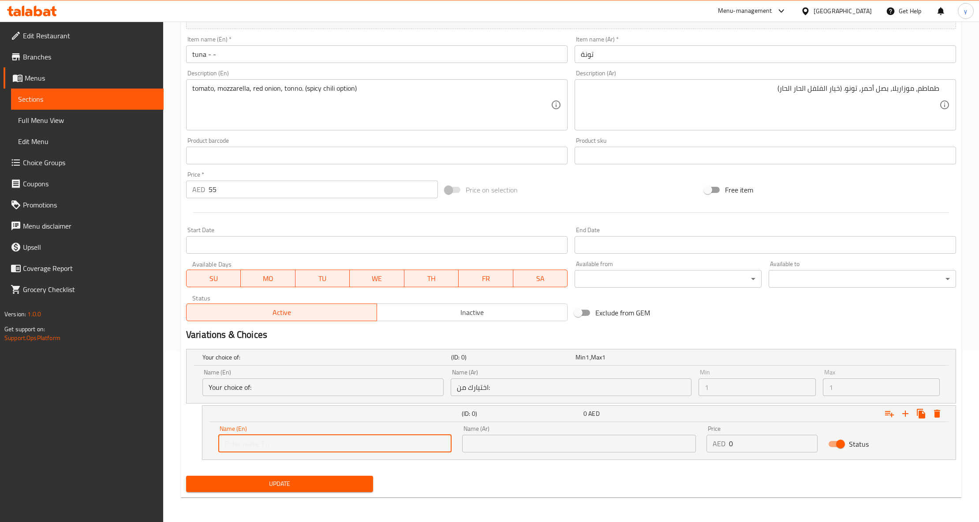
paste input "spicy chili"
type input "spicy chili"
click at [494, 444] on input "text" at bounding box center [578, 444] width 233 height 18
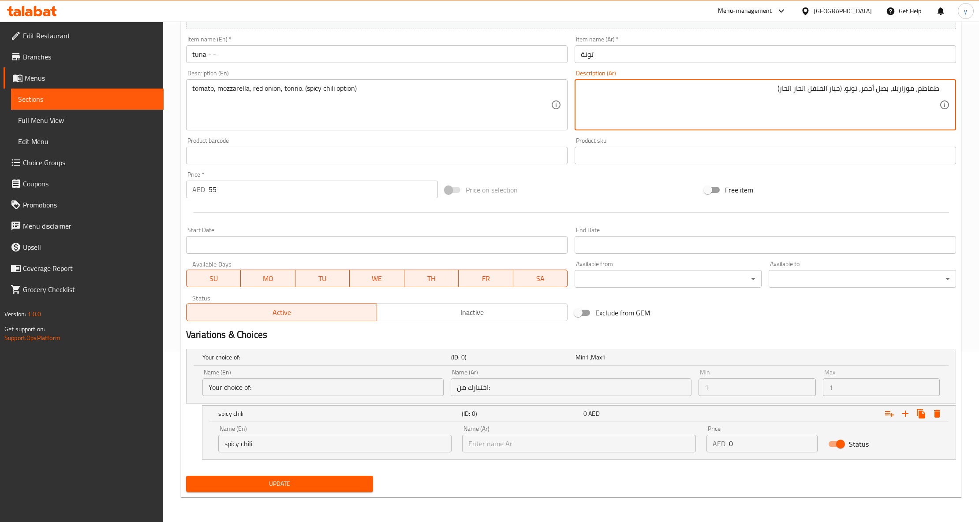
drag, startPoint x: 784, startPoint y: 87, endPoint x: 806, endPoint y: 98, distance: 24.9
click at [806, 97] on textarea "طماطم، موزاريلا، بصل أحمر، تونو. (خيار الفلفل الحار الحار)" at bounding box center [760, 105] width 358 height 42
drag, startPoint x: 795, startPoint y: 90, endPoint x: 829, endPoint y: 97, distance: 34.2
click at [829, 97] on textarea "طماطم، موزاريلا، بصل أحمر، تونو. (خيار الفلفل الحار الحار)" at bounding box center [760, 105] width 358 height 42
click at [582, 440] on input "text" at bounding box center [578, 444] width 233 height 18
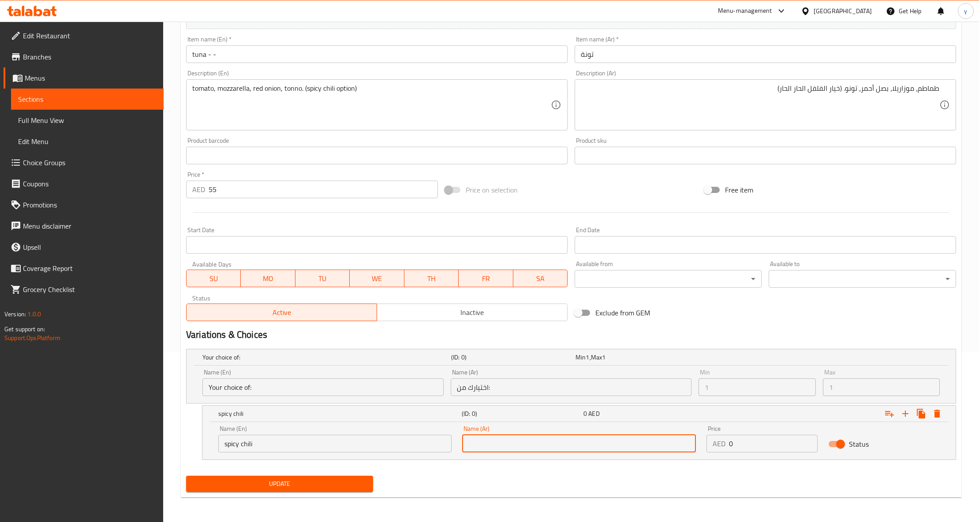
paste input "الفلفل الحار"
type input "الفلفل الحار"
click at [907, 412] on icon "Expand" at bounding box center [905, 414] width 11 height 11
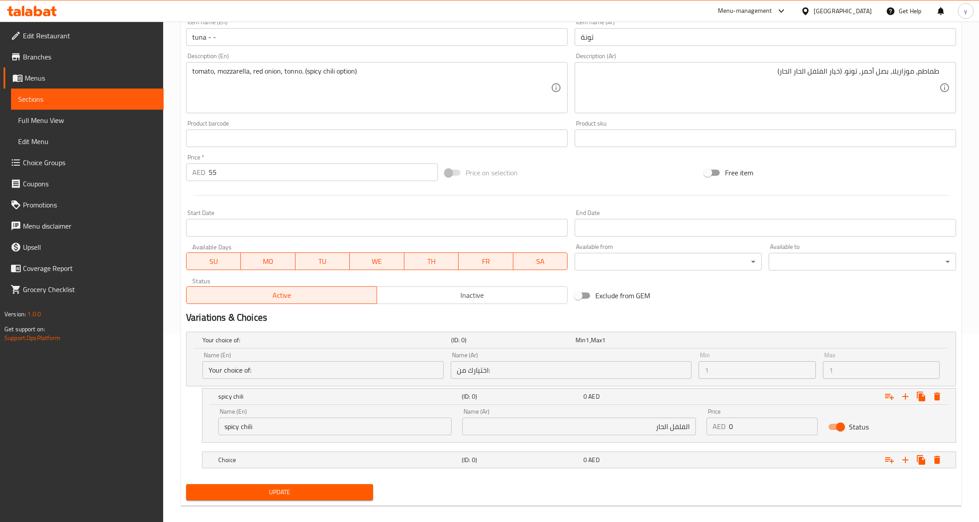
scroll to position [198, 0]
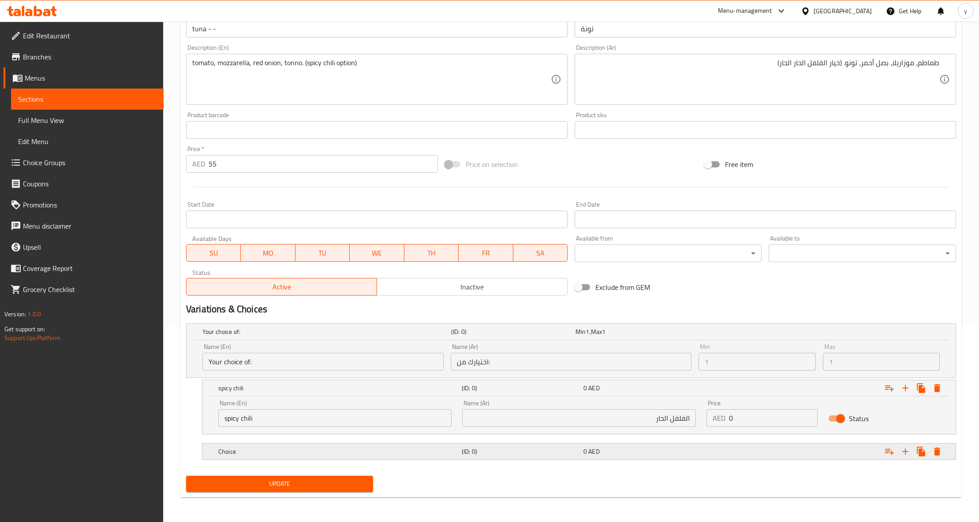
click at [377, 450] on h5 "Choice" at bounding box center [338, 452] width 240 height 9
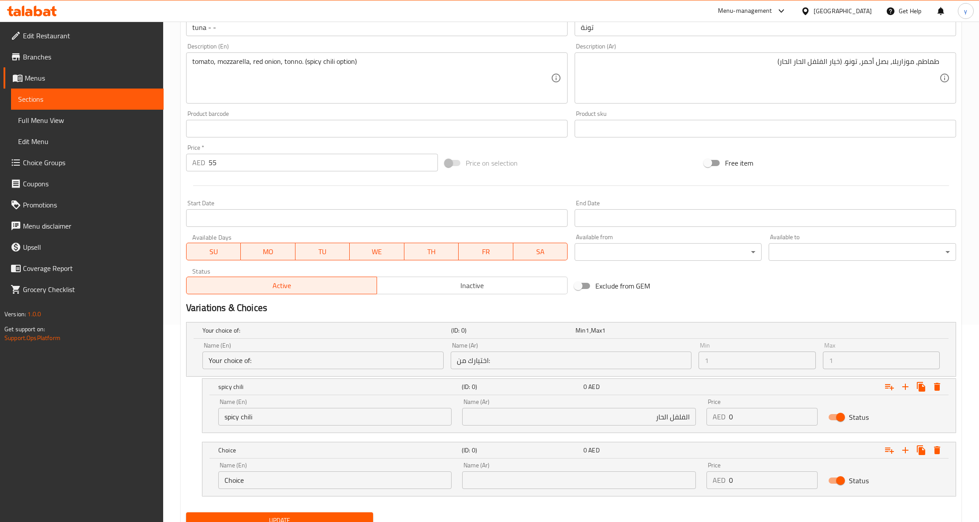
click at [346, 473] on input "Choice" at bounding box center [334, 481] width 233 height 18
type input "C"
type input "without spicy chill"
click at [556, 483] on input "text" at bounding box center [578, 481] width 233 height 18
type input "f"
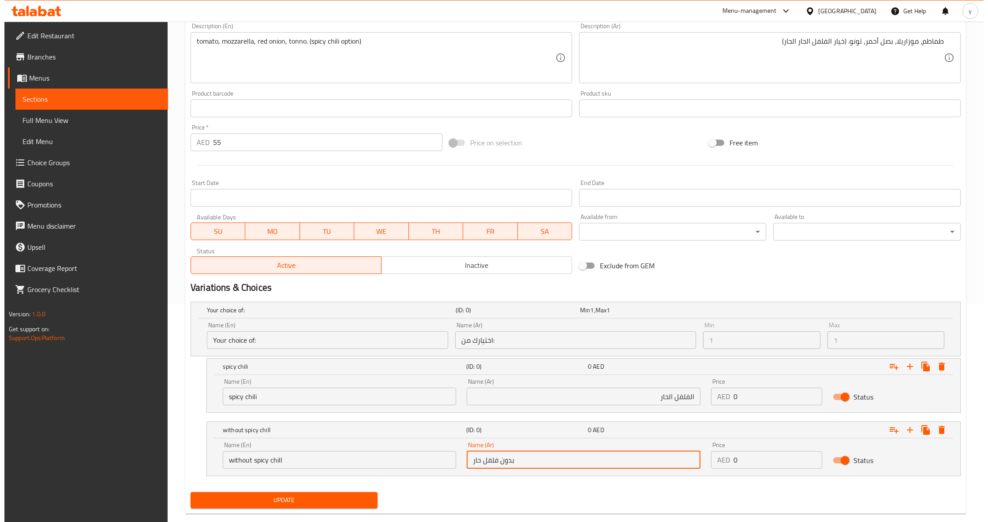
scroll to position [235, 0]
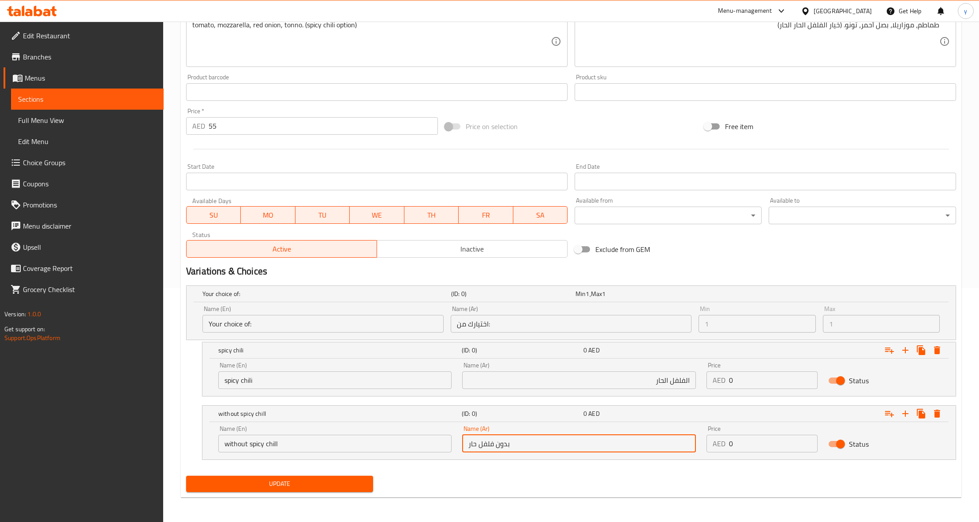
type input "بدون فلفل حار"
click at [937, 417] on icon "Expand" at bounding box center [937, 414] width 6 height 8
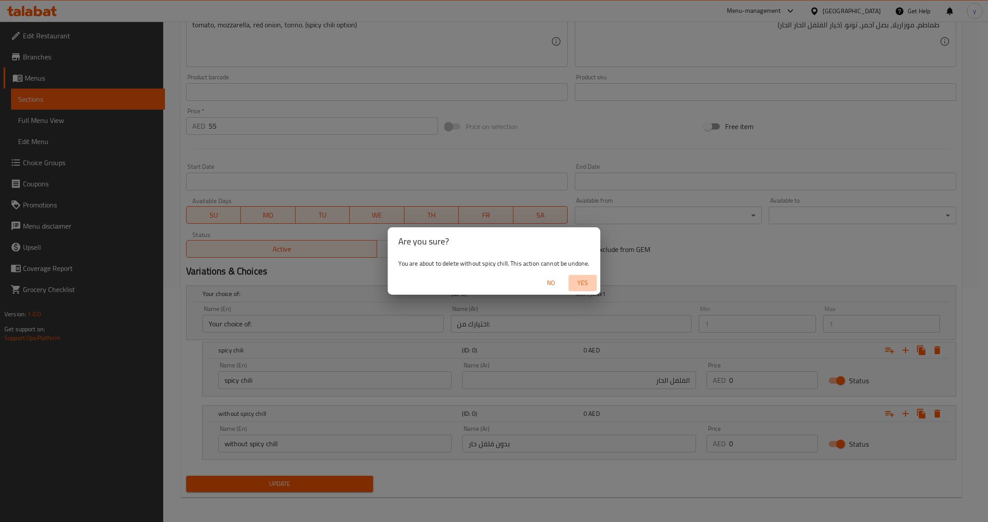
click at [582, 286] on span "Yes" at bounding box center [582, 283] width 21 height 11
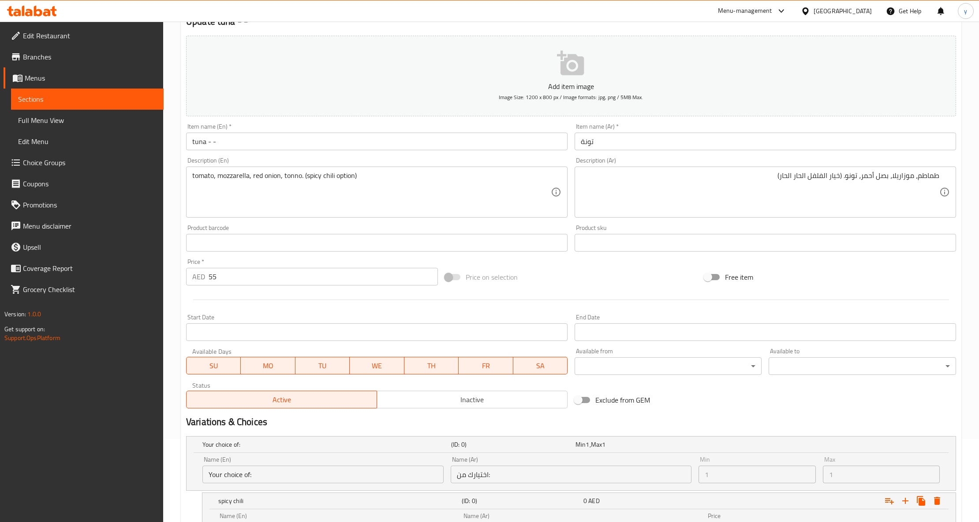
scroll to position [54, 0]
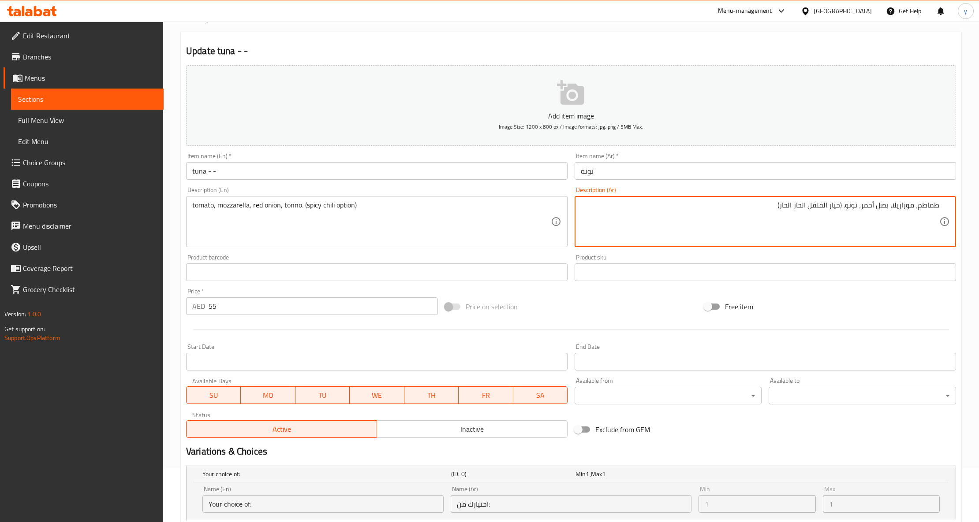
drag, startPoint x: 796, startPoint y: 205, endPoint x: 782, endPoint y: 207, distance: 14.2
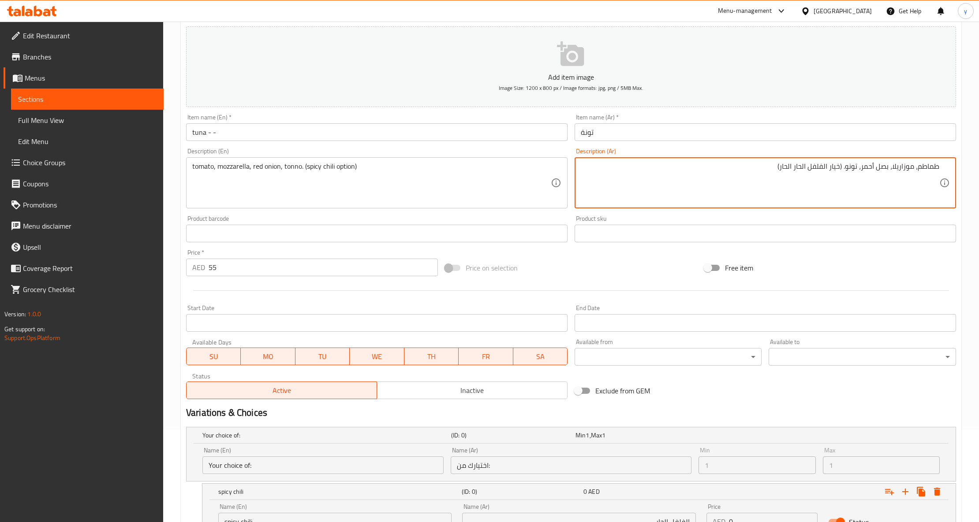
scroll to position [172, 0]
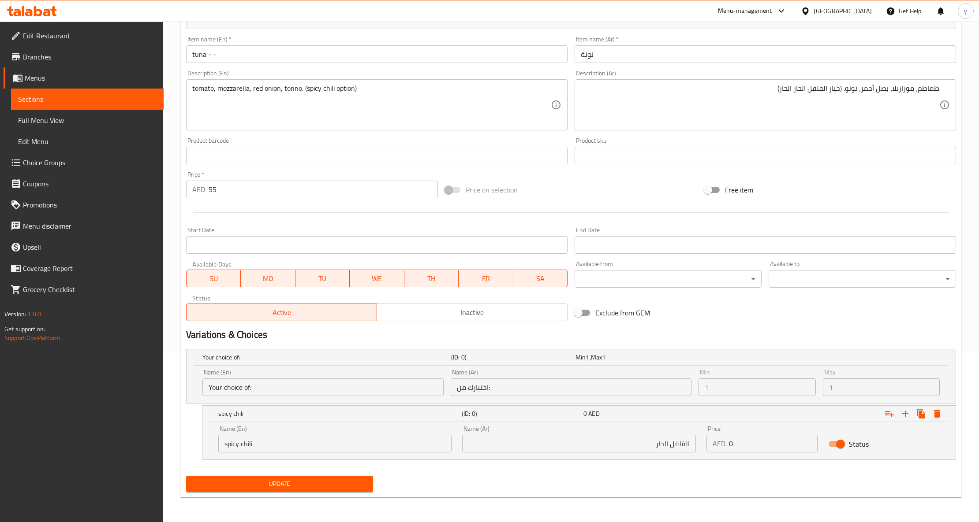
click at [734, 376] on div "Min 1 Min" at bounding box center [756, 382] width 117 height 27
click at [902, 414] on icon "Expand" at bounding box center [905, 414] width 11 height 11
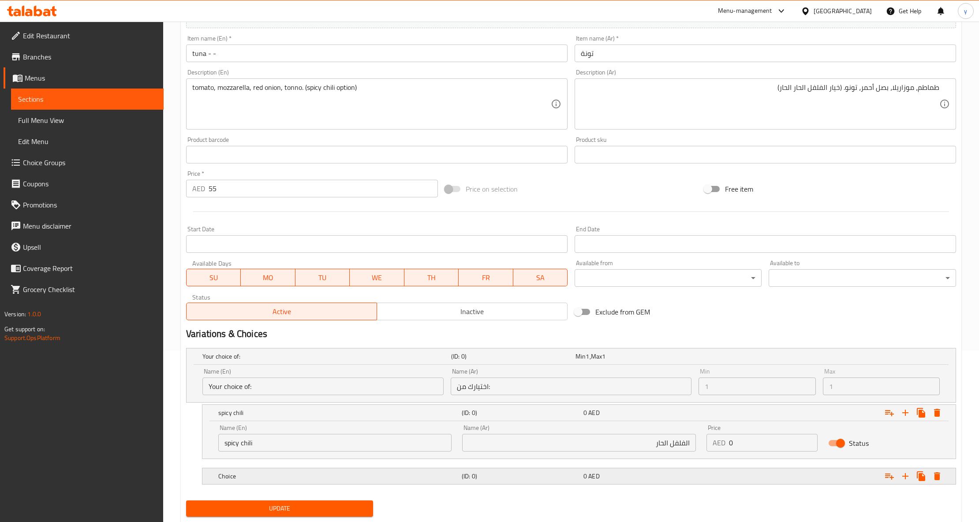
click at [285, 471] on div "Choice" at bounding box center [337, 476] width 243 height 12
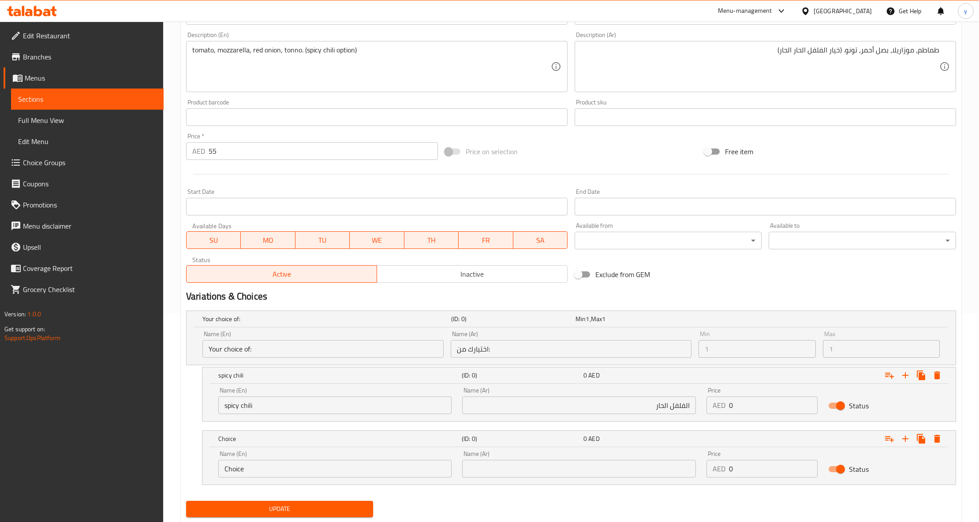
scroll to position [230, 0]
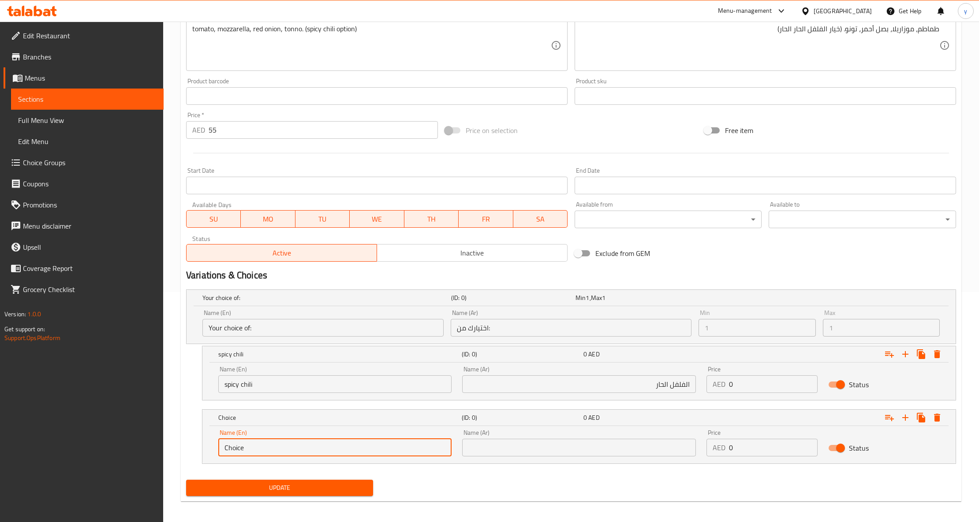
drag, startPoint x: 263, startPoint y: 453, endPoint x: 196, endPoint y: 452, distance: 67.0
click at [196, 452] on div "Choice (ID: 0) 0 AED Name (En) Choice Name (En) Name (Ar) Name (Ar) Price AED 0…" at bounding box center [571, 437] width 770 height 55
type input "ص"
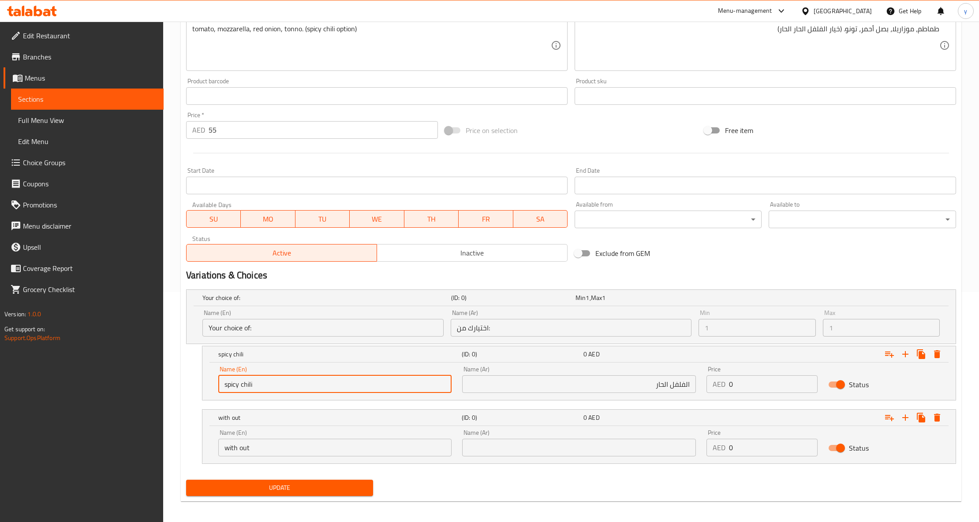
click at [230, 389] on input "spicy chili" at bounding box center [334, 385] width 233 height 18
click at [230, 388] on input "spicy chili" at bounding box center [334, 385] width 233 height 18
click at [257, 385] on input "spicy chili" at bounding box center [334, 385] width 233 height 18
drag, startPoint x: 257, startPoint y: 385, endPoint x: 227, endPoint y: 381, distance: 30.2
click at [227, 381] on input "spicy chili" at bounding box center [334, 385] width 233 height 18
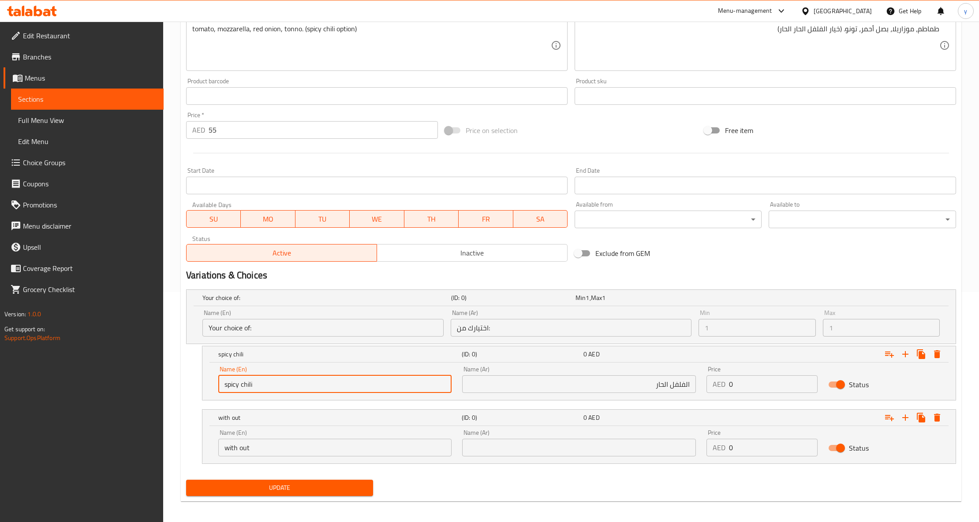
click at [280, 448] on input "with out" at bounding box center [334, 448] width 233 height 18
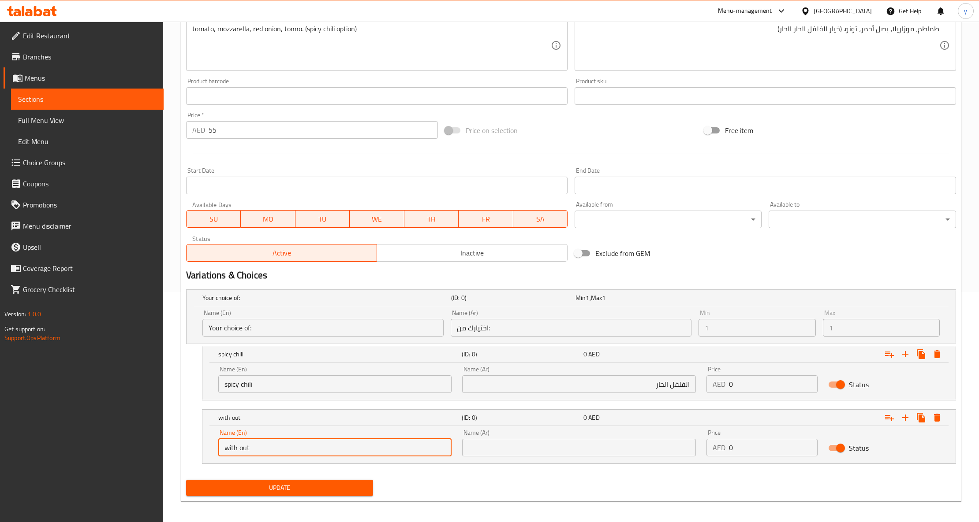
paste input "spicy chili"
type input "with out spicy chili"
click at [657, 385] on input "الفلفل الحار" at bounding box center [578, 385] width 233 height 18
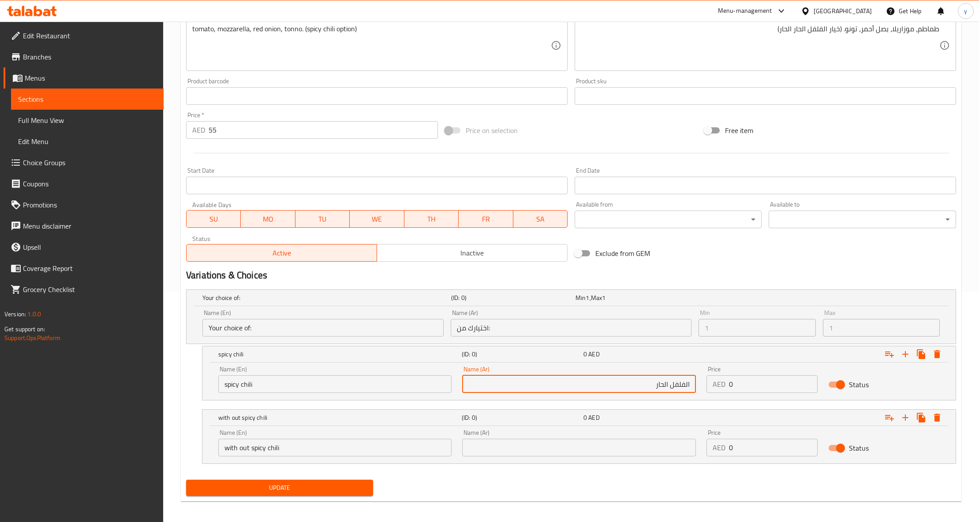
click at [657, 385] on input "الفلفل الحار" at bounding box center [578, 385] width 233 height 18
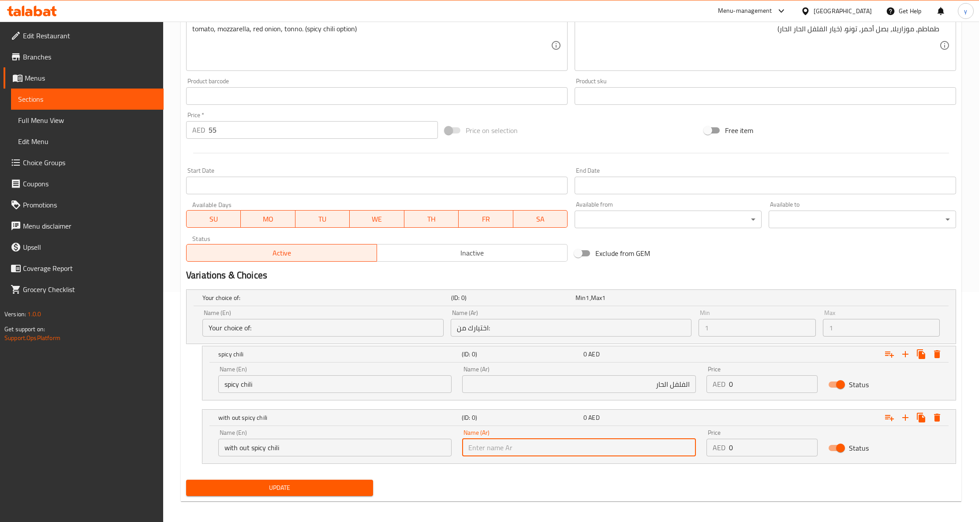
click at [655, 448] on input "text" at bounding box center [578, 448] width 233 height 18
paste input "الفلفل الحار"
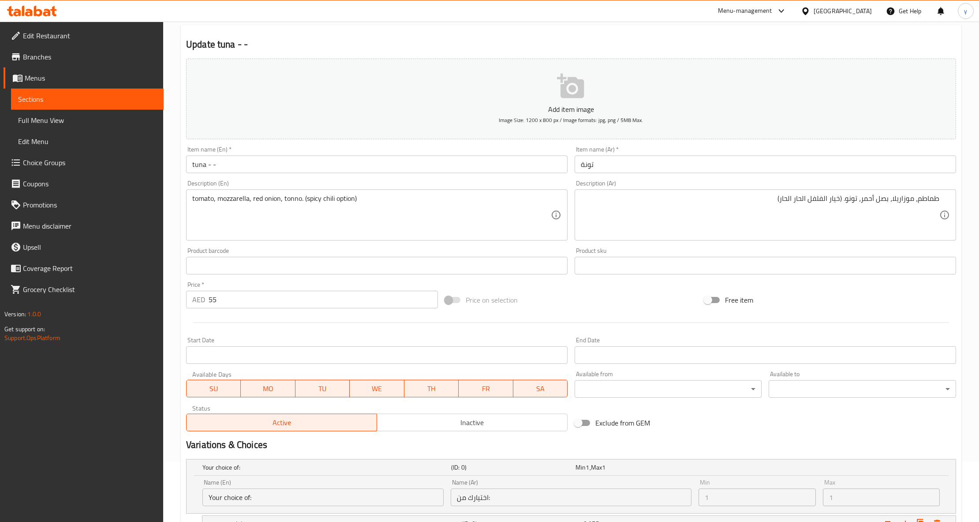
scroll to position [54, 0]
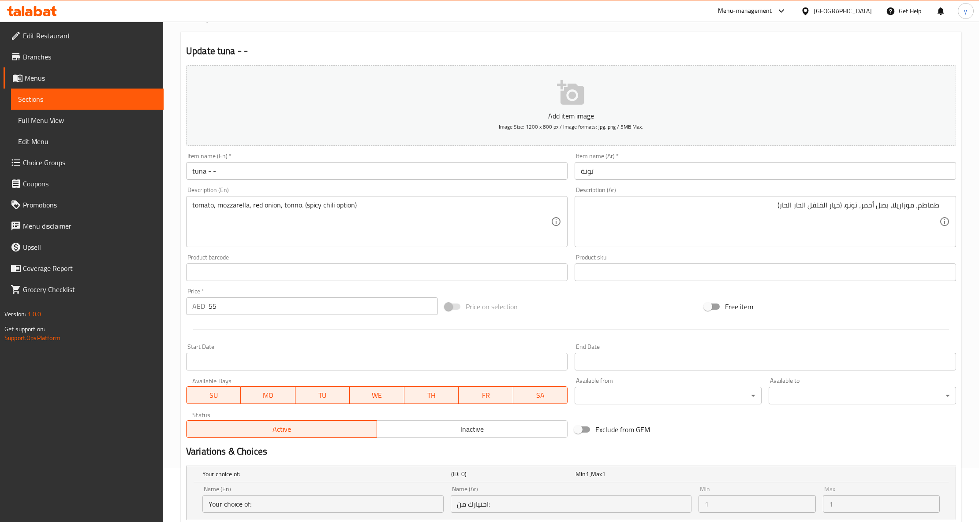
type input "الفلفل الحار سبايسي"
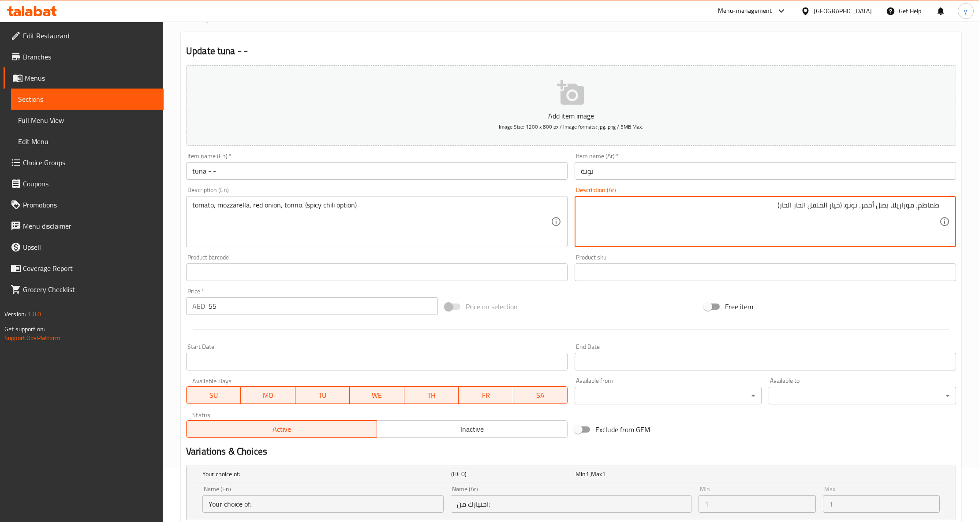
drag, startPoint x: 782, startPoint y: 205, endPoint x: 795, endPoint y: 213, distance: 15.5
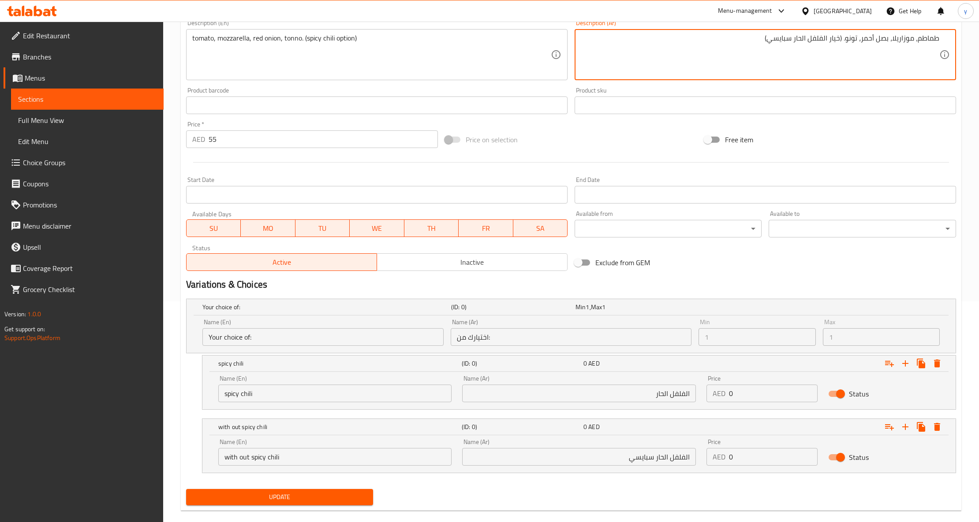
scroll to position [235, 0]
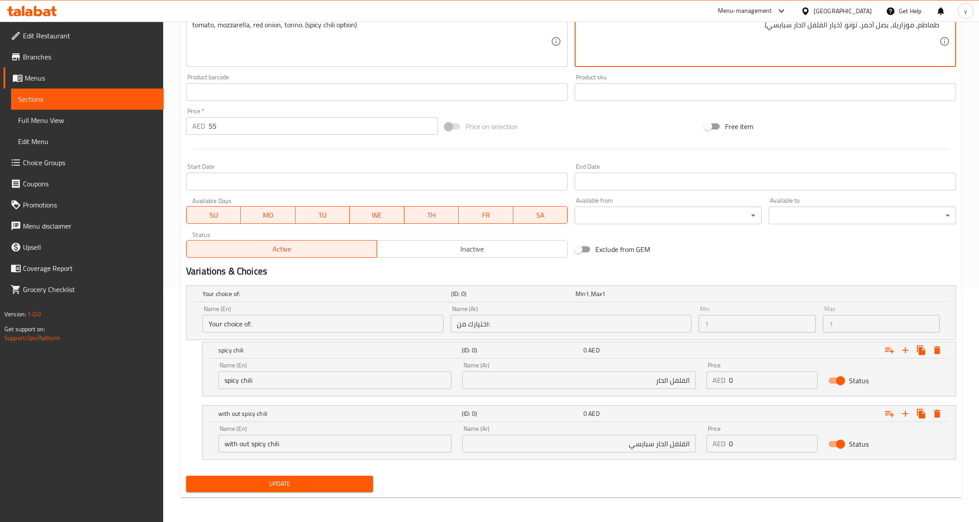
type textarea "طماطم، موزاريلا، بصل أحمر، تونو. (خيار الفلفل الحار سبايسي)"
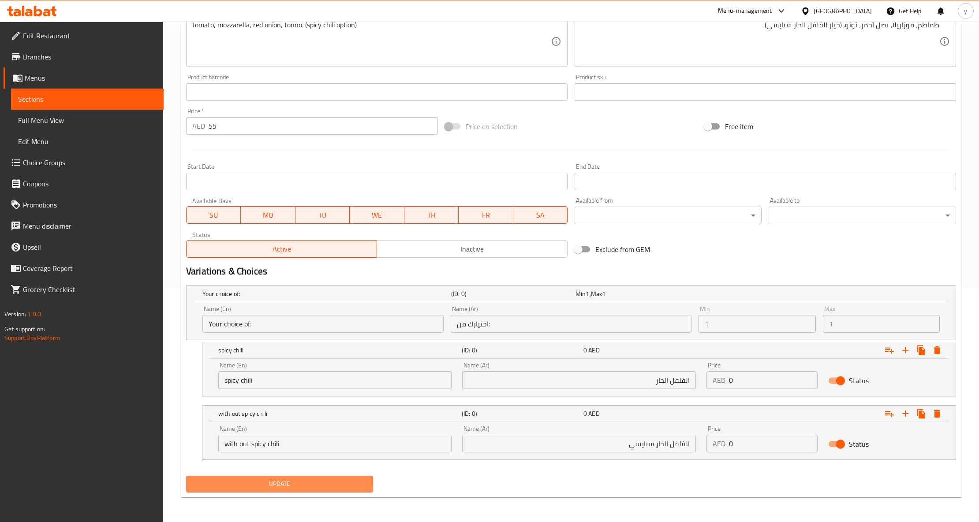
click at [369, 477] on button "Update" at bounding box center [279, 484] width 187 height 16
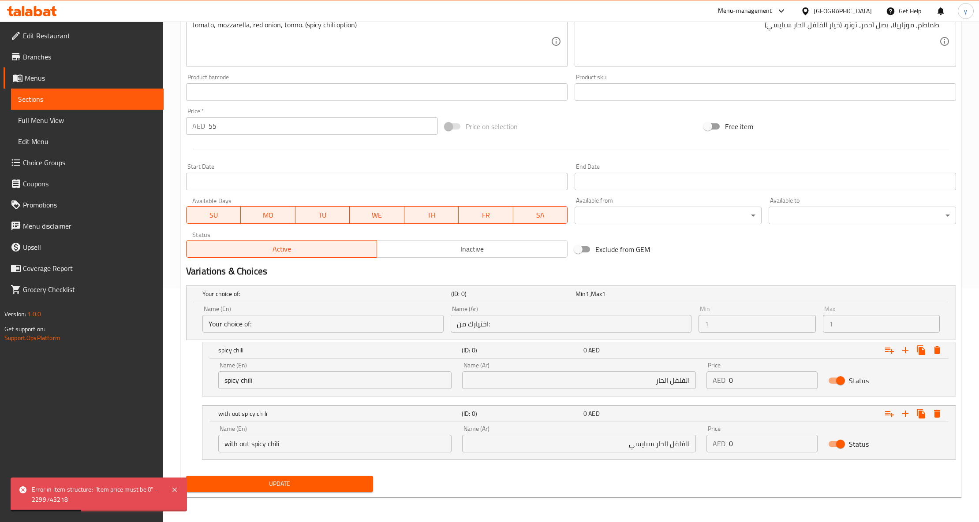
click at [736, 440] on input "0" at bounding box center [773, 444] width 89 height 18
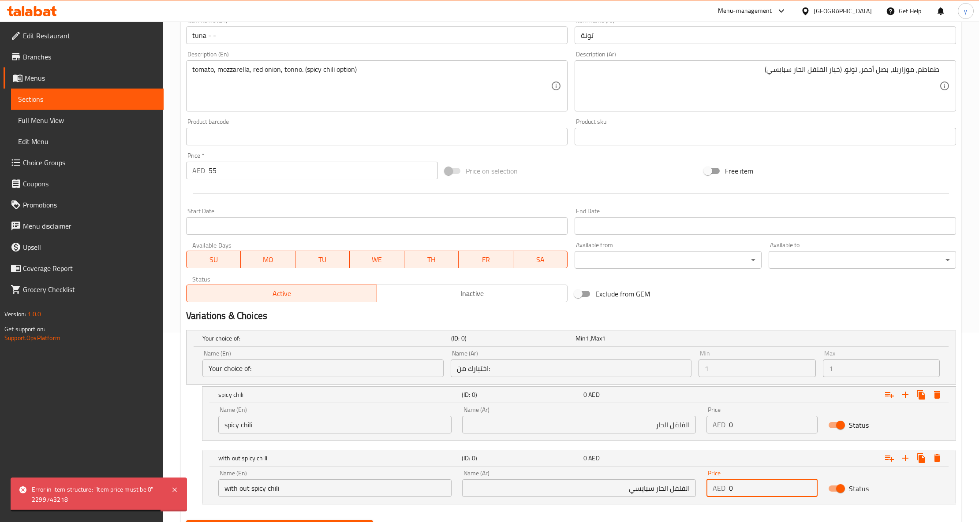
scroll to position [59, 0]
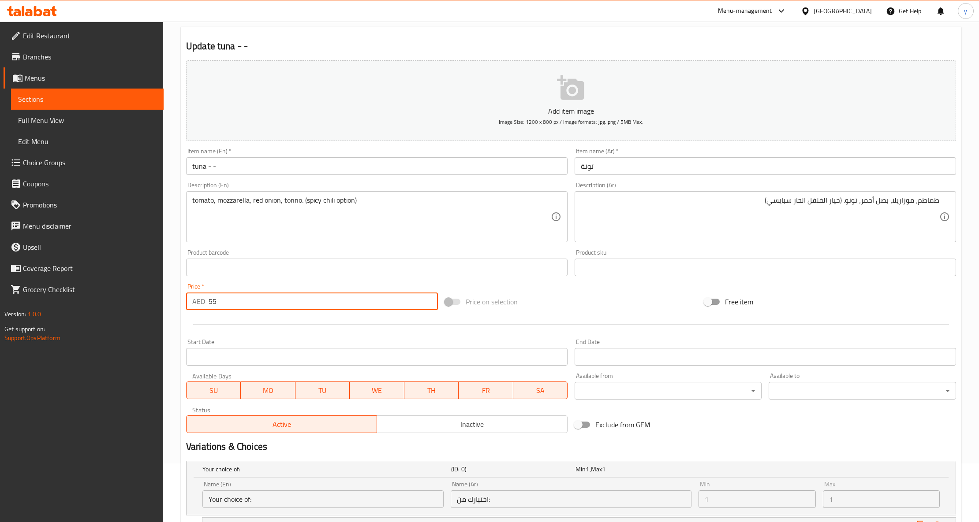
drag, startPoint x: 231, startPoint y: 303, endPoint x: 196, endPoint y: 302, distance: 34.9
click at [196, 302] on div "AED 55 Price *" at bounding box center [312, 302] width 252 height 18
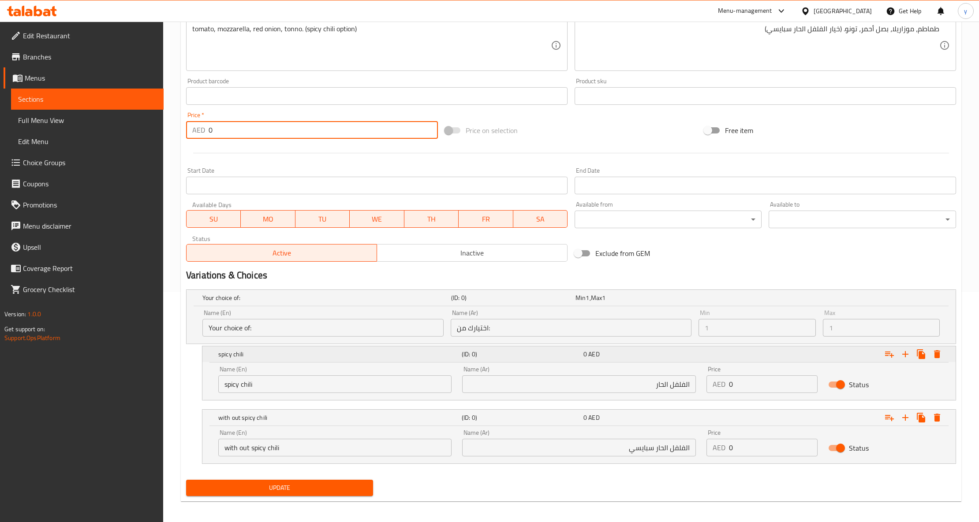
scroll to position [235, 0]
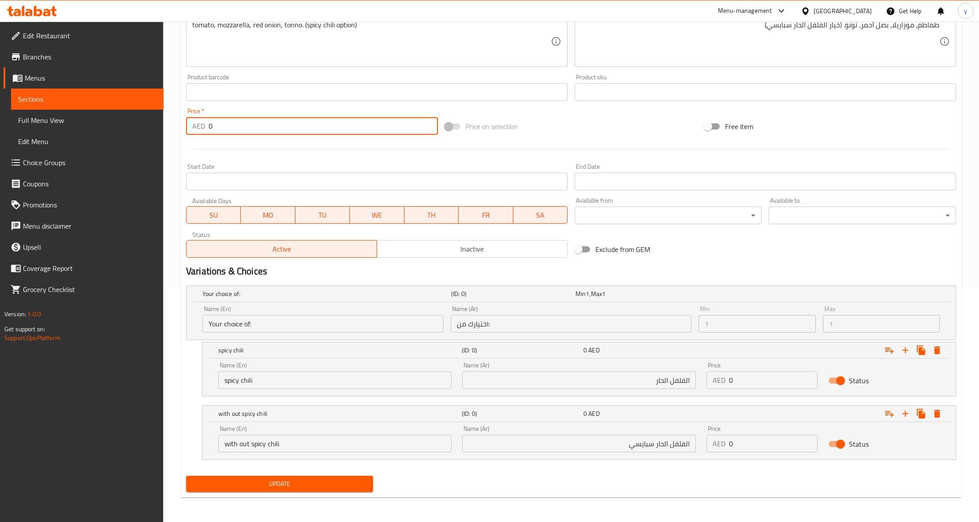
type input "0"
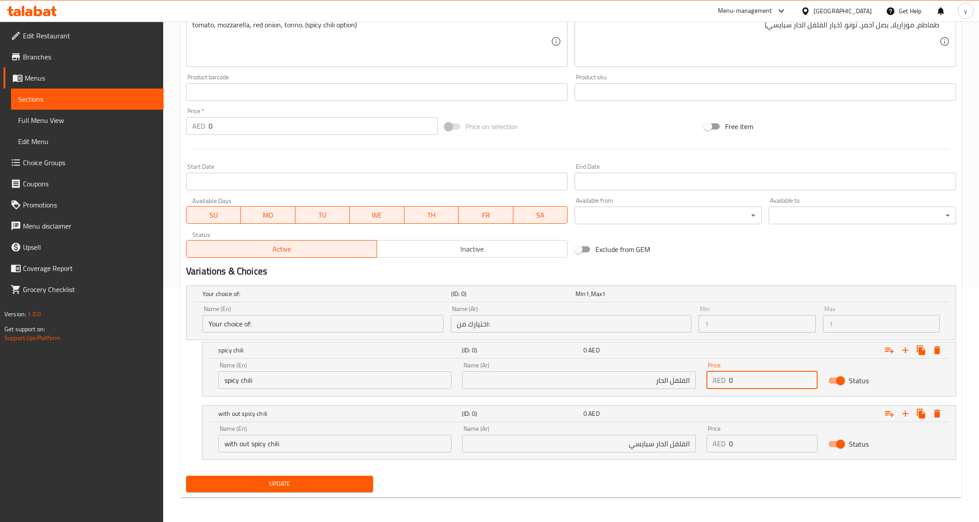
drag, startPoint x: 764, startPoint y: 383, endPoint x: 721, endPoint y: 383, distance: 42.8
click at [721, 383] on div "AED 0 Price" at bounding box center [762, 381] width 112 height 18
type input "55"
drag, startPoint x: 746, startPoint y: 443, endPoint x: 727, endPoint y: 443, distance: 19.4
click at [727, 443] on div "AED 0 Price" at bounding box center [762, 444] width 112 height 18
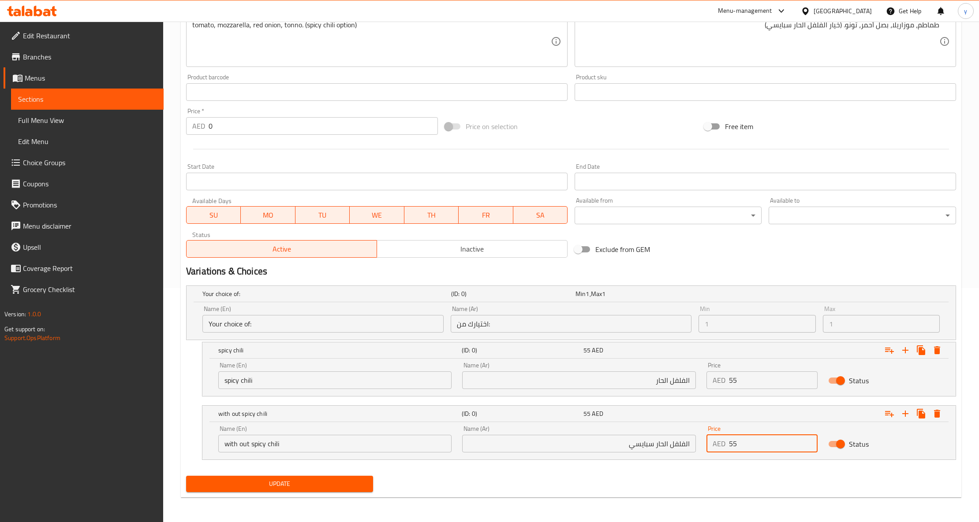
type input "55"
click at [336, 481] on span "Update" at bounding box center [279, 484] width 173 height 11
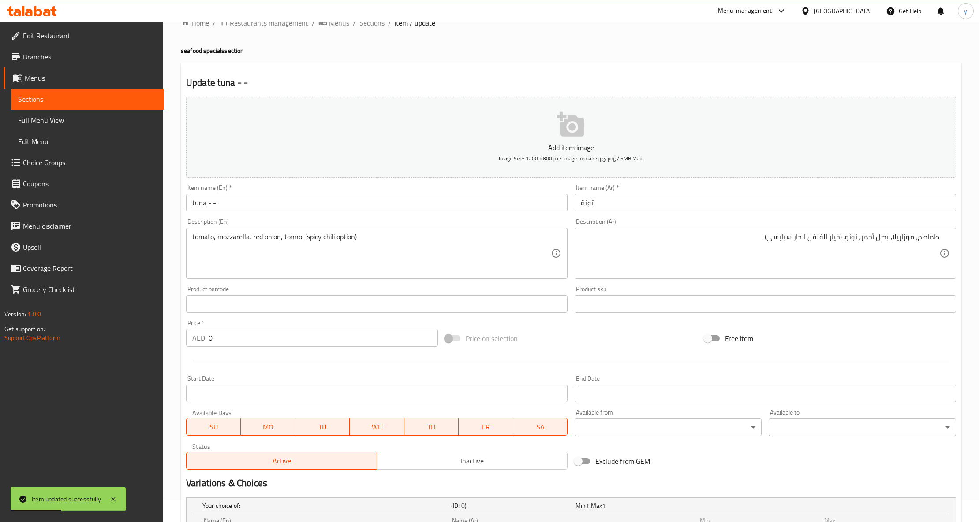
scroll to position [0, 0]
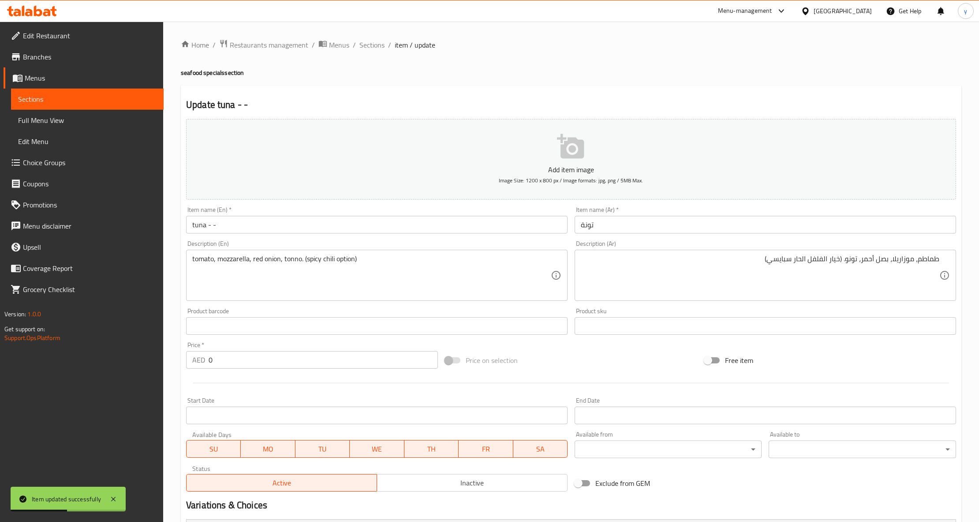
click at [82, 97] on span "Sections" at bounding box center [87, 99] width 138 height 11
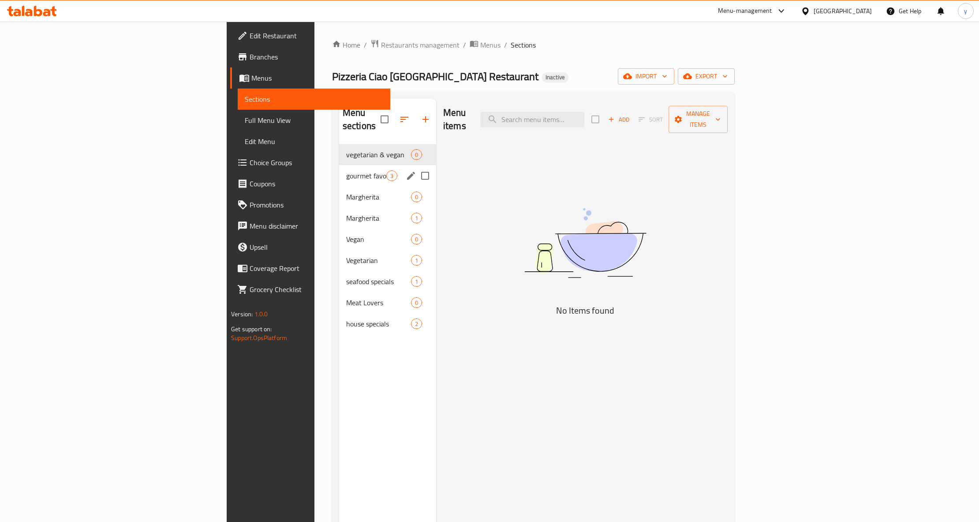
click at [339, 165] on div "gourmet favorites 3" at bounding box center [387, 175] width 97 height 21
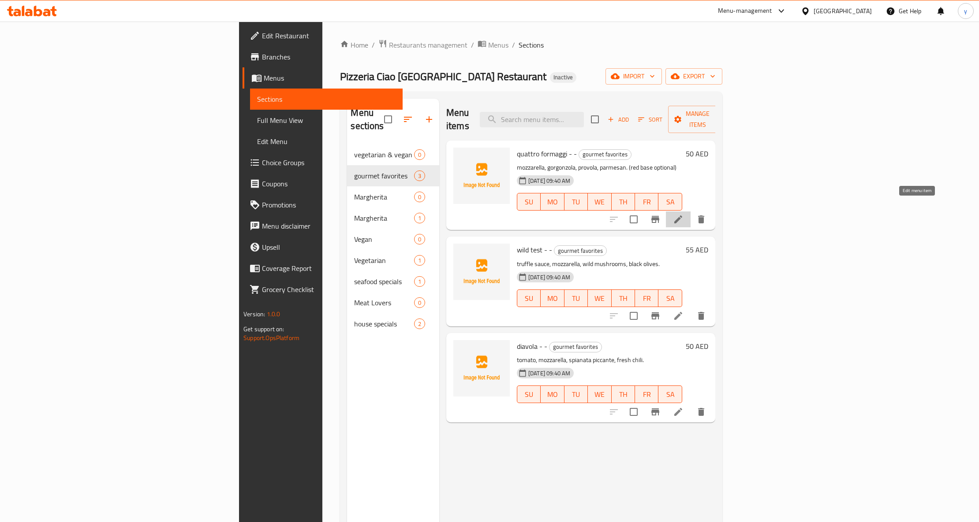
click at [682, 216] on icon at bounding box center [678, 220] width 8 height 8
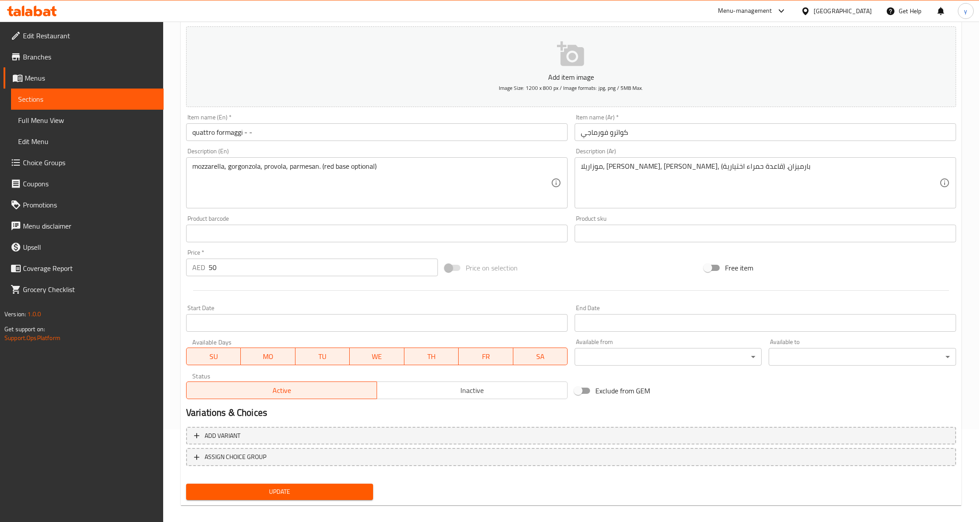
scroll to position [100, 0]
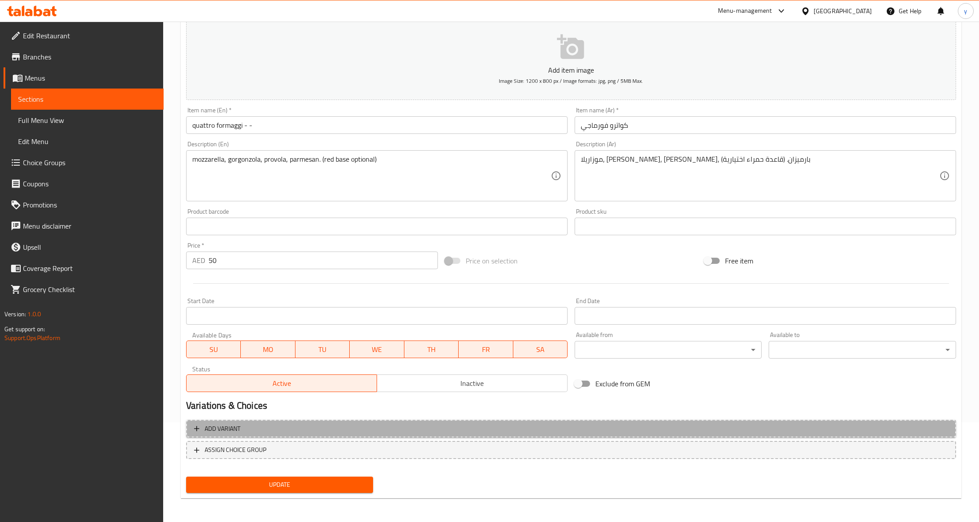
click at [364, 425] on span "Add variant" at bounding box center [571, 429] width 754 height 11
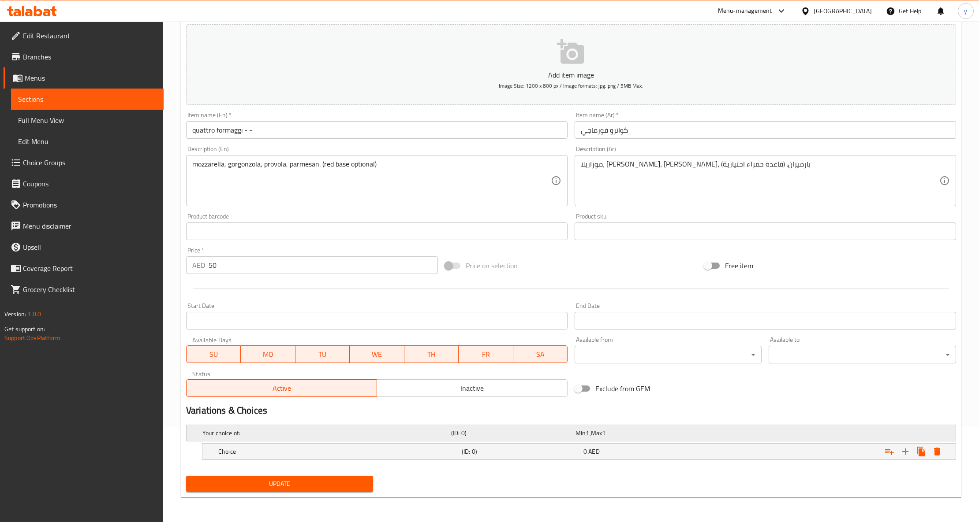
click at [651, 430] on div "Min 1 , Max 1" at bounding box center [635, 433] width 121 height 9
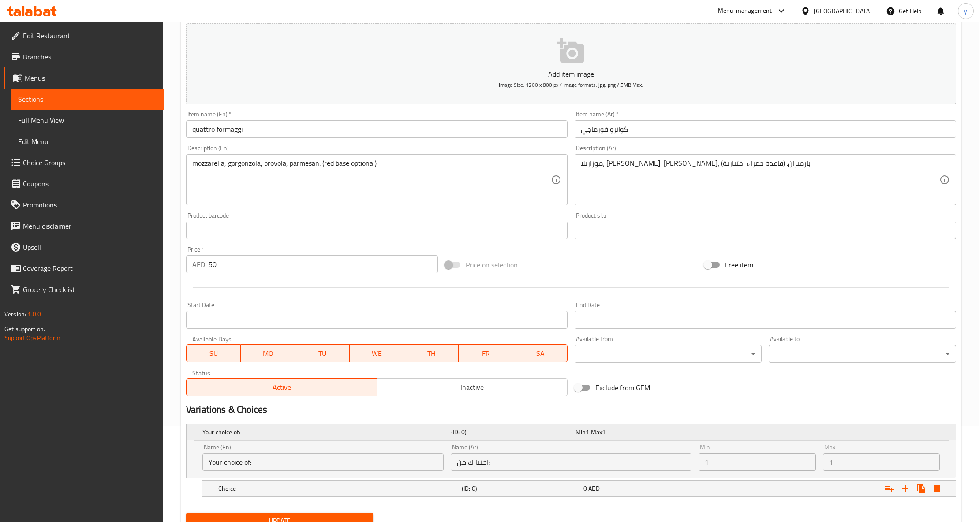
click at [651, 430] on div "Min 1 , Max 1" at bounding box center [635, 432] width 121 height 9
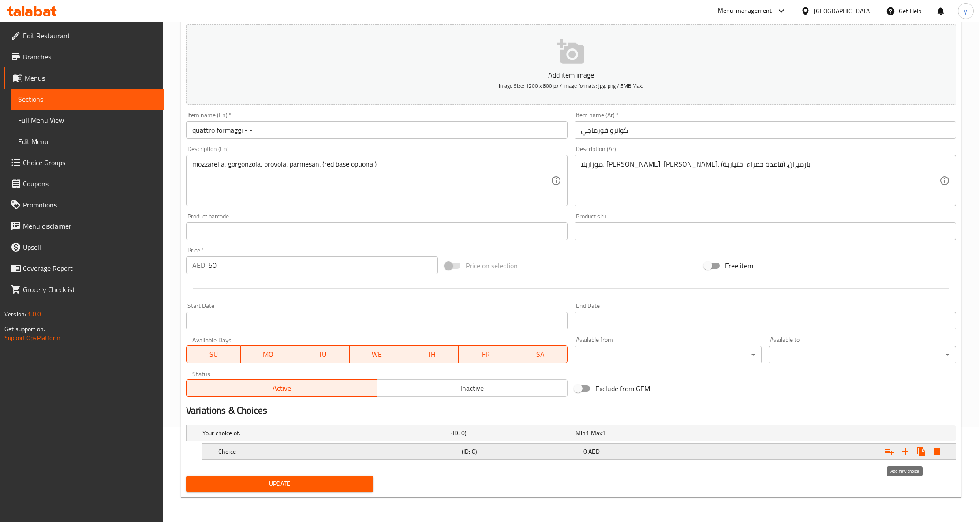
click at [907, 450] on icon "Expand" at bounding box center [905, 452] width 11 height 11
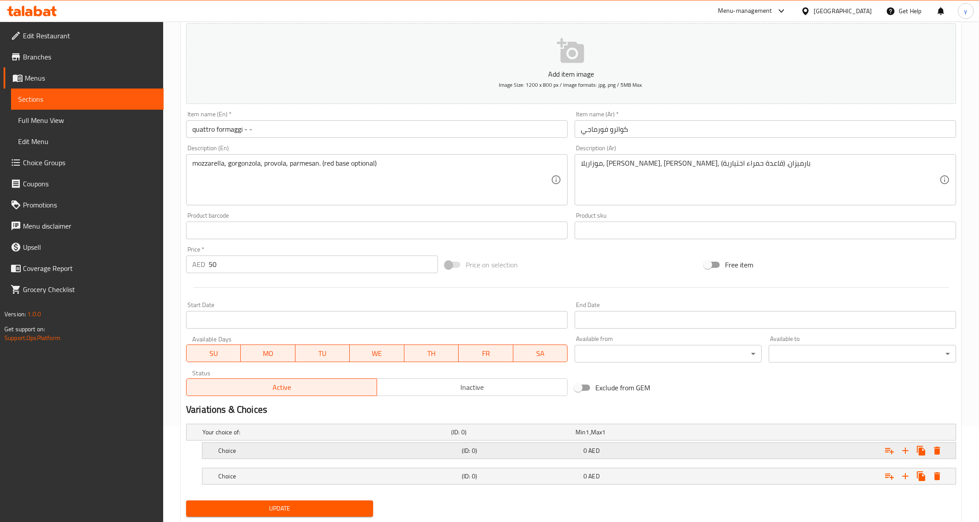
drag, startPoint x: 373, startPoint y: 455, endPoint x: 378, endPoint y: 452, distance: 6.1
click at [373, 454] on h5 "Choice" at bounding box center [338, 451] width 240 height 9
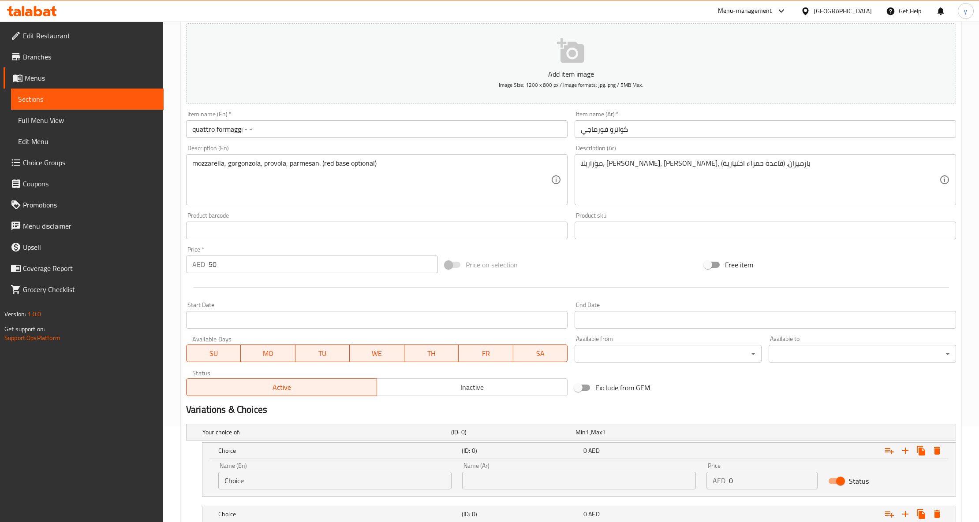
click at [355, 475] on input "Choice" at bounding box center [334, 481] width 233 height 18
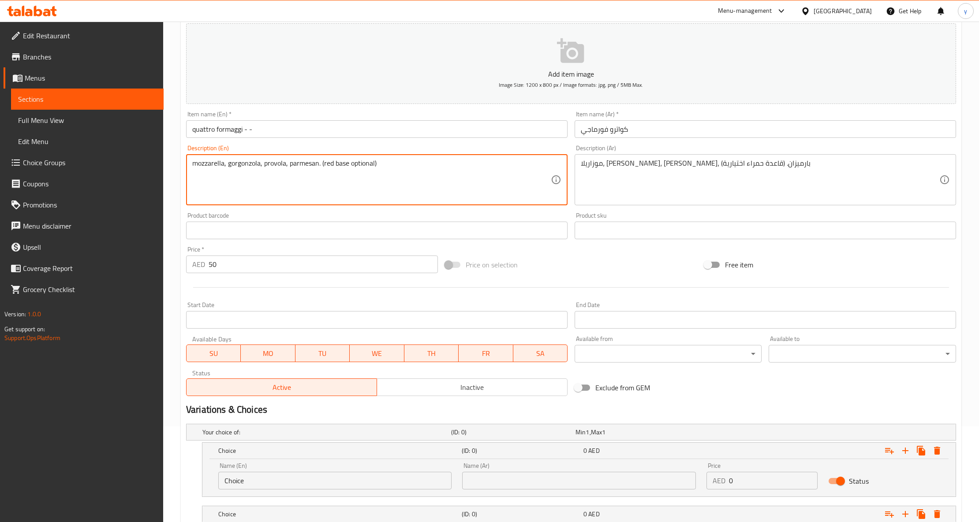
drag, startPoint x: 323, startPoint y: 164, endPoint x: 348, endPoint y: 173, distance: 26.2
click at [268, 477] on input "Choice" at bounding box center [334, 481] width 233 height 18
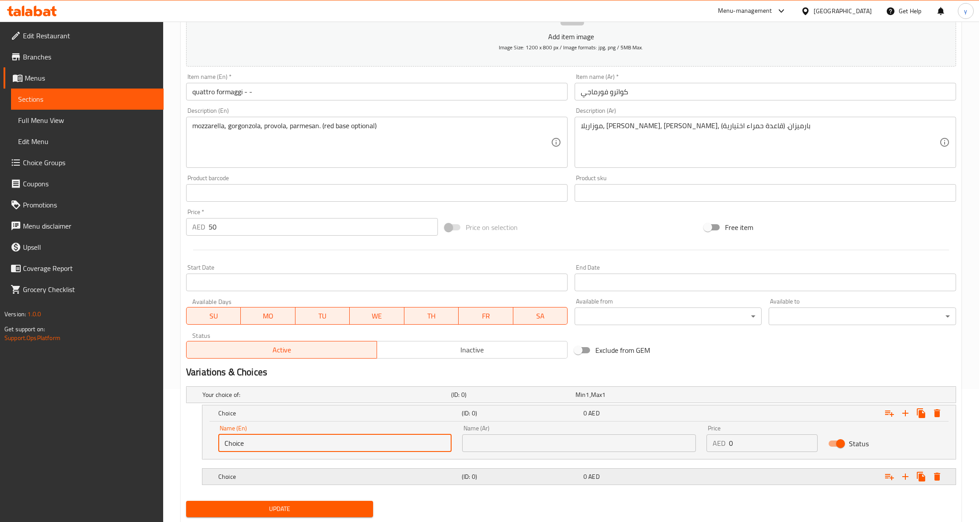
scroll to position [159, 0]
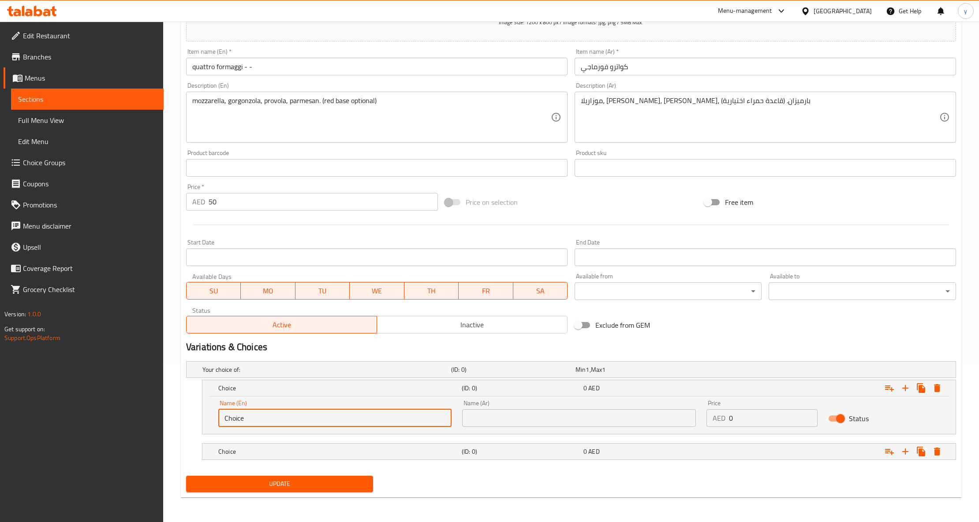
click at [265, 422] on input "Choice" at bounding box center [334, 419] width 233 height 18
paste input "red bas"
type input "red base"
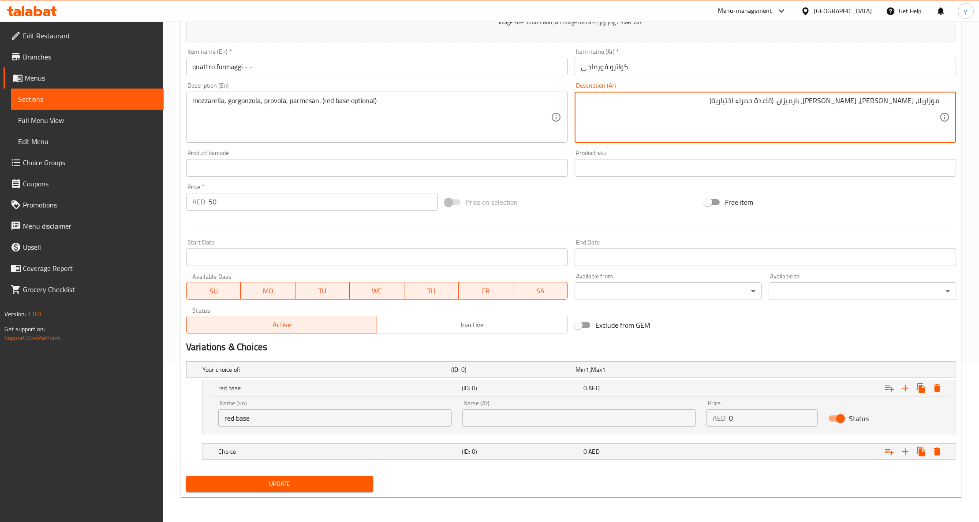
drag, startPoint x: 795, startPoint y: 102, endPoint x: 828, endPoint y: 111, distance: 34.7
click at [828, 111] on textarea "موزاريلا، جورجونزولا، بروفولا، بارميزان. (قاعدة حمراء اختيارية)" at bounding box center [760, 118] width 358 height 42
click at [552, 420] on input "text" at bounding box center [578, 419] width 233 height 18
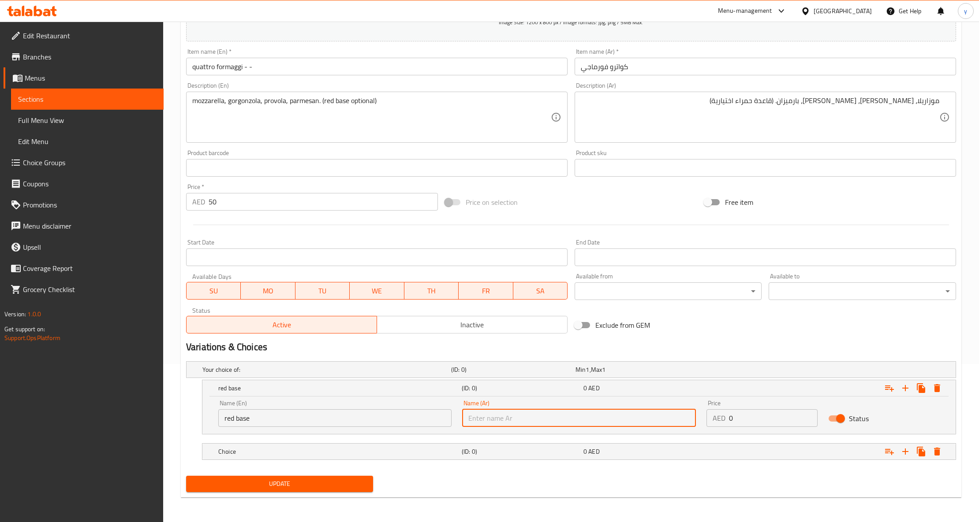
paste input "قاعدة حمرا"
type input "قاعدة حمرا"
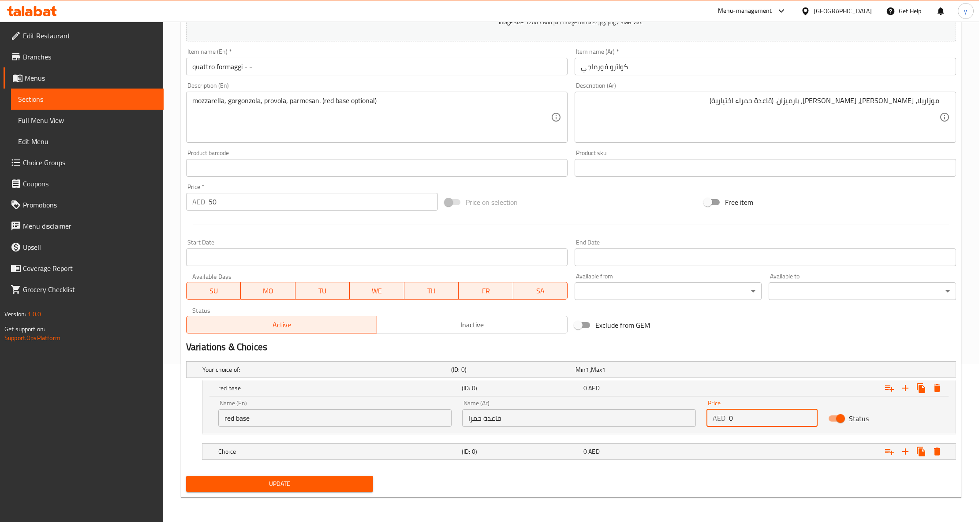
drag, startPoint x: 756, startPoint y: 420, endPoint x: 726, endPoint y: 417, distance: 30.2
click at [726, 417] on div "AED 0 Price" at bounding box center [762, 419] width 112 height 18
type input "50"
click at [662, 457] on div "0 AED" at bounding box center [643, 452] width 122 height 12
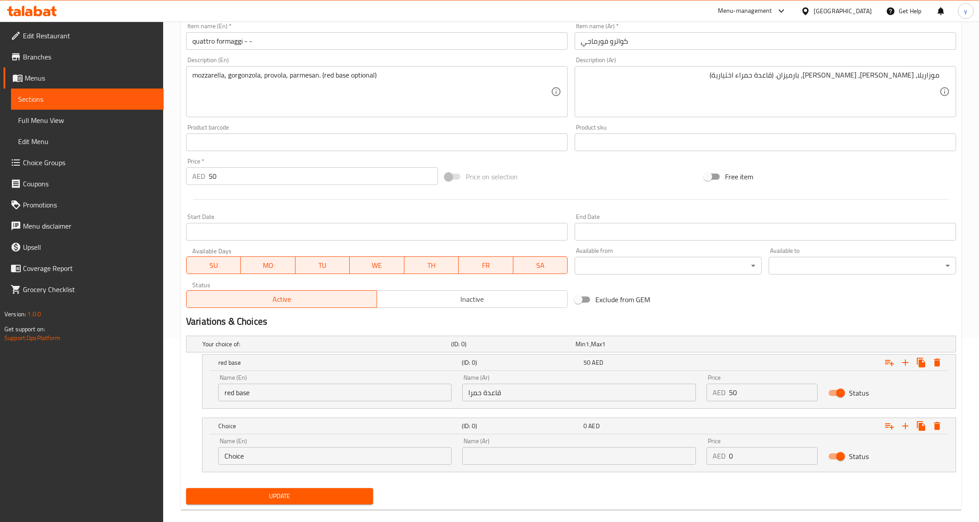
scroll to position [198, 0]
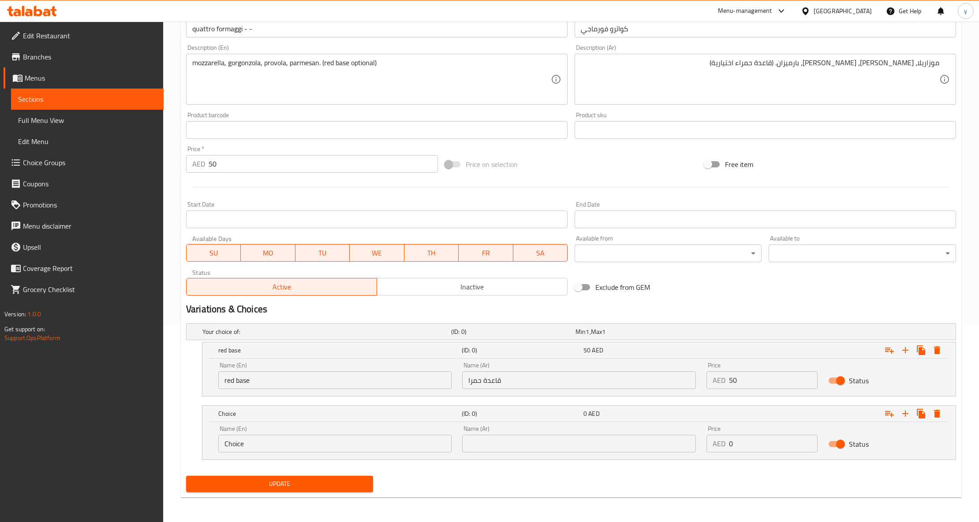
click at [323, 442] on input "Choice" at bounding box center [334, 444] width 233 height 18
type input "ص"
type input "with out red base"
click at [593, 440] on input "text" at bounding box center [578, 444] width 233 height 18
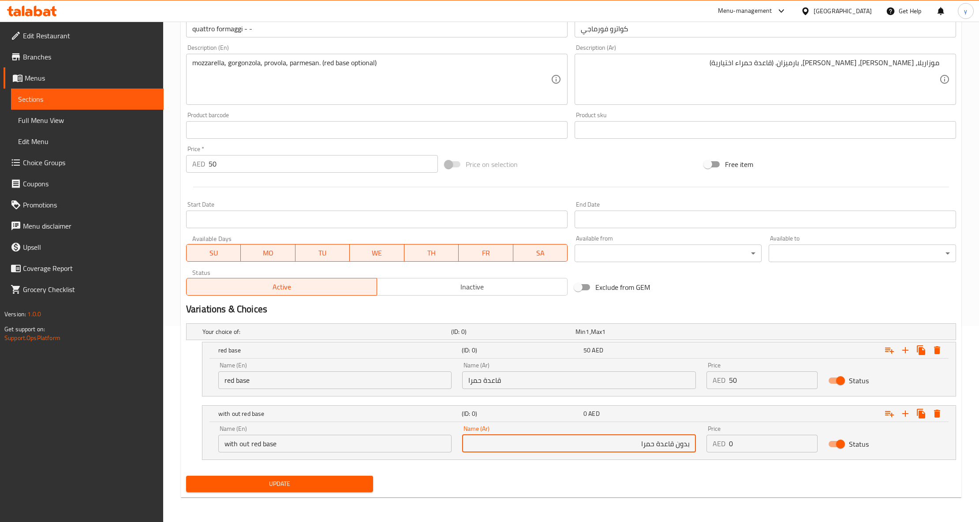
type input "بدون قاعدة حمرا"
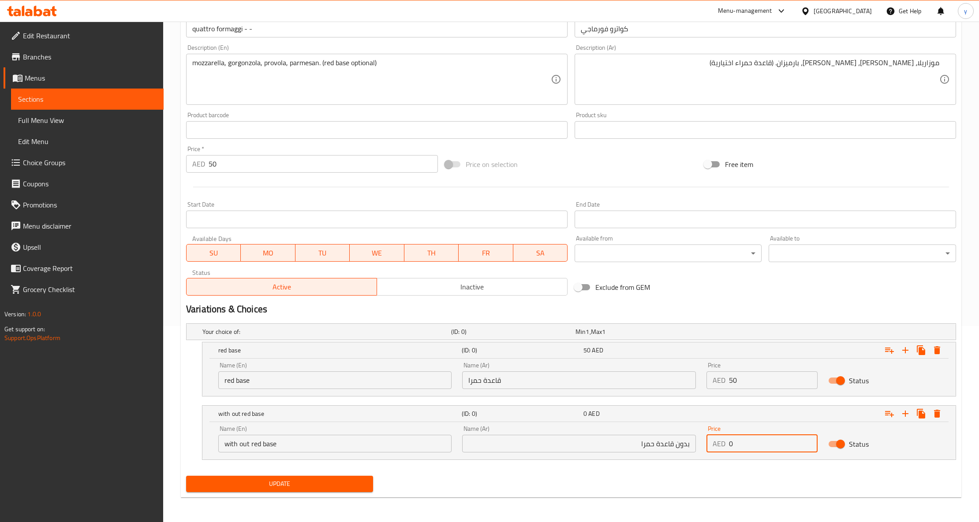
click at [747, 447] on input "0" at bounding box center [773, 444] width 89 height 18
drag, startPoint x: 747, startPoint y: 447, endPoint x: 709, endPoint y: 453, distance: 38.5
click at [701, 454] on div "Price AED 0 Price" at bounding box center [762, 439] width 122 height 37
type input "50"
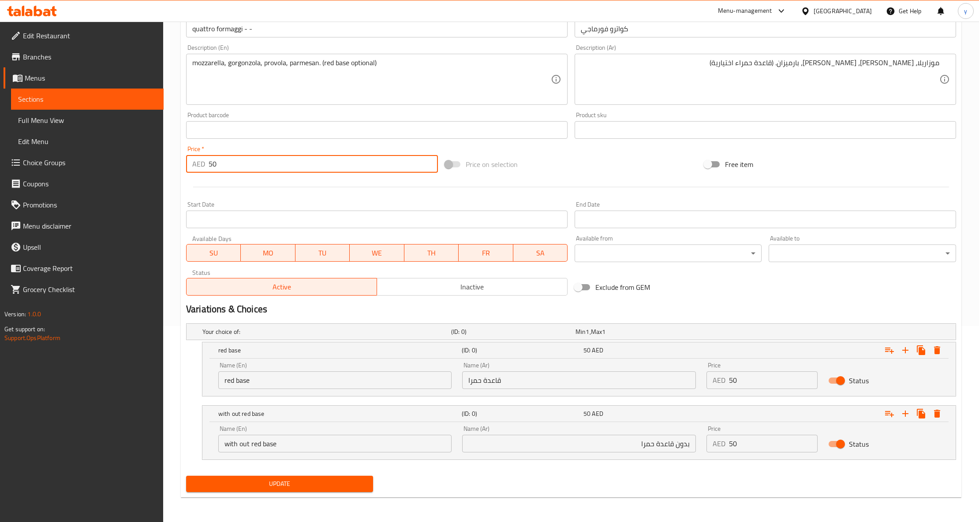
drag, startPoint x: 235, startPoint y: 169, endPoint x: 210, endPoint y: 168, distance: 24.7
click at [210, 168] on input "50" at bounding box center [323, 164] width 229 height 18
click at [235, 164] on input "50" at bounding box center [323, 164] width 229 height 18
drag, startPoint x: 230, startPoint y: 166, endPoint x: 209, endPoint y: 166, distance: 20.7
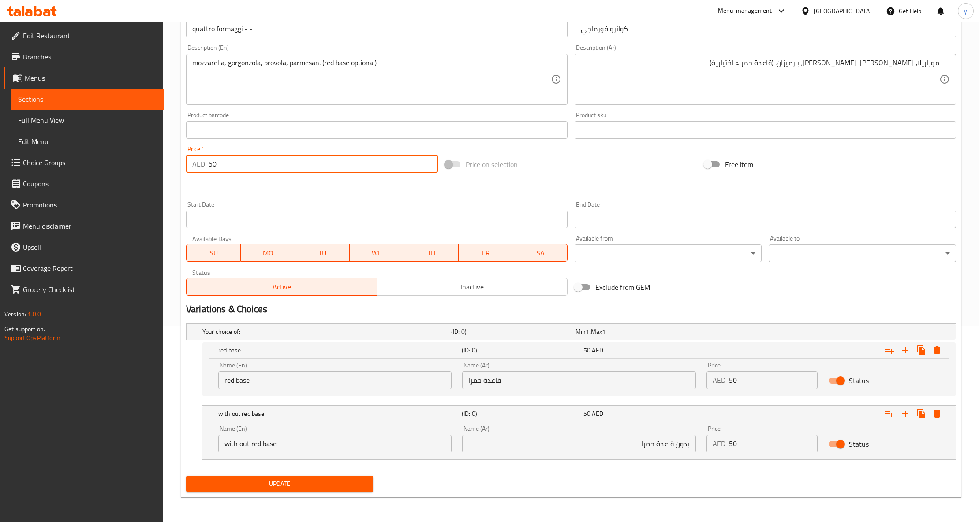
click at [209, 166] on input "50" at bounding box center [323, 164] width 229 height 18
type input "0"
click at [526, 381] on input "قاعدة حمرا" at bounding box center [578, 381] width 233 height 18
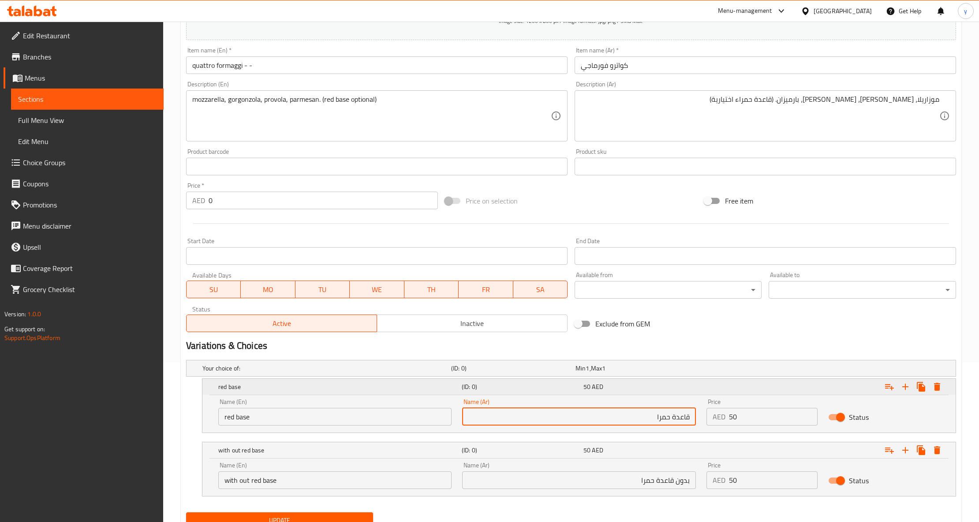
scroll to position [138, 0]
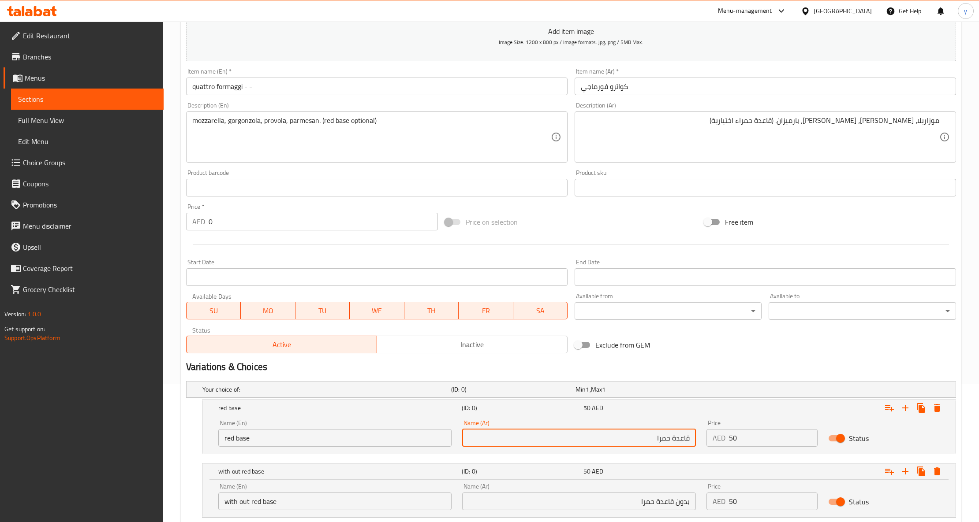
click at [645, 441] on input "قاعدة حمرا" at bounding box center [578, 438] width 233 height 18
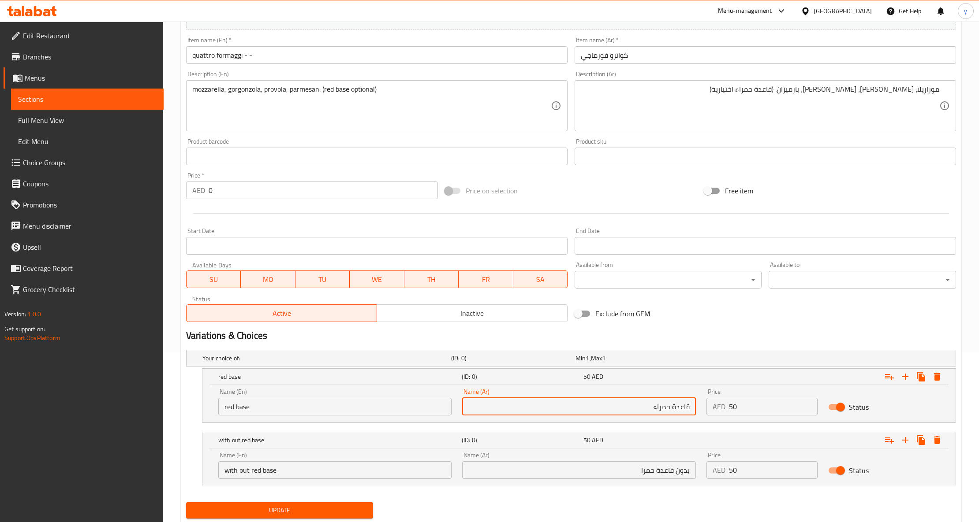
scroll to position [198, 0]
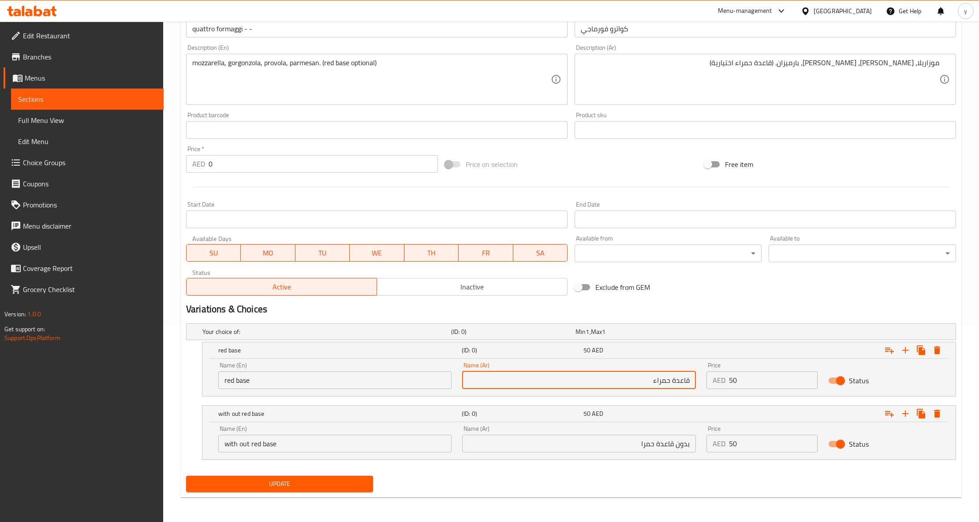
type input "قاعدة حمراء"
click at [639, 449] on input "بدون قاعدة حمرا" at bounding box center [578, 444] width 233 height 18
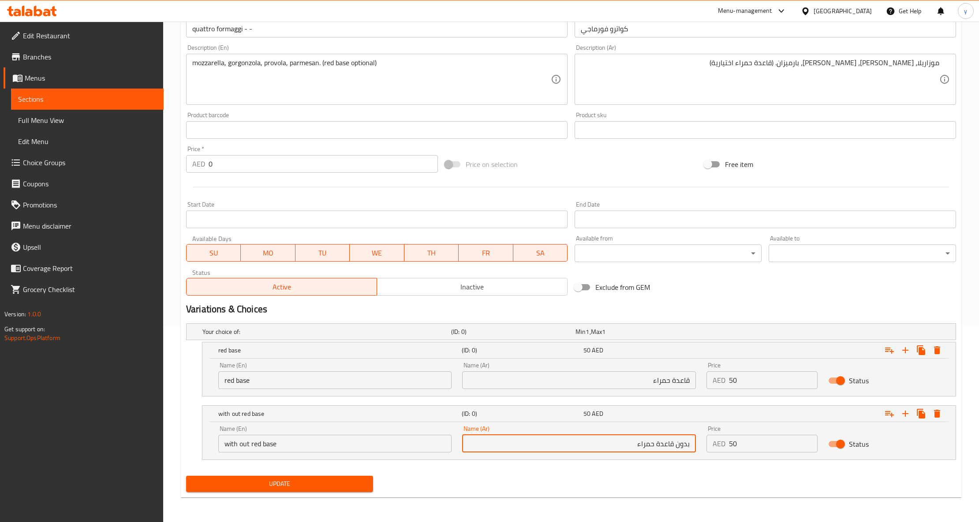
type input "بدون قاعدة حمراء"
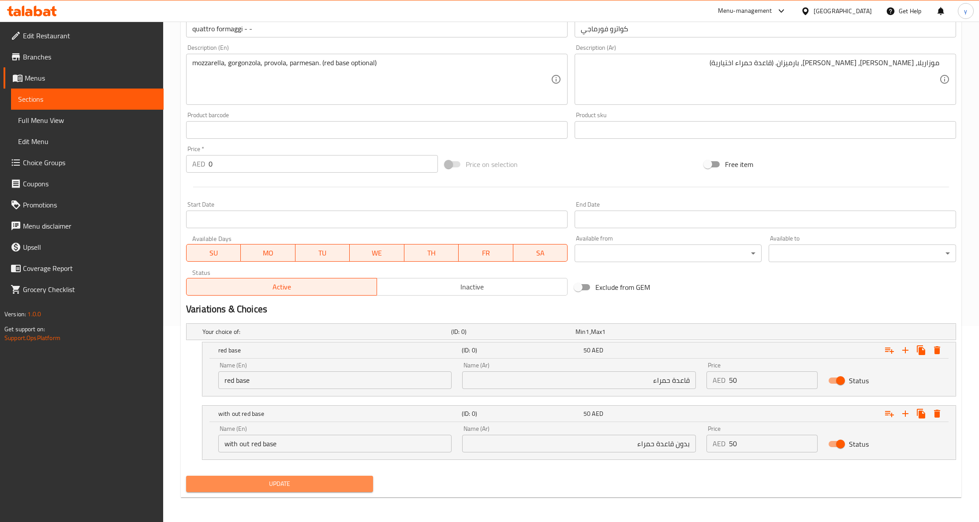
click at [320, 479] on span "Update" at bounding box center [279, 484] width 173 height 11
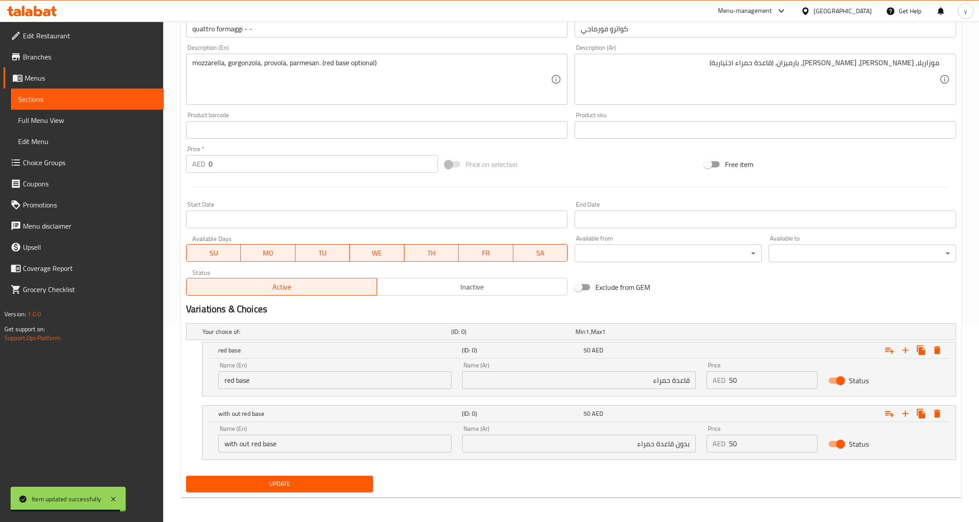
click at [50, 94] on span "Sections" at bounding box center [87, 99] width 138 height 11
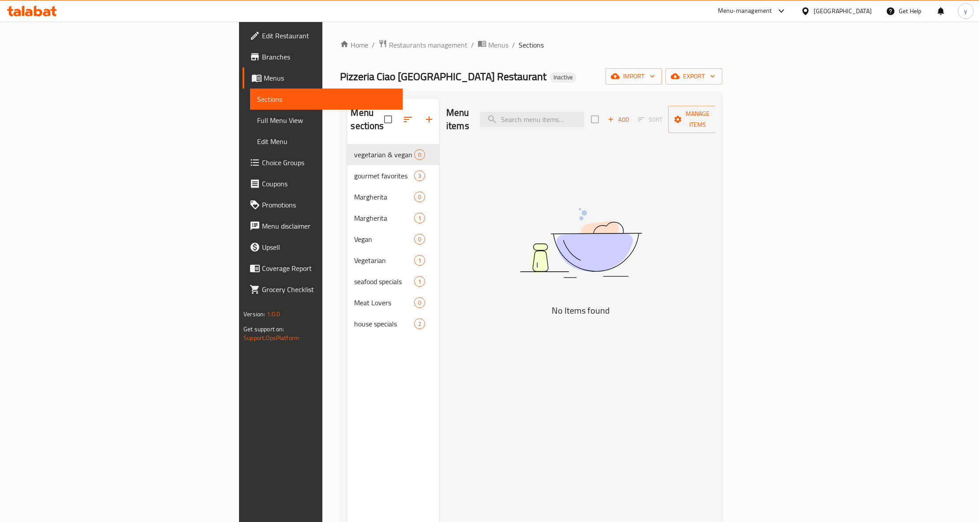
click at [243, 48] on link "Branches" at bounding box center [323, 56] width 160 height 21
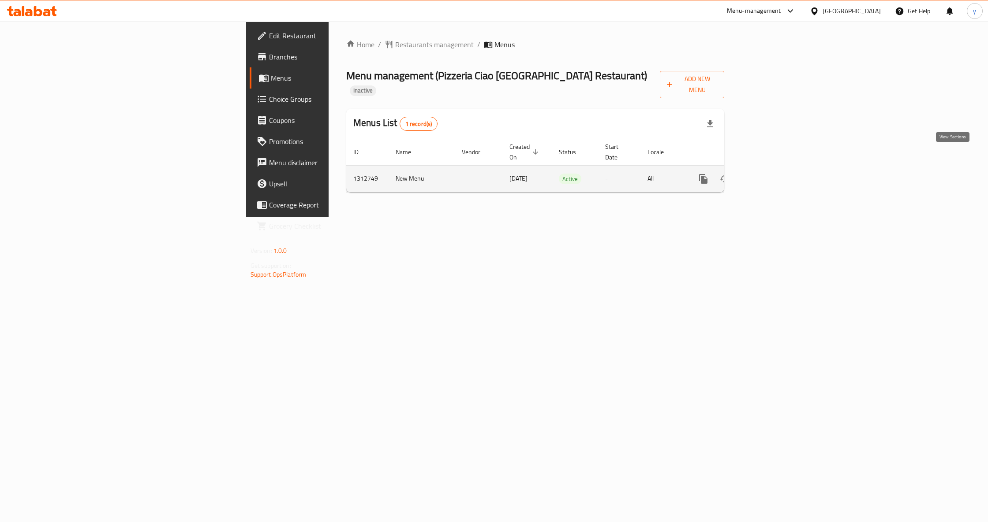
click at [772, 174] on icon "enhanced table" at bounding box center [766, 179] width 11 height 11
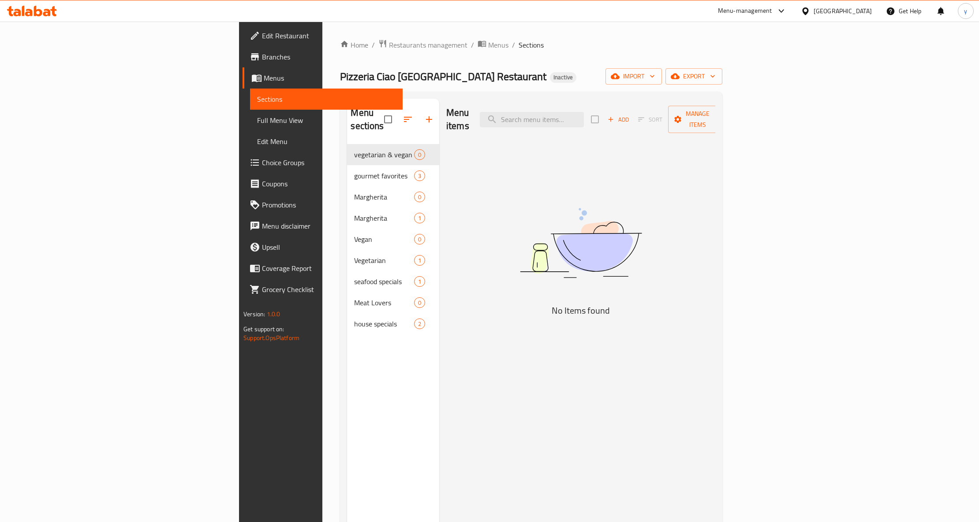
click at [257, 121] on span "Full Menu View" at bounding box center [326, 120] width 138 height 11
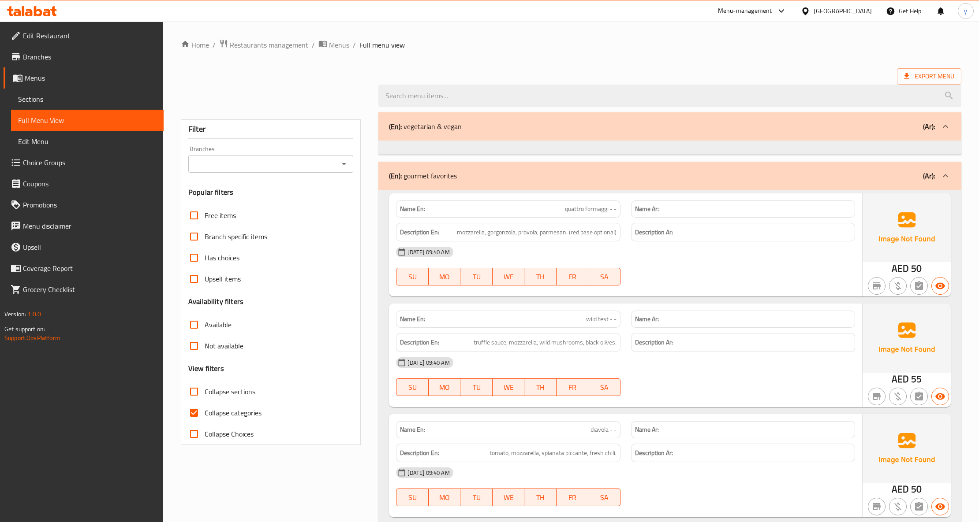
click at [193, 414] on input "Collapse categories" at bounding box center [193, 413] width 21 height 21
checkbox input "false"
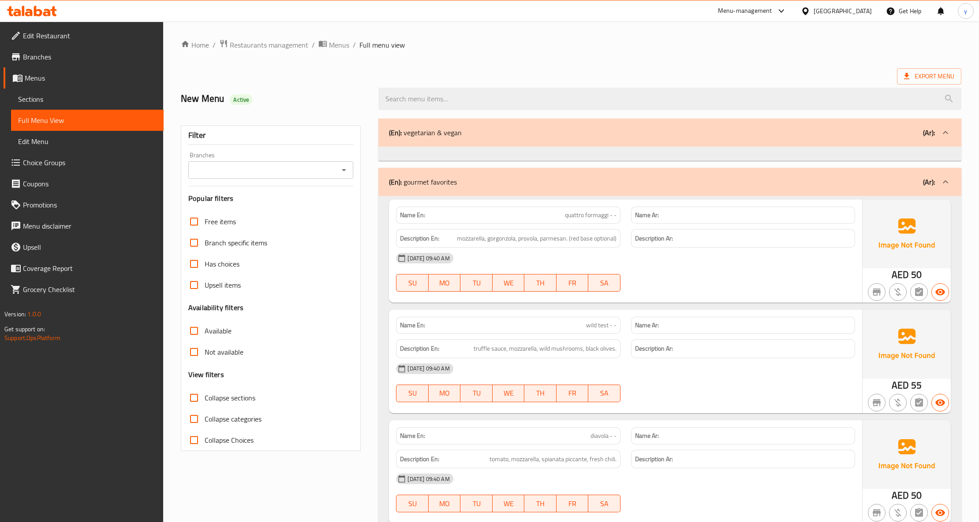
click at [45, 99] on span "Sections" at bounding box center [87, 99] width 138 height 11
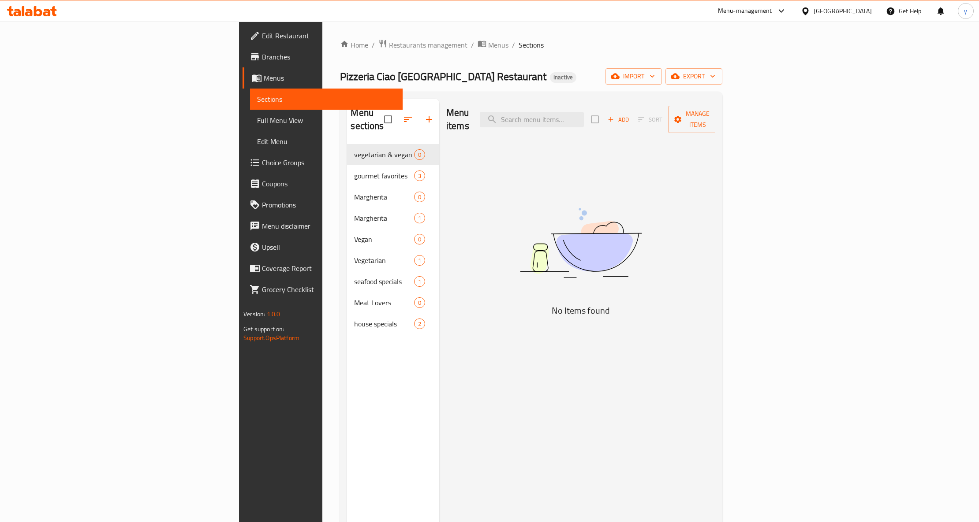
click at [441, 198] on div "Menu items Add Sort Manage items No Items found" at bounding box center [577, 360] width 276 height 522
click at [511, 197] on div "Menu items Add Sort Manage items No Items found" at bounding box center [577, 360] width 276 height 522
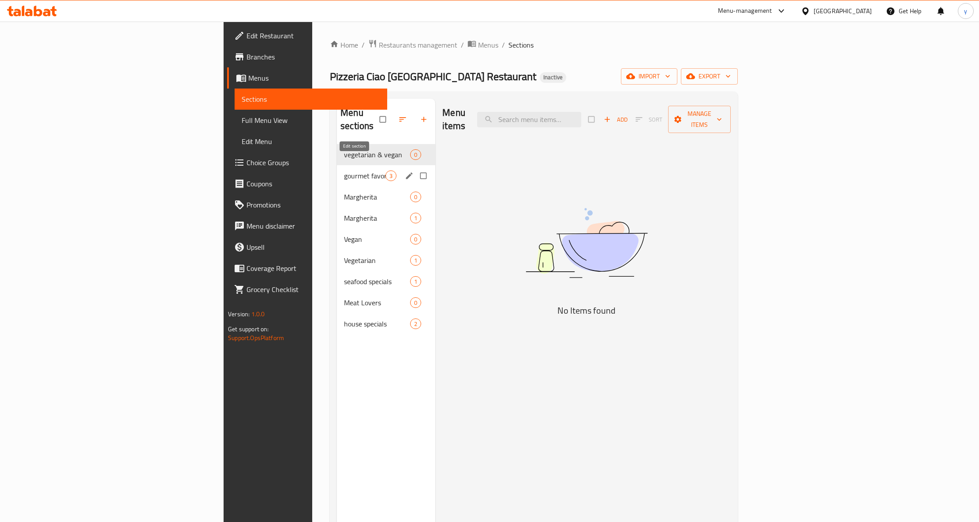
click at [405, 172] on icon "edit" at bounding box center [409, 176] width 9 height 9
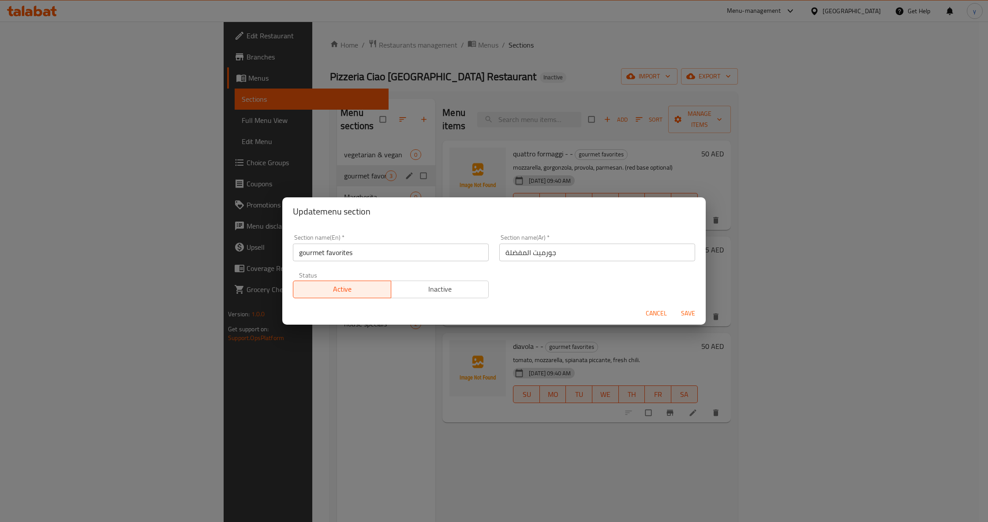
click at [251, 448] on div "Update menu section Section name(En)   * gourmet favorites Section name(En) * S…" at bounding box center [494, 261] width 988 height 522
click at [647, 315] on span "Cancel" at bounding box center [655, 313] width 21 height 11
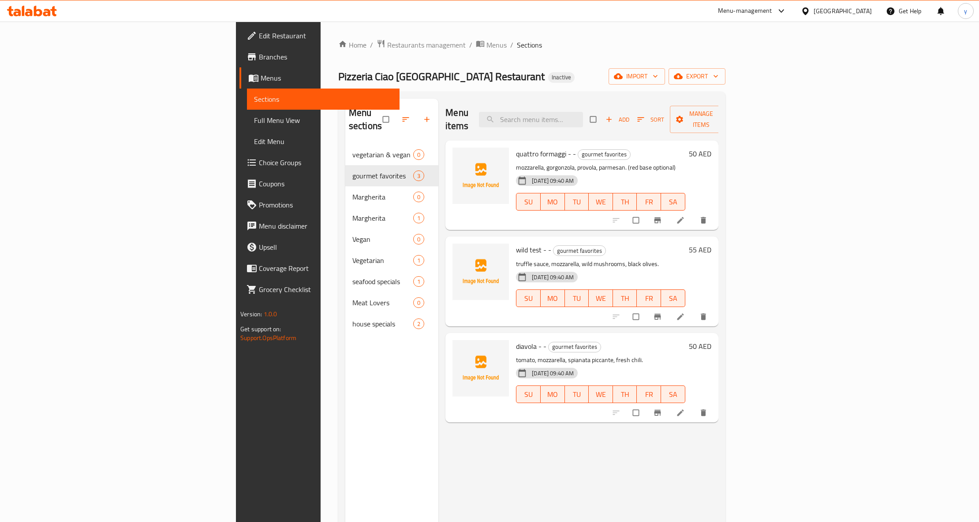
click at [254, 116] on span "Full Menu View" at bounding box center [323, 120] width 138 height 11
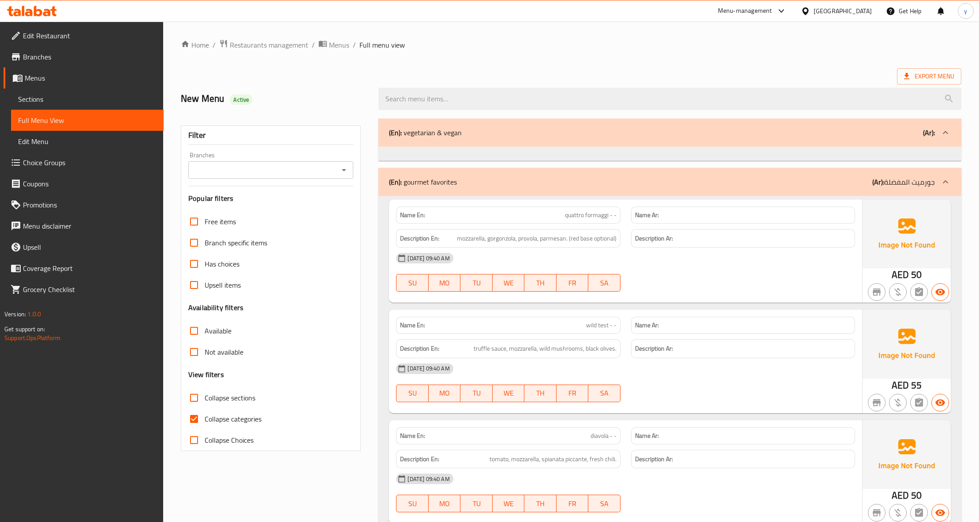
click at [54, 36] on span "Edit Restaurant" at bounding box center [90, 35] width 134 height 11
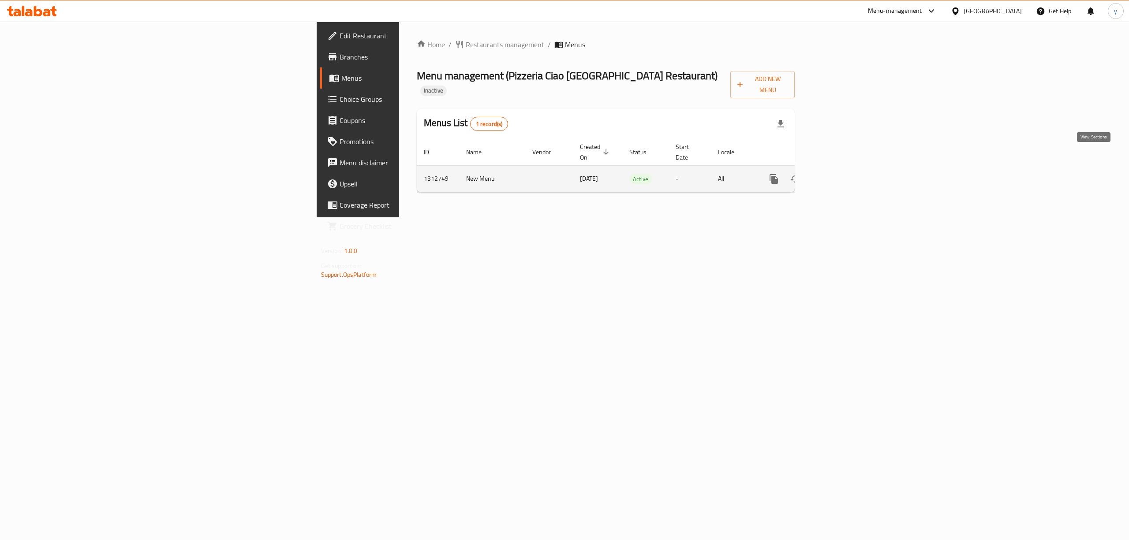
click at [841, 175] on icon "enhanced table" at bounding box center [837, 179] width 8 height 8
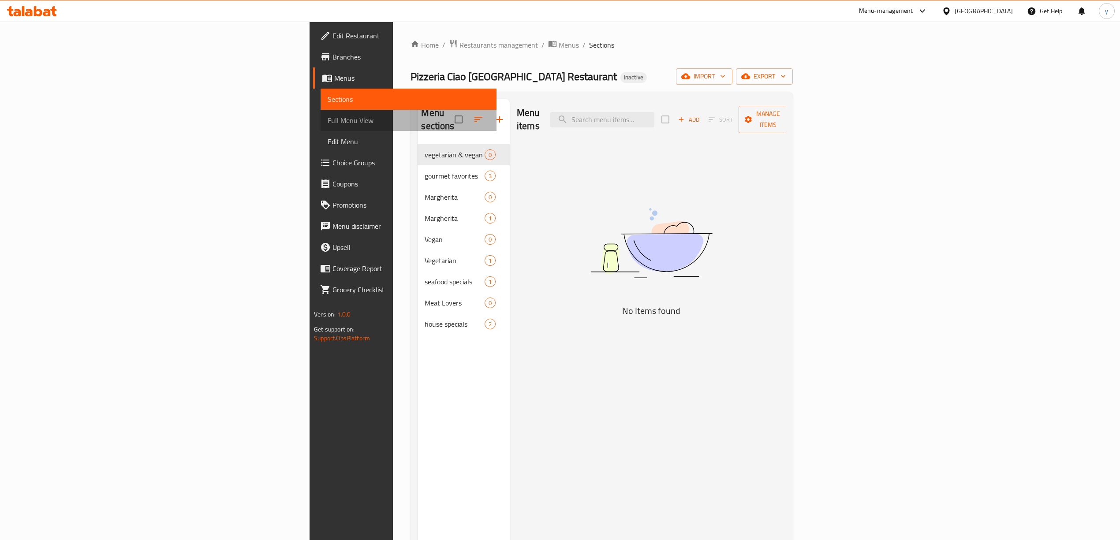
click at [328, 126] on span "Full Menu View" at bounding box center [409, 120] width 162 height 11
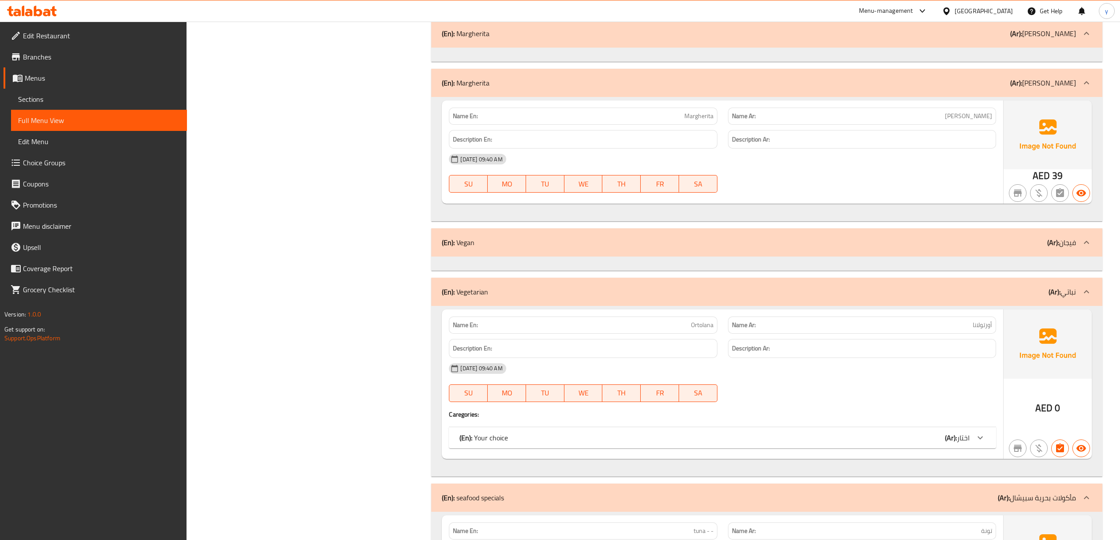
scroll to position [235, 0]
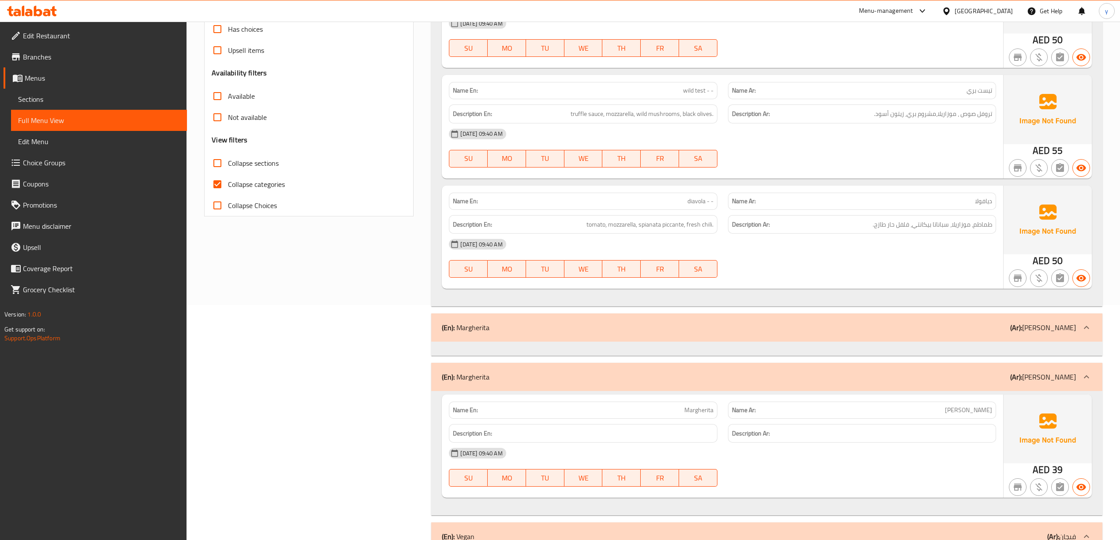
click at [221, 186] on input "Collapse categories" at bounding box center [217, 184] width 21 height 21
checkbox input "false"
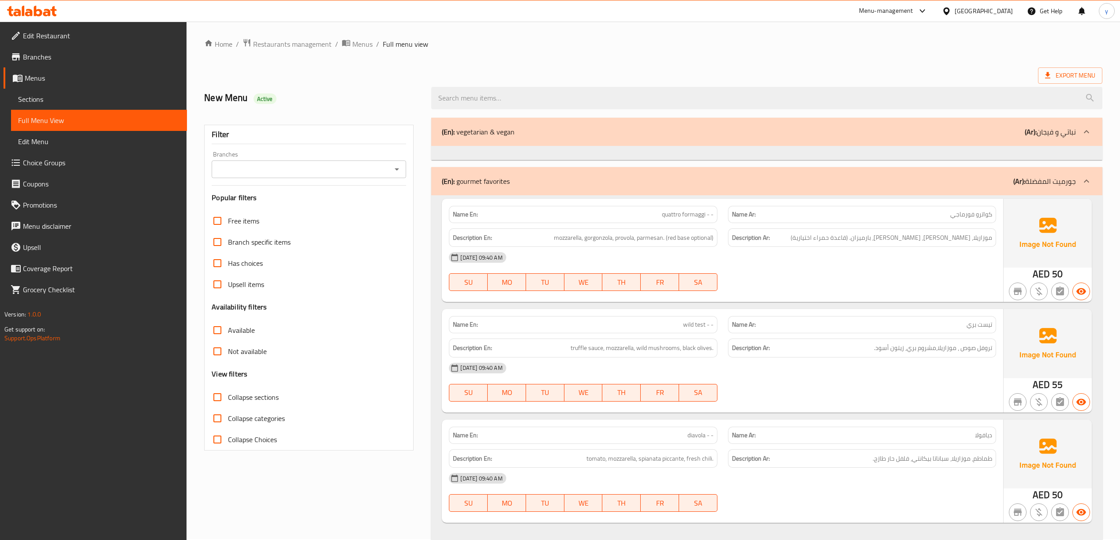
scroll to position [0, 0]
click at [588, 82] on div "New Menu Active" at bounding box center [653, 98] width 909 height 39
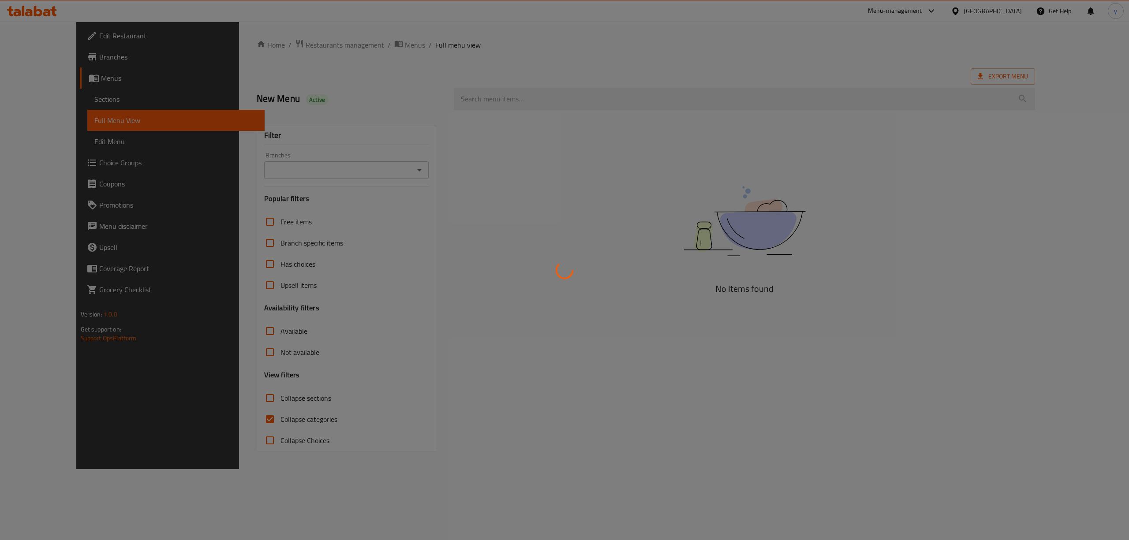
click at [591, 304] on div at bounding box center [564, 270] width 1129 height 540
click at [596, 310] on div at bounding box center [564, 270] width 1129 height 540
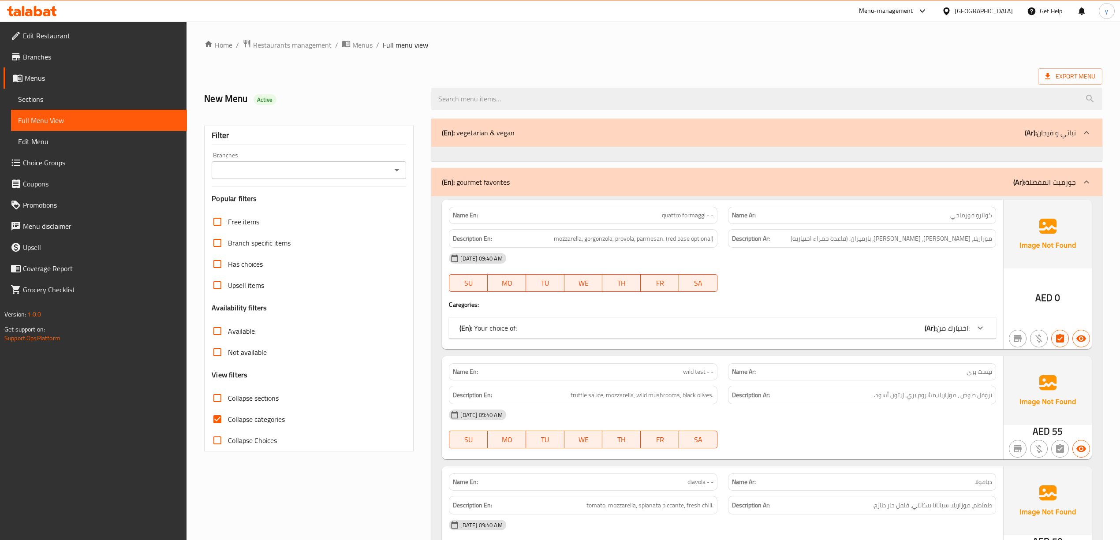
click at [215, 420] on input "Collapse categories" at bounding box center [217, 419] width 21 height 21
checkbox input "false"
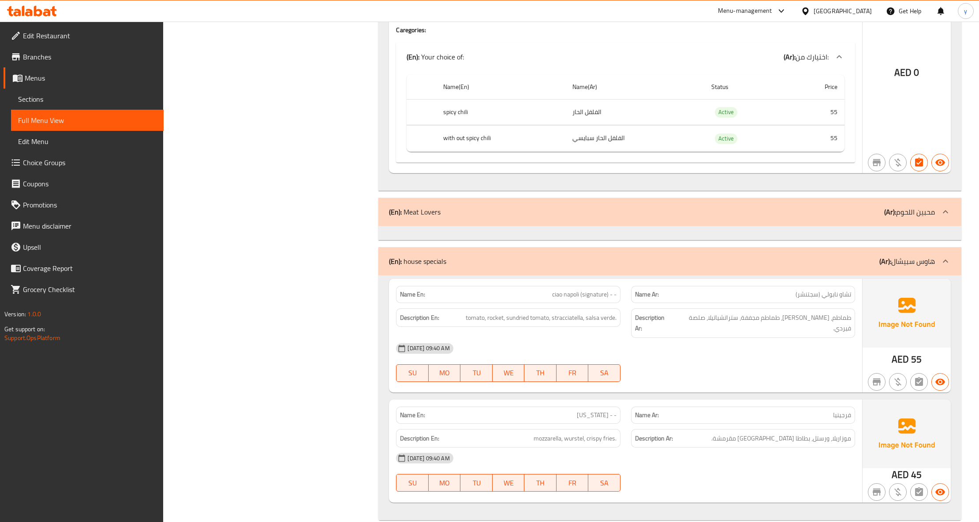
scroll to position [1375, 0]
click at [841, 199] on div "(En): Meat Lovers (Ar): محبين اللحوم" at bounding box center [669, 211] width 582 height 28
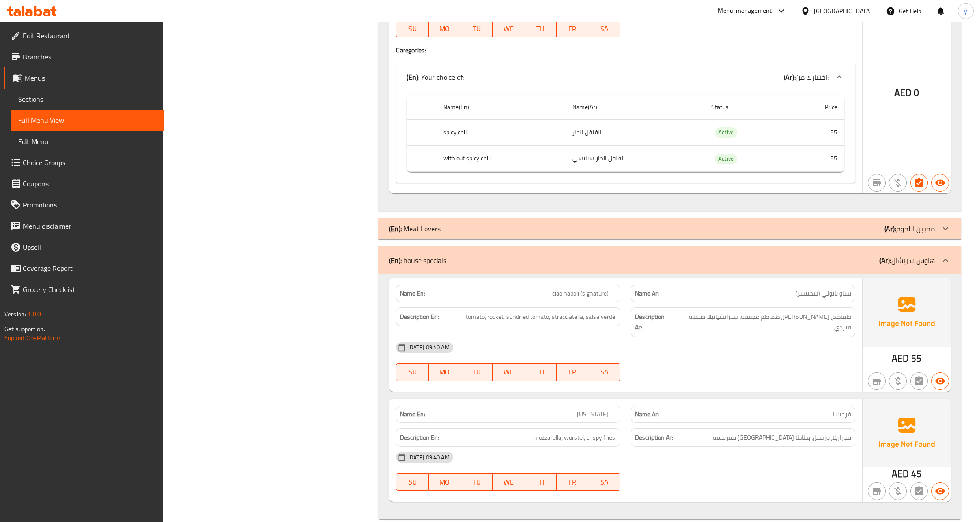
click at [851, 218] on div "(En): Meat Lovers (Ar): محبين اللحوم" at bounding box center [669, 228] width 582 height 21
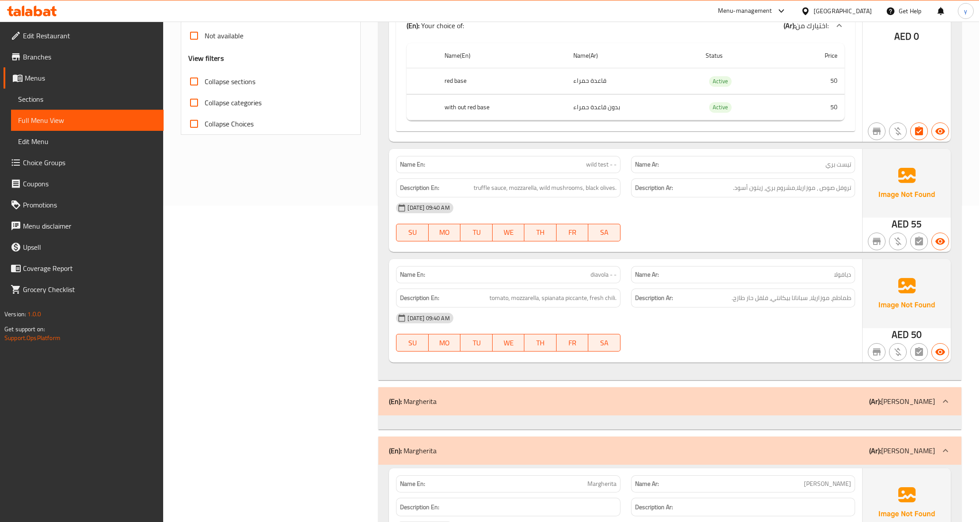
scroll to position [0, 0]
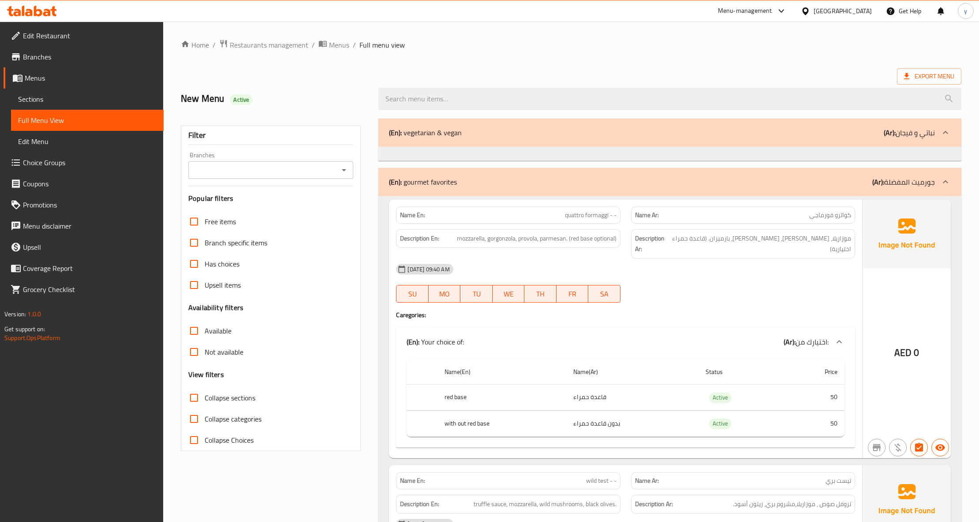
click at [668, 140] on div "(En): vegetarian & vegan (Ar): نباتي و فيجان" at bounding box center [669, 133] width 582 height 28
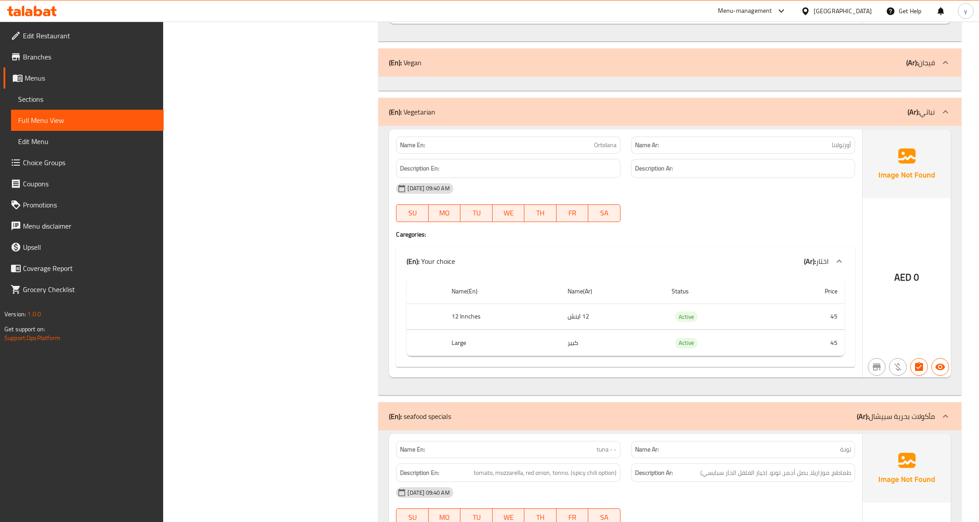
scroll to position [825, 0]
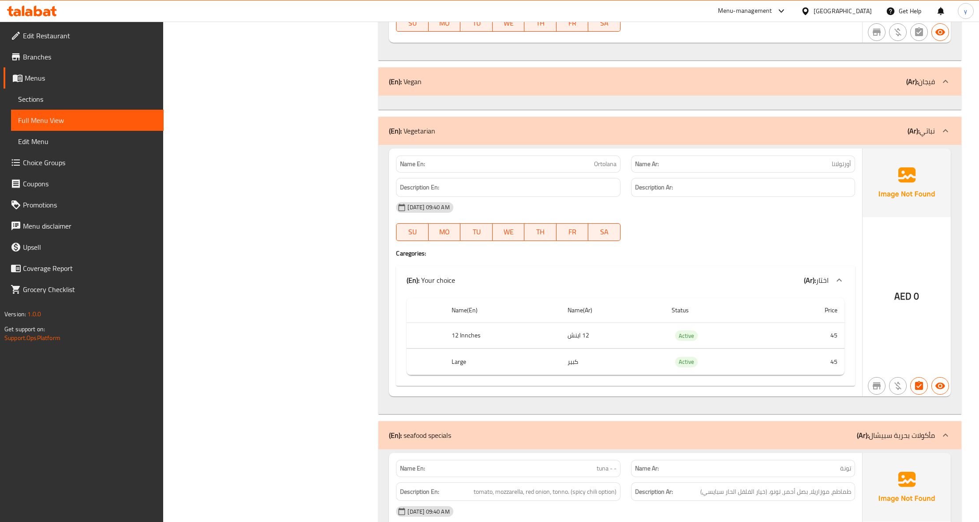
click at [328, 154] on div "Filter Branches Branches Popular filters Free items Branch specific items Has c…" at bounding box center [274, 171] width 198 height 1765
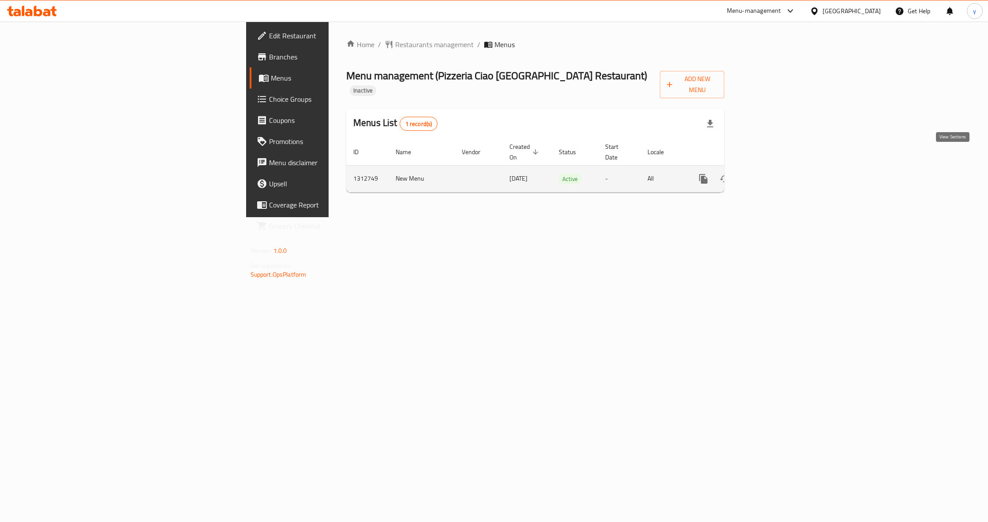
click at [772, 174] on icon "enhanced table" at bounding box center [766, 179] width 11 height 11
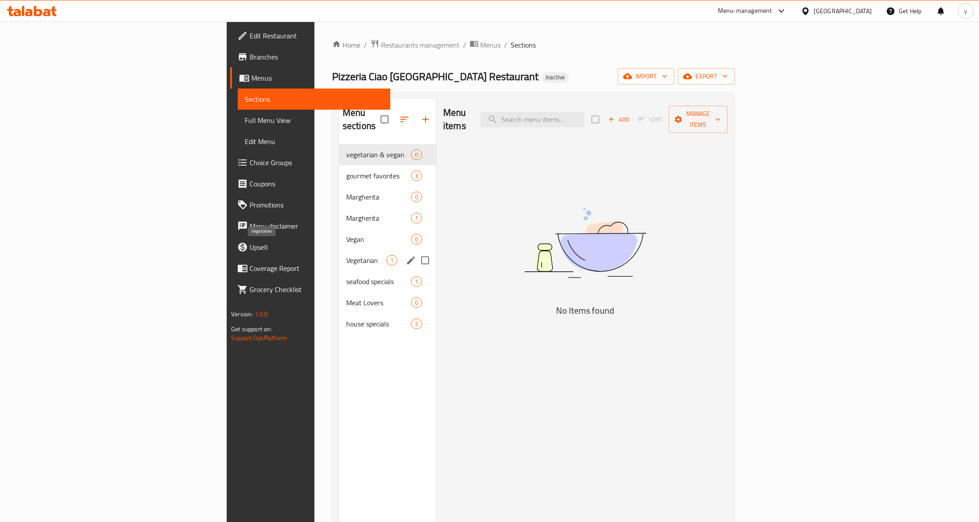
click at [346, 255] on span "Vegetarian" at bounding box center [366, 260] width 40 height 11
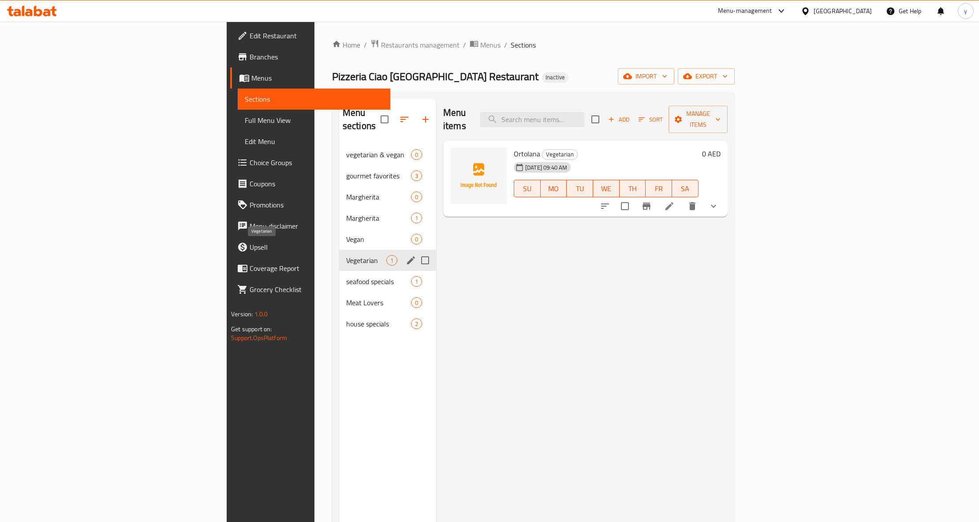
click at [346, 255] on span "Vegetarian" at bounding box center [366, 260] width 40 height 11
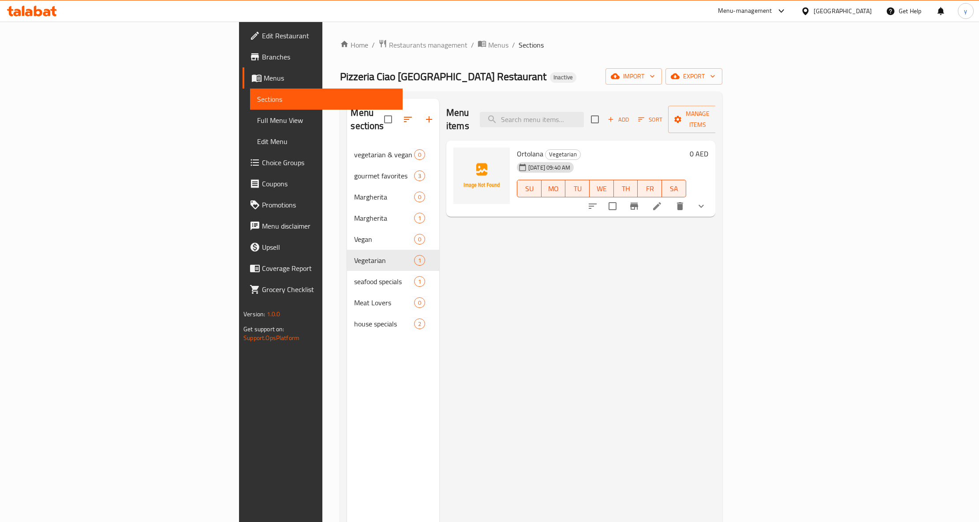
click at [669, 198] on li at bounding box center [657, 206] width 25 height 16
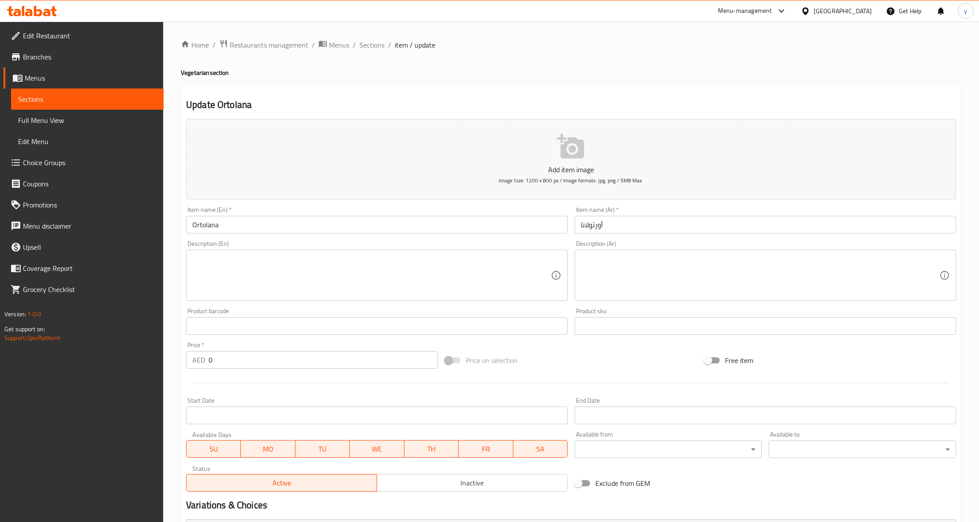
click at [216, 228] on input "Ortolana" at bounding box center [376, 225] width 381 height 18
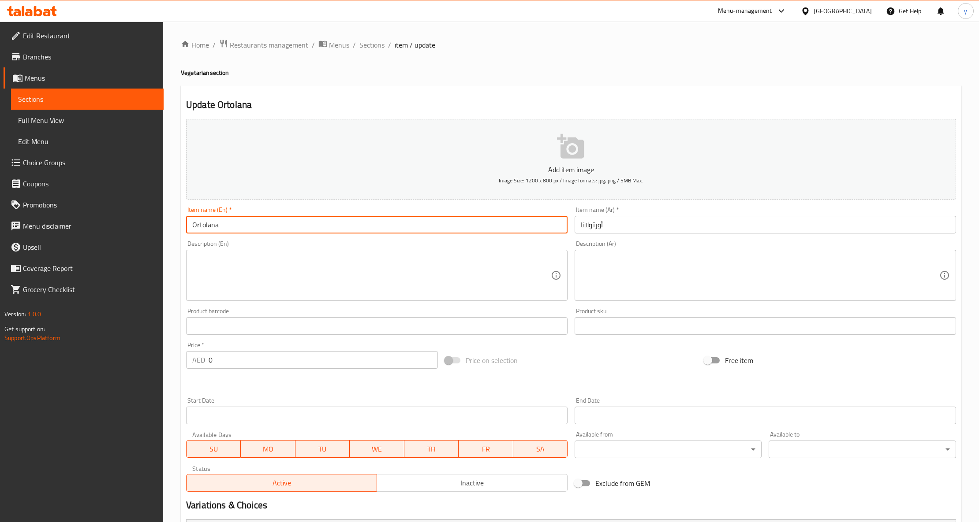
click at [216, 228] on input "Ortolana" at bounding box center [376, 225] width 381 height 18
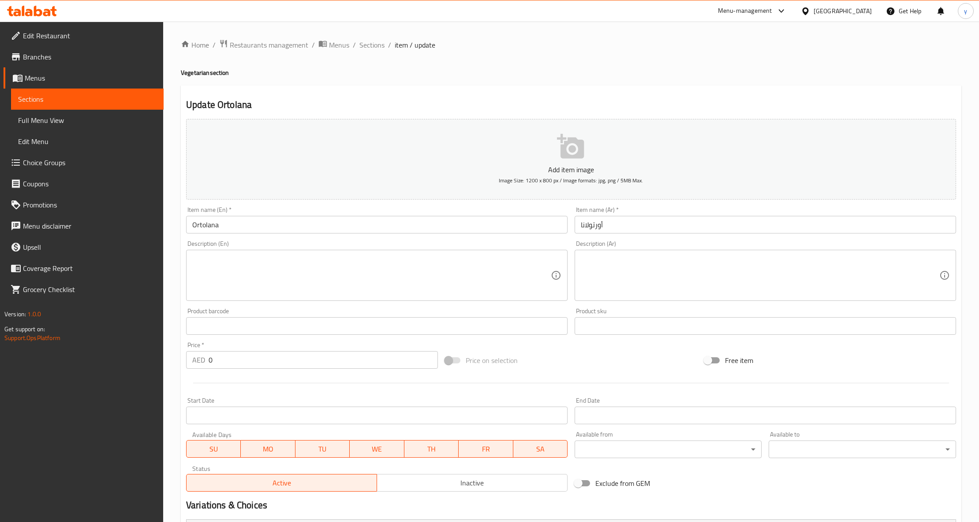
click at [93, 93] on link "Sections" at bounding box center [87, 99] width 153 height 21
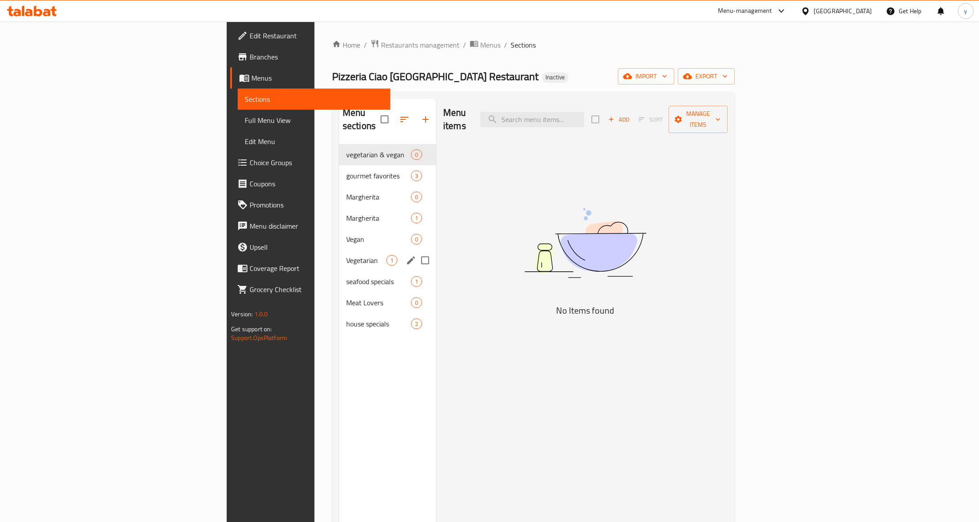
click at [339, 250] on div "Vegetarian 1" at bounding box center [387, 260] width 97 height 21
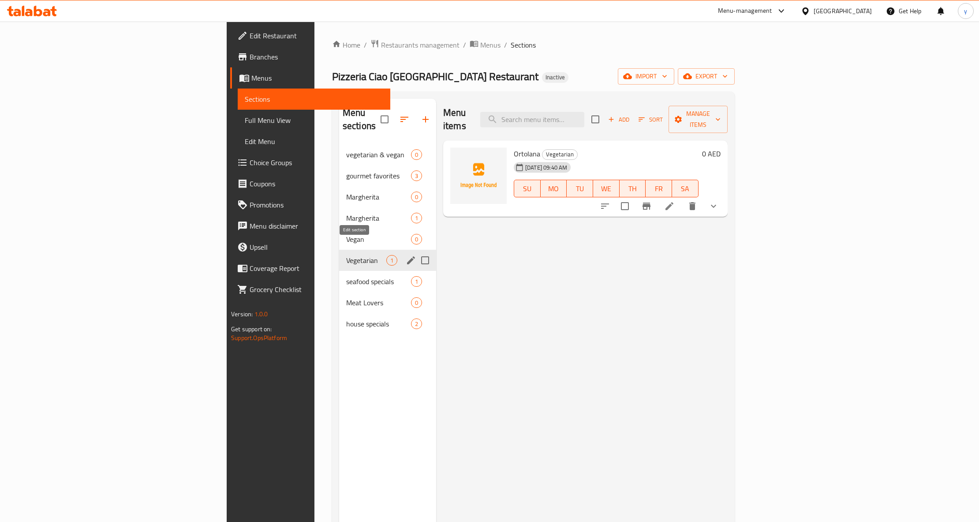
click at [406, 255] on icon "edit" at bounding box center [411, 260] width 11 height 11
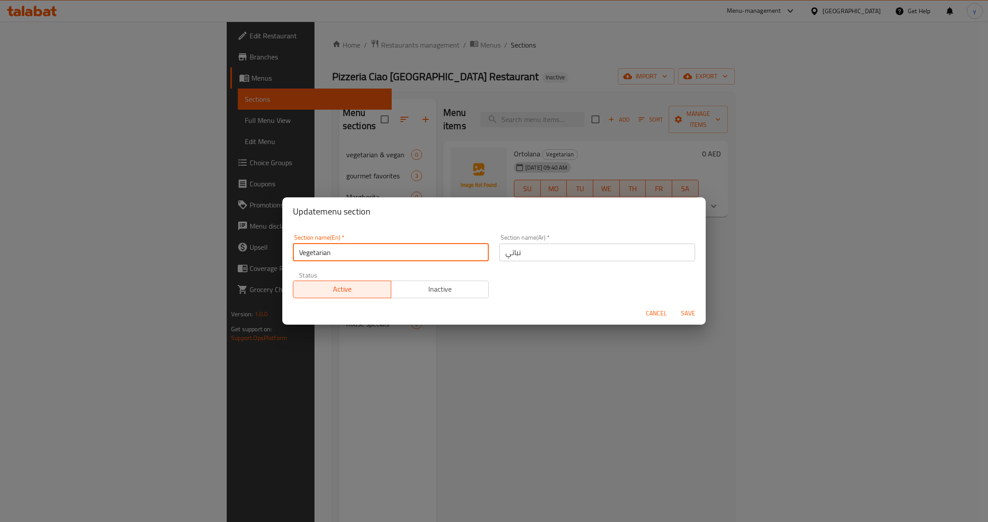
click at [339, 251] on input "Vegetarian" at bounding box center [391, 253] width 196 height 18
click at [336, 254] on input "Vegetarian" at bounding box center [391, 253] width 196 height 18
click at [335, 256] on input "Vegetarian" at bounding box center [391, 253] width 196 height 18
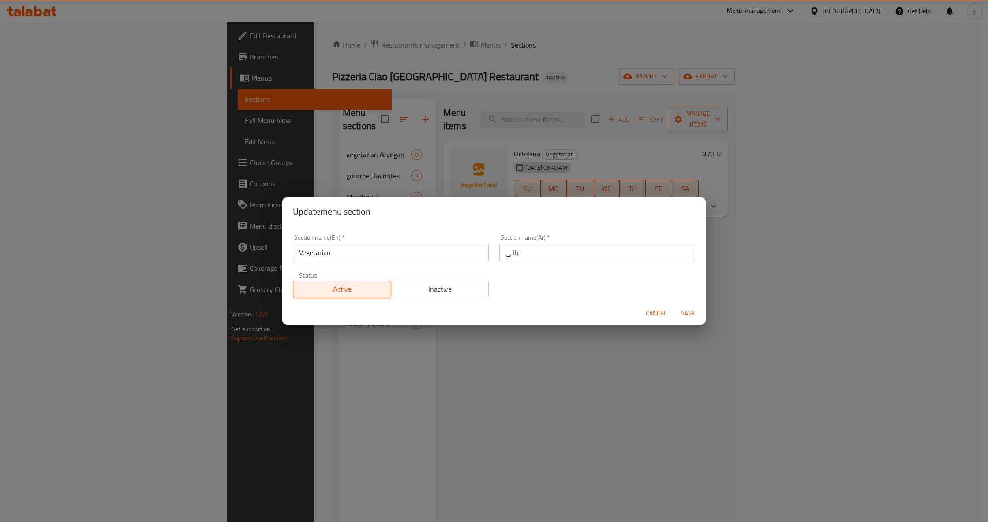
click at [544, 373] on div "Update menu section Section name(En)   * Vegetarian Section name(En) * Section …" at bounding box center [494, 261] width 988 height 522
click at [694, 317] on span "Save" at bounding box center [687, 313] width 21 height 11
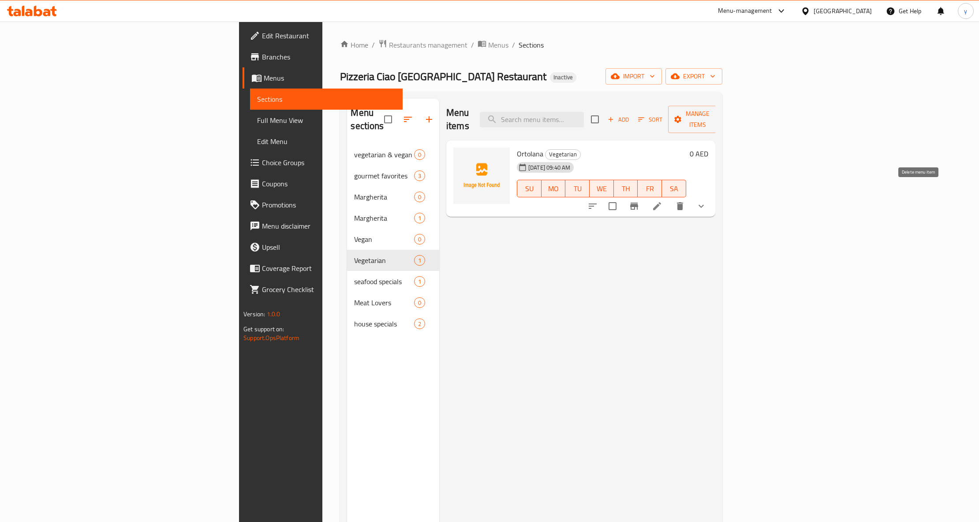
click at [685, 201] on icon "delete" at bounding box center [680, 206] width 11 height 11
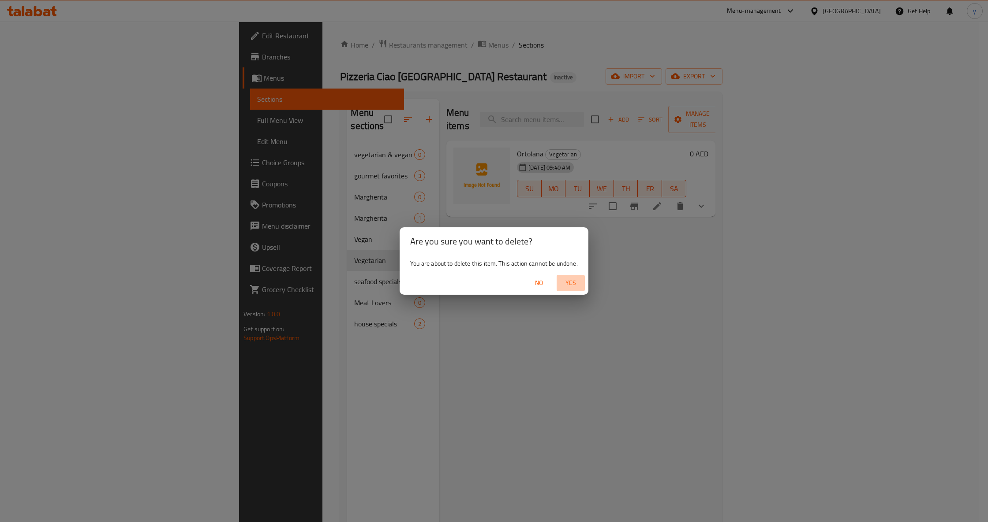
click at [580, 280] on span "Yes" at bounding box center [570, 283] width 21 height 11
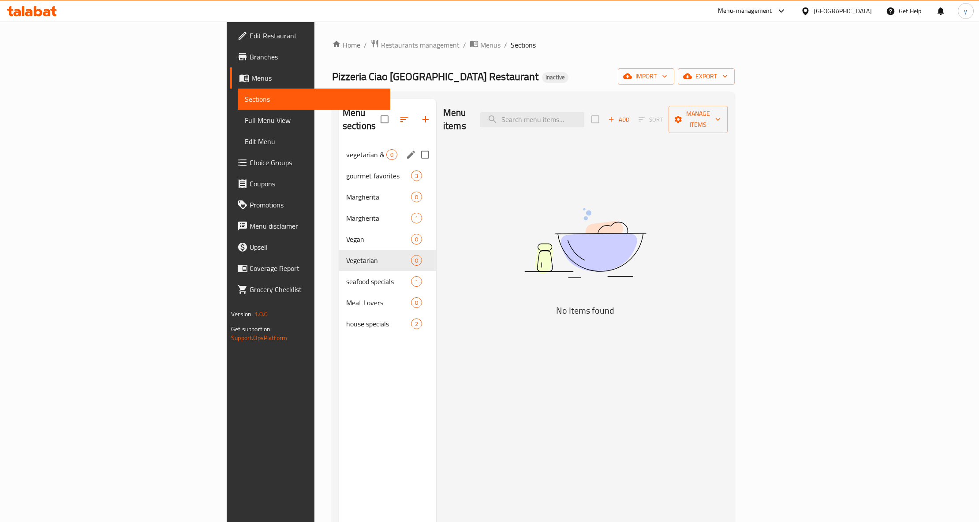
click at [346, 149] on span "vegetarian & vegan" at bounding box center [366, 154] width 40 height 11
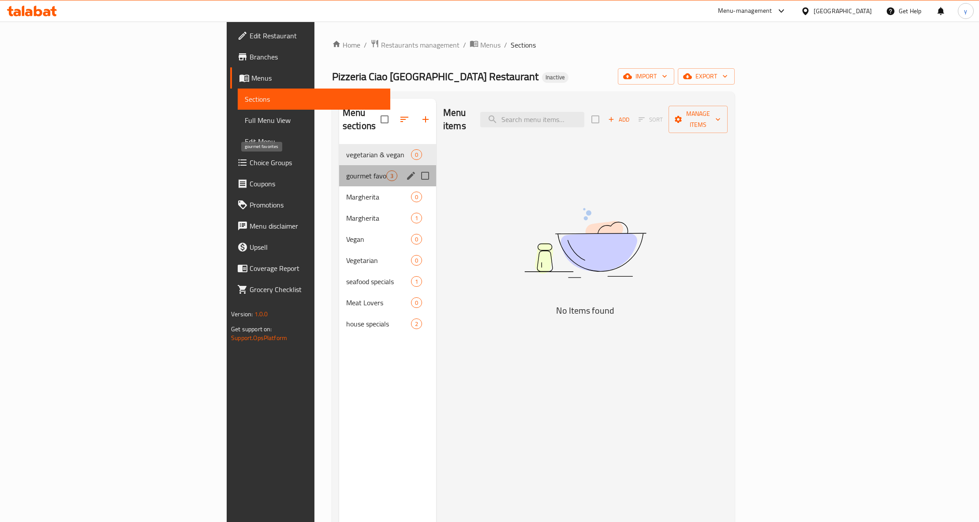
click at [346, 171] on span "gourmet favorites" at bounding box center [366, 176] width 40 height 11
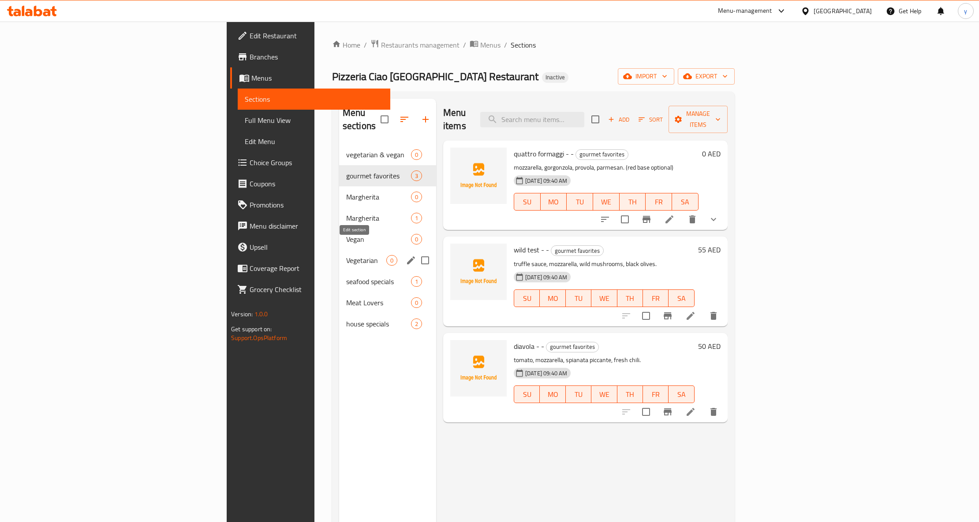
click at [407, 257] on icon "edit" at bounding box center [411, 261] width 8 height 8
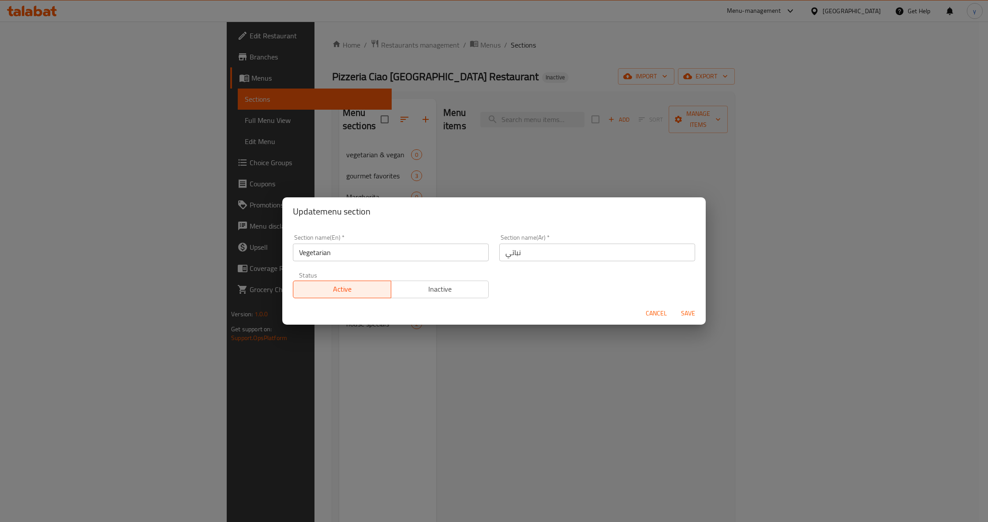
click at [633, 353] on div "Update menu section Section name(En)   * Vegetarian Section name(En) * Section …" at bounding box center [494, 261] width 988 height 522
click at [654, 313] on span "Cancel" at bounding box center [655, 313] width 21 height 11
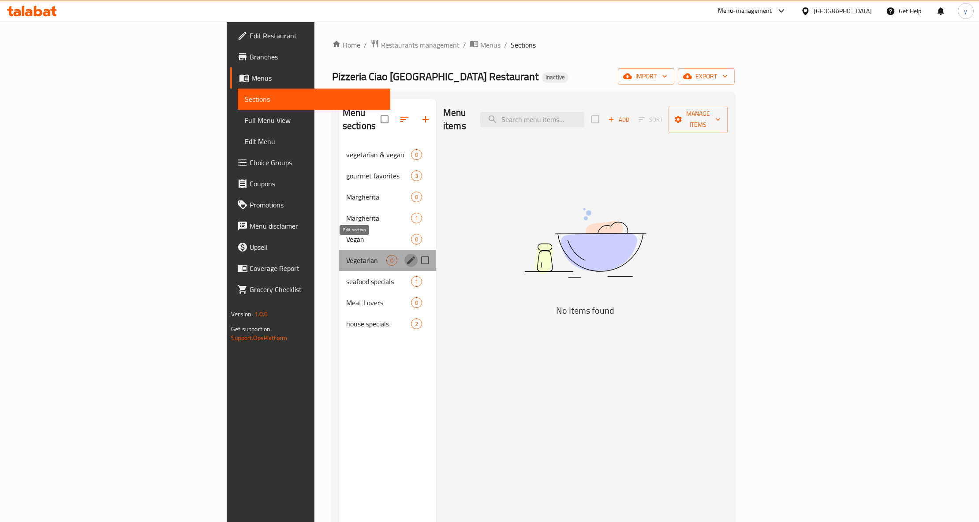
click at [406, 255] on icon "edit" at bounding box center [411, 260] width 11 height 11
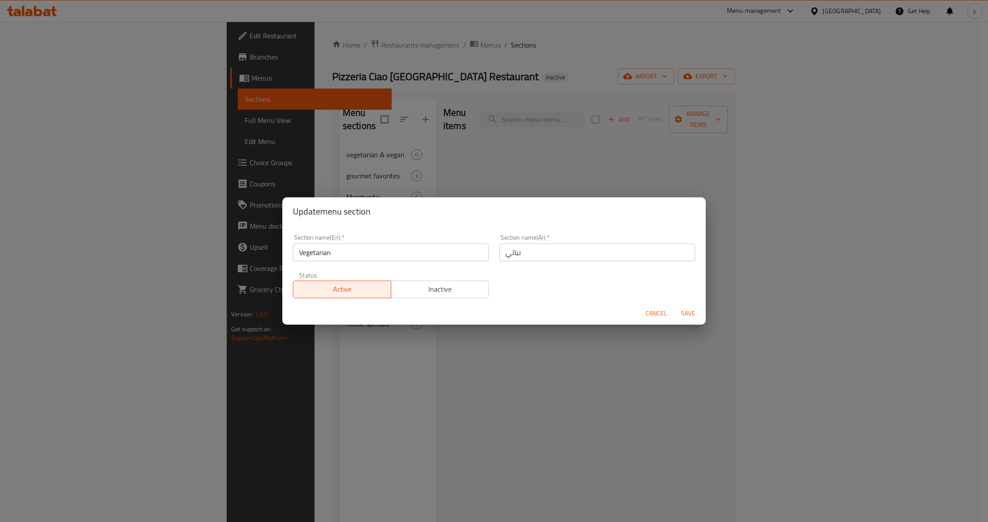
click at [464, 291] on span "Inactive" at bounding box center [440, 289] width 91 height 13
click at [658, 295] on div "Section name(En)   * Vegetarian Section name(En) * Section name(Ar)   * نباتي S…" at bounding box center [493, 266] width 413 height 75
drag, startPoint x: 653, startPoint y: 314, endPoint x: 676, endPoint y: 354, distance: 47.0
click at [651, 314] on span "Cancel" at bounding box center [655, 313] width 21 height 11
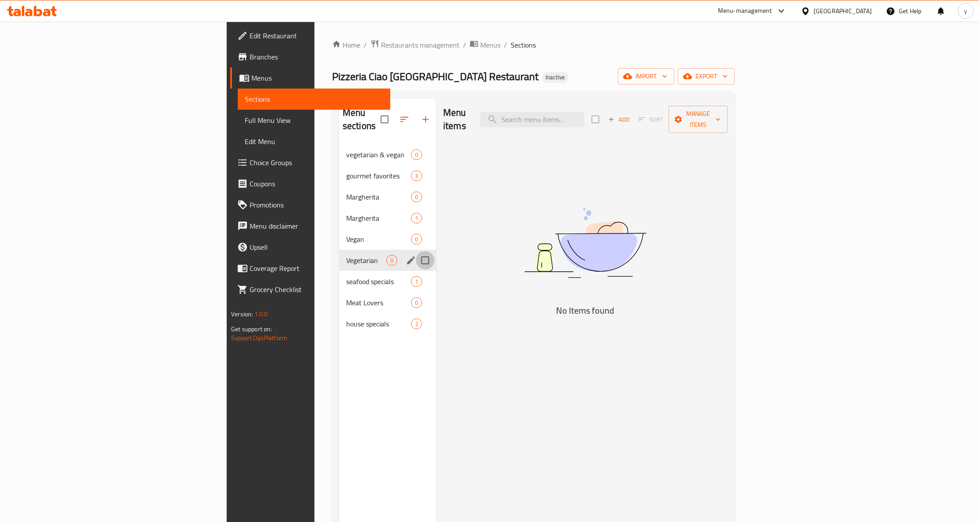
click at [416, 251] on input "Menu sections" at bounding box center [425, 260] width 19 height 19
checkbox input "true"
drag, startPoint x: 327, startPoint y: 111, endPoint x: 335, endPoint y: 108, distance: 8.9
click at [389, 109] on button "button" at bounding box center [399, 119] width 21 height 21
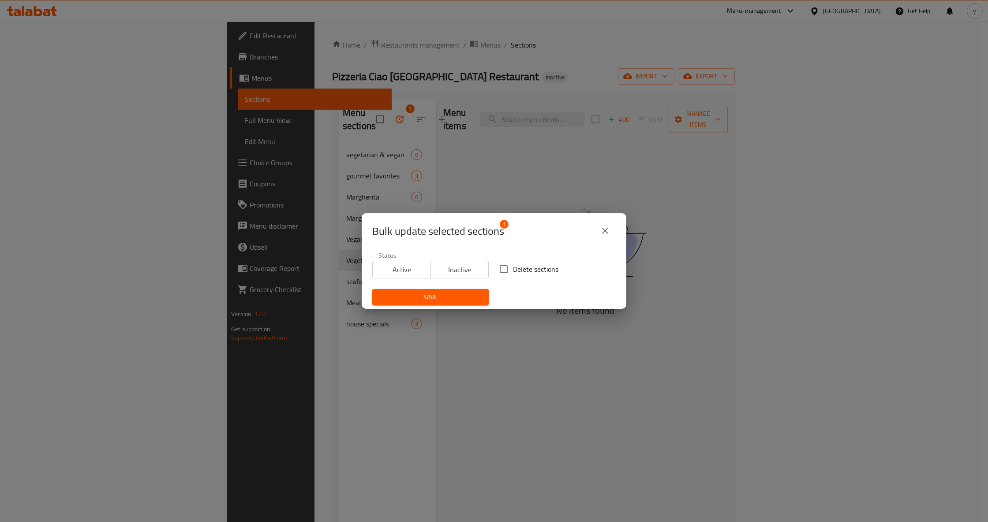
click at [501, 270] on input "Delete sections" at bounding box center [503, 269] width 19 height 19
checkbox input "true"
drag, startPoint x: 609, startPoint y: 236, endPoint x: 538, endPoint y: 240, distance: 71.1
click at [609, 235] on icon "close" at bounding box center [605, 231] width 11 height 11
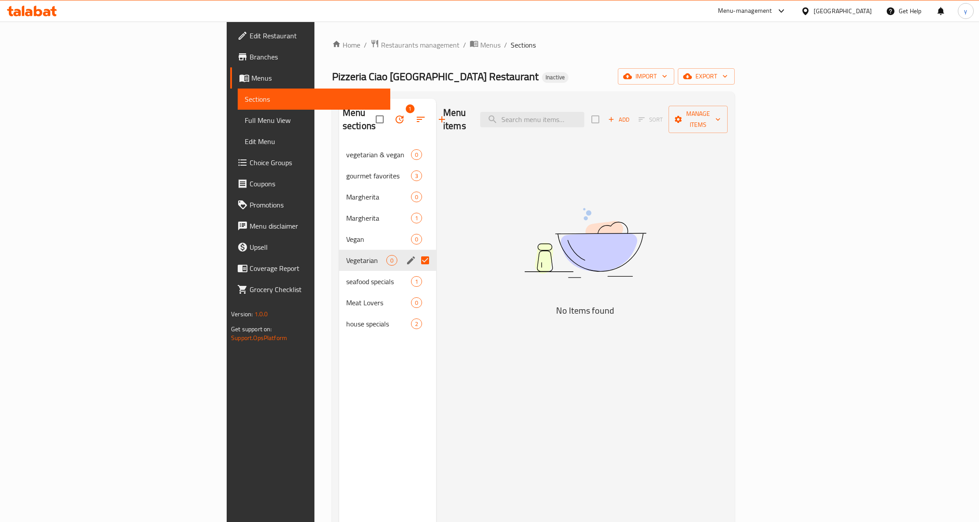
click at [416, 251] on input "Menu sections" at bounding box center [425, 260] width 19 height 19
checkbox input "false"
click at [416, 251] on input "Menu sections" at bounding box center [425, 260] width 19 height 19
checkbox input "true"
click at [394, 114] on icon "button" at bounding box center [399, 119] width 11 height 11
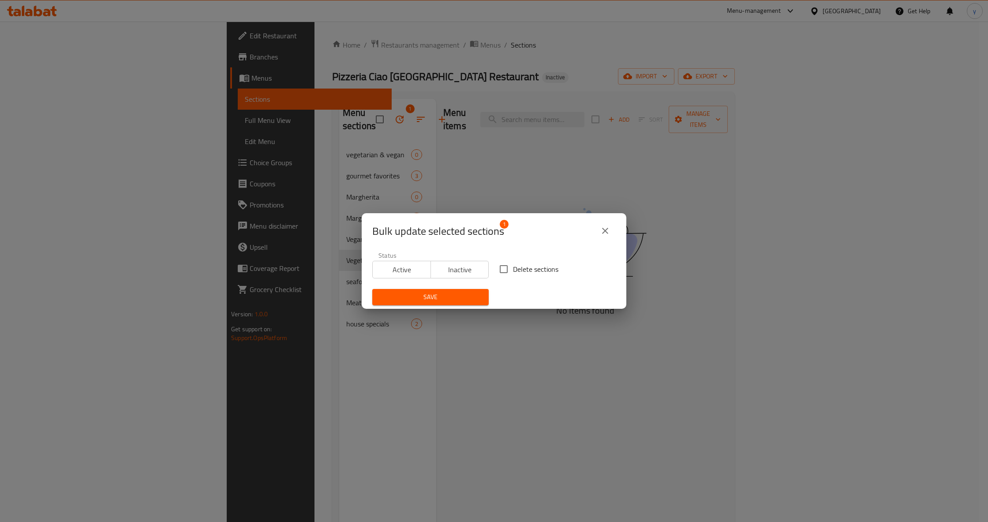
click at [497, 269] on input "Delete sections" at bounding box center [503, 269] width 19 height 19
checkbox input "true"
click at [452, 295] on span "Save" at bounding box center [430, 297] width 102 height 11
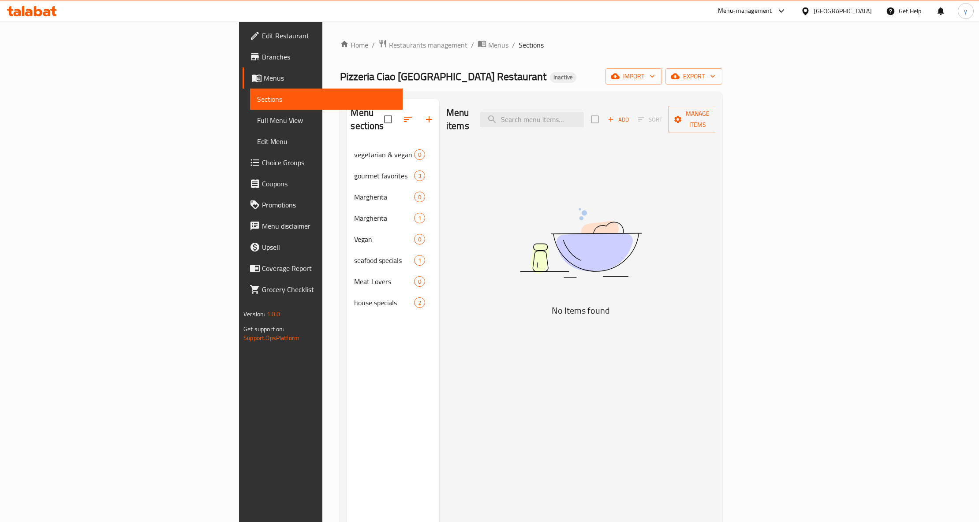
click at [605, 261] on img at bounding box center [580, 243] width 220 height 117
click at [250, 128] on link "Full Menu View" at bounding box center [326, 120] width 153 height 21
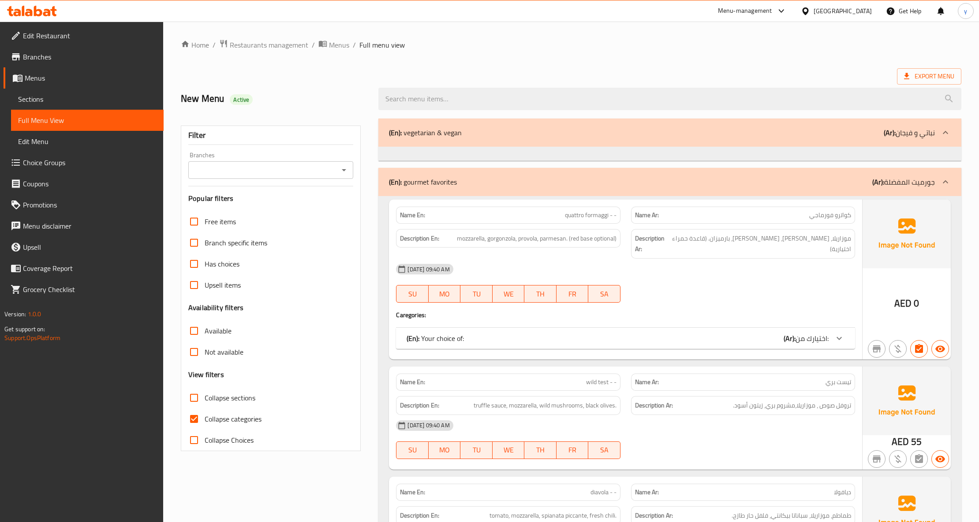
scroll to position [59, 0]
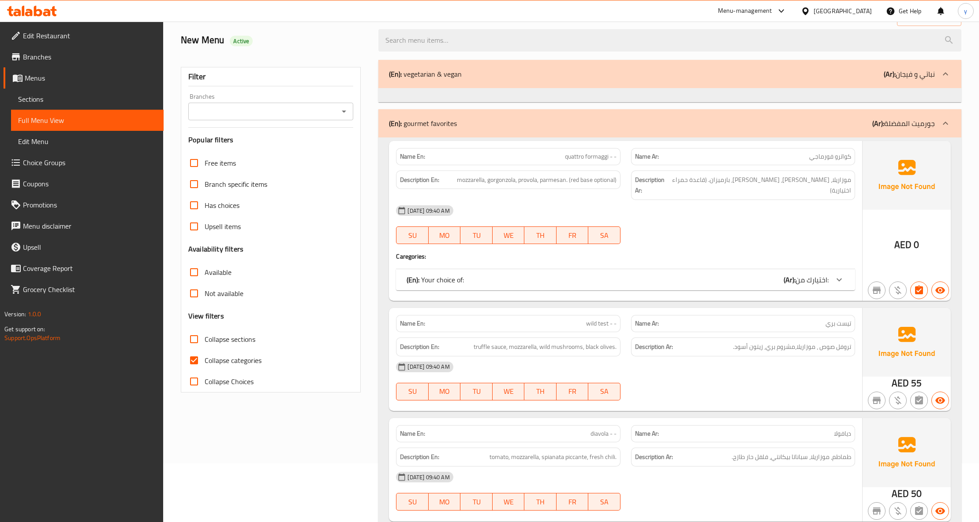
click at [197, 354] on input "Collapse categories" at bounding box center [193, 360] width 21 height 21
checkbox input "false"
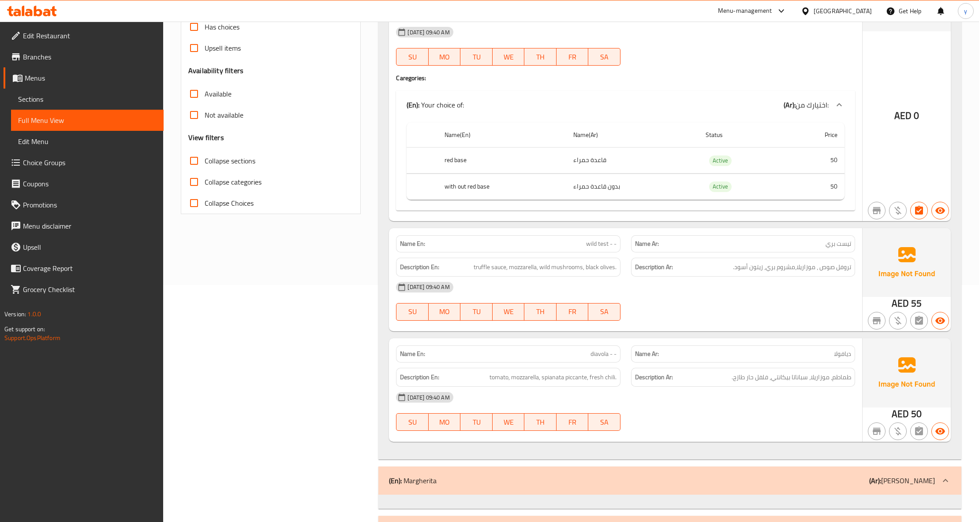
scroll to position [0, 0]
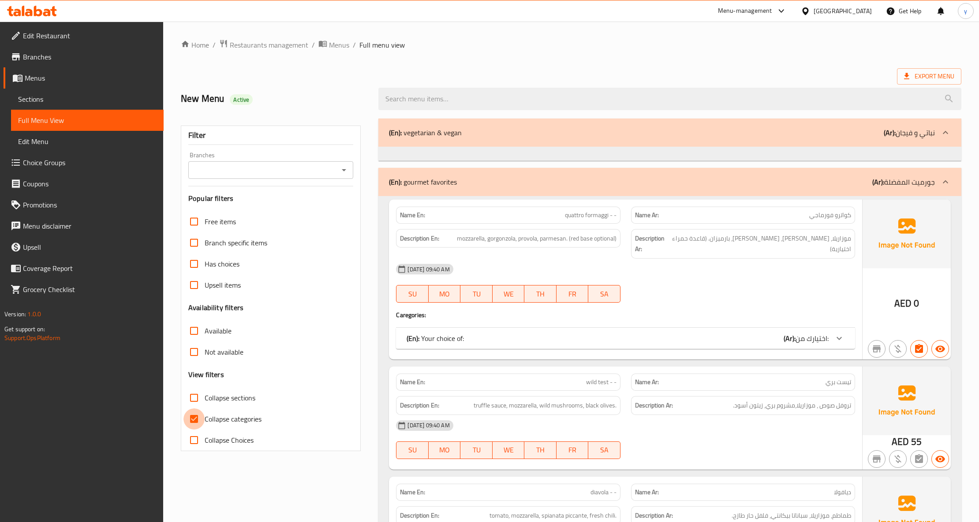
click at [196, 419] on input "Collapse categories" at bounding box center [193, 419] width 21 height 21
checkbox input "false"
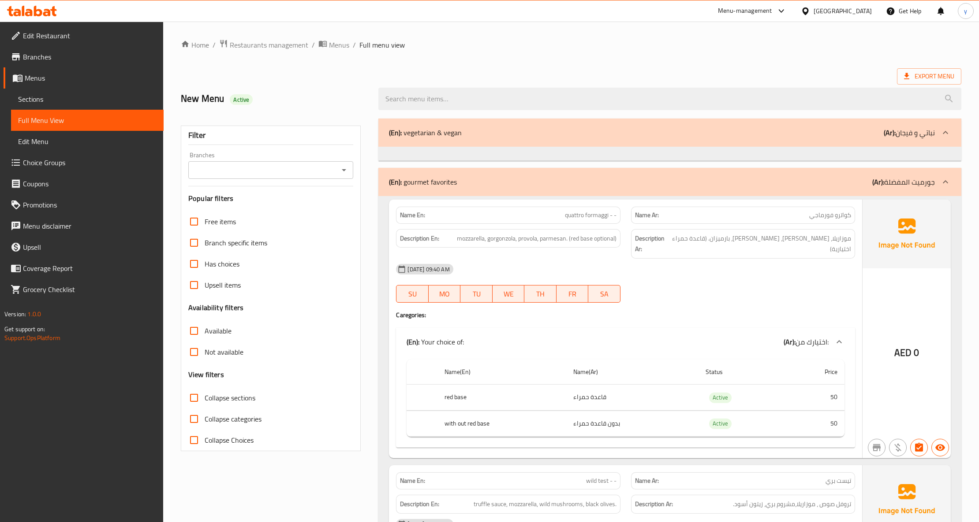
click at [715, 50] on ol "Home / Restaurants management / Menus / Full menu view" at bounding box center [571, 44] width 780 height 11
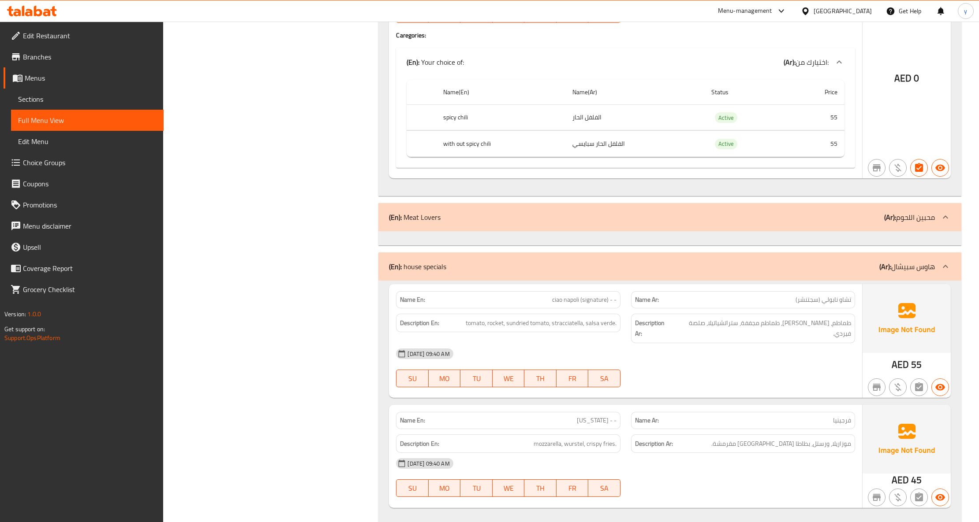
scroll to position [1118, 0]
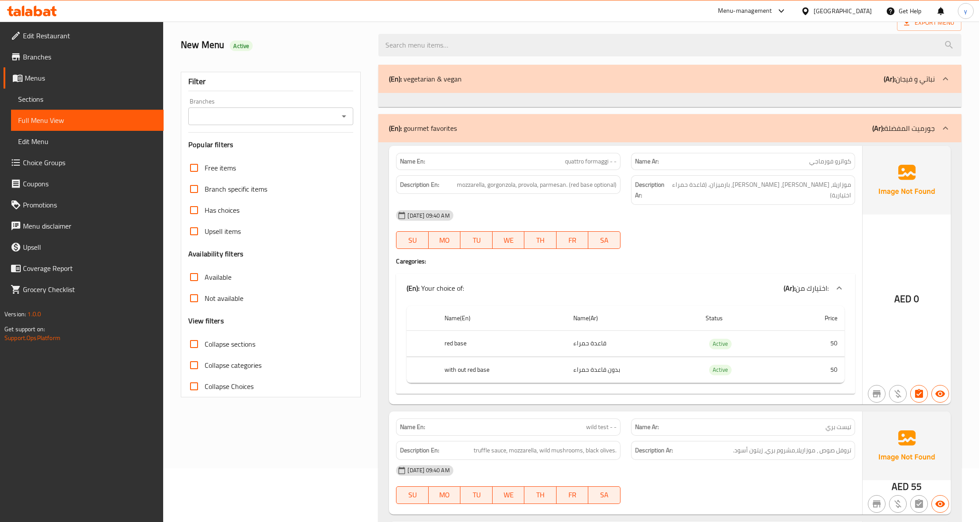
scroll to position [0, 0]
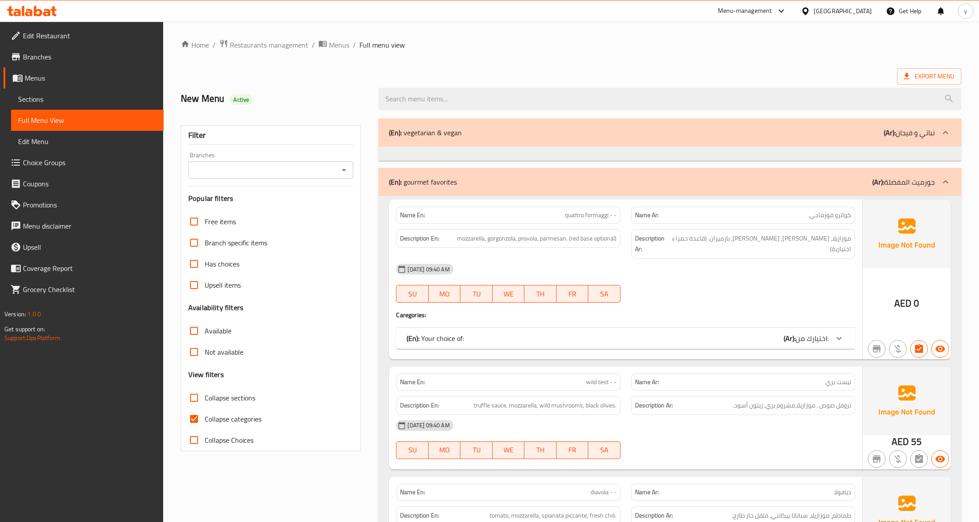
click at [196, 422] on input "Collapse categories" at bounding box center [193, 419] width 21 height 21
checkbox input "false"
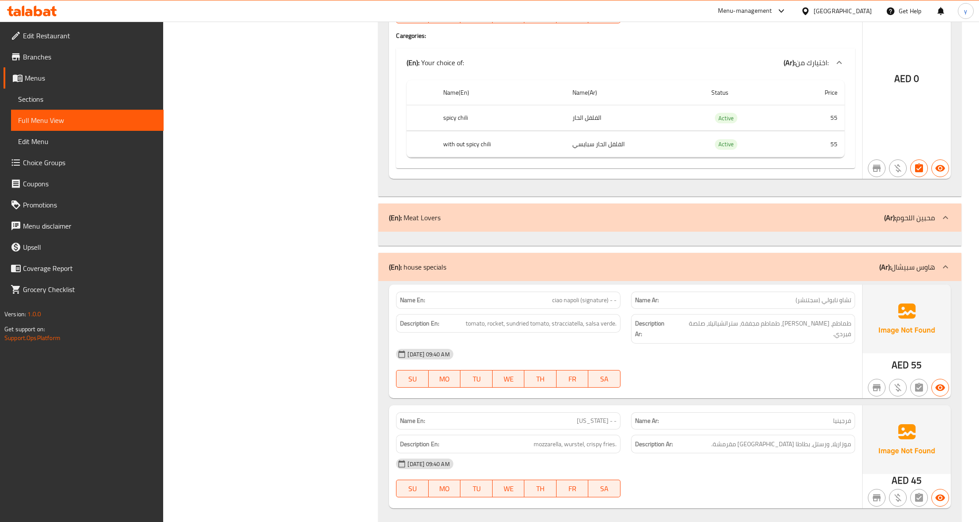
scroll to position [1069, 0]
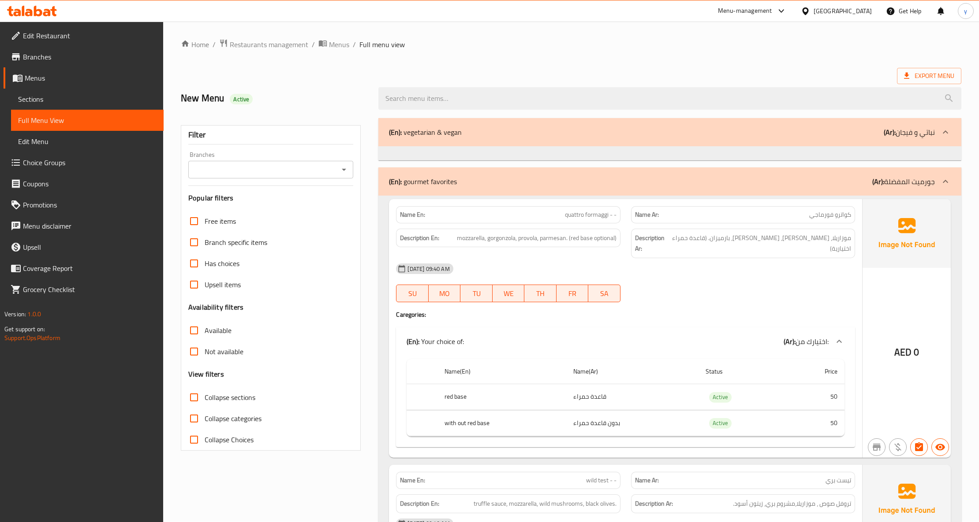
scroll to position [0, 0]
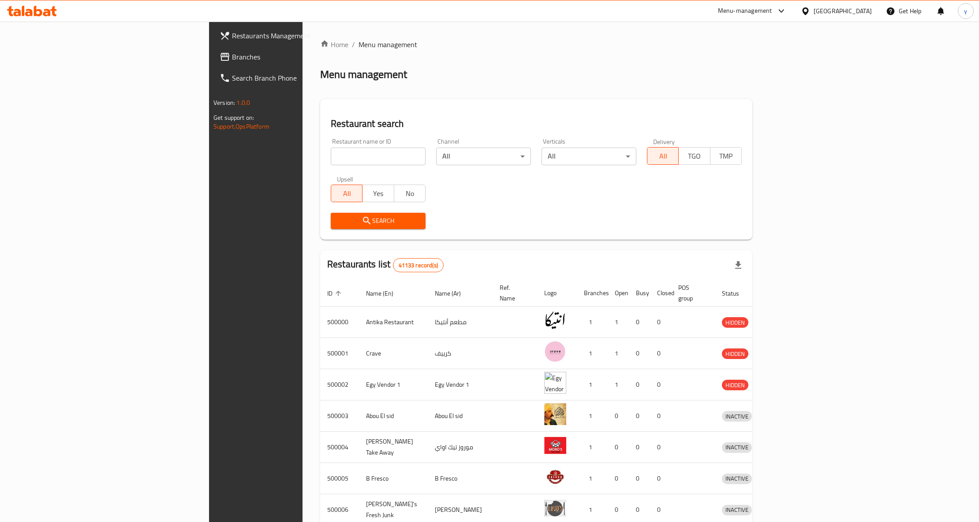
click at [862, 15] on div "[GEOGRAPHIC_DATA]" at bounding box center [842, 11] width 58 height 10
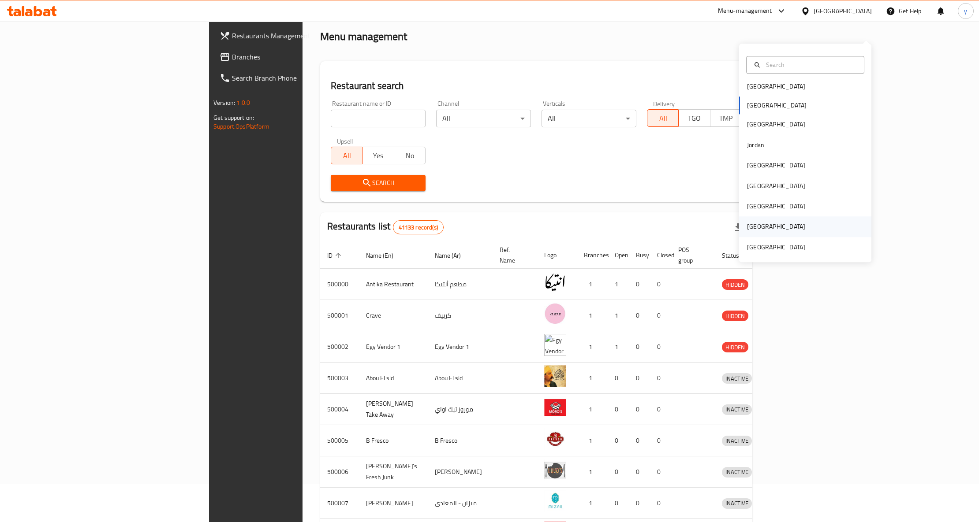
scroll to position [59, 0]
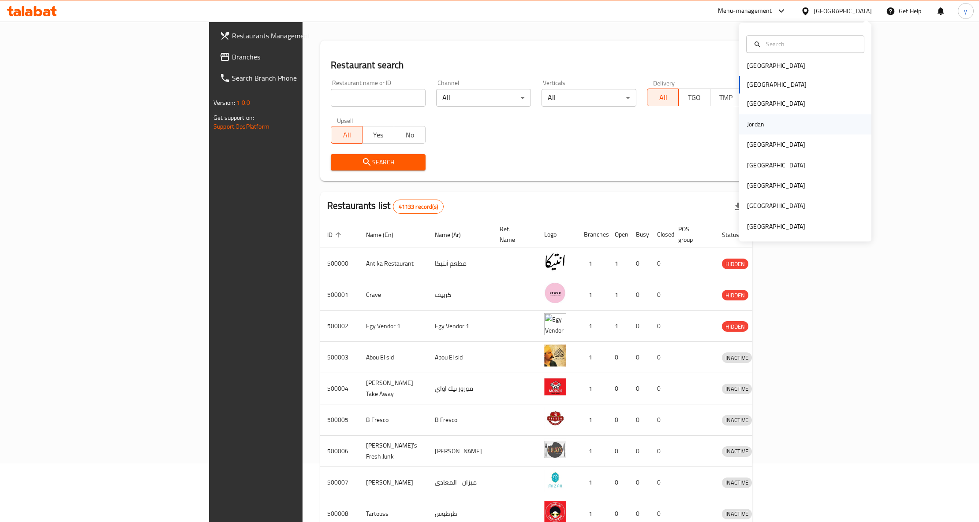
click at [788, 122] on div "Jordan" at bounding box center [805, 124] width 132 height 20
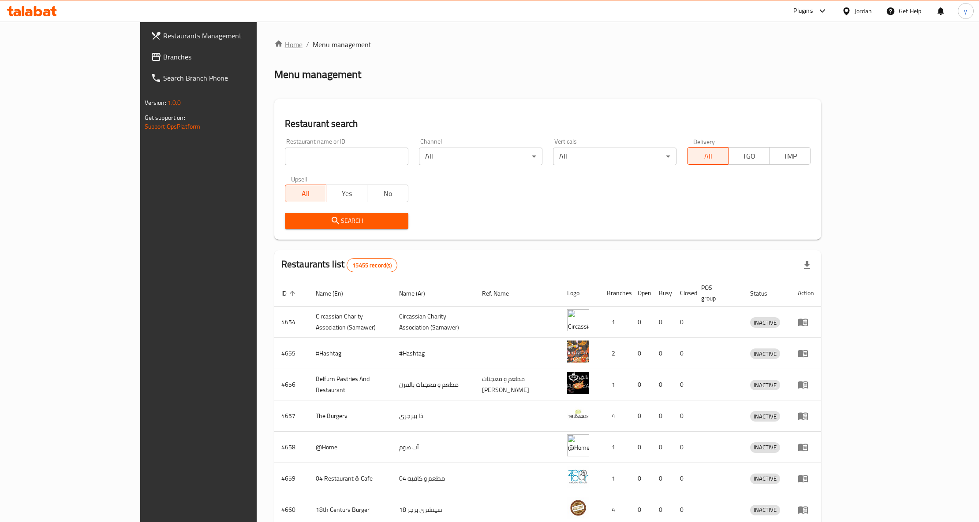
click at [274, 44] on link "Home" at bounding box center [288, 44] width 28 height 11
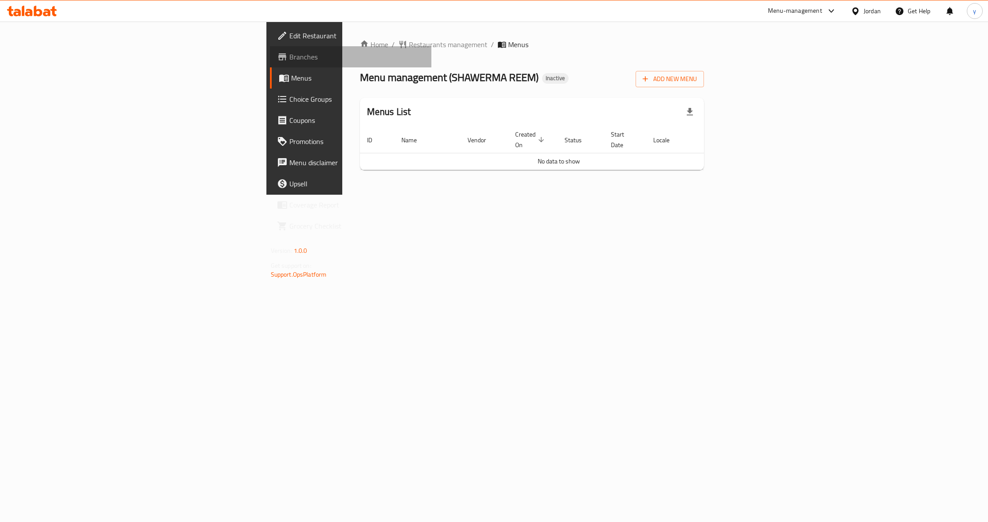
click at [289, 62] on span "Branches" at bounding box center [356, 57] width 135 height 11
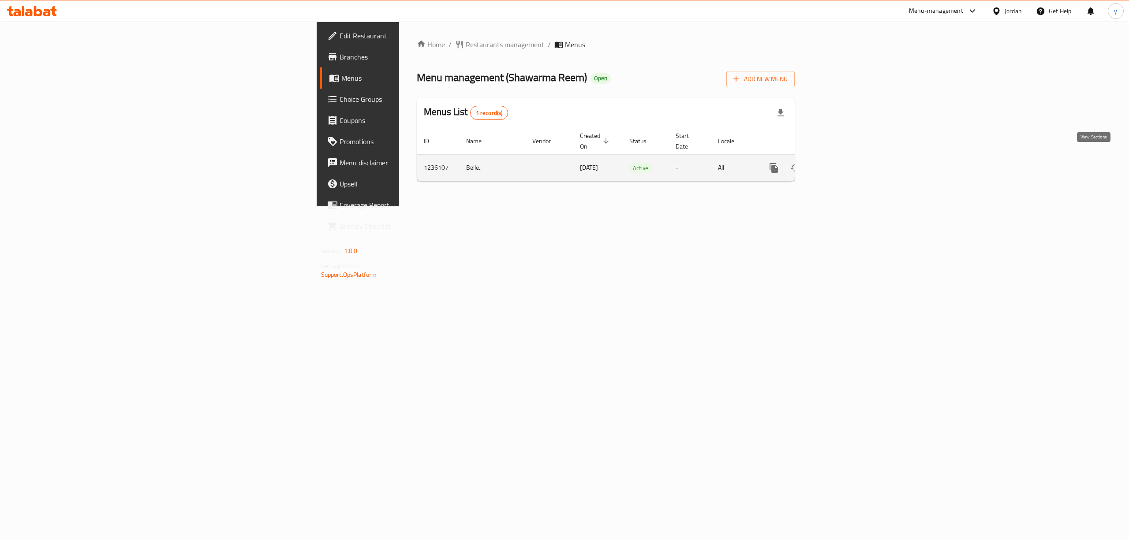
click at [843, 163] on icon "enhanced table" at bounding box center [837, 168] width 11 height 11
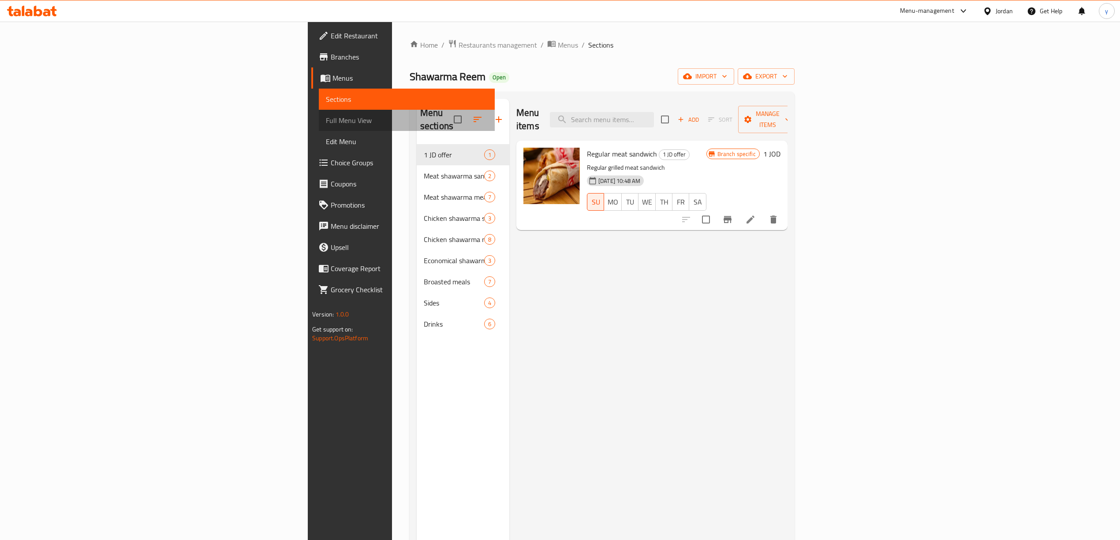
click at [326, 122] on span "Full Menu View" at bounding box center [407, 120] width 162 height 11
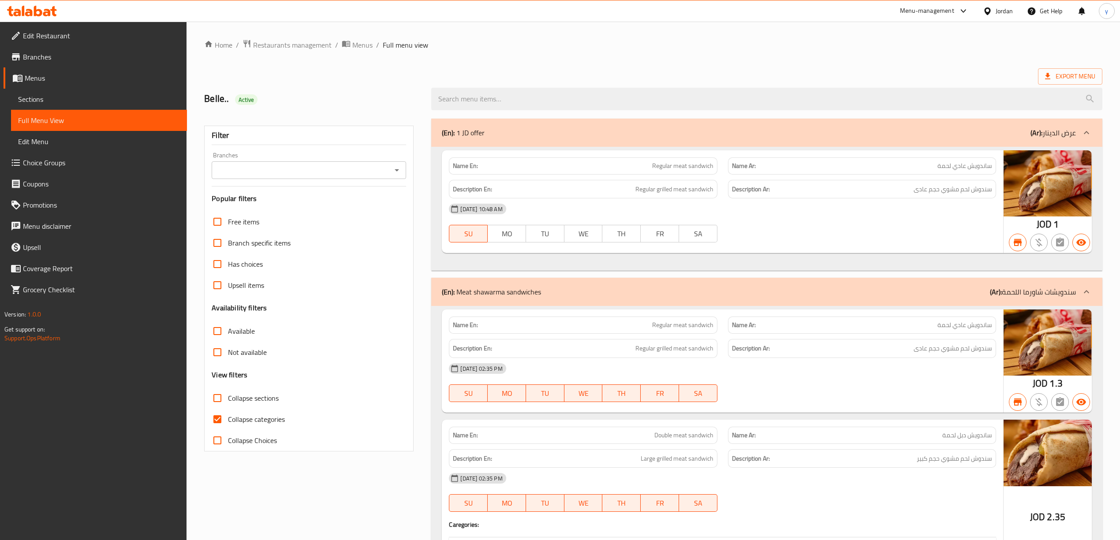
click at [216, 420] on input "Collapse categories" at bounding box center [217, 419] width 21 height 21
checkbox input "false"
click at [1080, 78] on span "Export Menu" at bounding box center [1070, 76] width 50 height 11
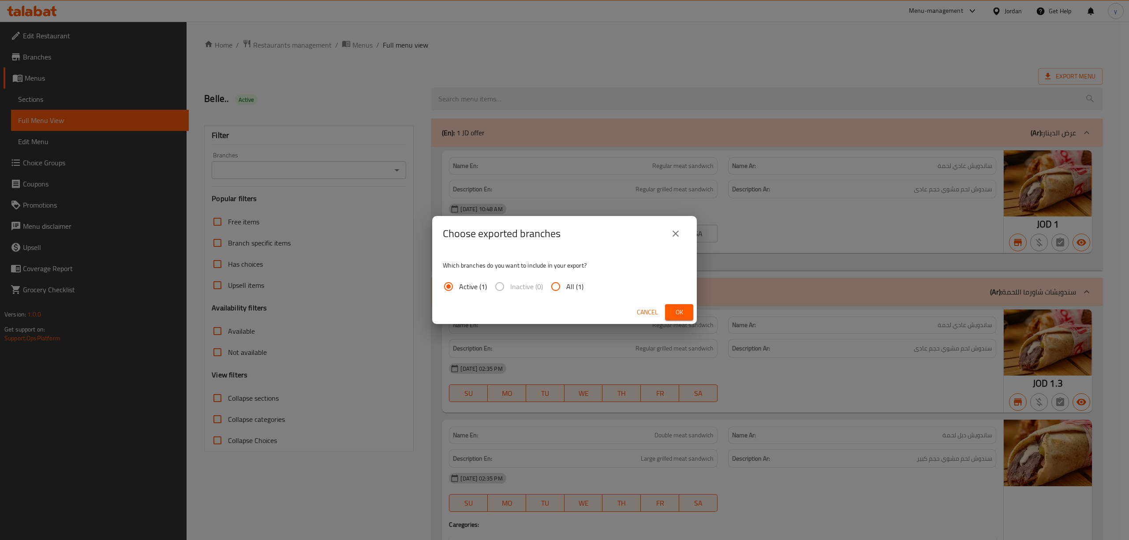
click at [554, 282] on input "All (1)" at bounding box center [555, 286] width 21 height 21
radio input "true"
click at [675, 312] on span "Ok" at bounding box center [679, 312] width 14 height 11
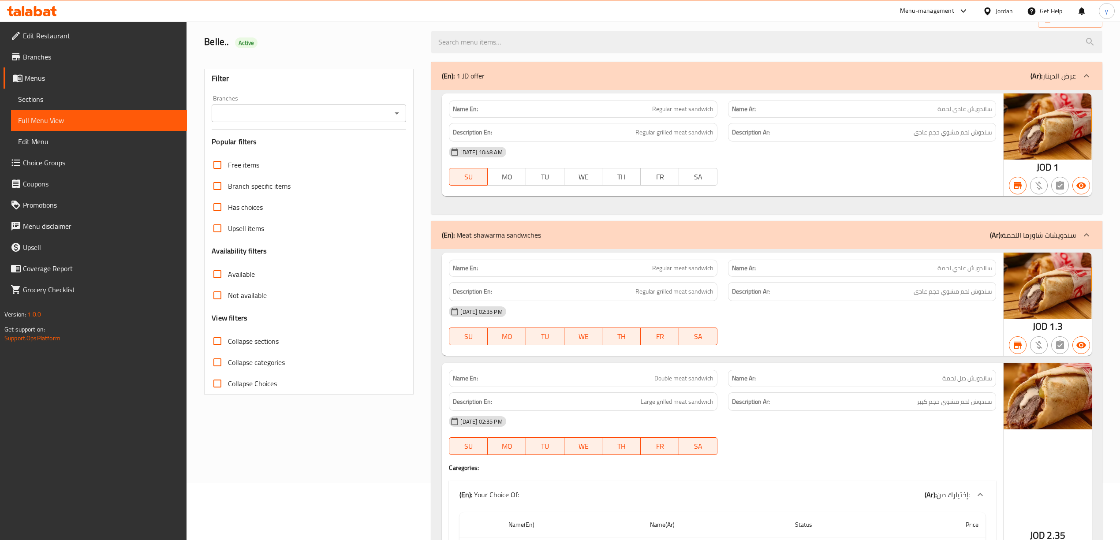
scroll to position [59, 0]
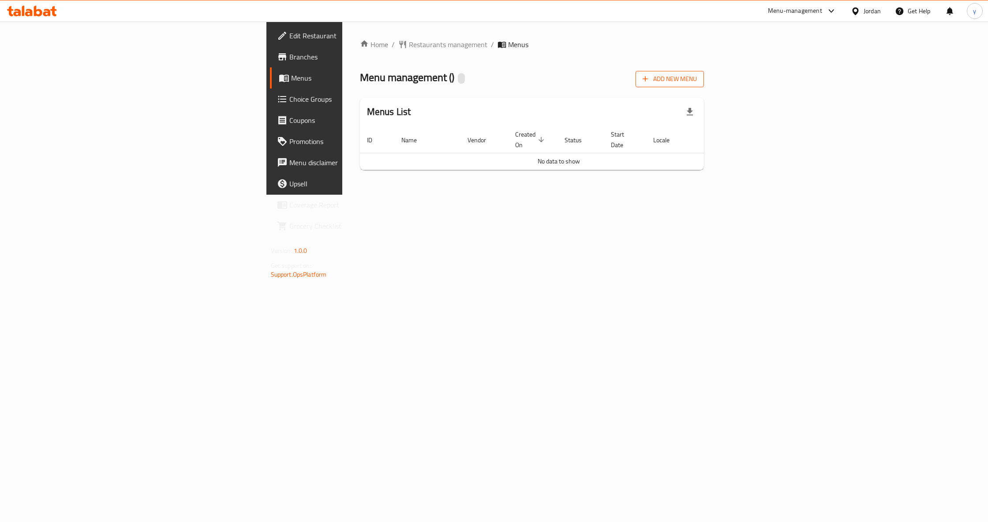
click at [697, 85] on span "Add New Menu" at bounding box center [669, 79] width 54 height 11
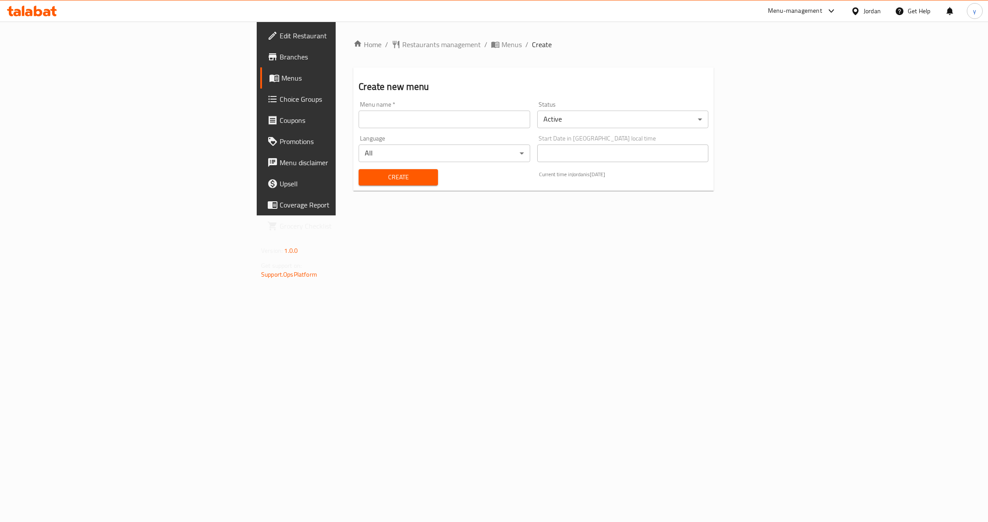
click at [422, 112] on input "text" at bounding box center [443, 120] width 171 height 18
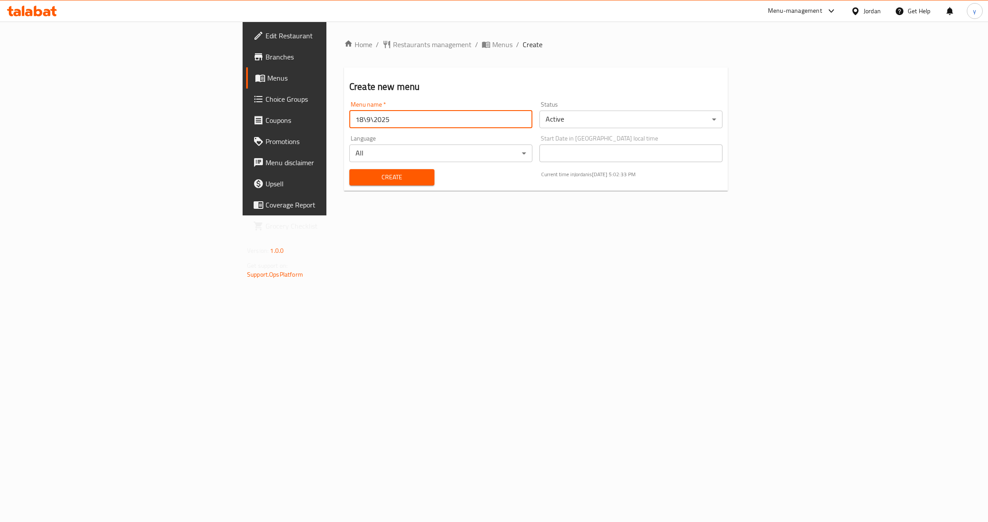
type input "18\9\2025"
click at [356, 183] on span "Create" at bounding box center [391, 177] width 71 height 11
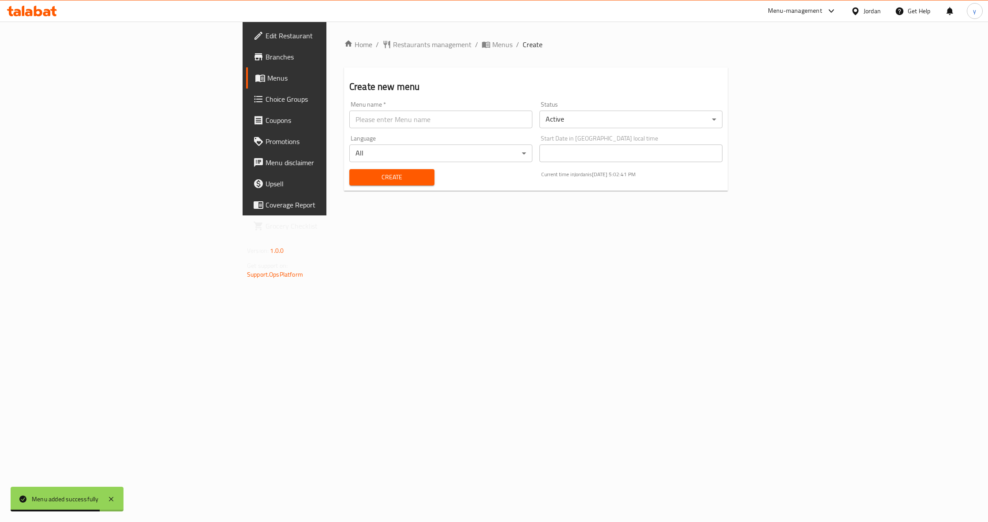
click at [246, 69] on link "Menus" at bounding box center [326, 77] width 161 height 21
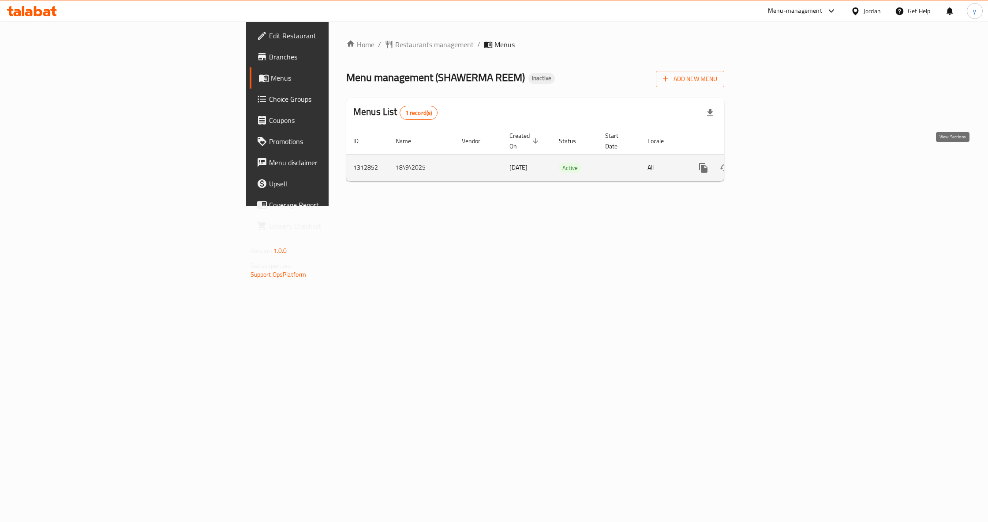
click at [772, 164] on icon "enhanced table" at bounding box center [766, 168] width 11 height 11
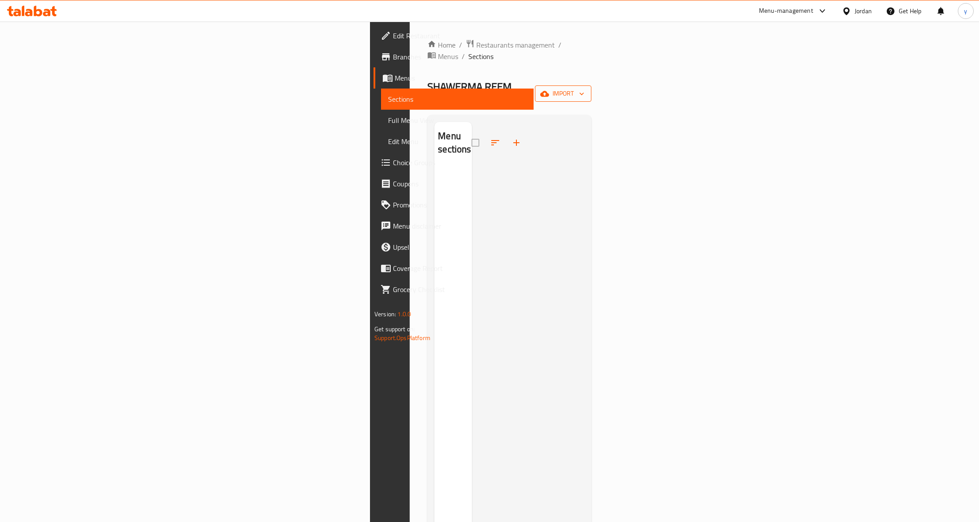
click at [584, 88] on span "import" at bounding box center [563, 93] width 42 height 11
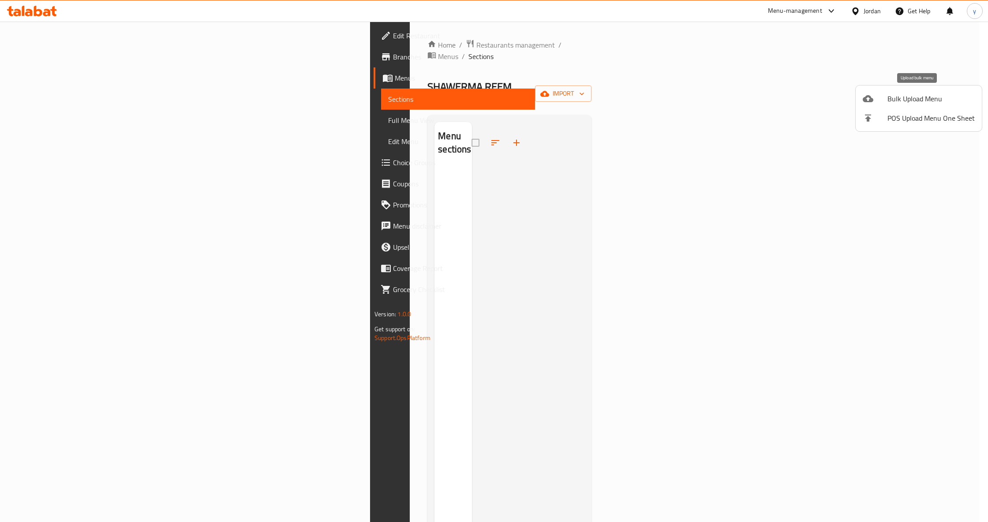
click at [899, 100] on span "Bulk Upload Menu" at bounding box center [930, 98] width 87 height 11
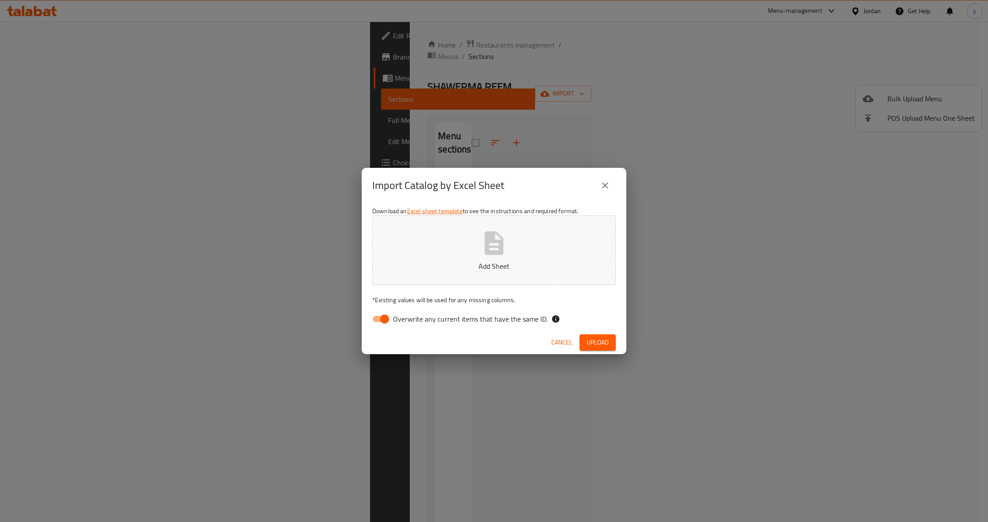
click at [389, 316] on input "Overwrite any current items that have the same ID." at bounding box center [384, 319] width 50 height 17
checkbox input "false"
click at [418, 280] on button "Add Sheet" at bounding box center [493, 251] width 243 height 70
click at [614, 341] on button "Upload" at bounding box center [597, 343] width 36 height 16
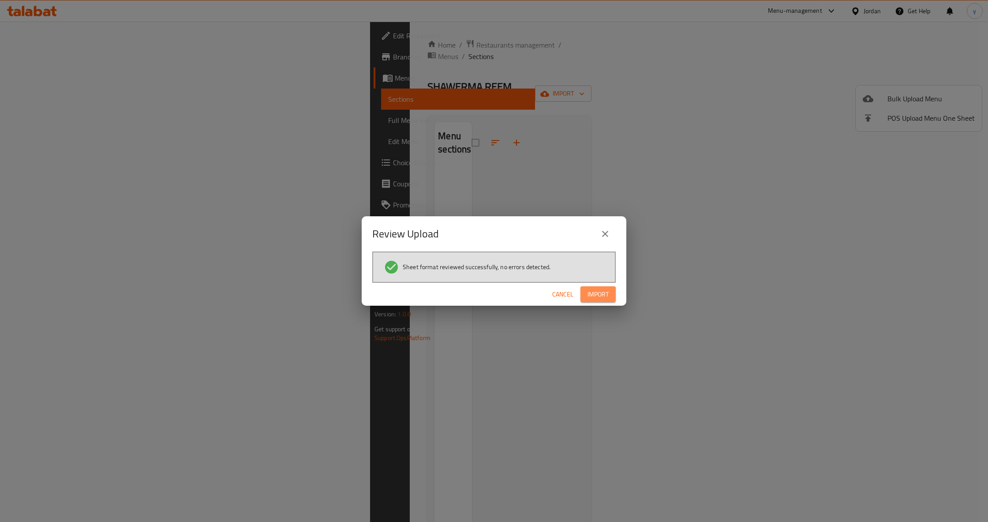
click at [599, 293] on span "Import" at bounding box center [597, 294] width 21 height 11
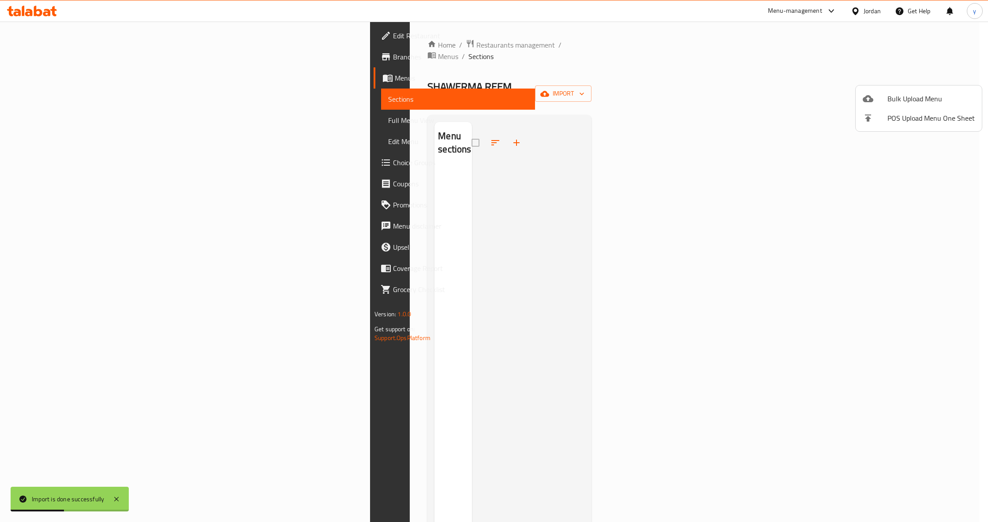
click at [61, 119] on div at bounding box center [494, 261] width 988 height 522
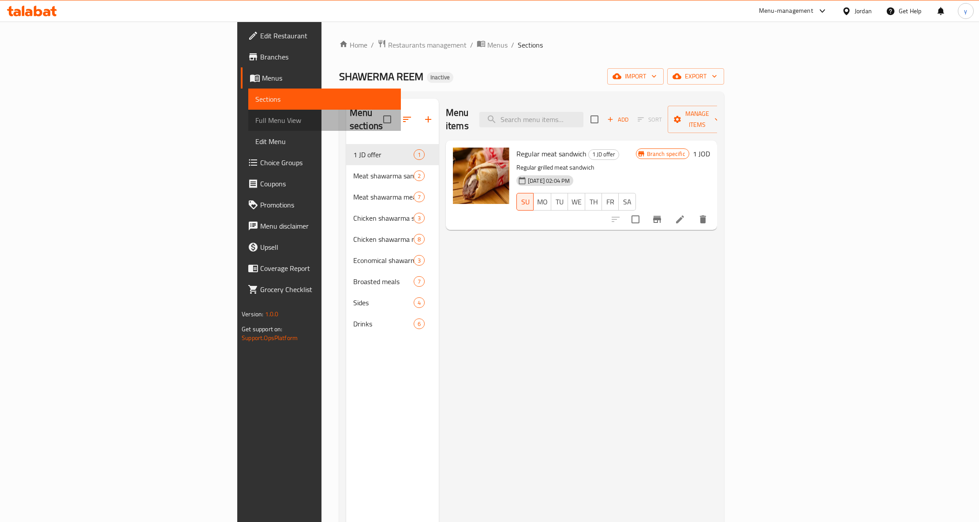
click at [255, 125] on span "Full Menu View" at bounding box center [324, 120] width 138 height 11
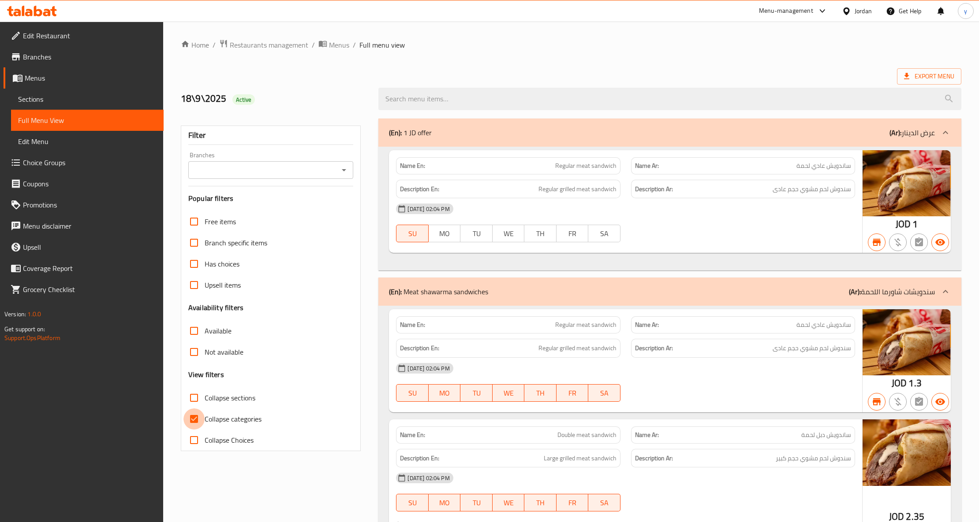
click at [194, 423] on input "Collapse categories" at bounding box center [193, 419] width 21 height 21
checkbox input "false"
click at [374, 82] on div "18\9\2025 Active" at bounding box center [570, 98] width 791 height 39
